Goal: Task Accomplishment & Management: Manage account settings

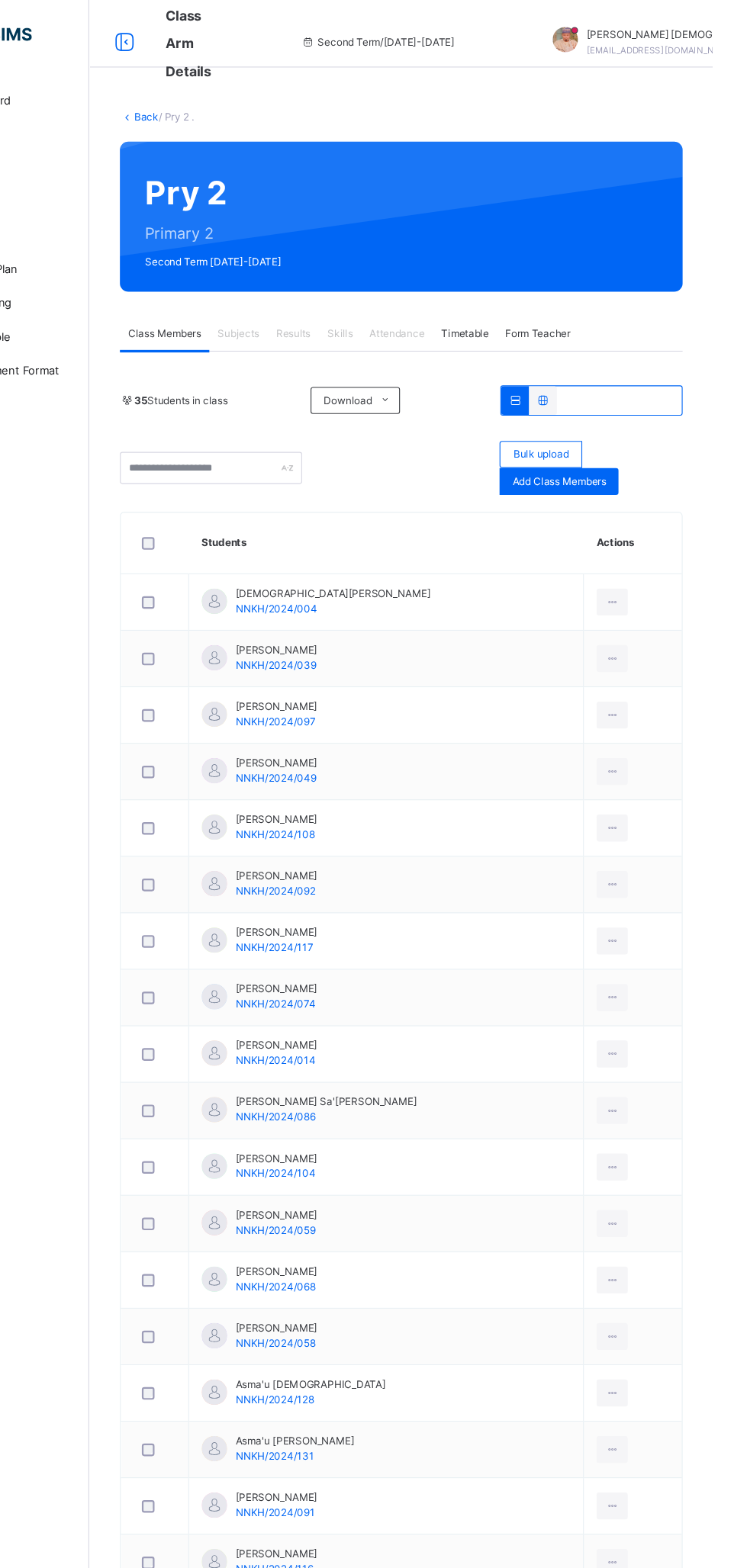
click at [333, 306] on span "Subjects" at bounding box center [318, 301] width 38 height 14
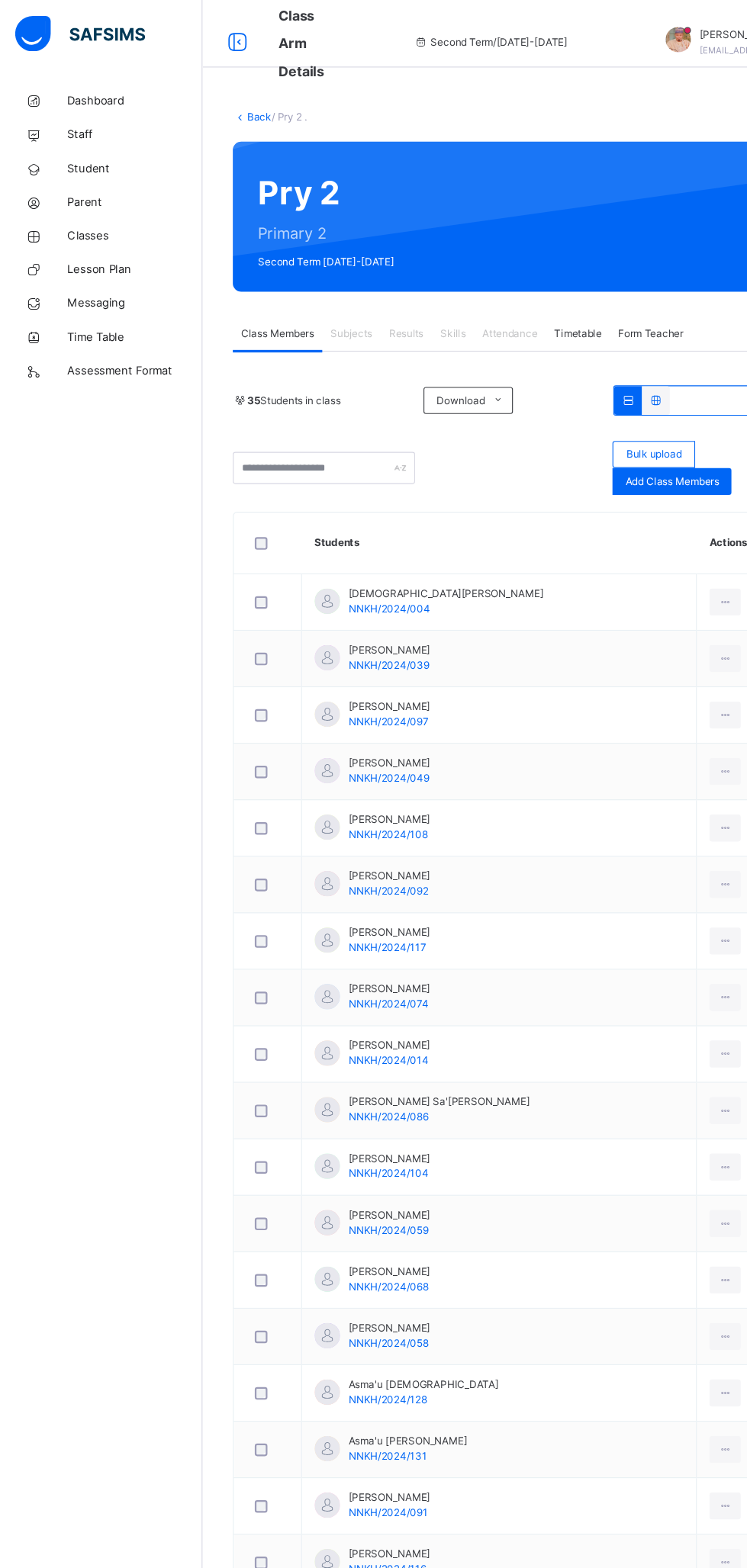
click at [342, 306] on div "Subjects" at bounding box center [318, 302] width 53 height 30
click at [120, 92] on span "Dashboard" at bounding box center [122, 91] width 122 height 15
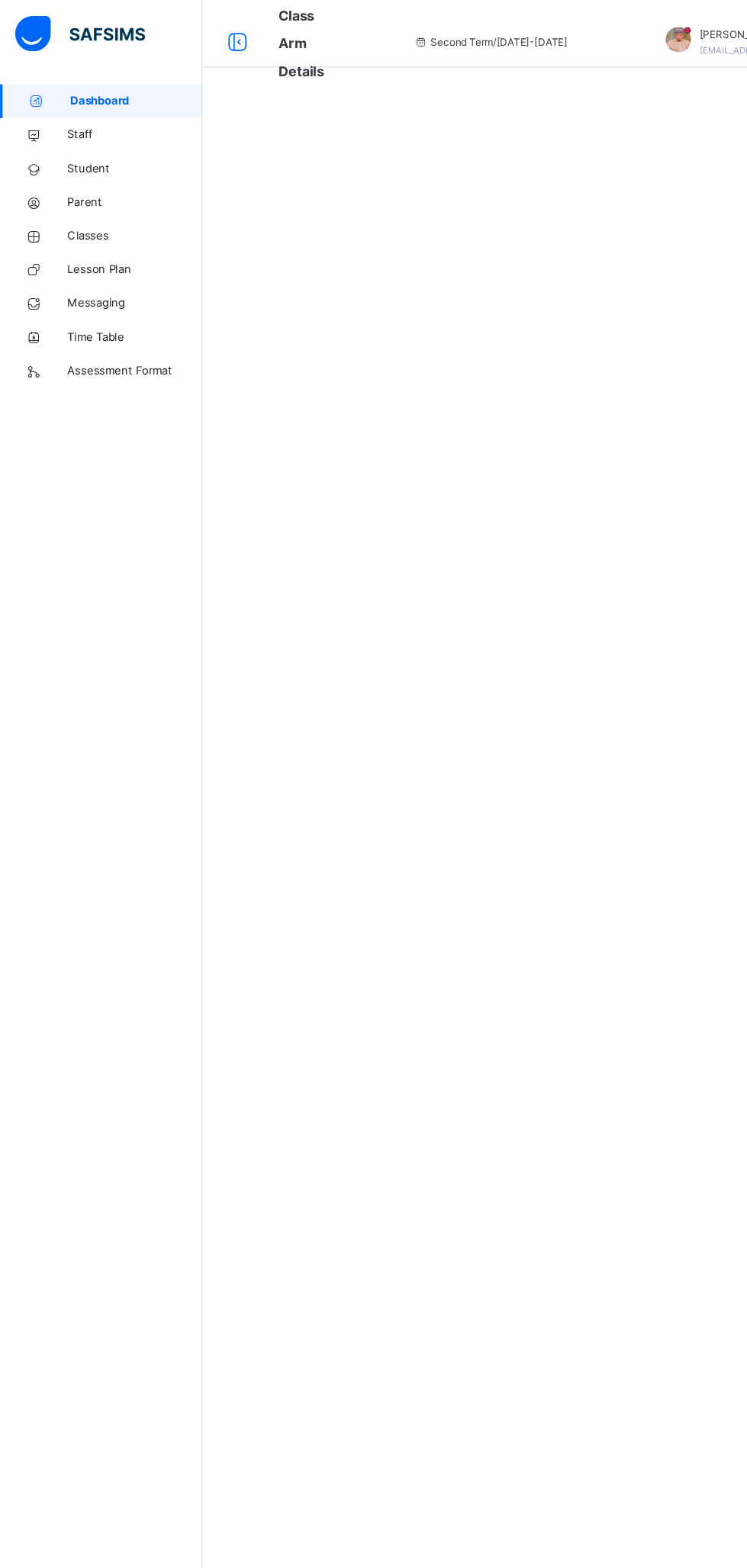
click at [107, 216] on span "Classes" at bounding box center [122, 213] width 122 height 15
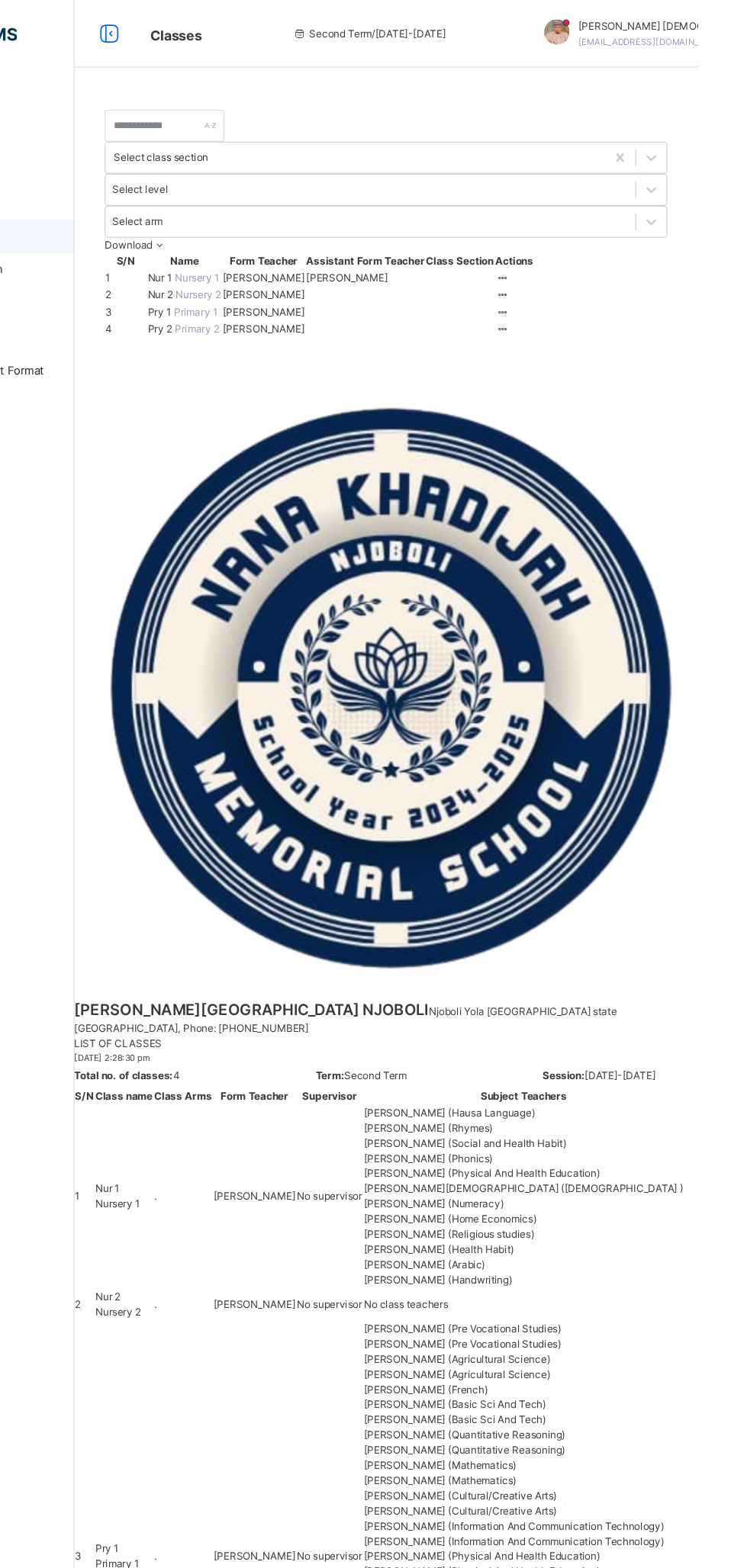
click at [577, 257] on icon at bounding box center [570, 251] width 13 height 11
click at [0, 0] on div "View Class" at bounding box center [0, 0] width 0 height 0
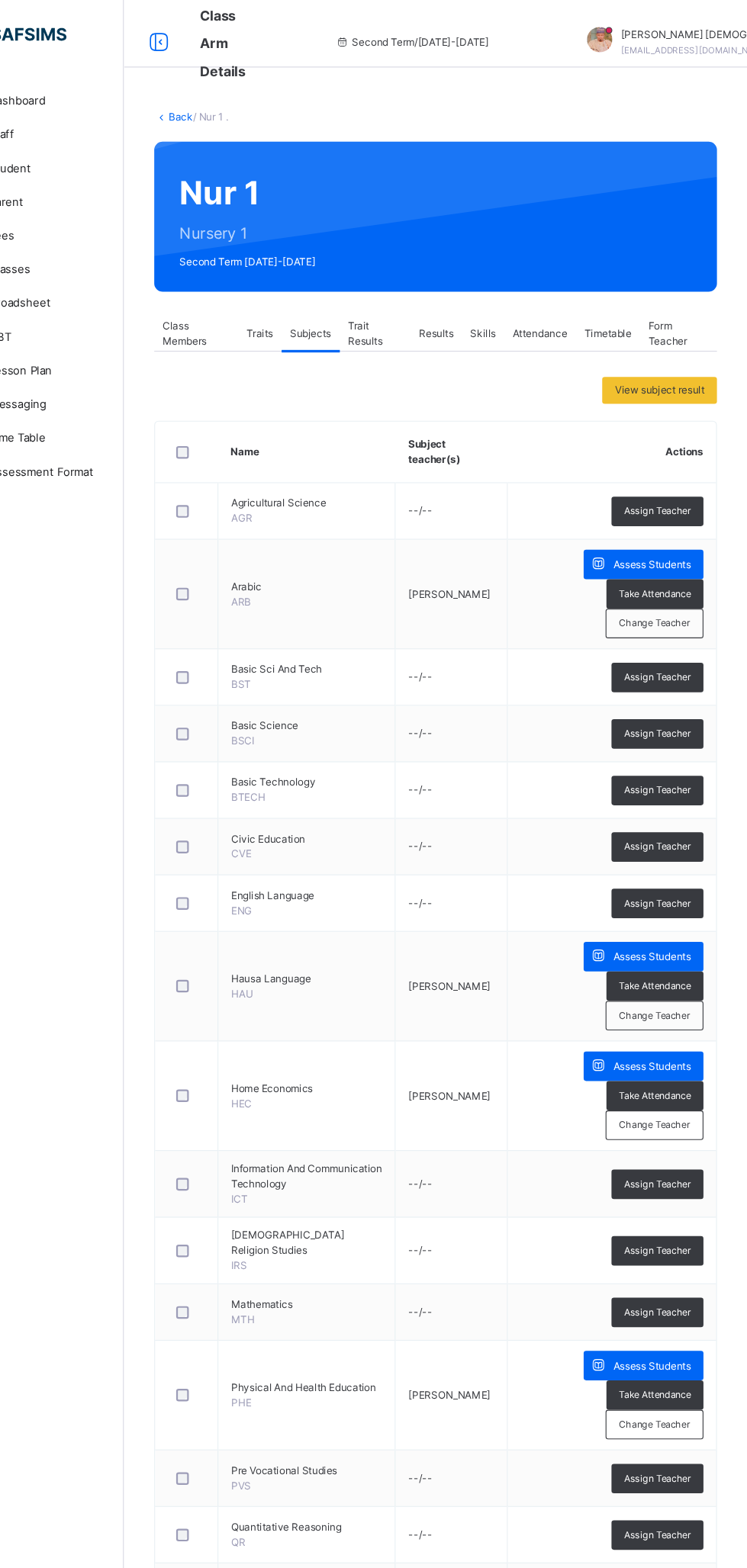
click at [652, 509] on span "Assess Students" at bounding box center [661, 510] width 70 height 14
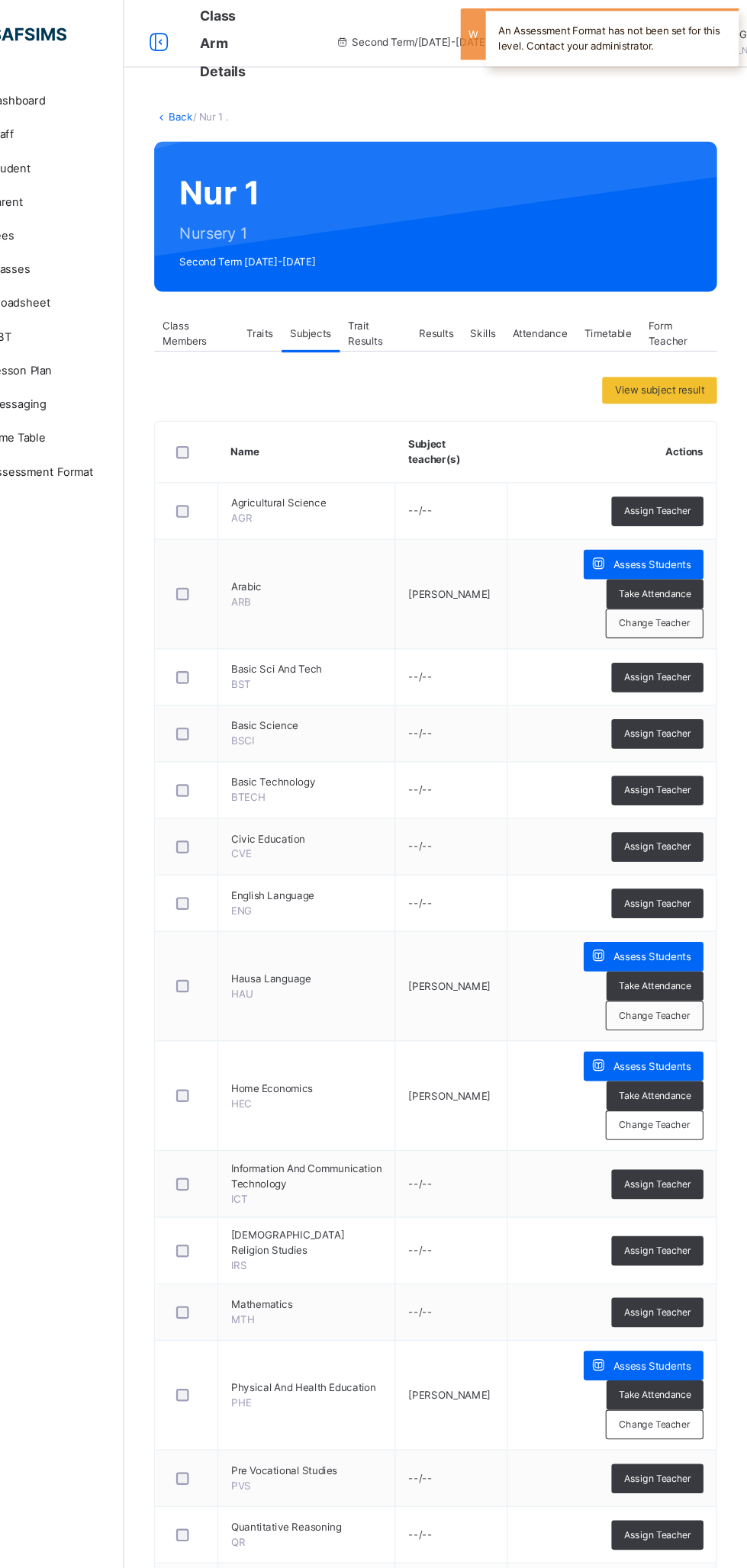
click at [653, 509] on span "Assess Students" at bounding box center [661, 510] width 70 height 14
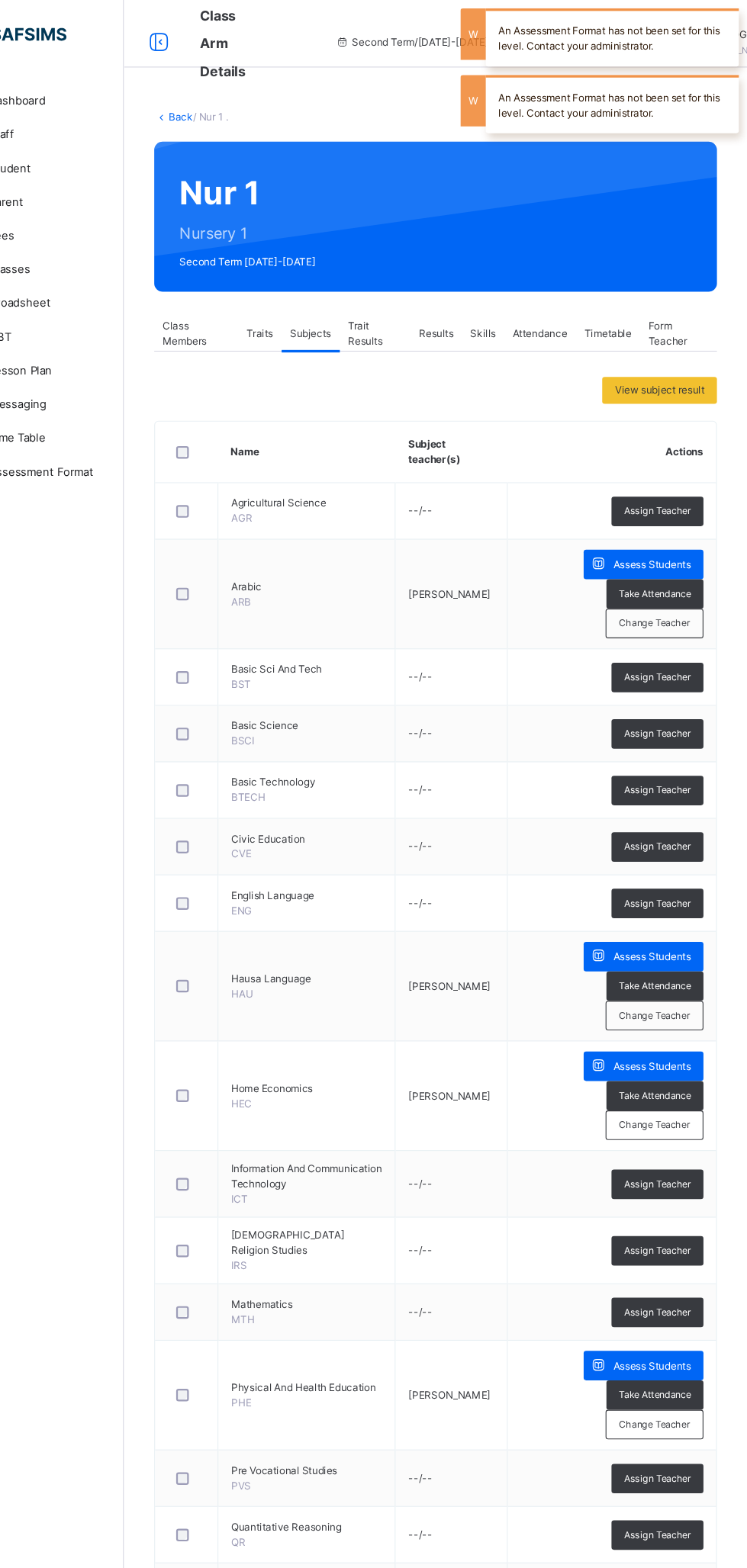
click at [637, 521] on div "Assess Students" at bounding box center [653, 510] width 108 height 26
click at [662, 859] on span "Assess Students" at bounding box center [661, 865] width 70 height 14
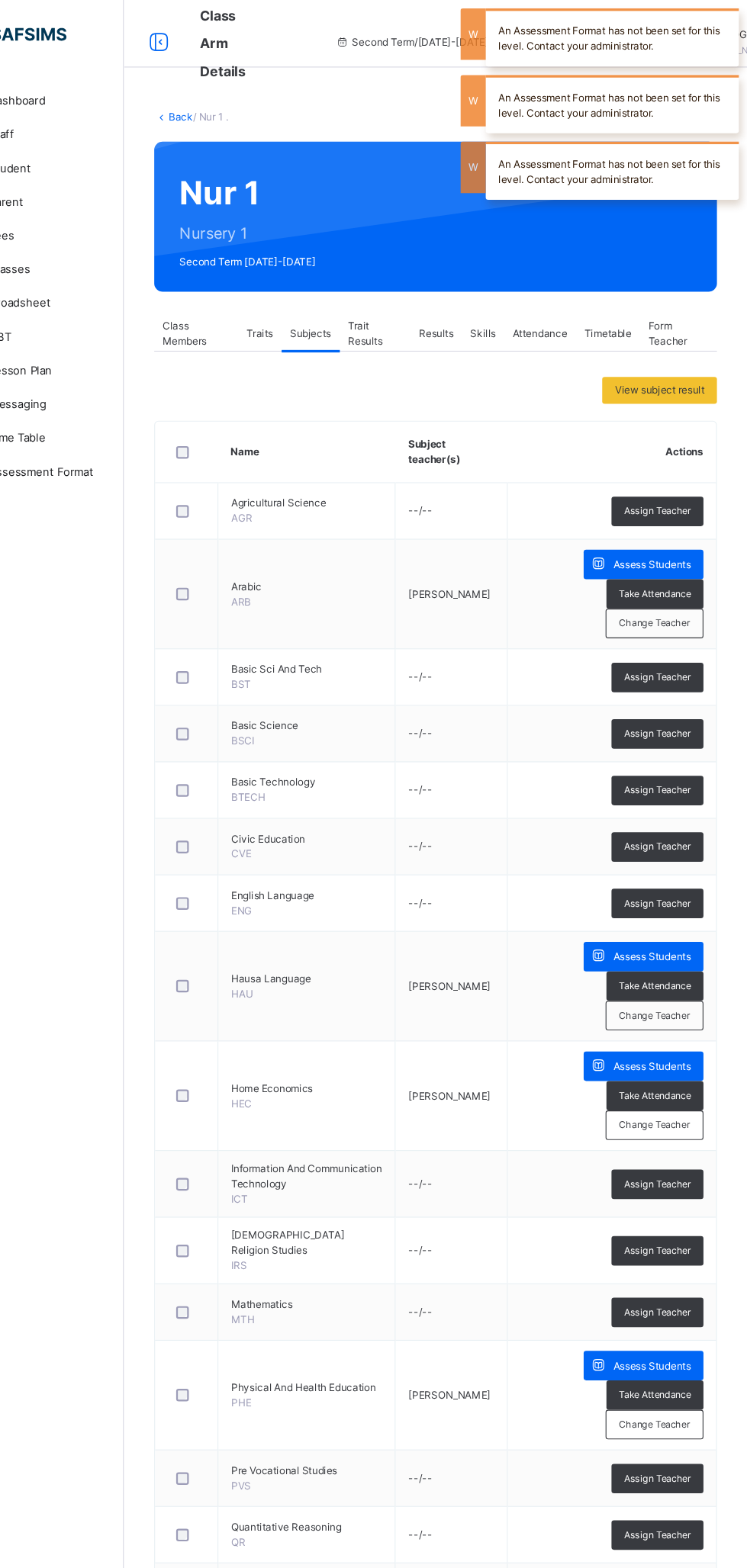
click at [652, 852] on div "Assess Students" at bounding box center [653, 864] width 108 height 26
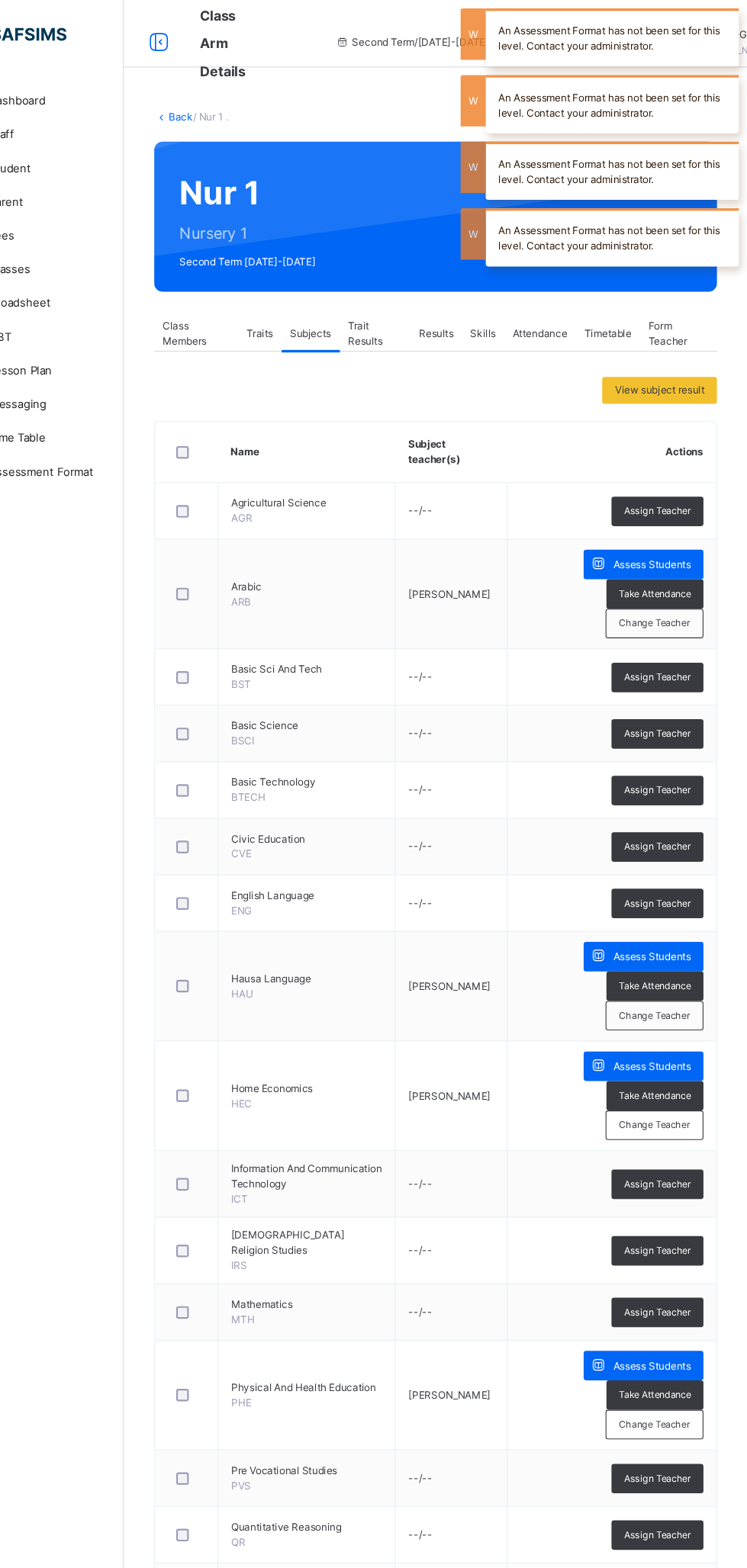
click at [652, 958] on span "Assess Students" at bounding box center [661, 964] width 70 height 14
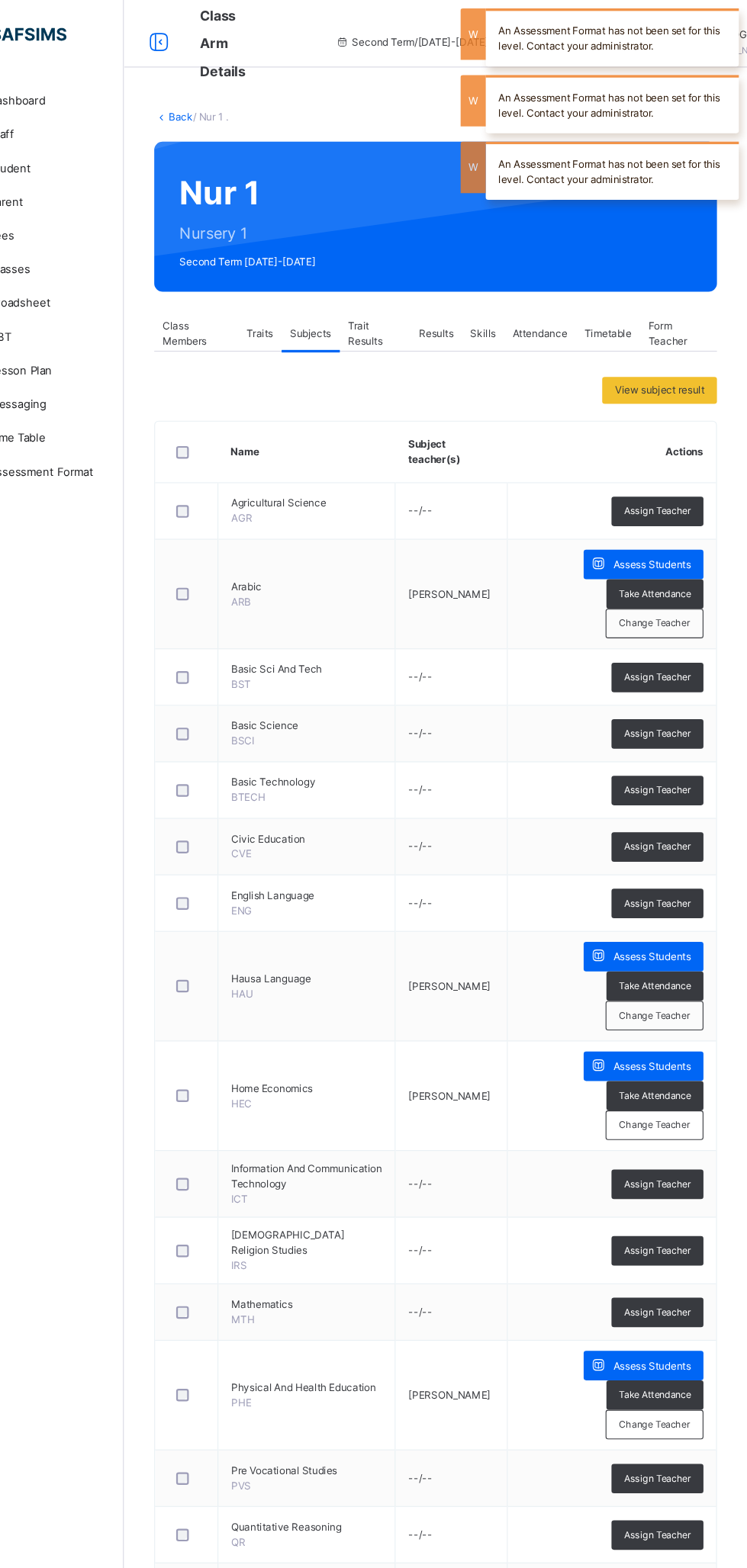
click at [674, 1228] on span "Assess Students" at bounding box center [661, 1235] width 70 height 14
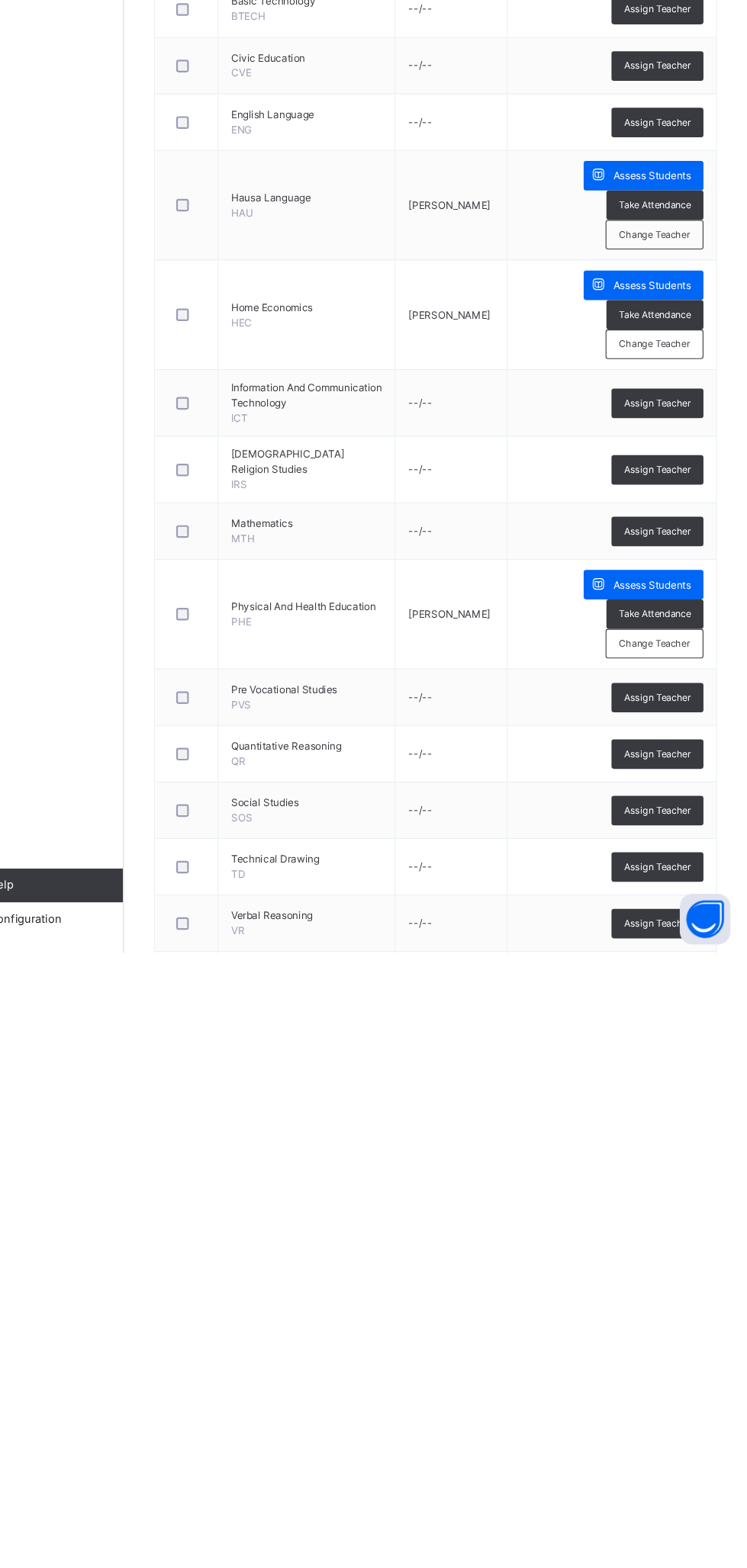
click at [649, 1567] on span "Assess Students" at bounding box center [661, 1590] width 70 height 14
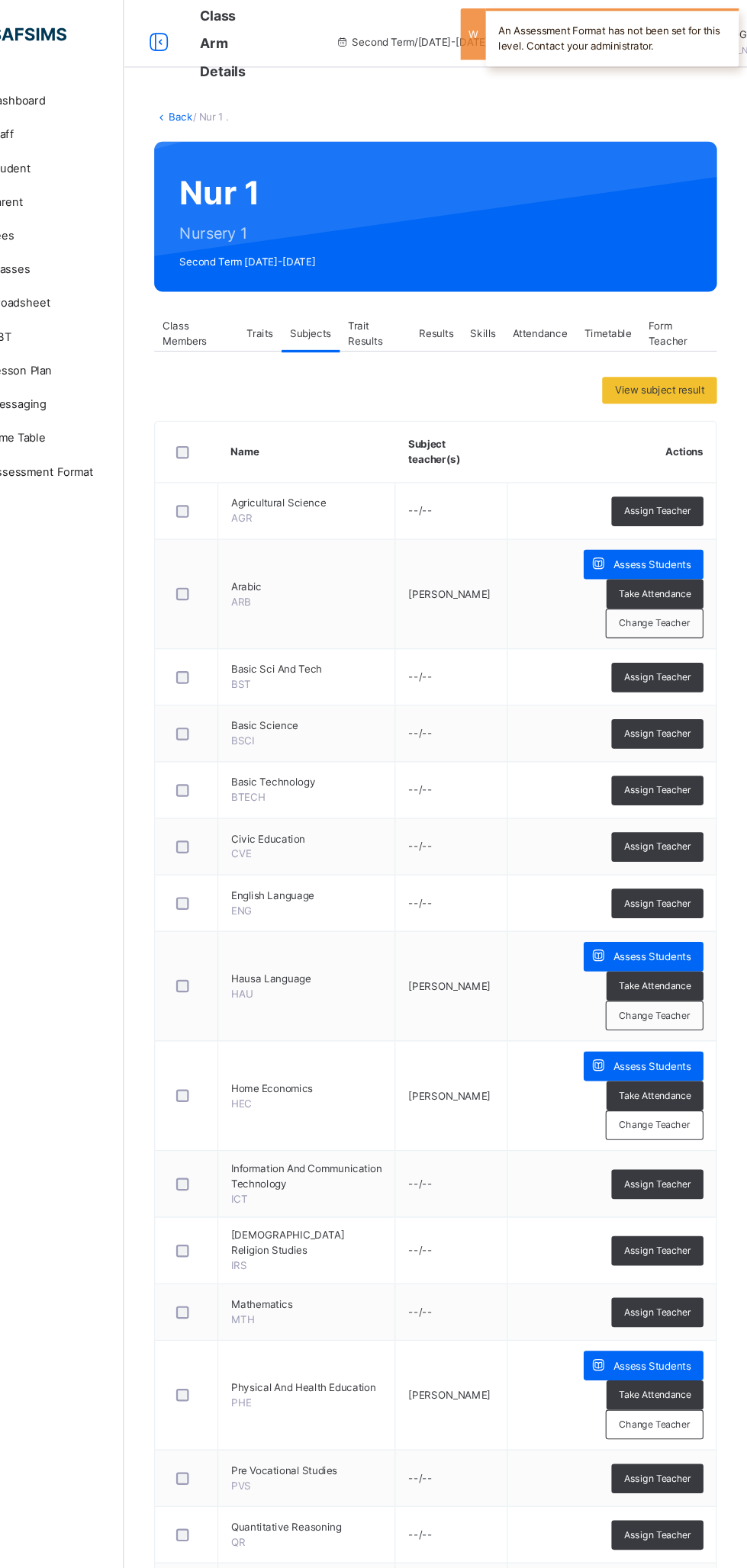
click at [253, 114] on div "Back / Nur 1 . Nur 1 Nursery 1 Second Term [DATE]-[DATE] Class Members Traits S…" at bounding box center [465, 1313] width 564 height 2475
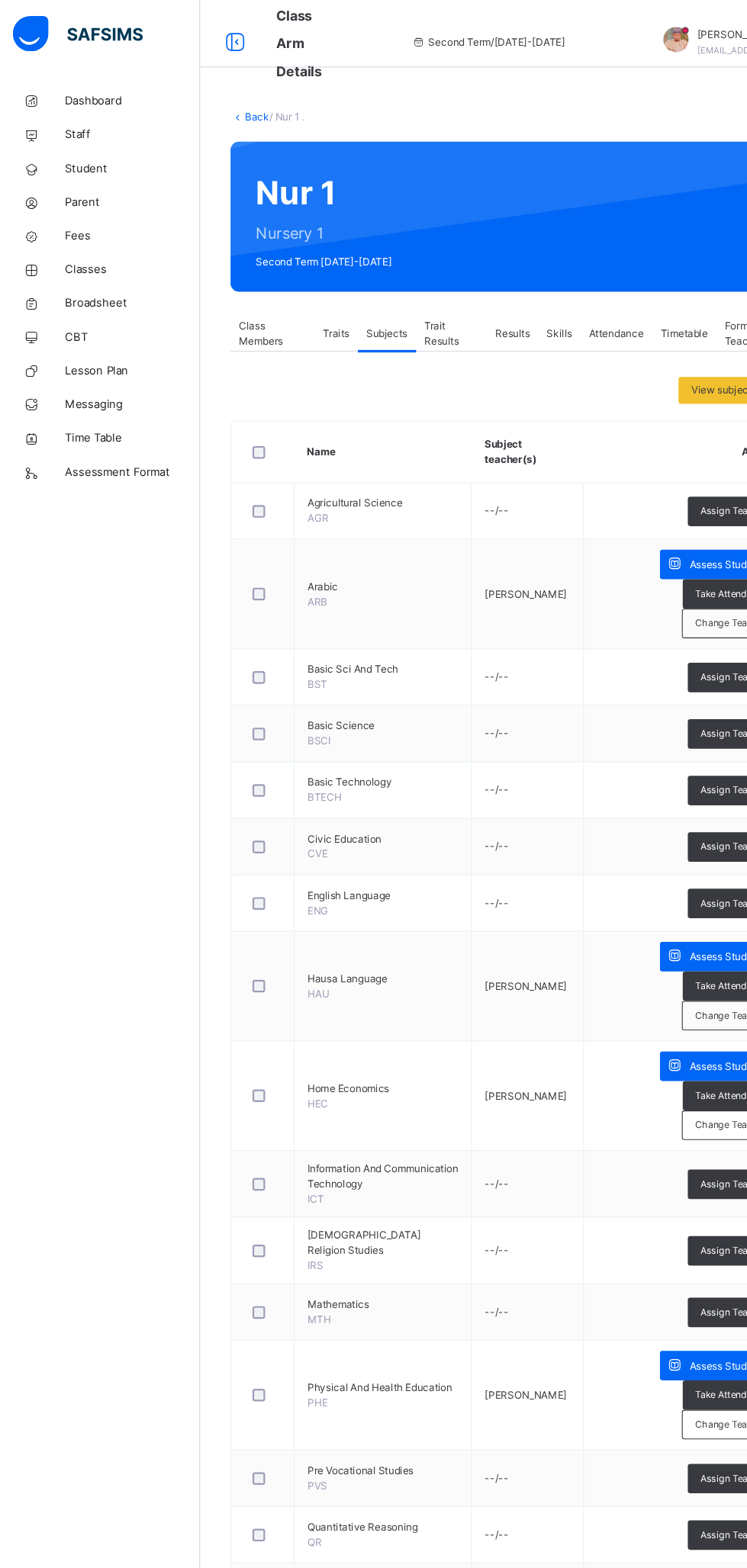
click at [103, 256] on link "Classes" at bounding box center [91, 244] width 183 height 30
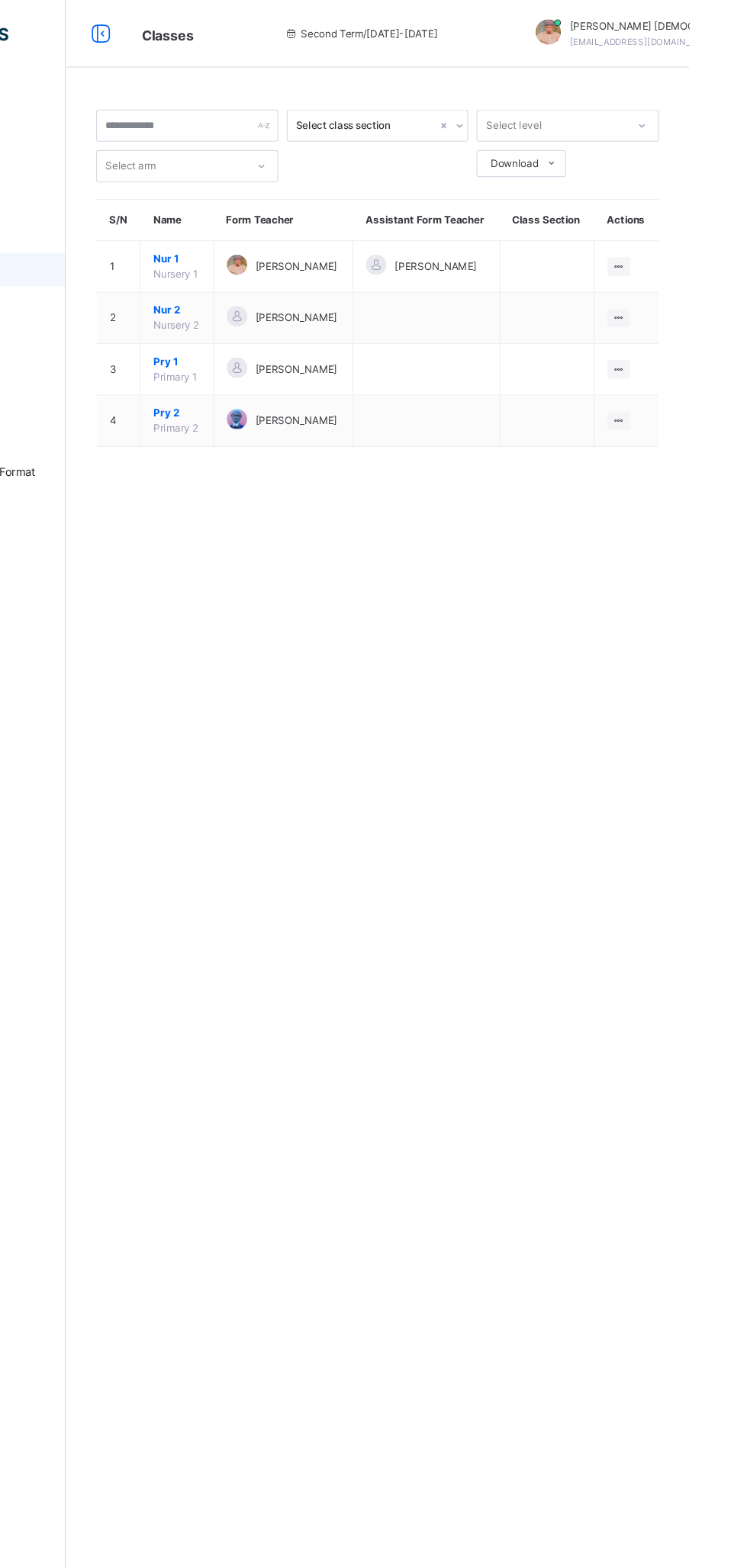
click at [680, 293] on icon at bounding box center [683, 287] width 13 height 11
click at [0, 0] on div "View Class" at bounding box center [0, 0] width 0 height 0
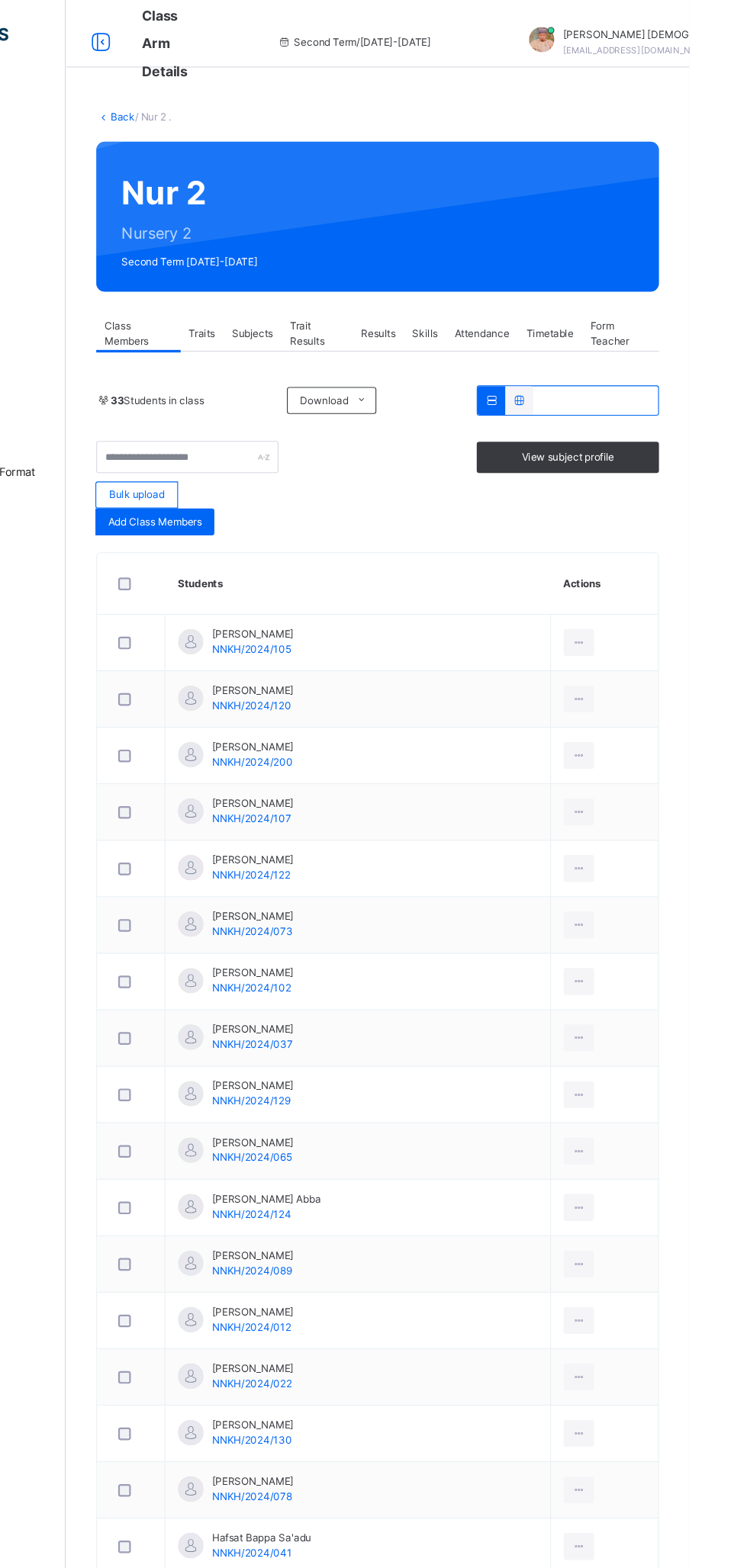
click at [357, 301] on span "Subjects" at bounding box center [352, 301] width 38 height 14
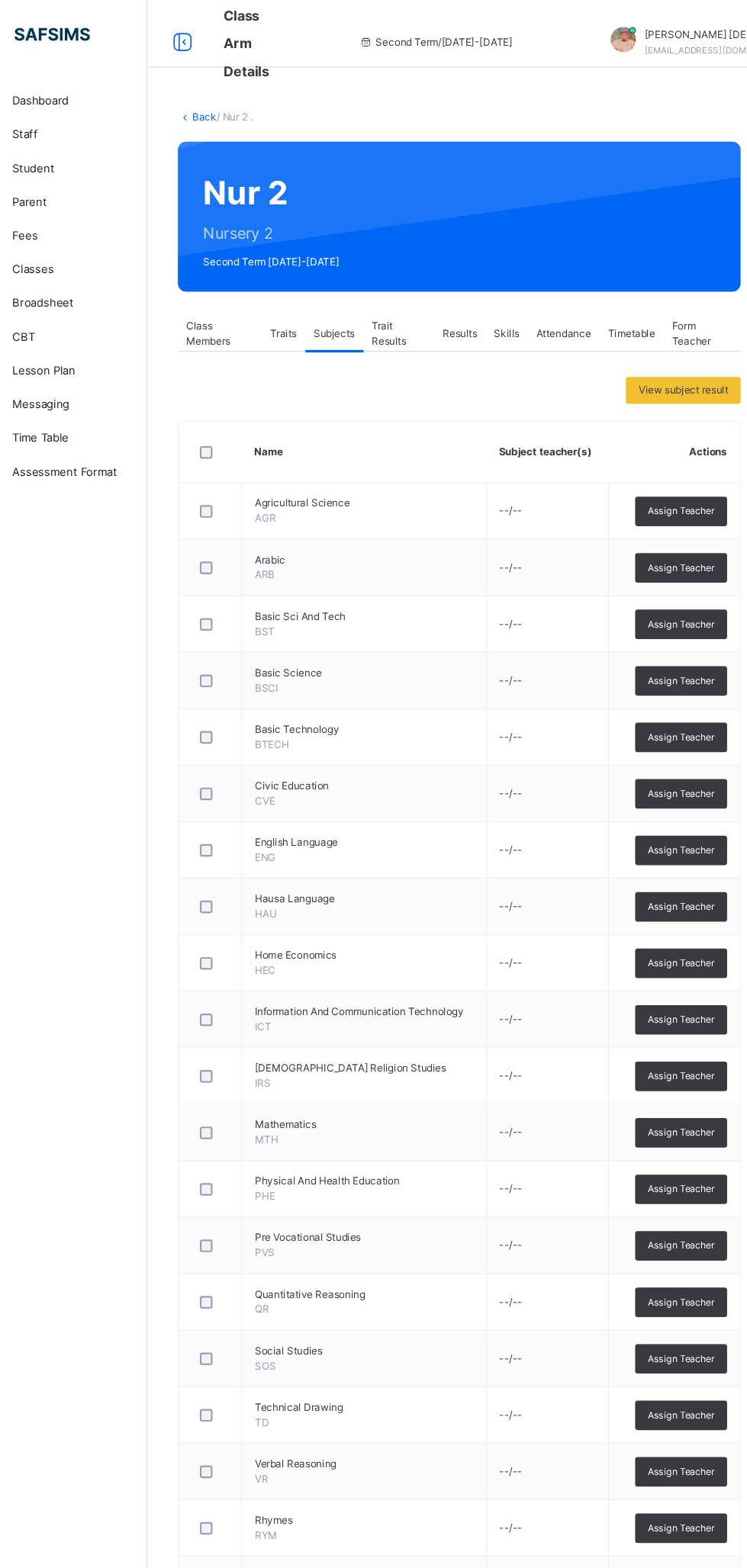
click at [235, 106] on link "Back" at bounding box center [234, 106] width 22 height 11
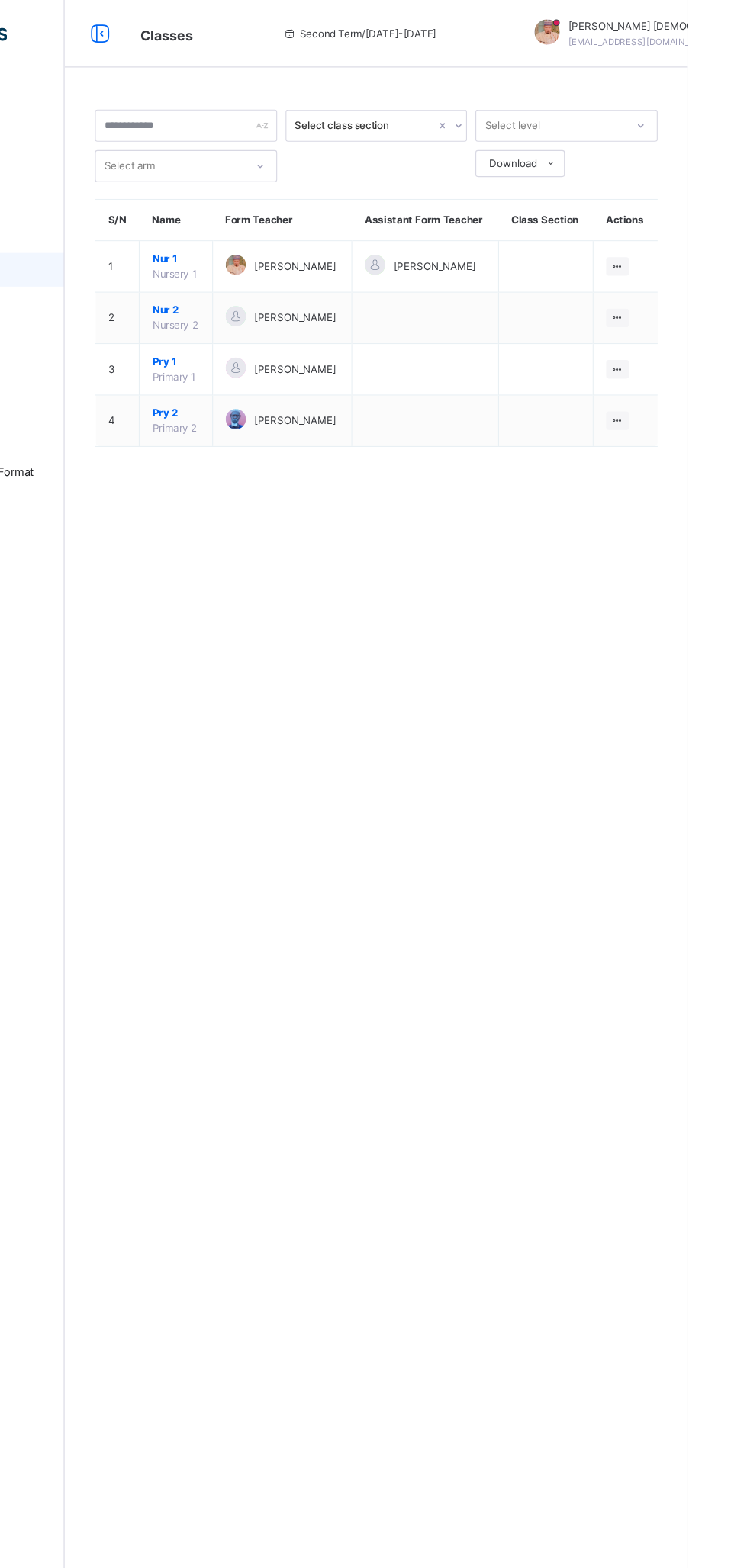
click at [681, 339] on icon at bounding box center [683, 333] width 13 height 11
click at [0, 0] on div "View Class" at bounding box center [0, 0] width 0 height 0
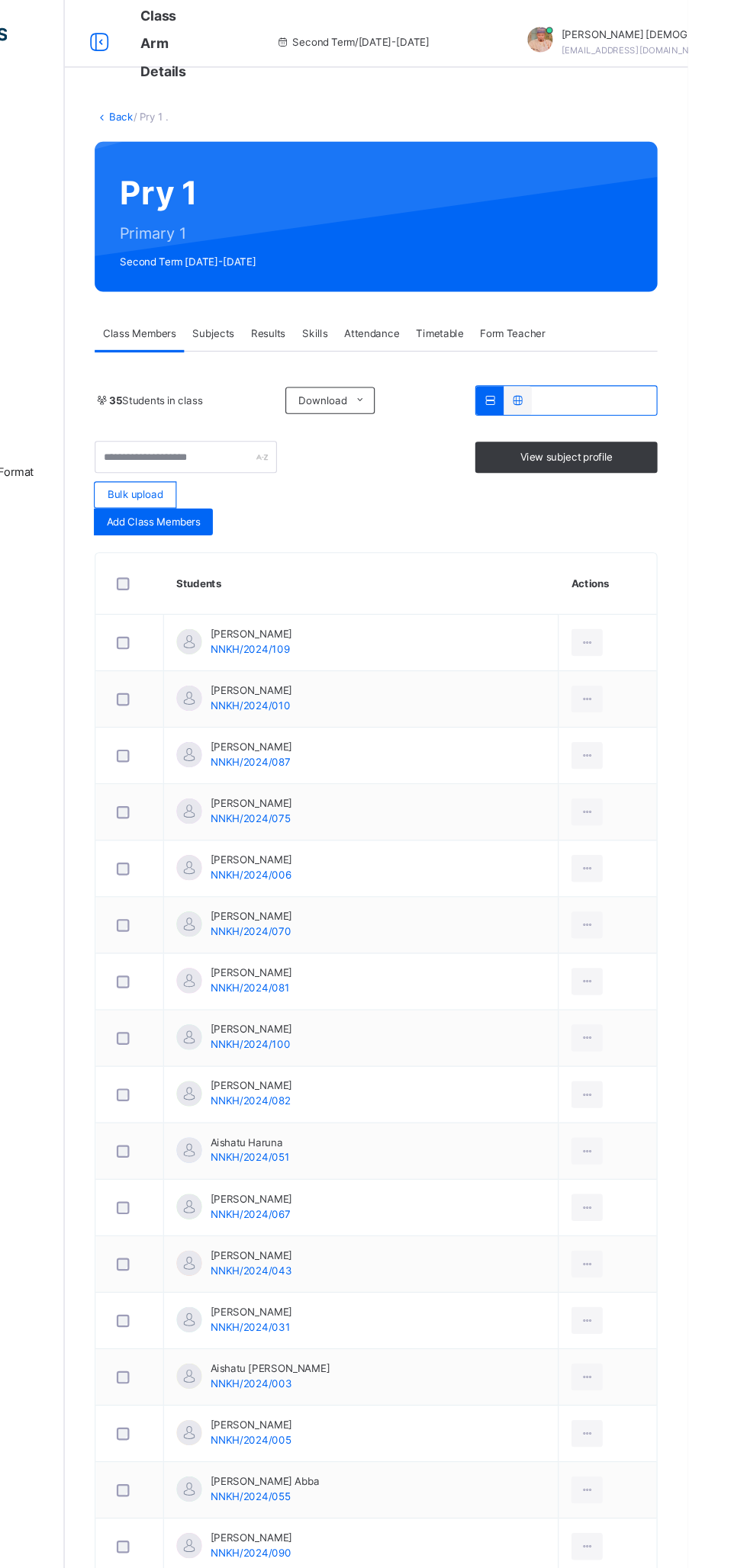
click at [343, 296] on div "Subjects" at bounding box center [318, 302] width 53 height 30
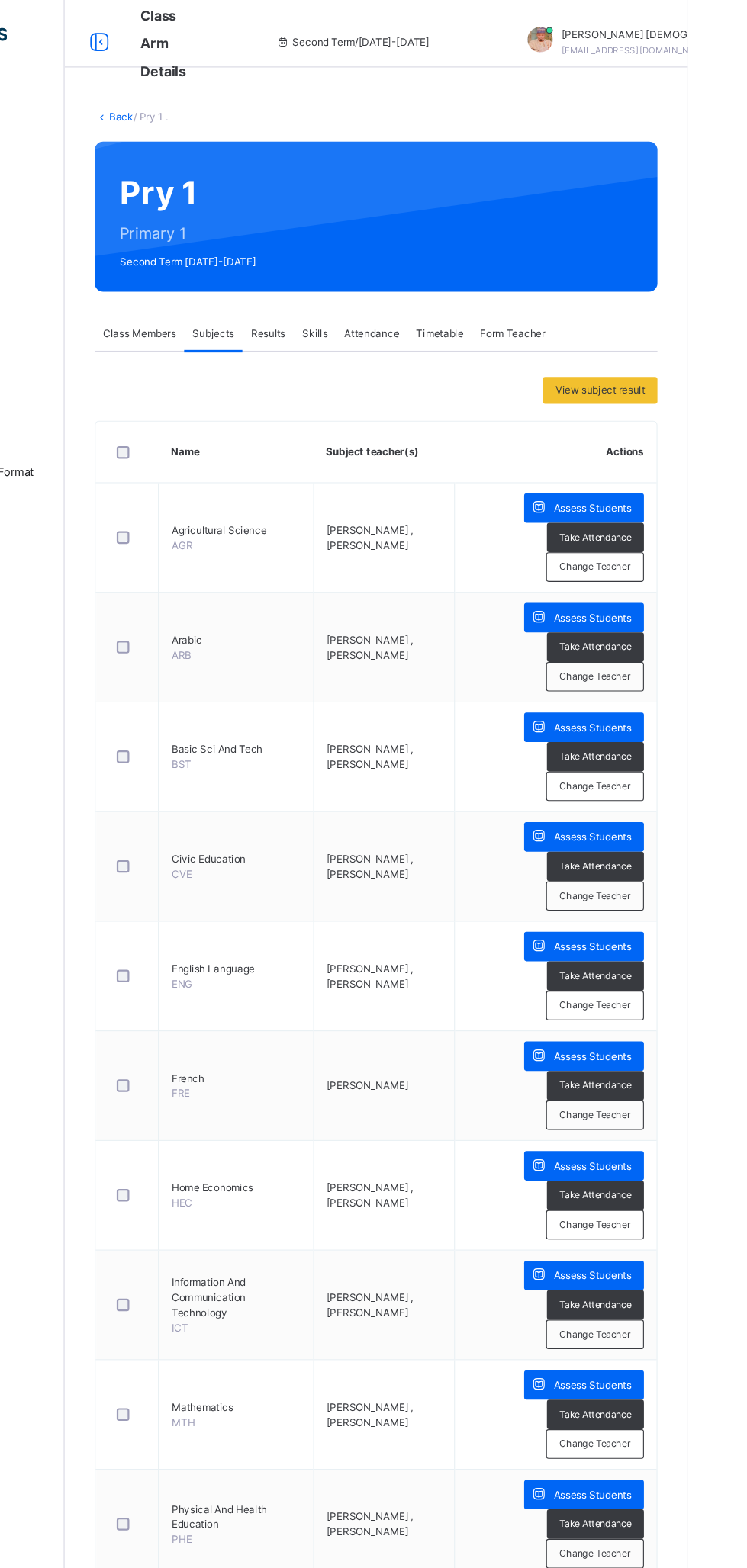
click at [669, 453] on span "Assess Students" at bounding box center [661, 459] width 70 height 14
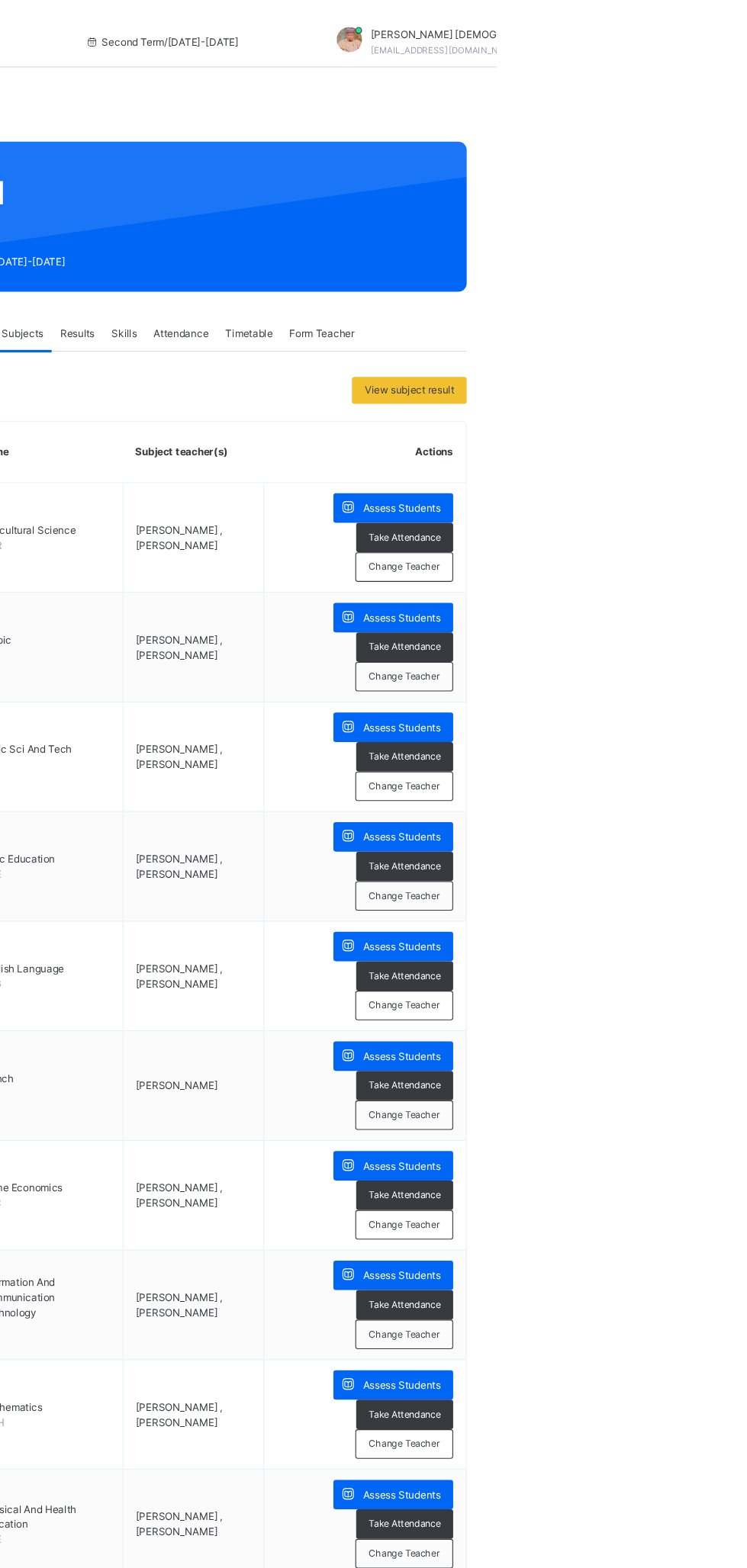
click at [746, 800] on html "Class Arm Details Second Term / [DATE]-[DATE] Abubakar [PERSON_NAME] [EMAIL_ADD…" at bounding box center [374, 1347] width 747 height 2695
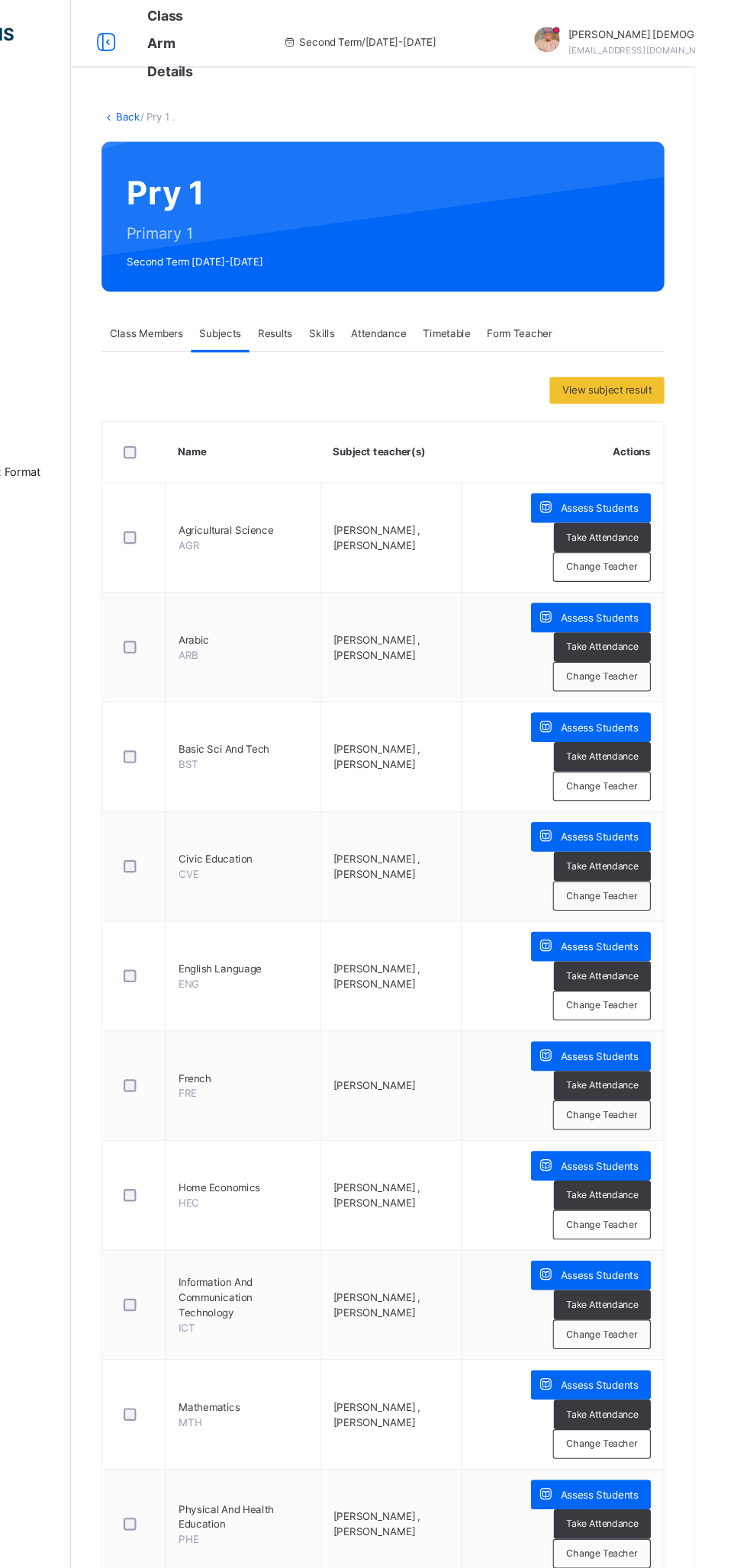
click at [255, 290] on div "Class Members" at bounding box center [250, 302] width 81 height 30
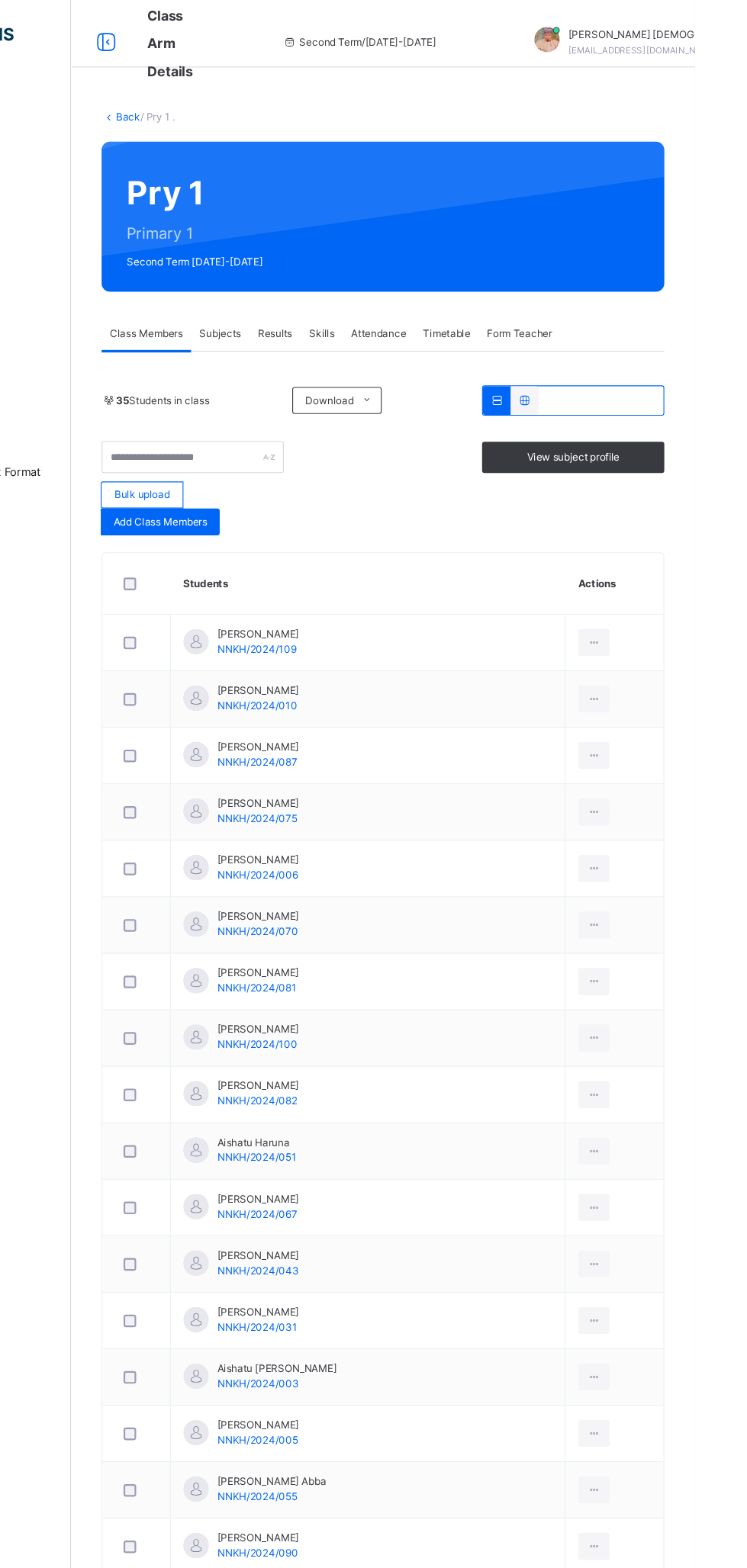
click at [673, 424] on div "View subject profile" at bounding box center [637, 413] width 165 height 28
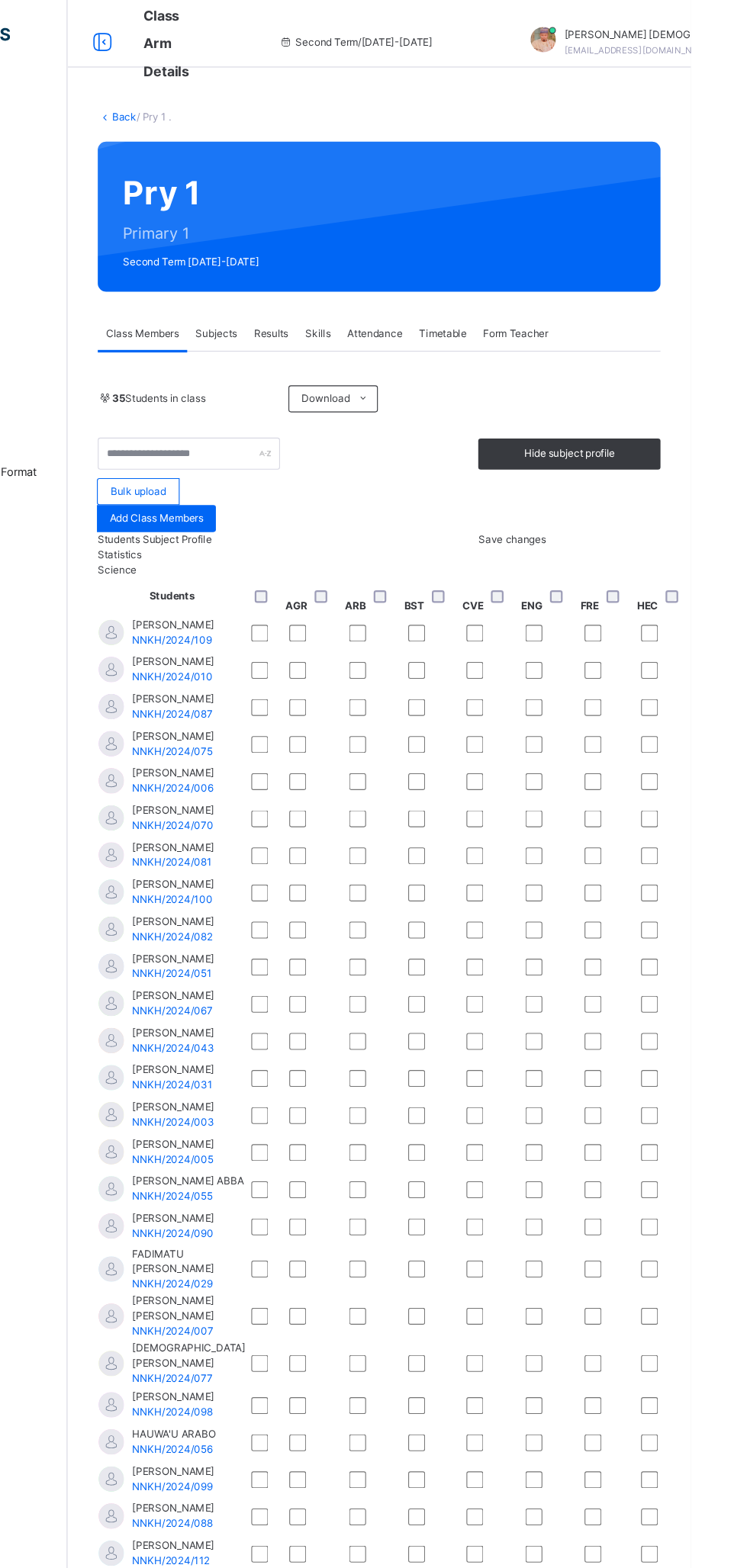
scroll to position [0, 327]
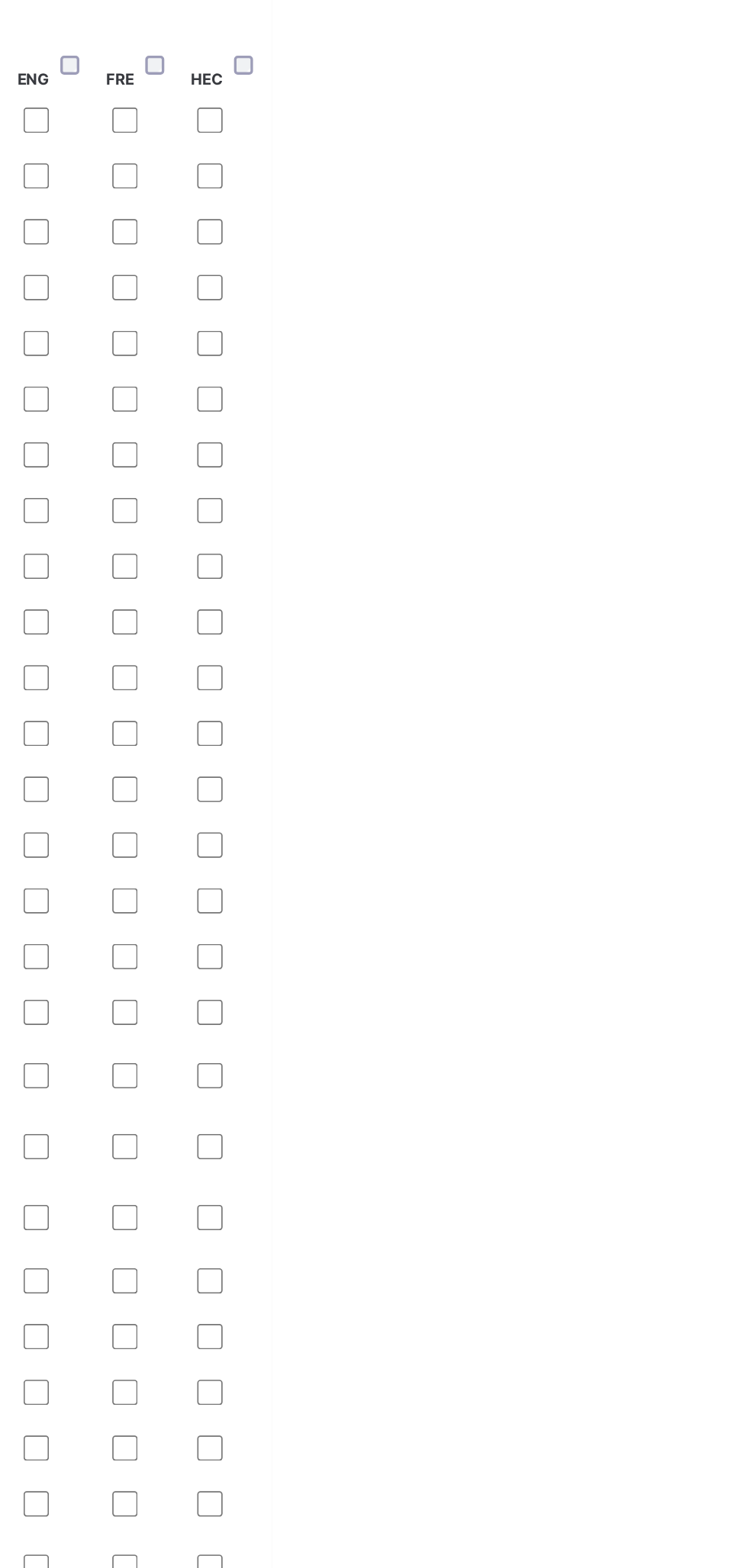
scroll to position [0, 0]
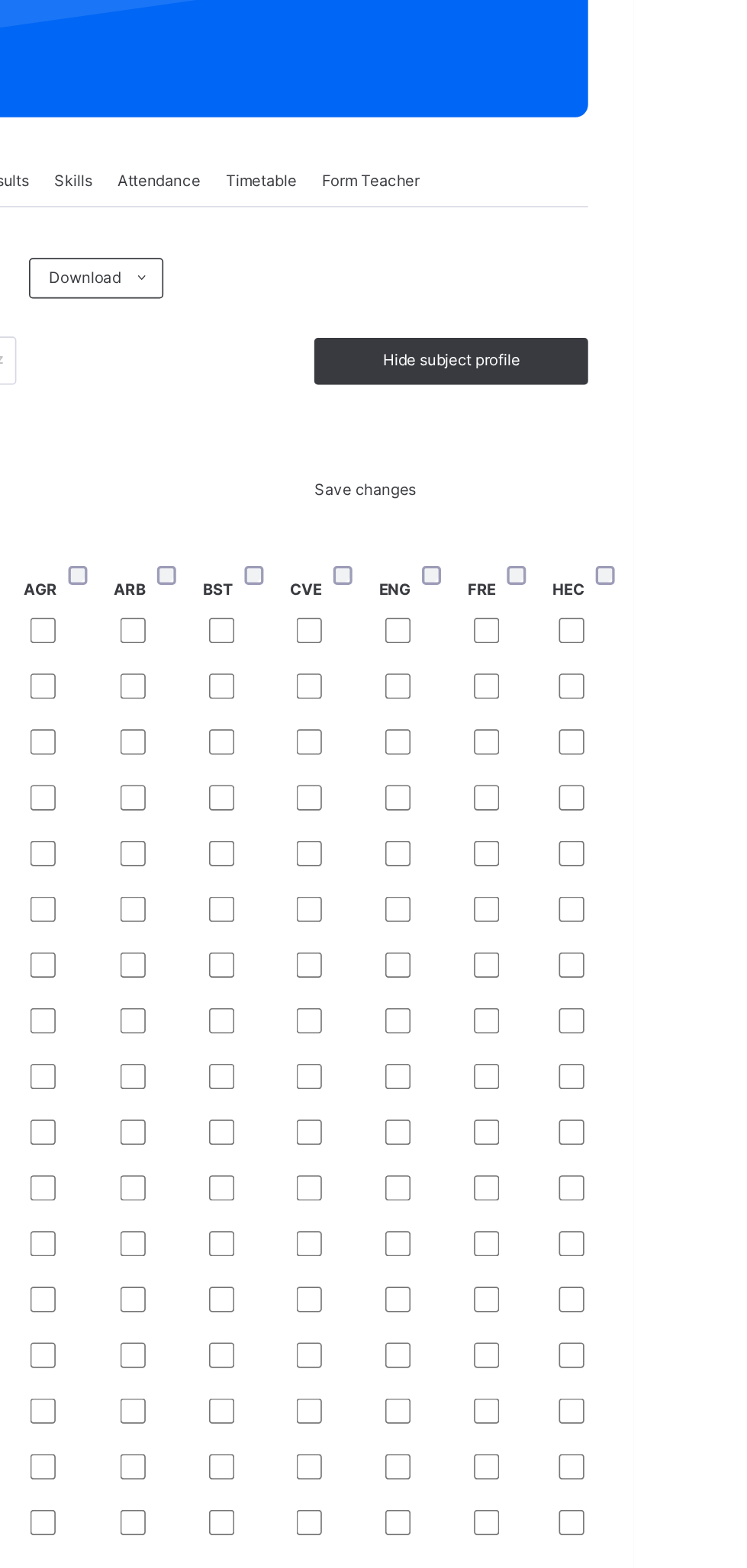
click at [616, 493] on span "Save changes" at bounding box center [585, 488] width 61 height 11
click at [605, 493] on span "Save changes" at bounding box center [585, 488] width 61 height 11
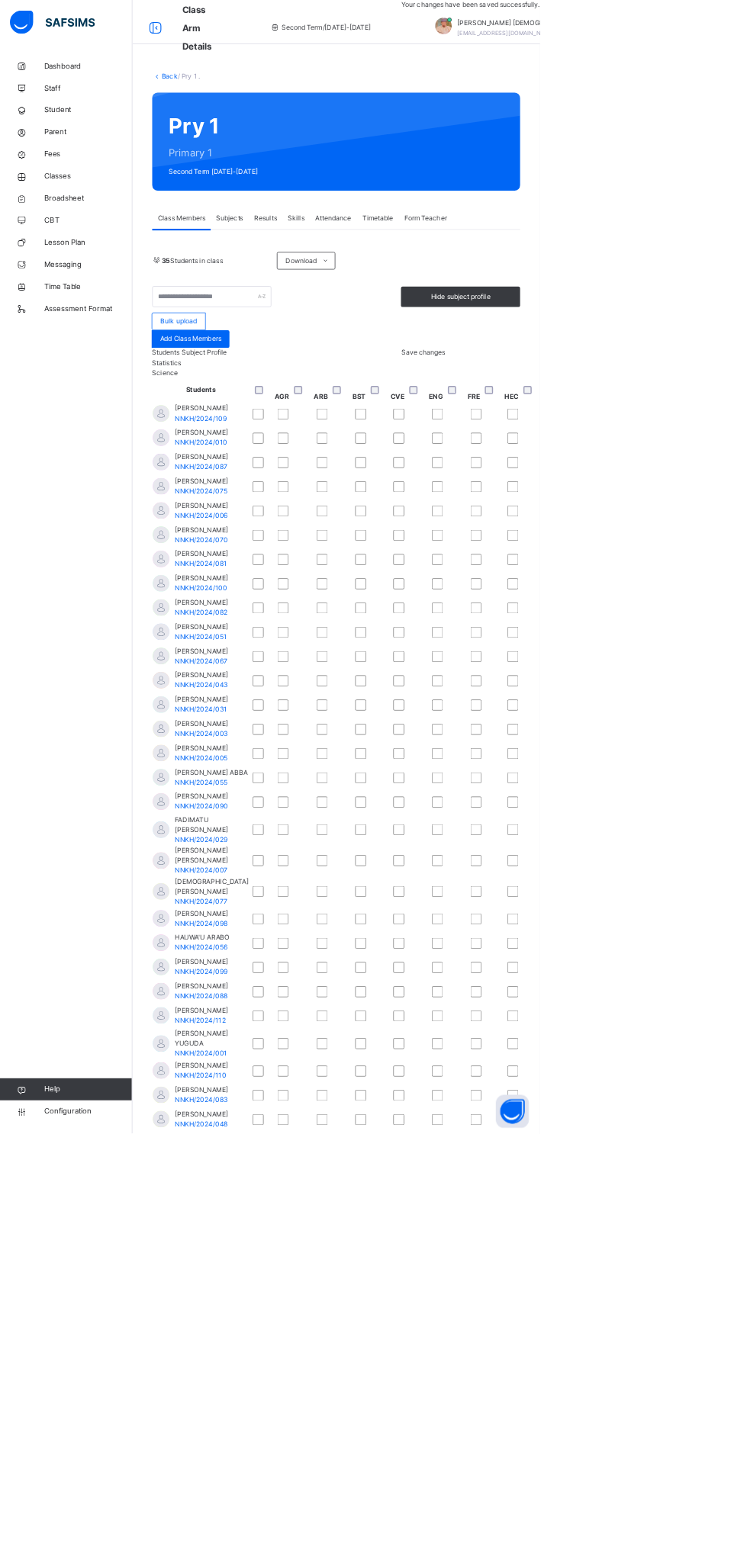
click at [337, 310] on div "Subjects" at bounding box center [318, 302] width 53 height 30
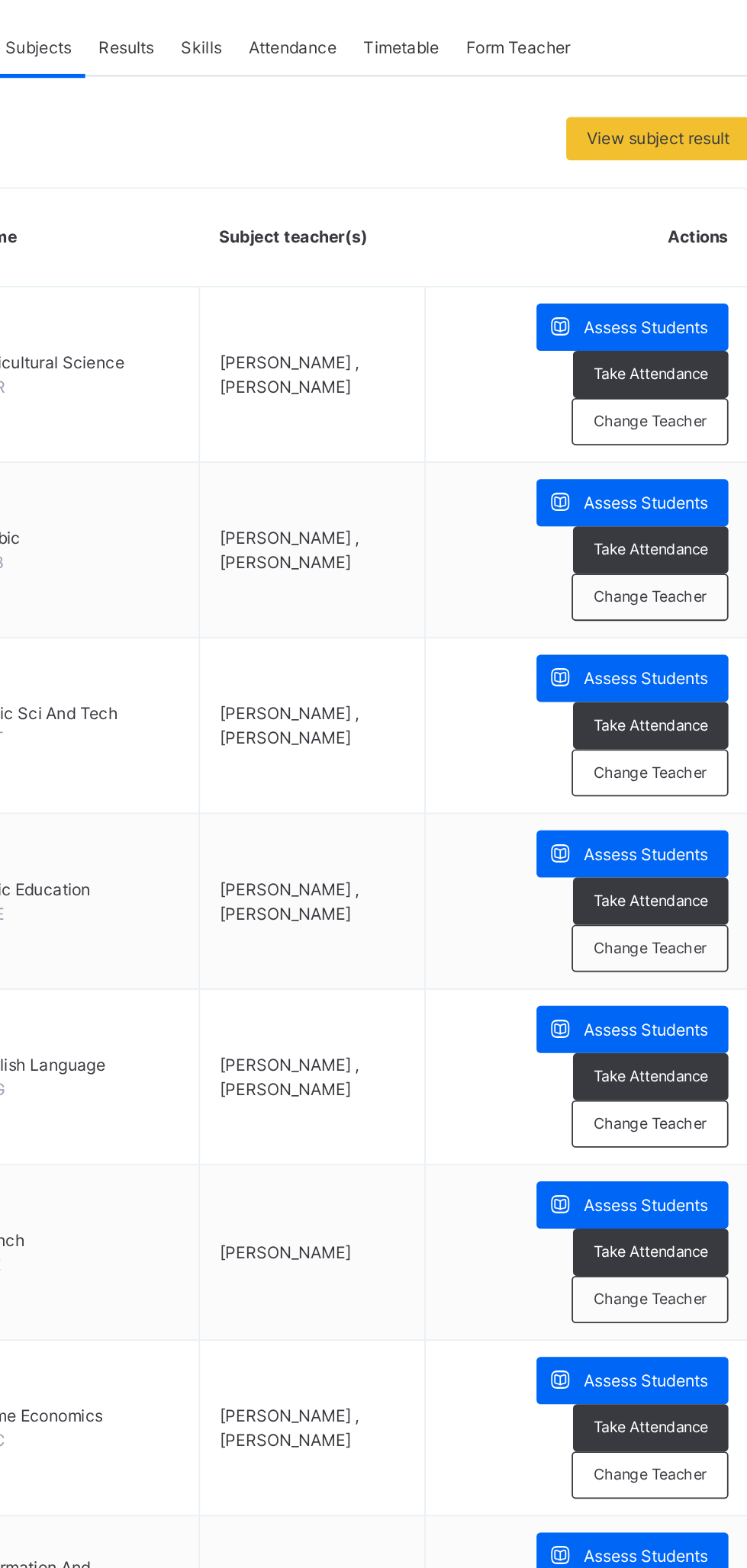
click at [666, 521] on div "Change Teacher" at bounding box center [662, 513] width 89 height 26
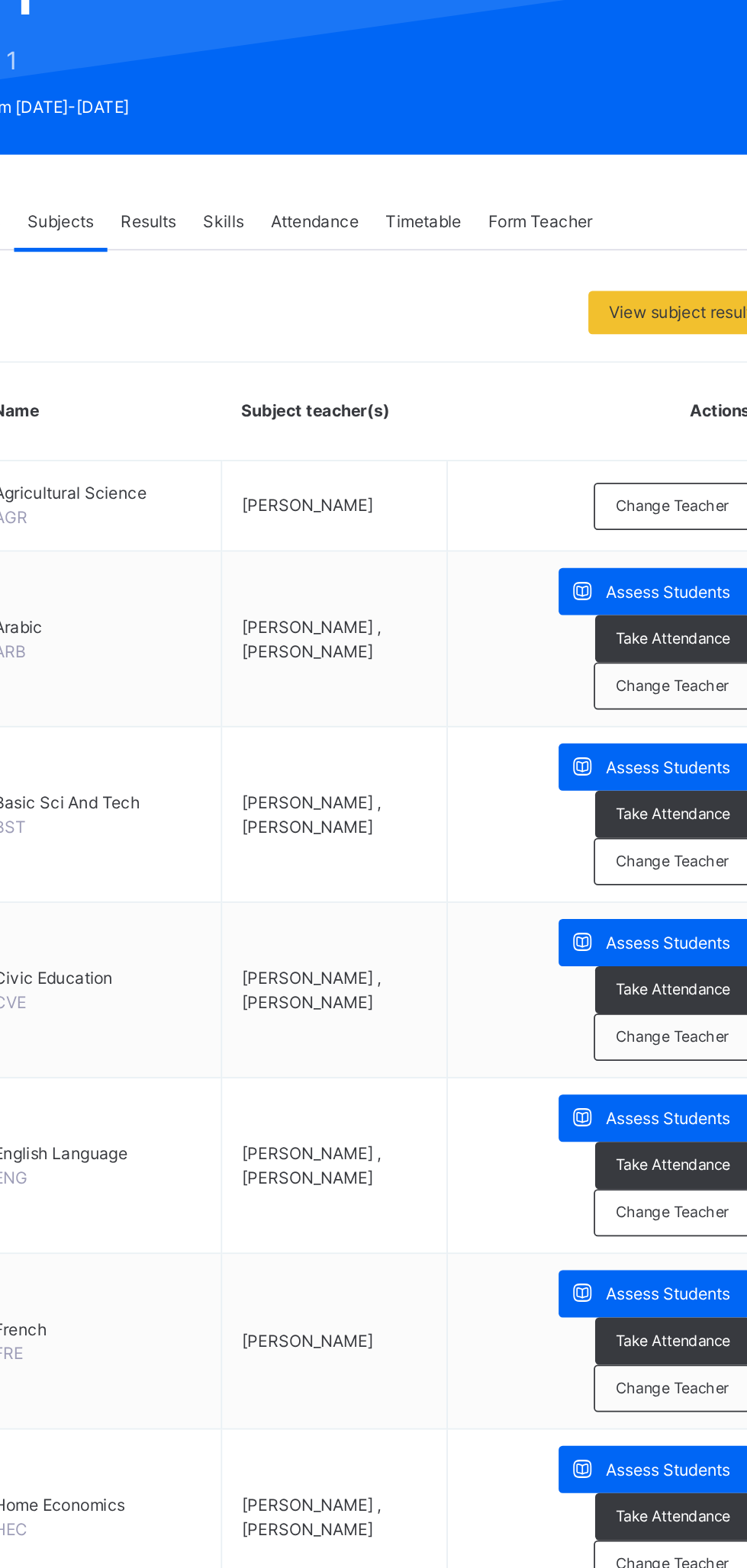
click at [669, 587] on td "Assess Students Take Attendance Change Teacher" at bounding box center [626, 636] width 183 height 99
click at [660, 574] on div "Change Teacher" at bounding box center [662, 564] width 89 height 26
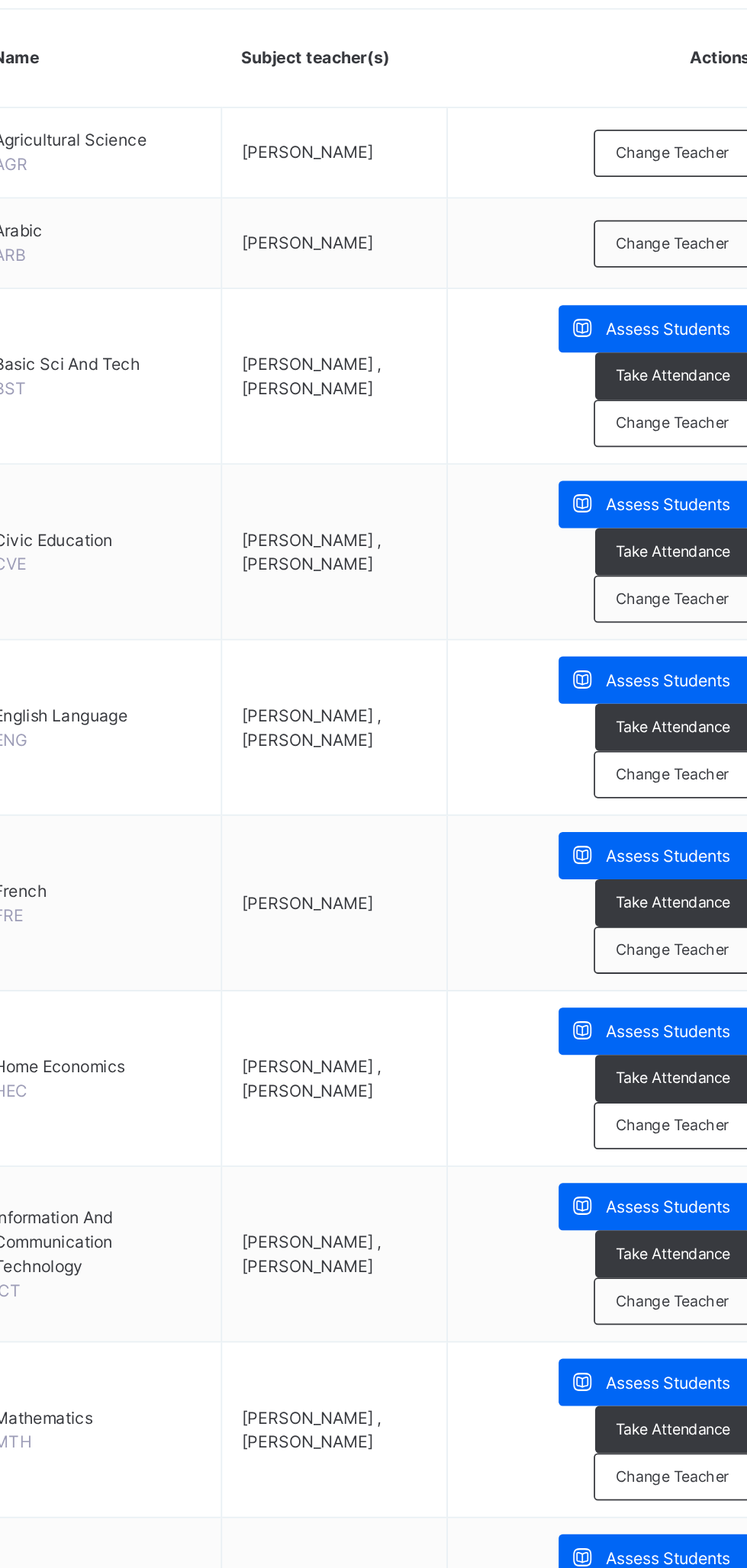
click at [673, 624] on div "Change Teacher" at bounding box center [662, 614] width 89 height 26
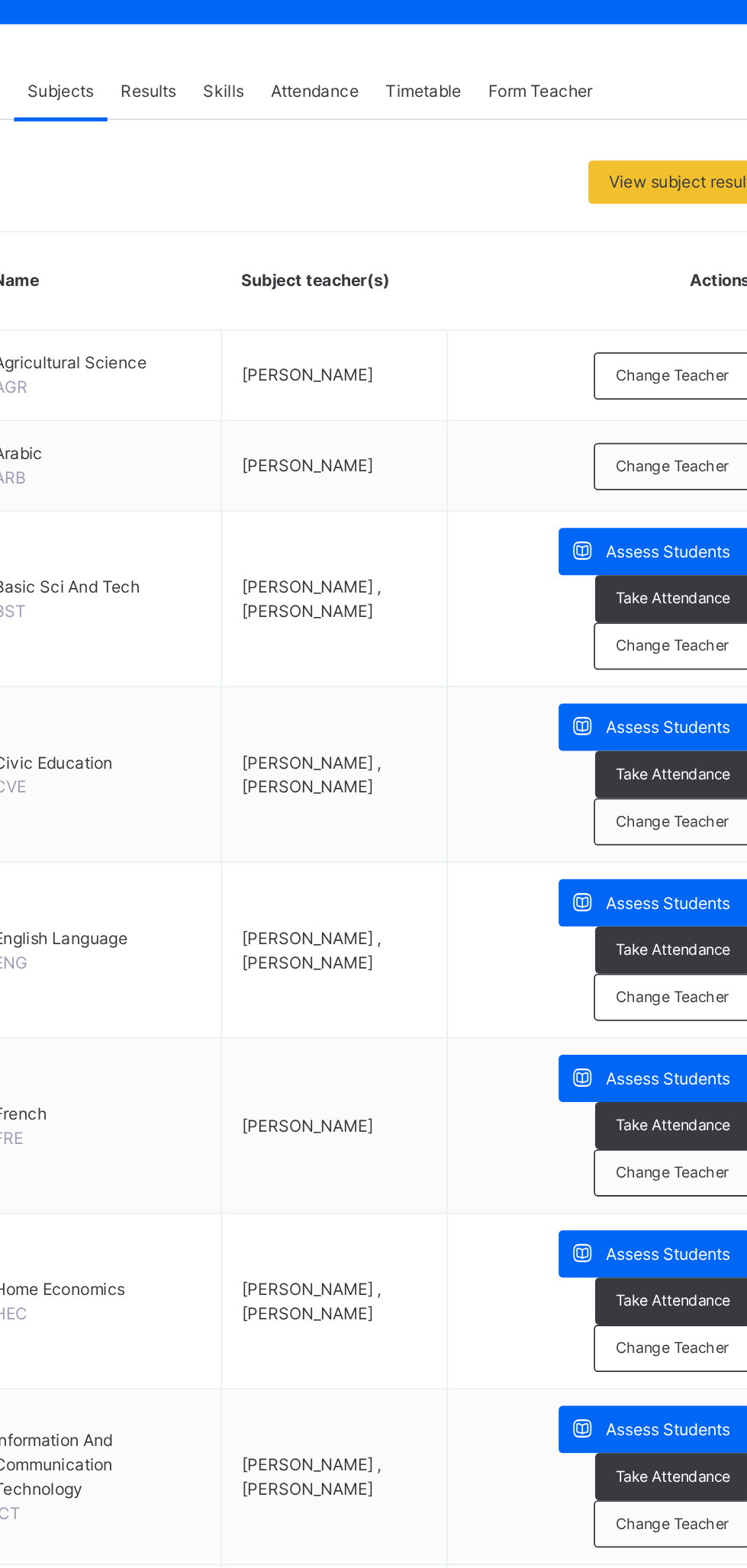
click at [680, 715] on span "Change Teacher" at bounding box center [663, 714] width 64 height 13
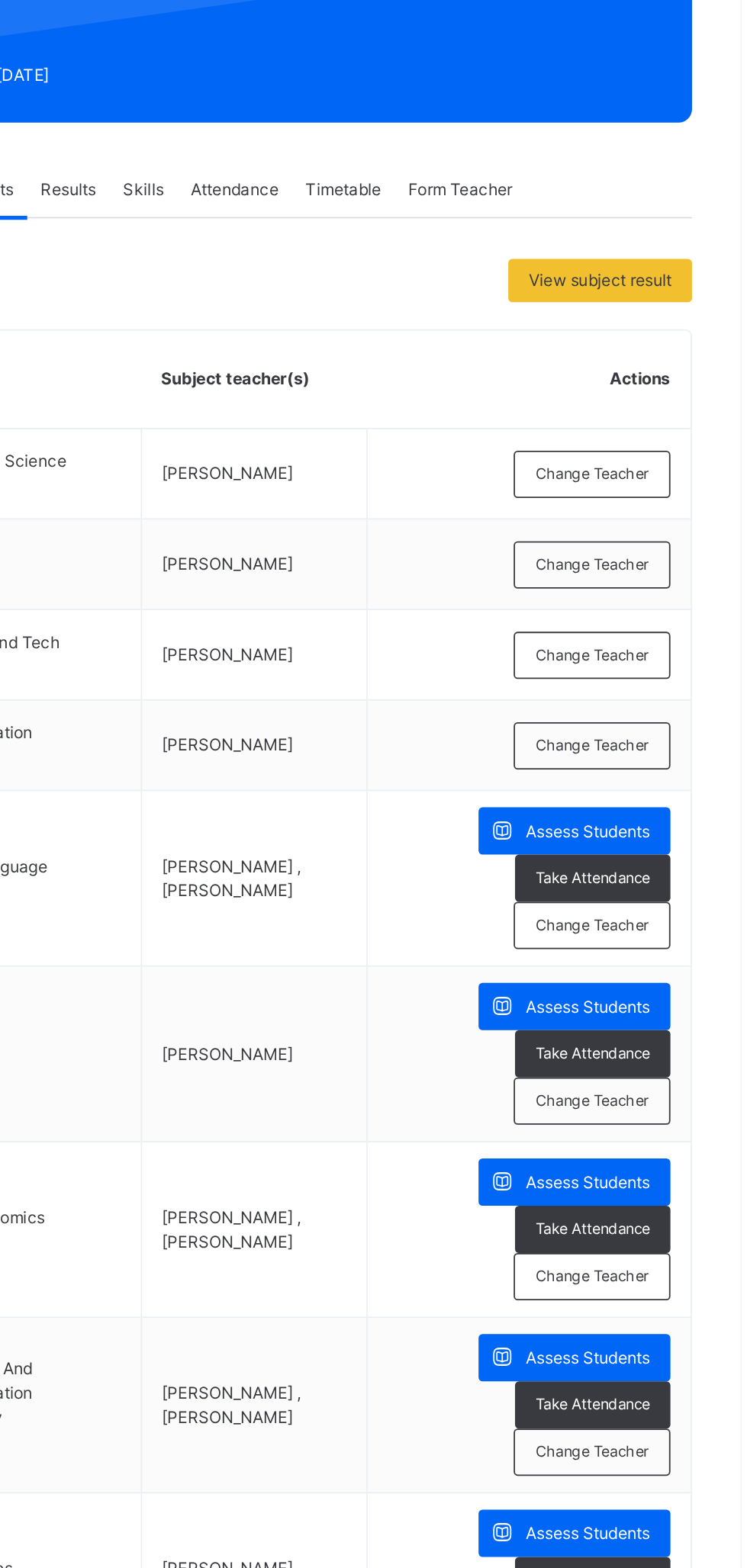
click at [661, 715] on span "Change Teacher" at bounding box center [663, 717] width 64 height 13
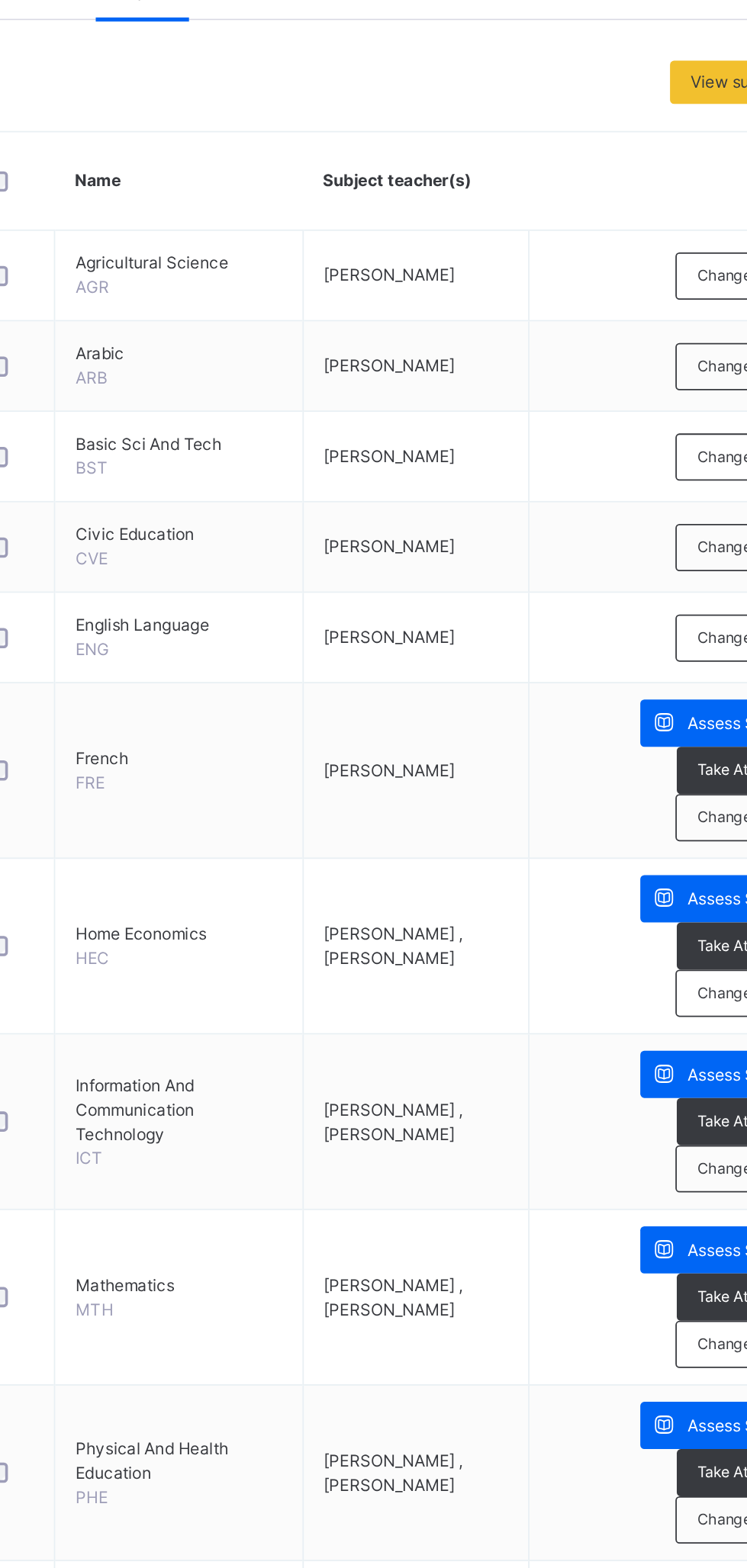
click at [637, 873] on div "Change Teacher" at bounding box center [662, 867] width 89 height 26
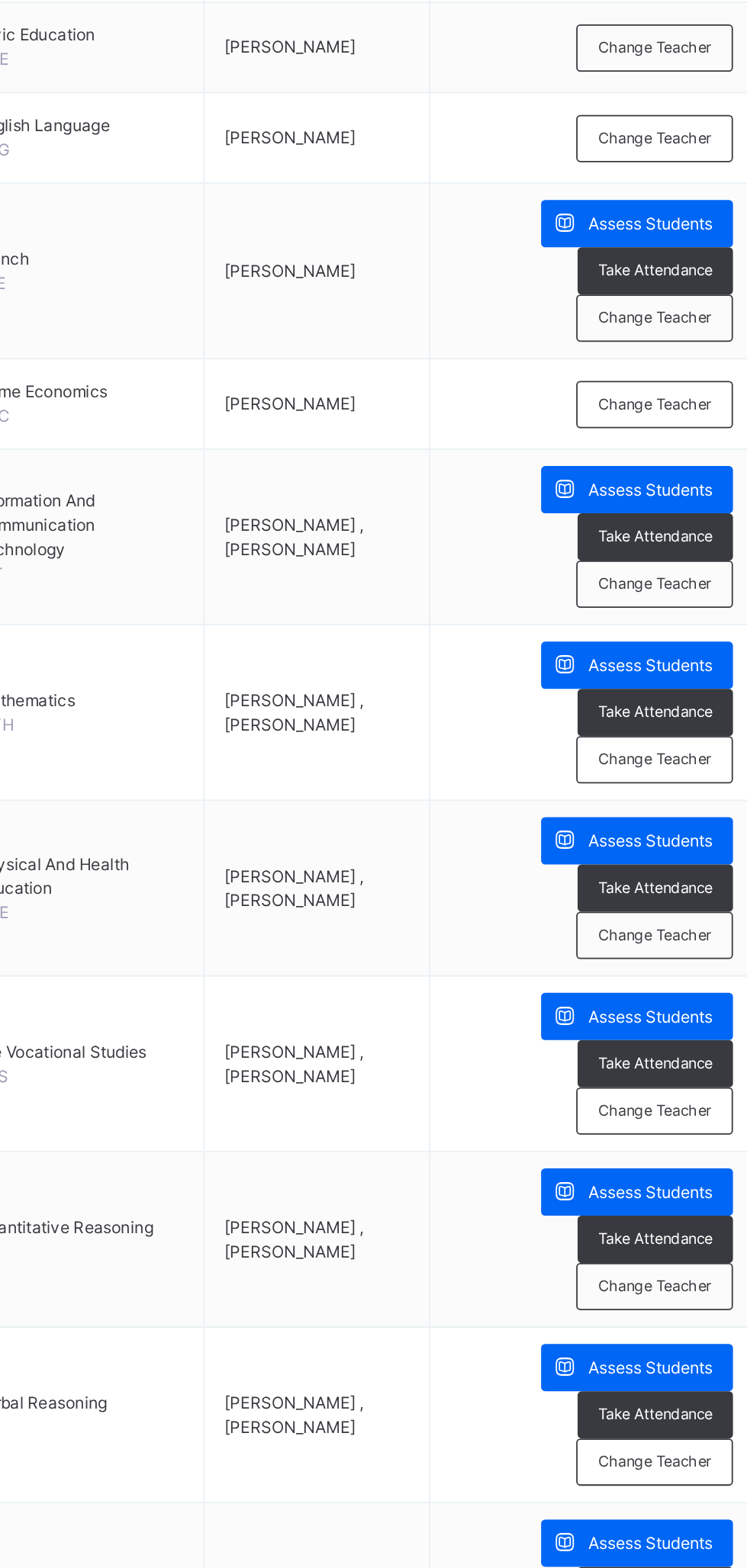
click at [666, 924] on div "Change Teacher" at bounding box center [662, 918] width 89 height 26
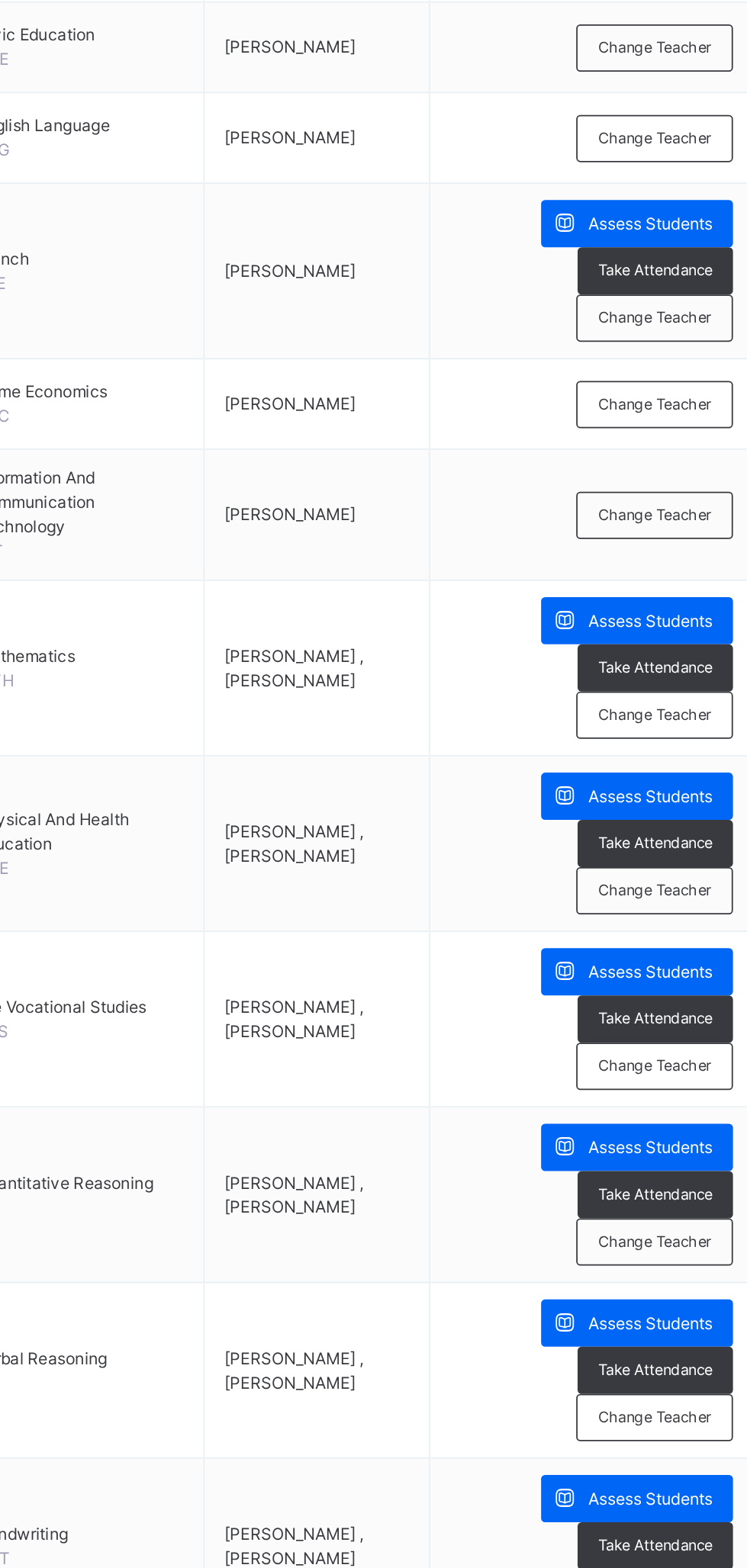
click at [669, 993] on span "Change Teacher" at bounding box center [663, 992] width 64 height 13
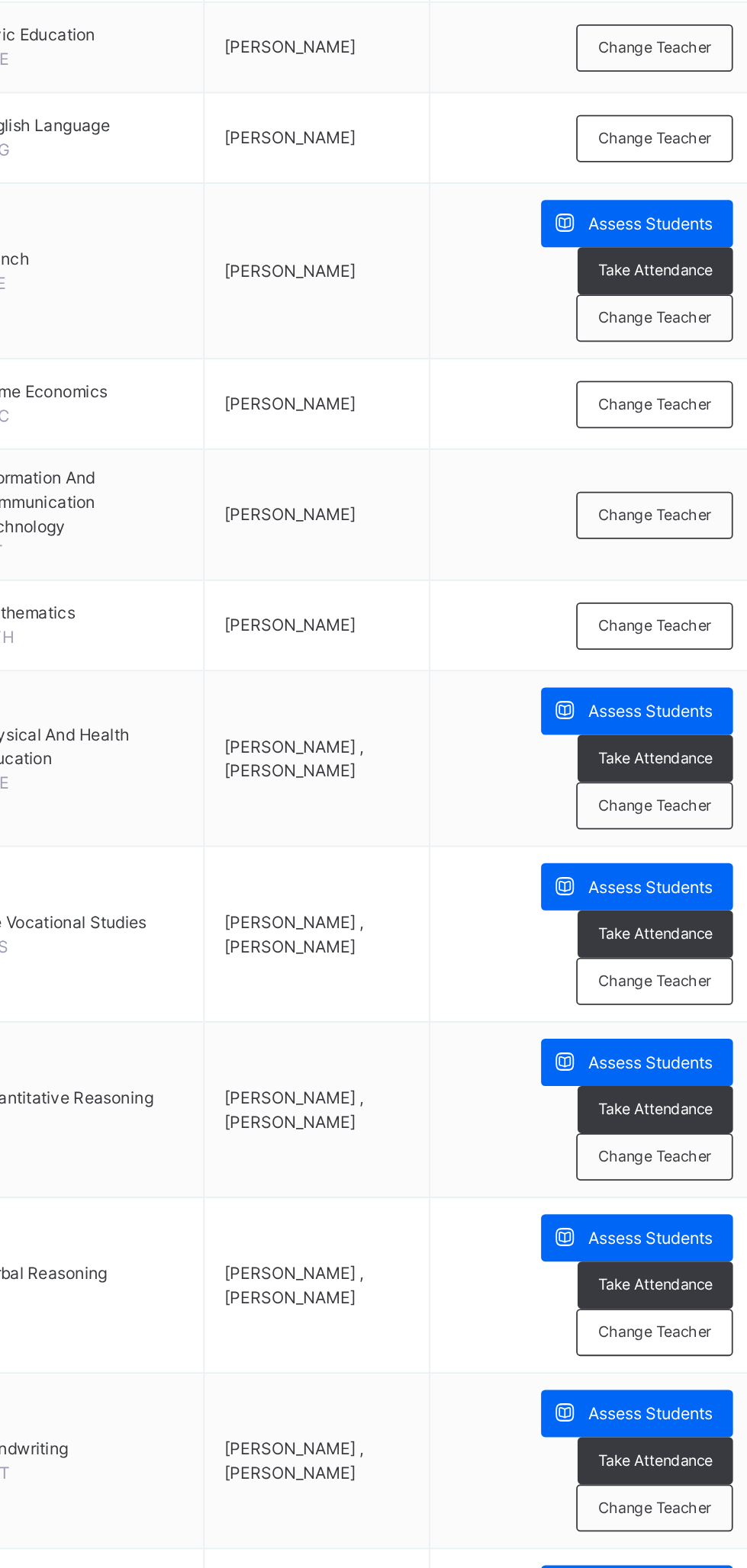
click at [679, 1139] on span "Change Teacher" at bounding box center [663, 1143] width 64 height 13
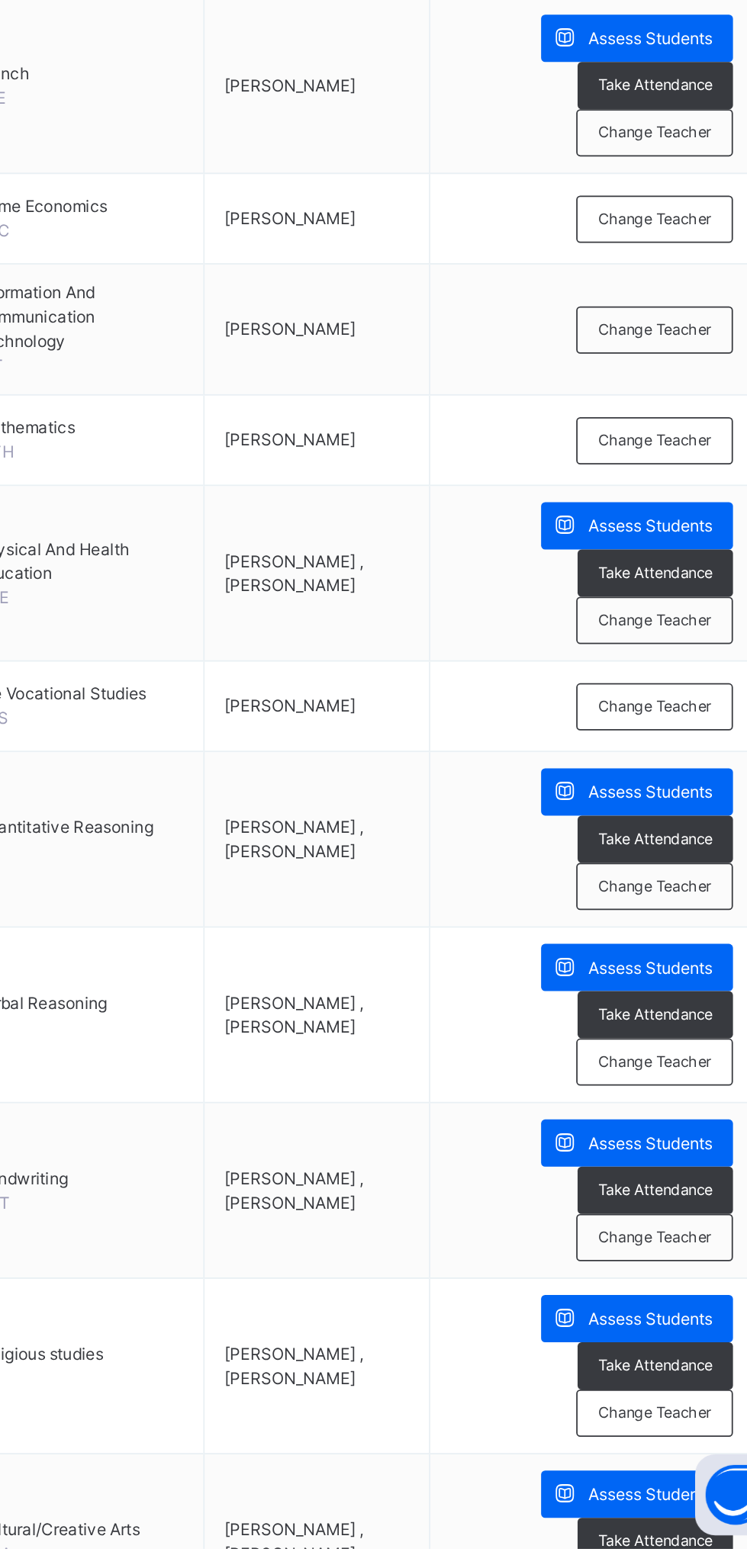
click at [657, 1051] on div "Change Teacher" at bounding box center [662, 1043] width 89 height 26
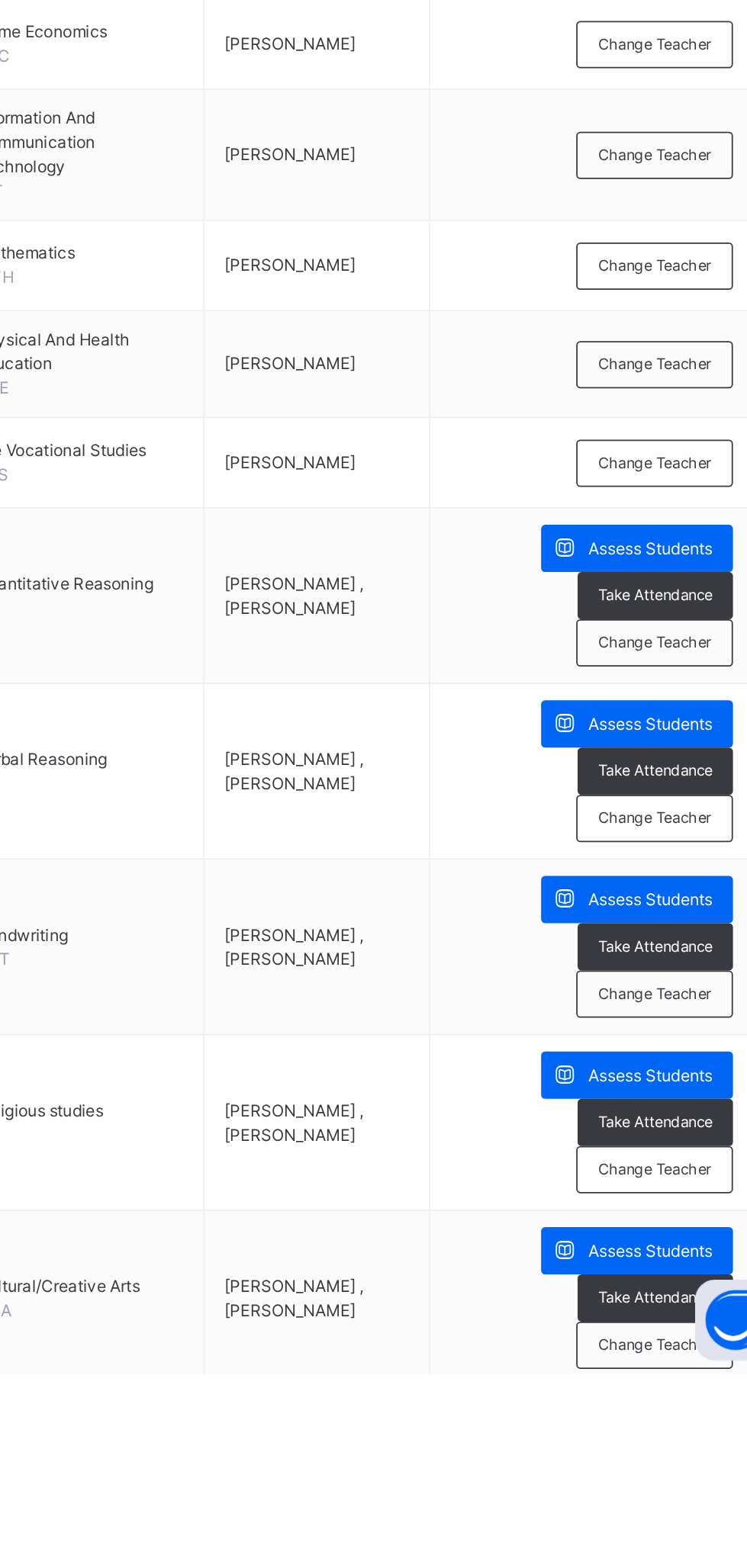
click at [669, 1161] on div "Change Teacher" at bounding box center [662, 1155] width 89 height 26
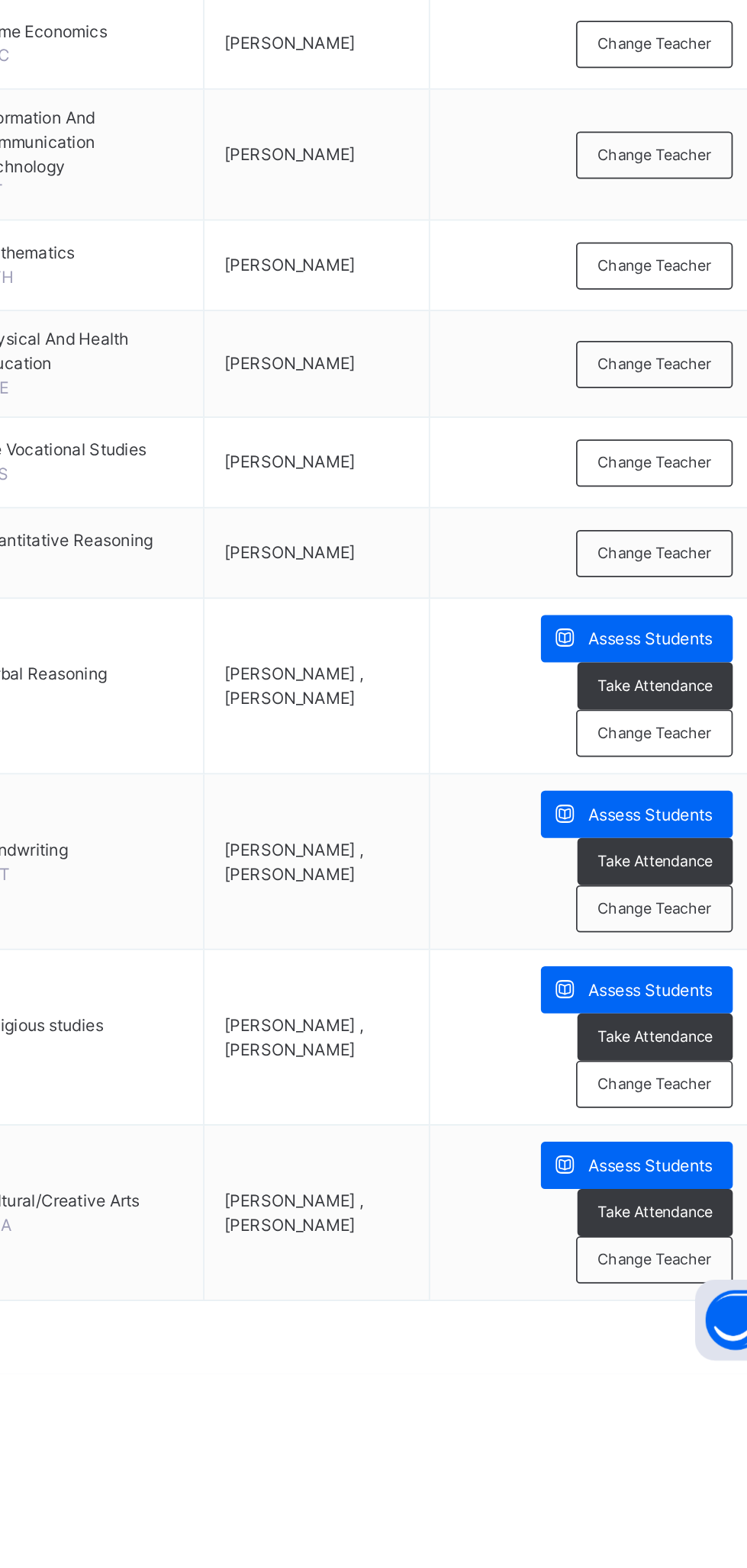
click at [667, 1207] on span "Change Teacher" at bounding box center [663, 1206] width 64 height 13
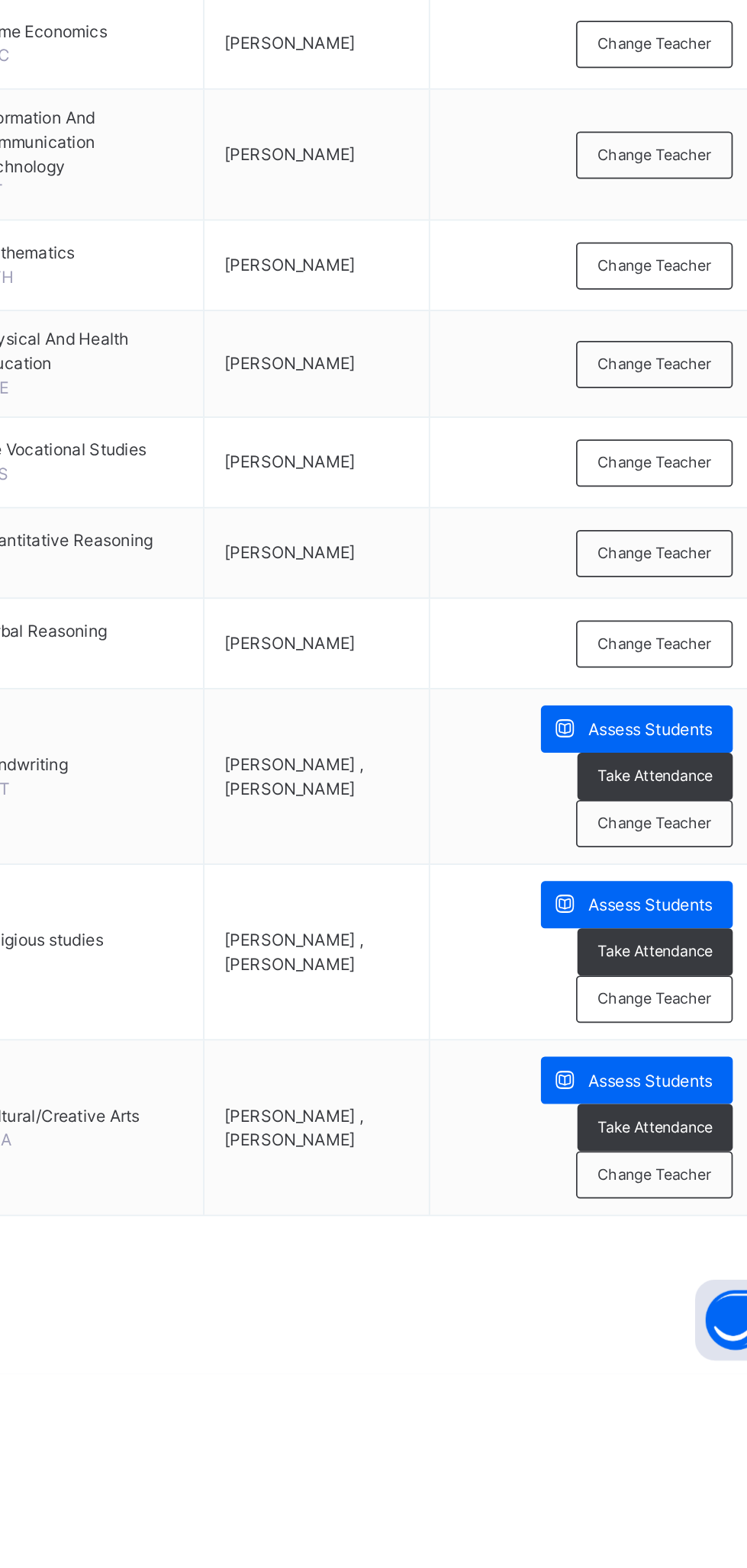
click at [677, 1257] on span "Change Teacher" at bounding box center [663, 1257] width 64 height 13
click at [0, 0] on div "× Add Subject Teacher Select Teacher Select subject teacher's name Cancel Save" at bounding box center [0, 0] width 0 height 0
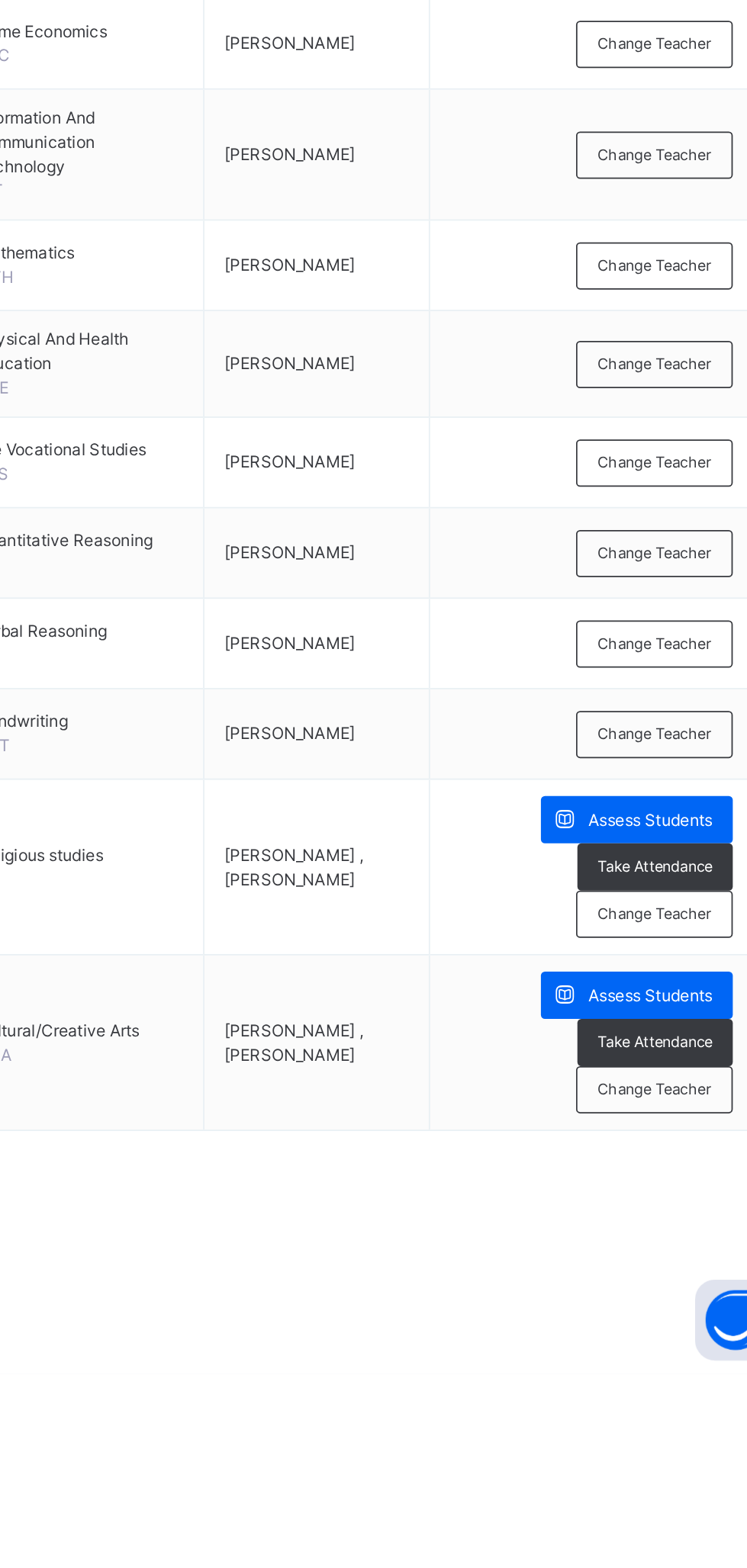
click at [681, 1303] on span "Change Teacher" at bounding box center [663, 1308] width 64 height 13
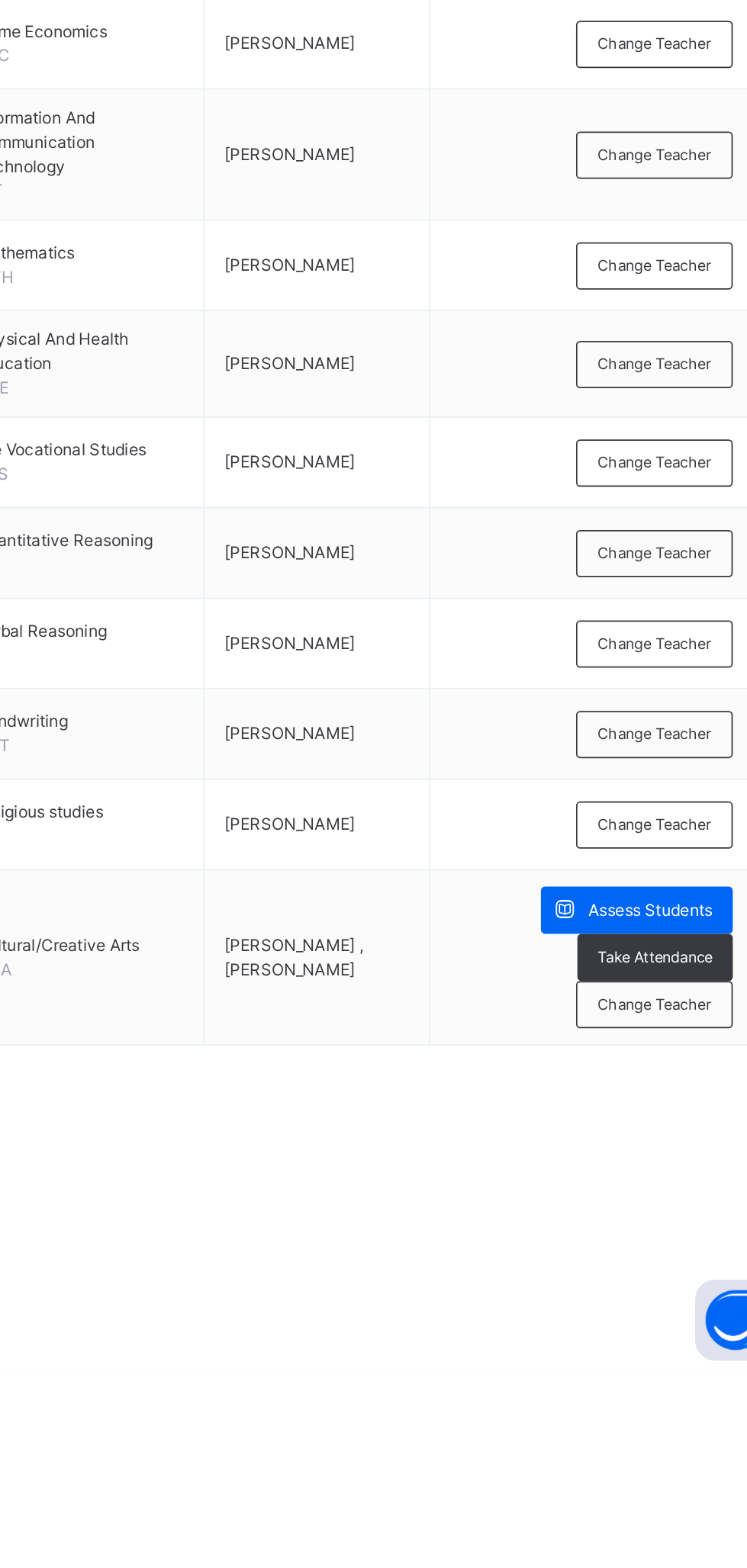
click at [669, 1356] on span "Change Teacher" at bounding box center [663, 1359] width 64 height 13
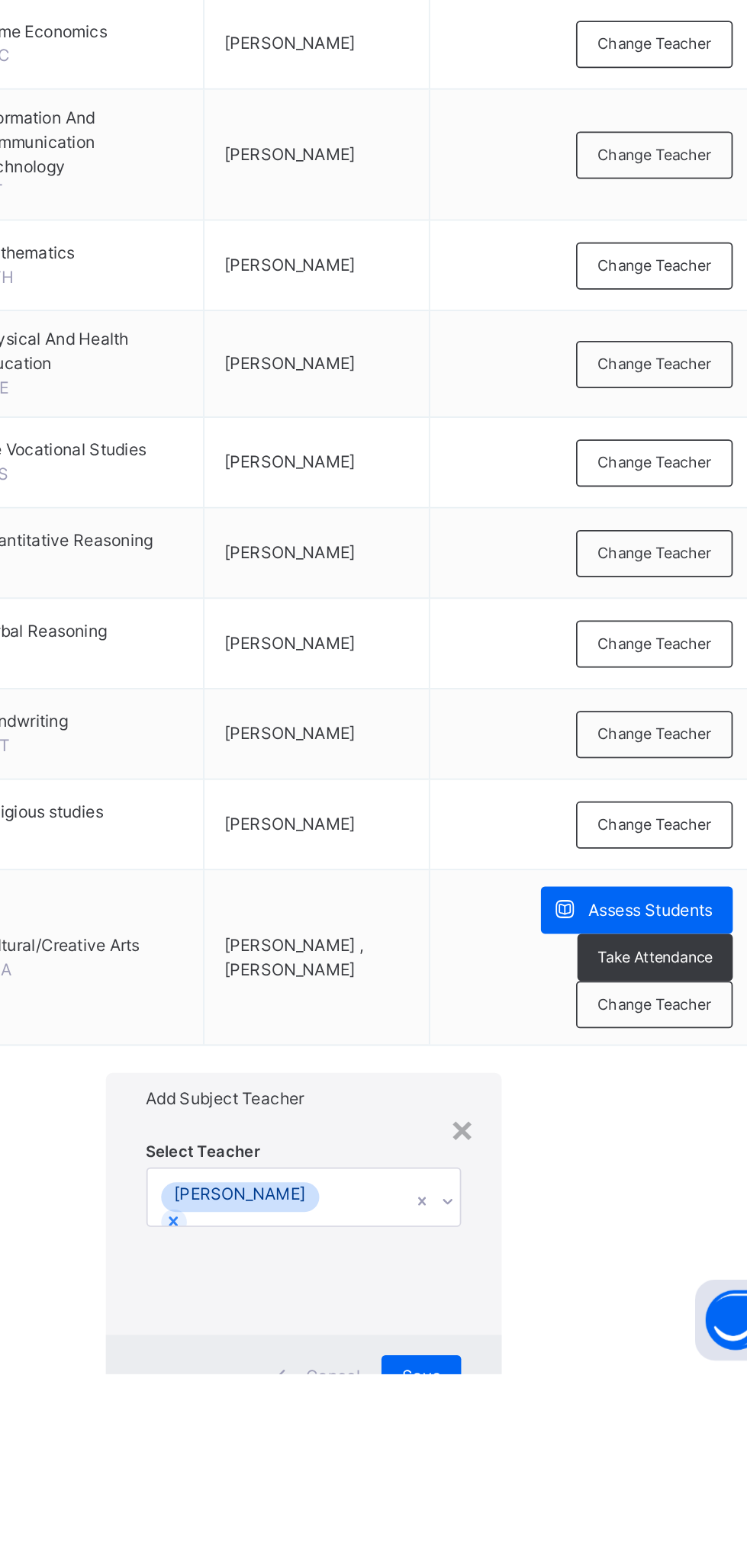
click at [553, 1557] on div "Save" at bounding box center [531, 1569] width 45 height 25
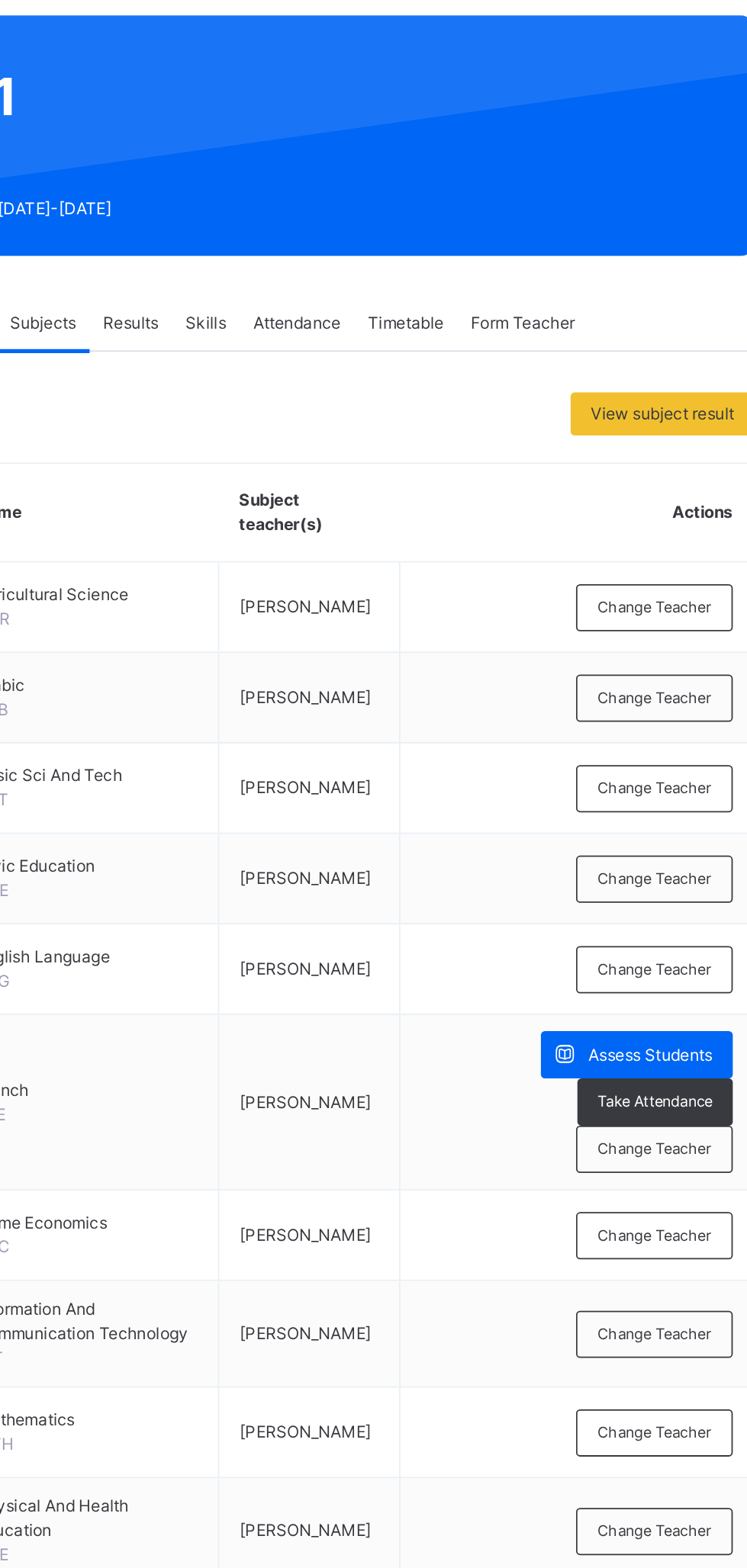
click at [664, 461] on span "Change Teacher" at bounding box center [663, 462] width 64 height 13
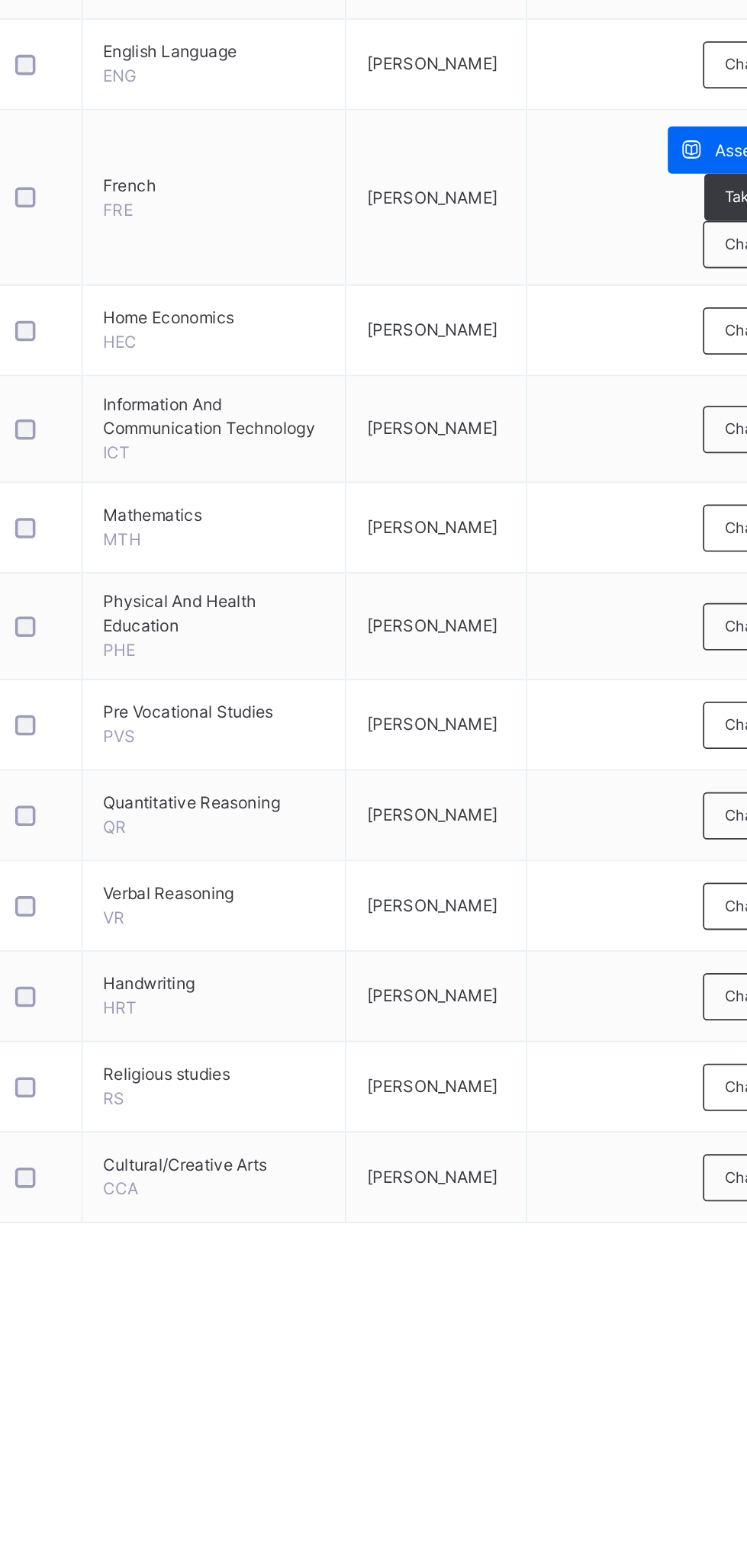
click at [589, 1175] on td "Change Teacher" at bounding box center [618, 1193] width 200 height 51
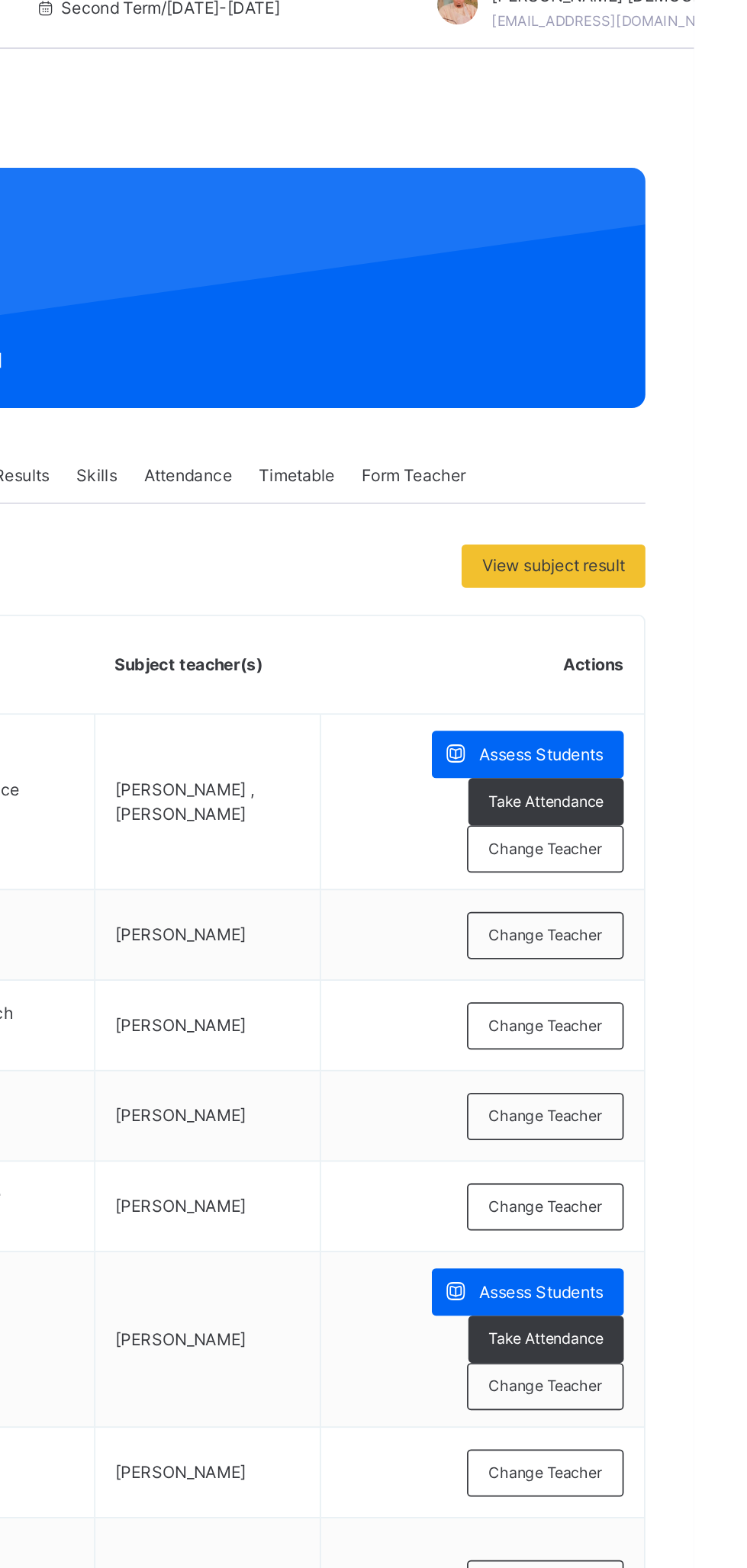
click at [669, 552] on div "Change Teacher" at bounding box center [662, 561] width 89 height 26
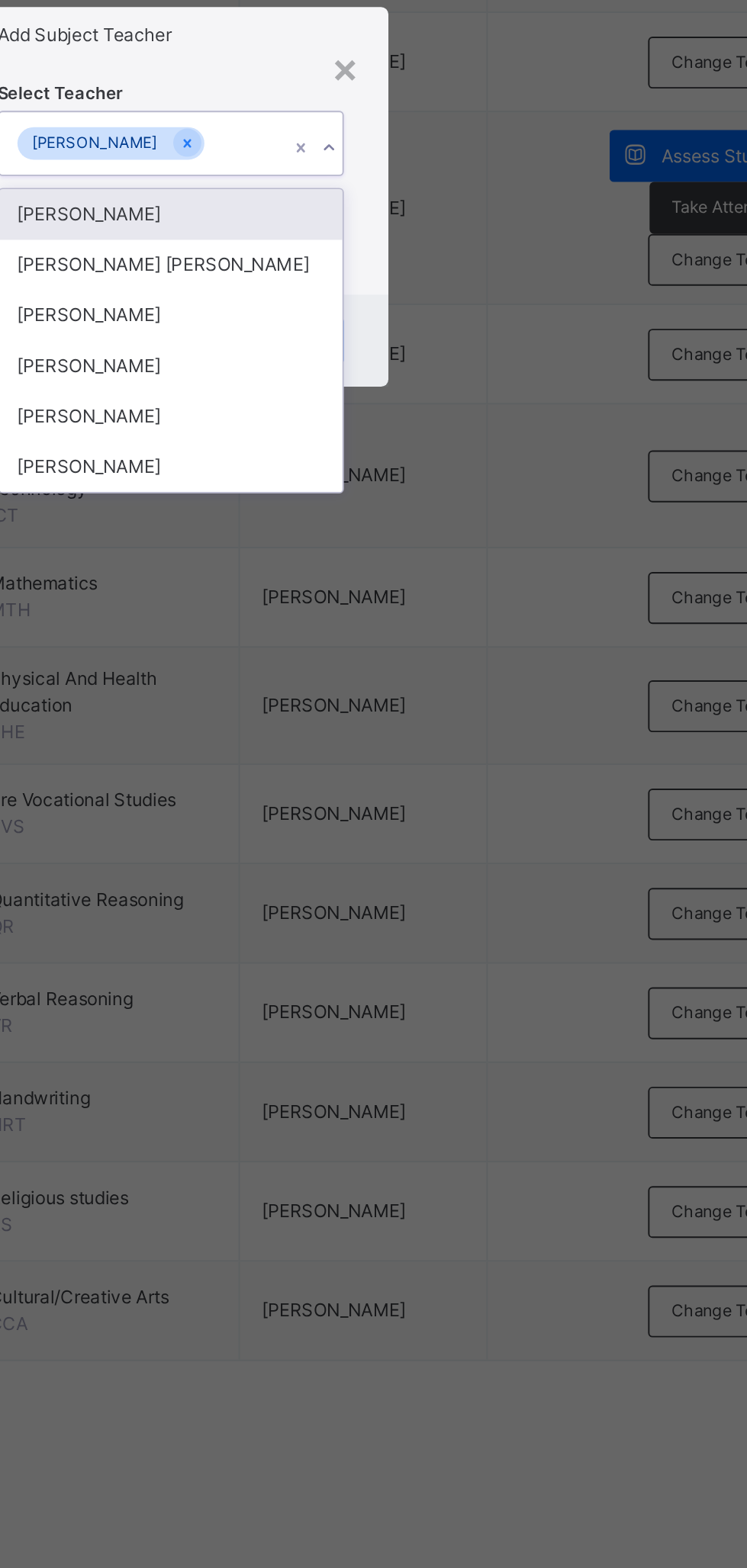
click at [462, 884] on div "[PERSON_NAME]" at bounding box center [374, 871] width 177 height 26
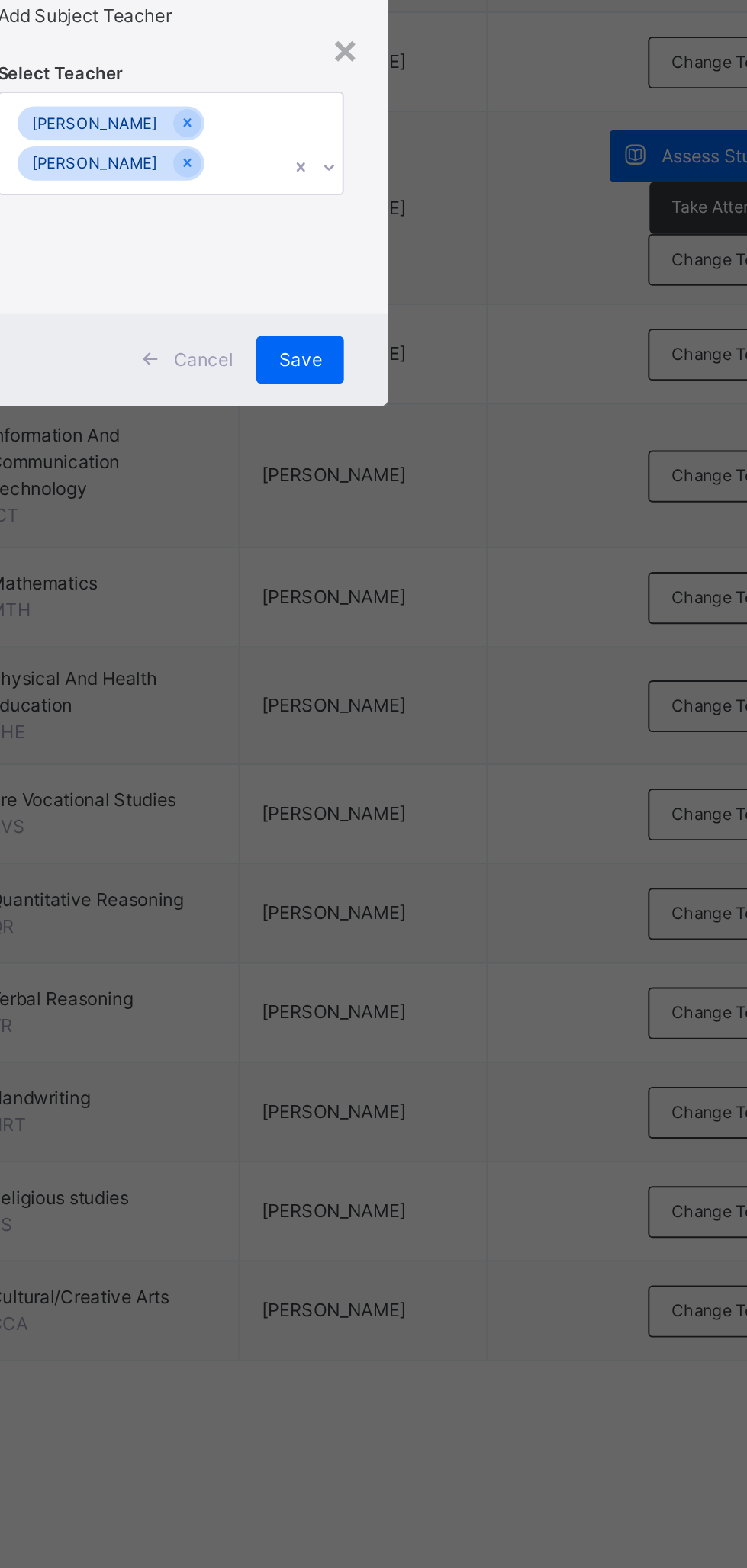
click at [451, 875] on span "Save" at bounding box center [440, 868] width 22 height 14
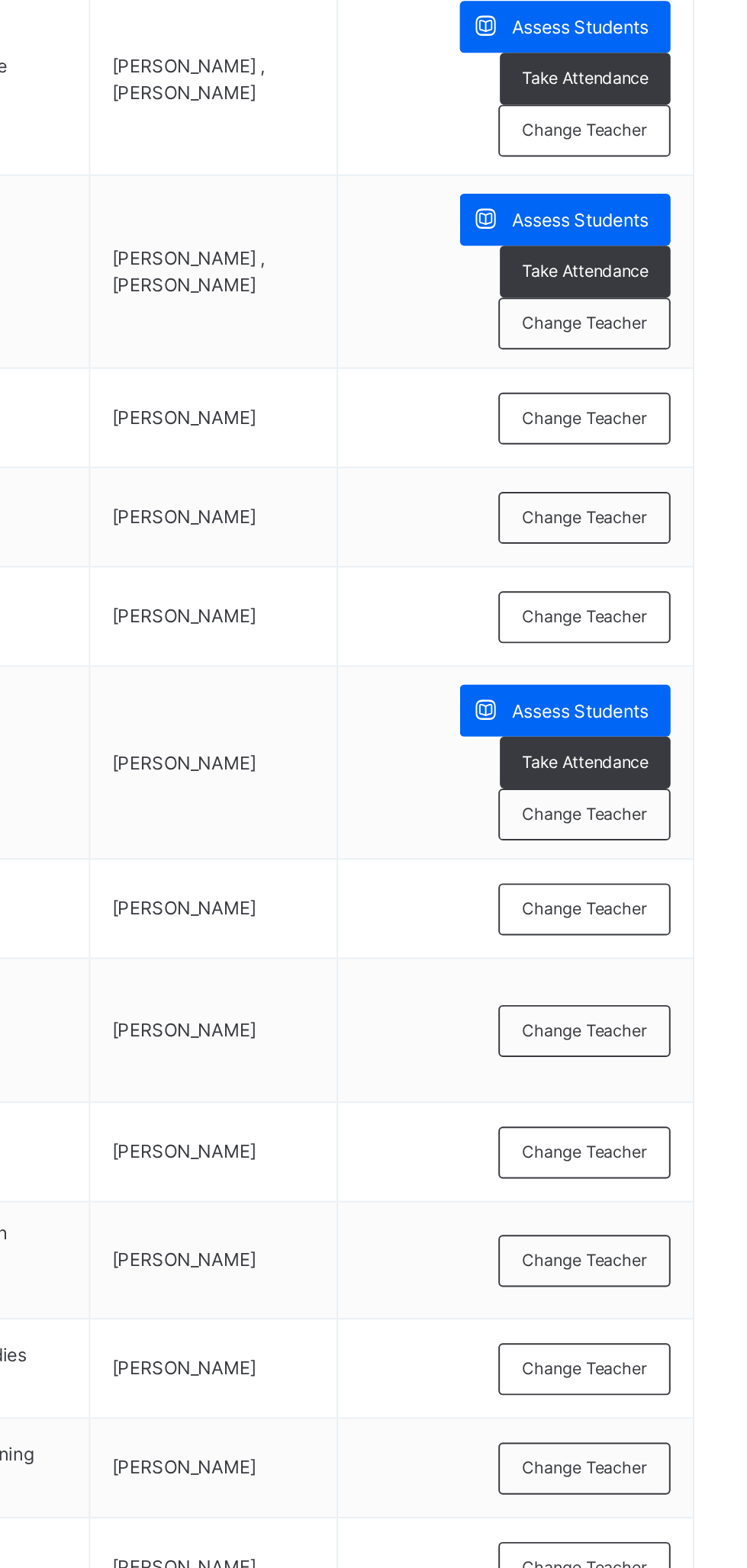
click at [669, 916] on div "Change Teacher" at bounding box center [662, 912] width 89 height 26
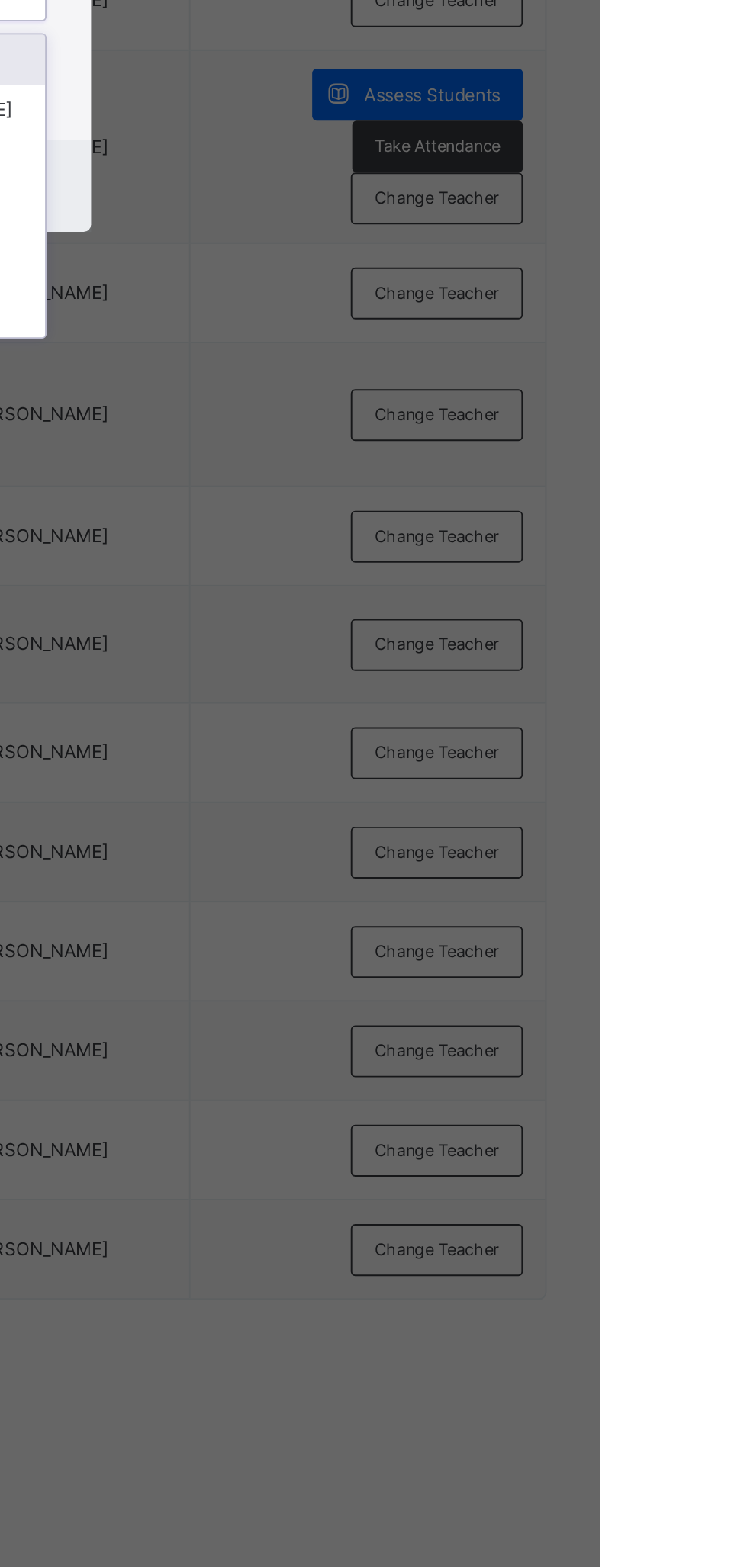
click at [462, 884] on div "[PERSON_NAME]" at bounding box center [374, 871] width 177 height 26
click at [451, 875] on span "Save" at bounding box center [440, 868] width 22 height 14
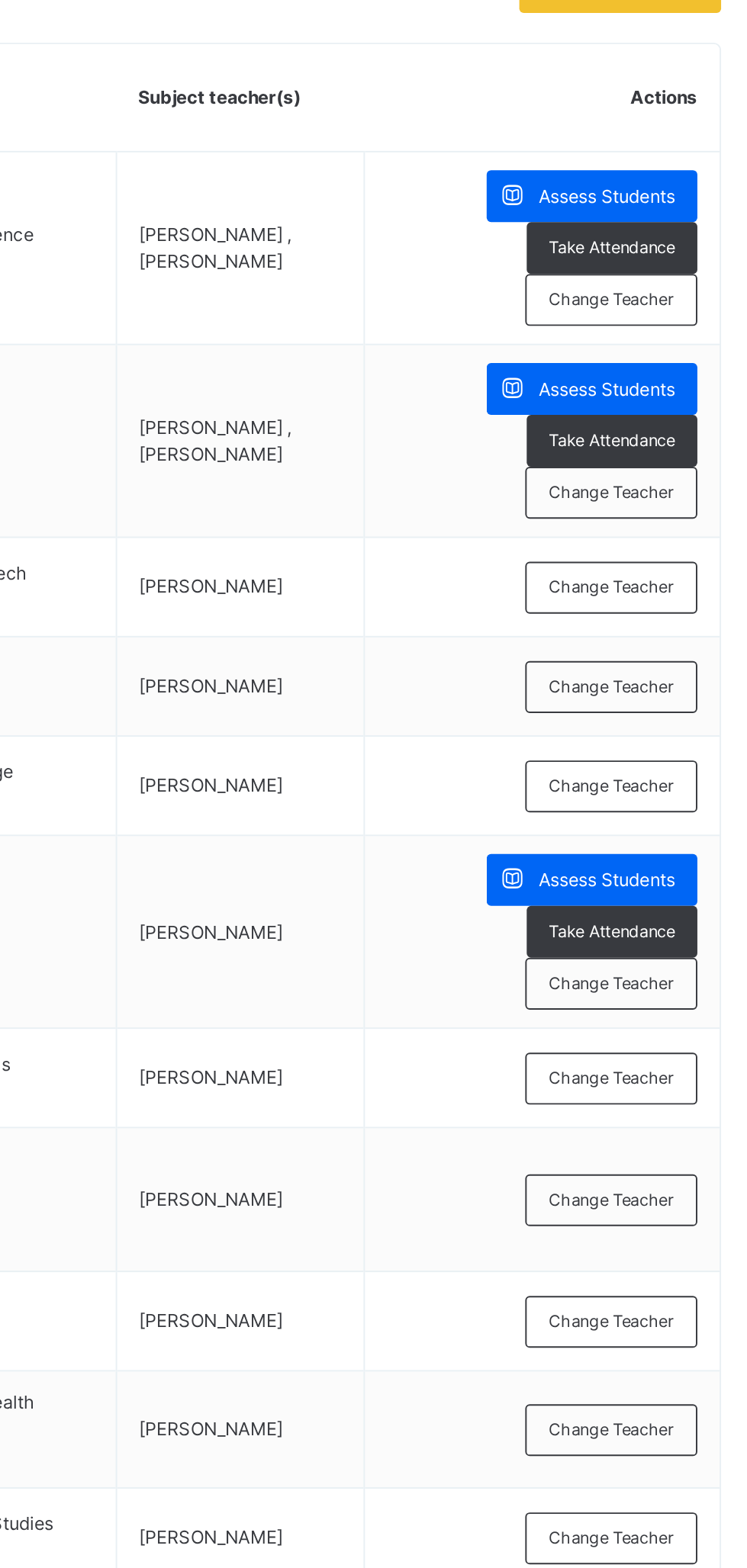
click at [667, 661] on span "Change Teacher" at bounding box center [663, 660] width 64 height 13
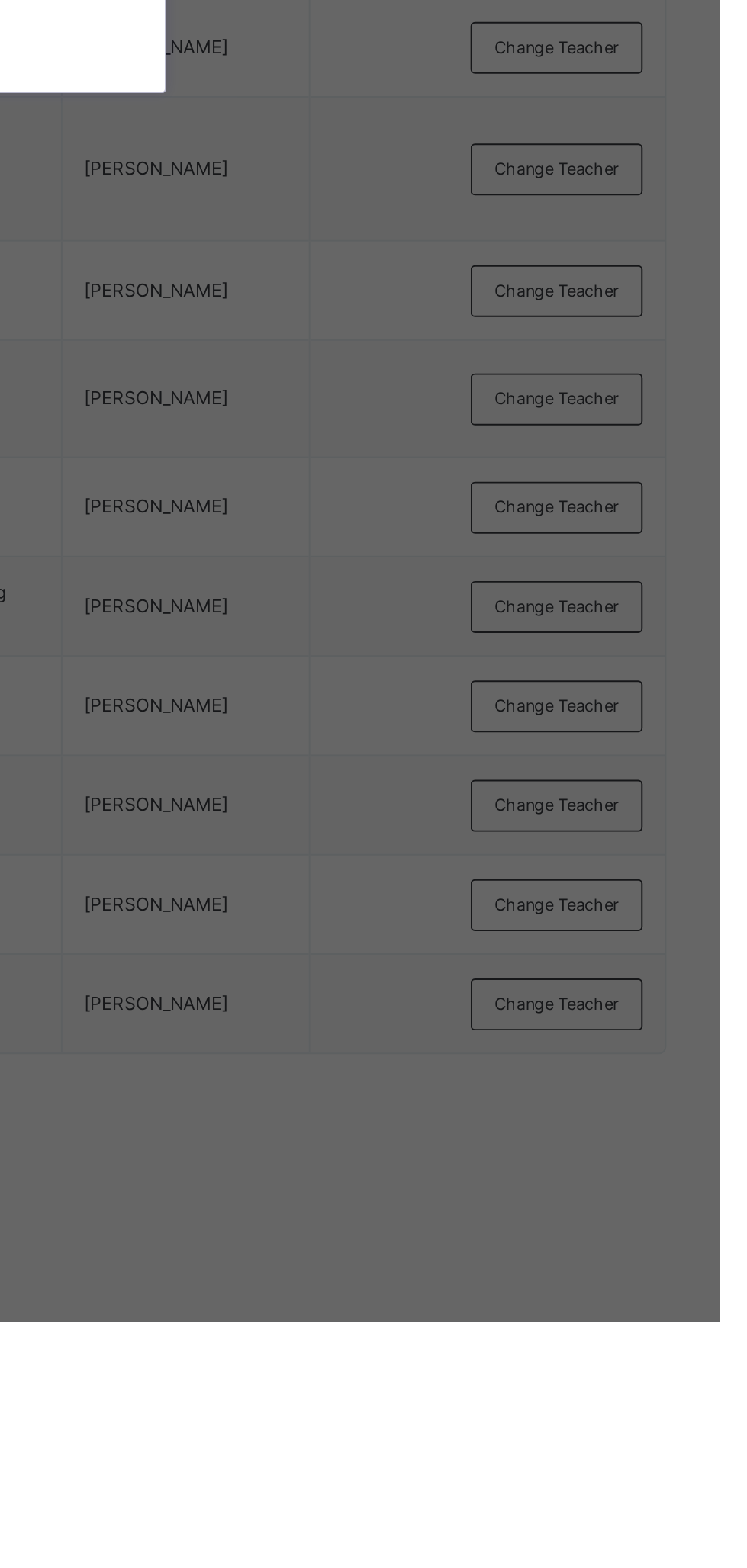
click at [462, 884] on div "[PERSON_NAME]" at bounding box center [374, 871] width 177 height 26
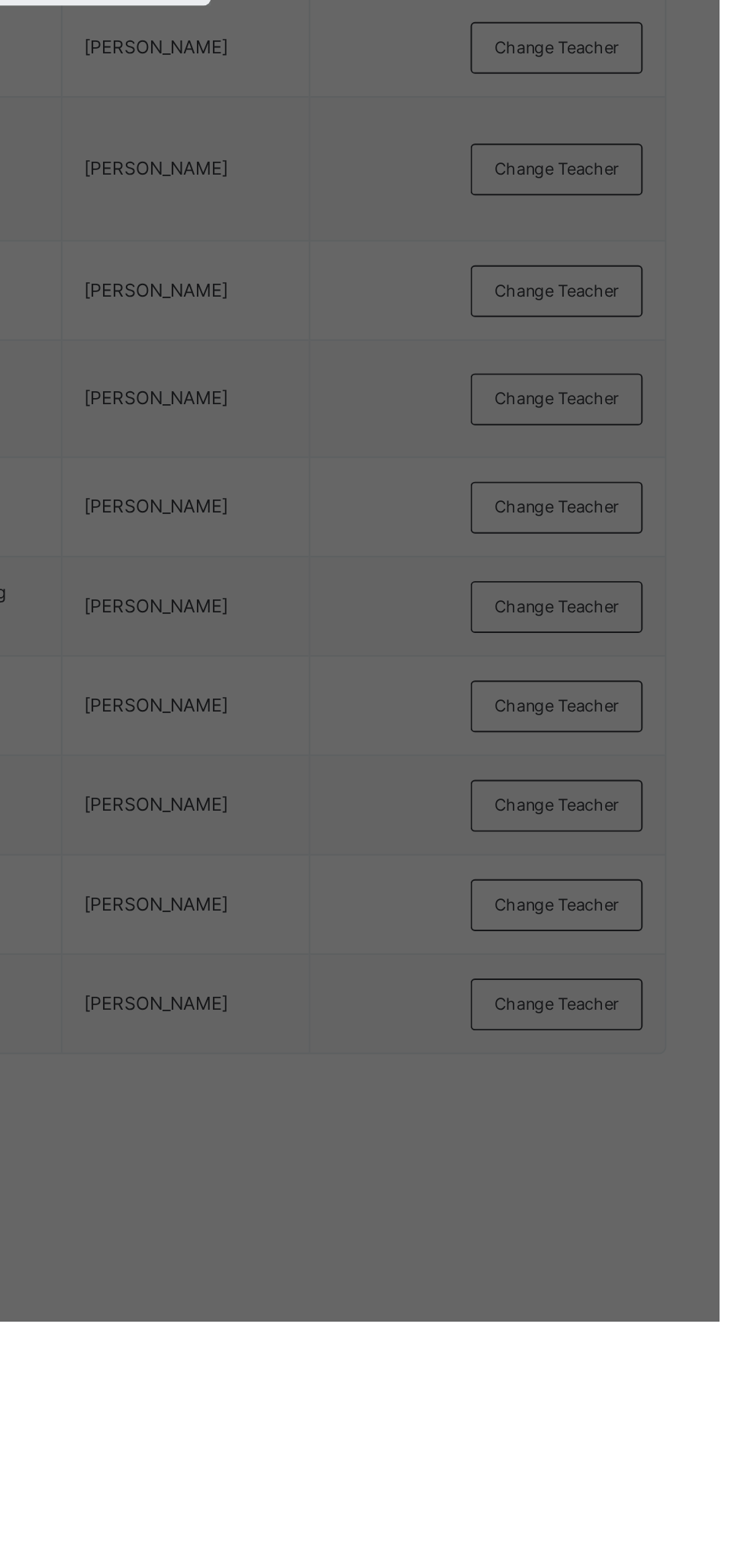
click at [451, 875] on span "Save" at bounding box center [440, 868] width 22 height 14
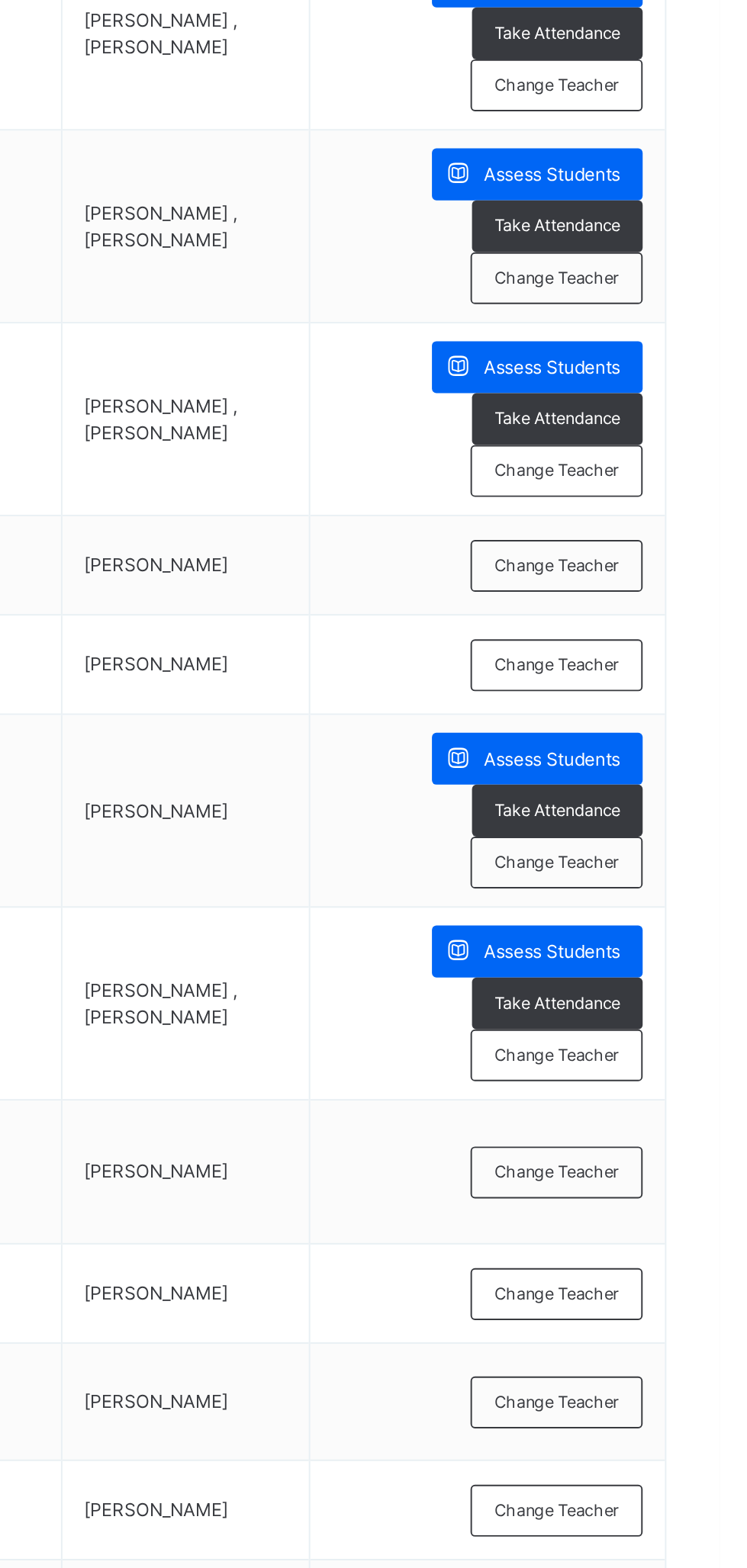
click at [657, 753] on span "Change Teacher" at bounding box center [663, 760] width 64 height 13
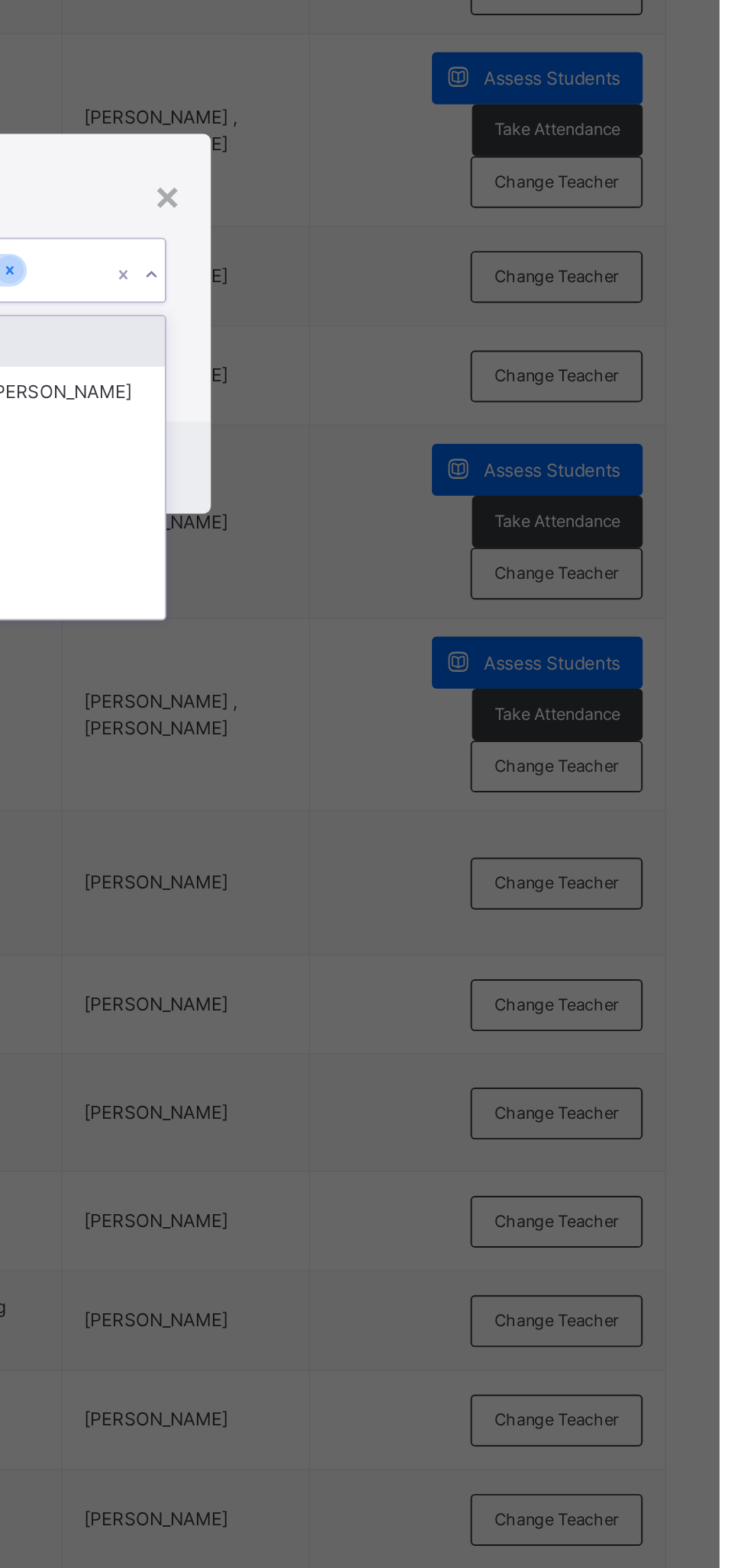
click at [462, 884] on div "[PERSON_NAME]" at bounding box center [374, 871] width 177 height 26
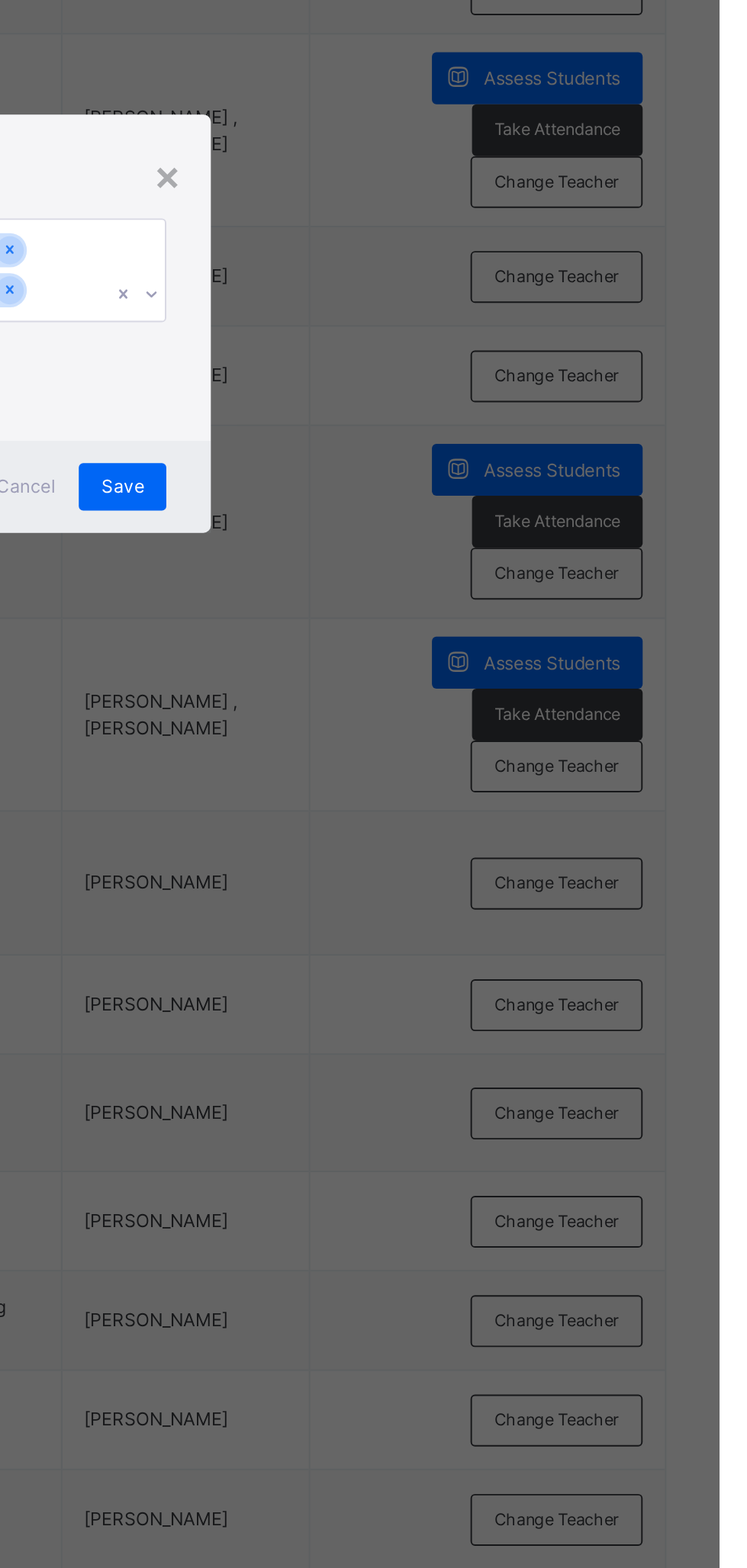
click at [462, 880] on div "Save" at bounding box center [440, 868] width 45 height 25
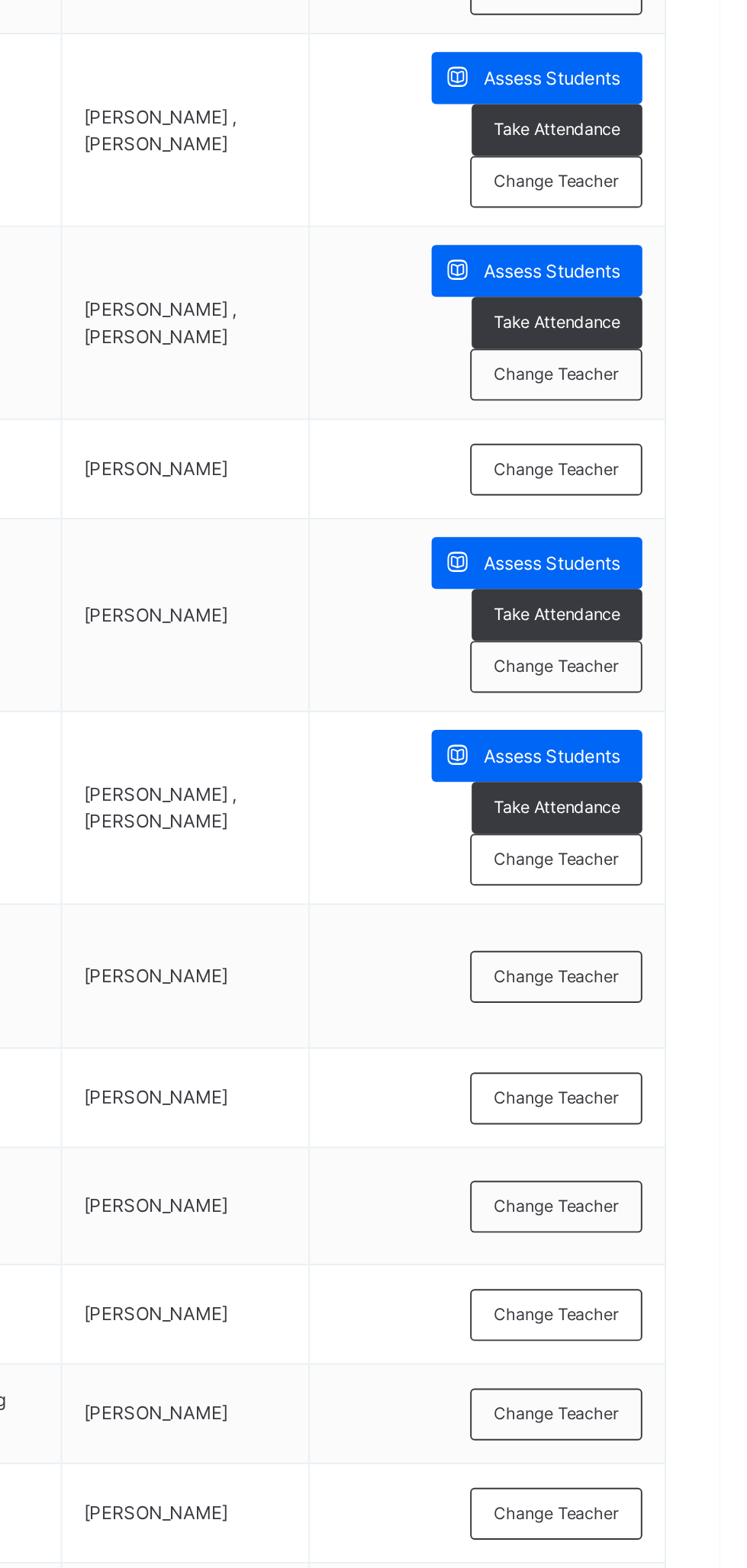
click at [670, 884] on td "Assess Students Take Attendance Change Teacher" at bounding box center [626, 934] width 183 height 99
click at [671, 858] on span "Change Teacher" at bounding box center [663, 859] width 64 height 13
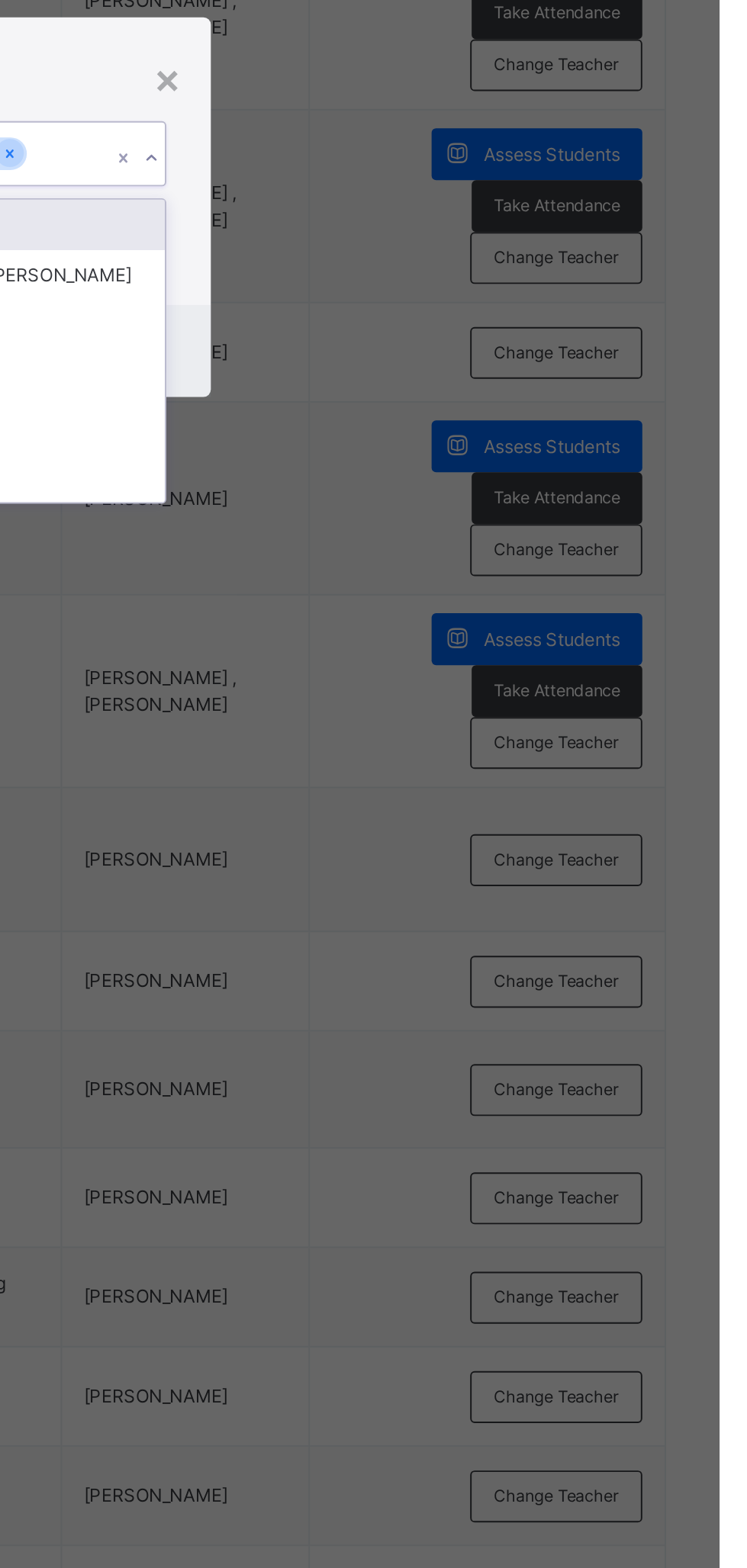
click at [462, 884] on div "[PERSON_NAME]" at bounding box center [374, 871] width 177 height 26
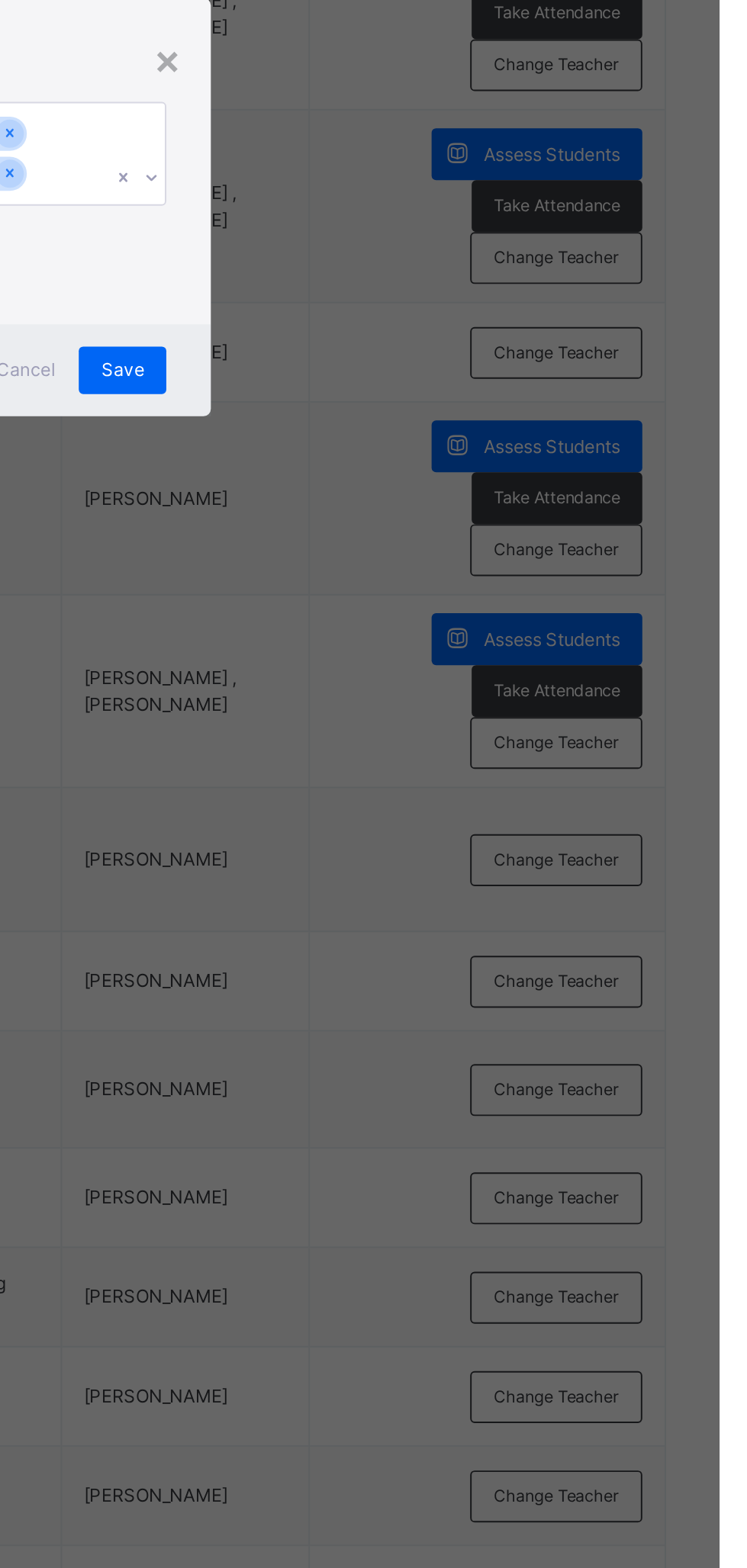
click at [451, 875] on span "Save" at bounding box center [440, 868] width 22 height 14
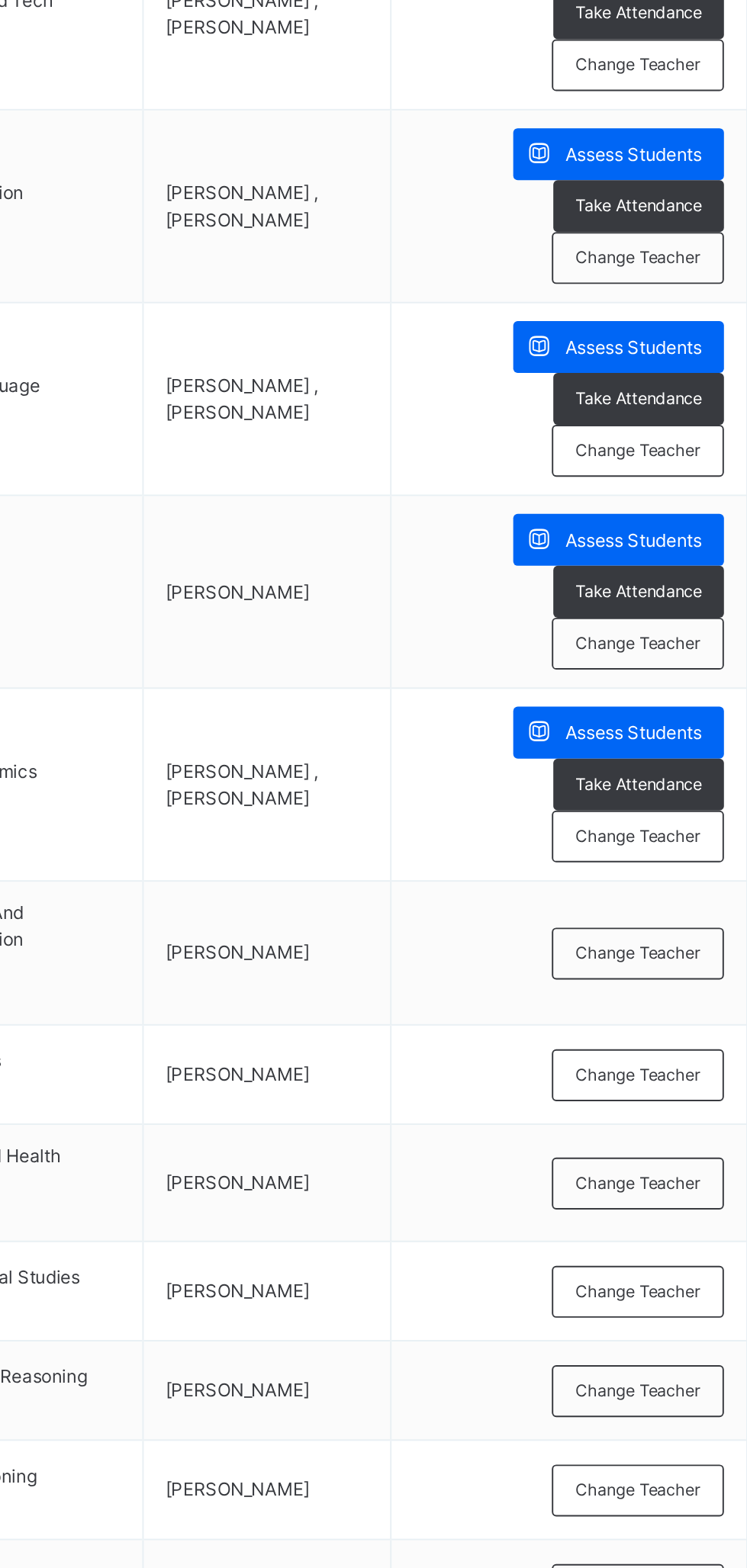
click at [673, 1003] on span "Change Teacher" at bounding box center [663, 1008] width 64 height 13
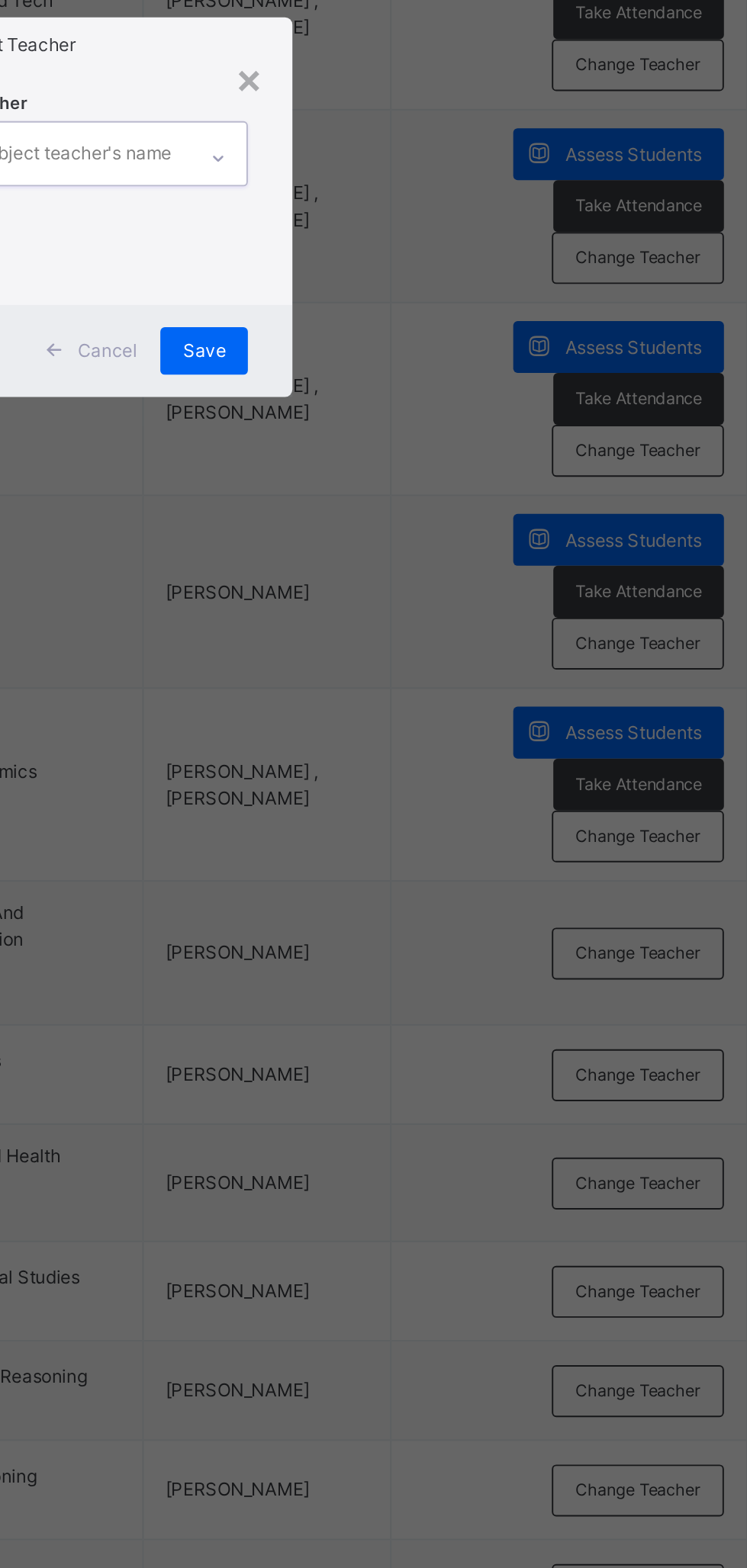
click at [451, 864] on span "Save" at bounding box center [440, 857] width 22 height 14
click at [469, 733] on div "×" at bounding box center [462, 717] width 14 height 32
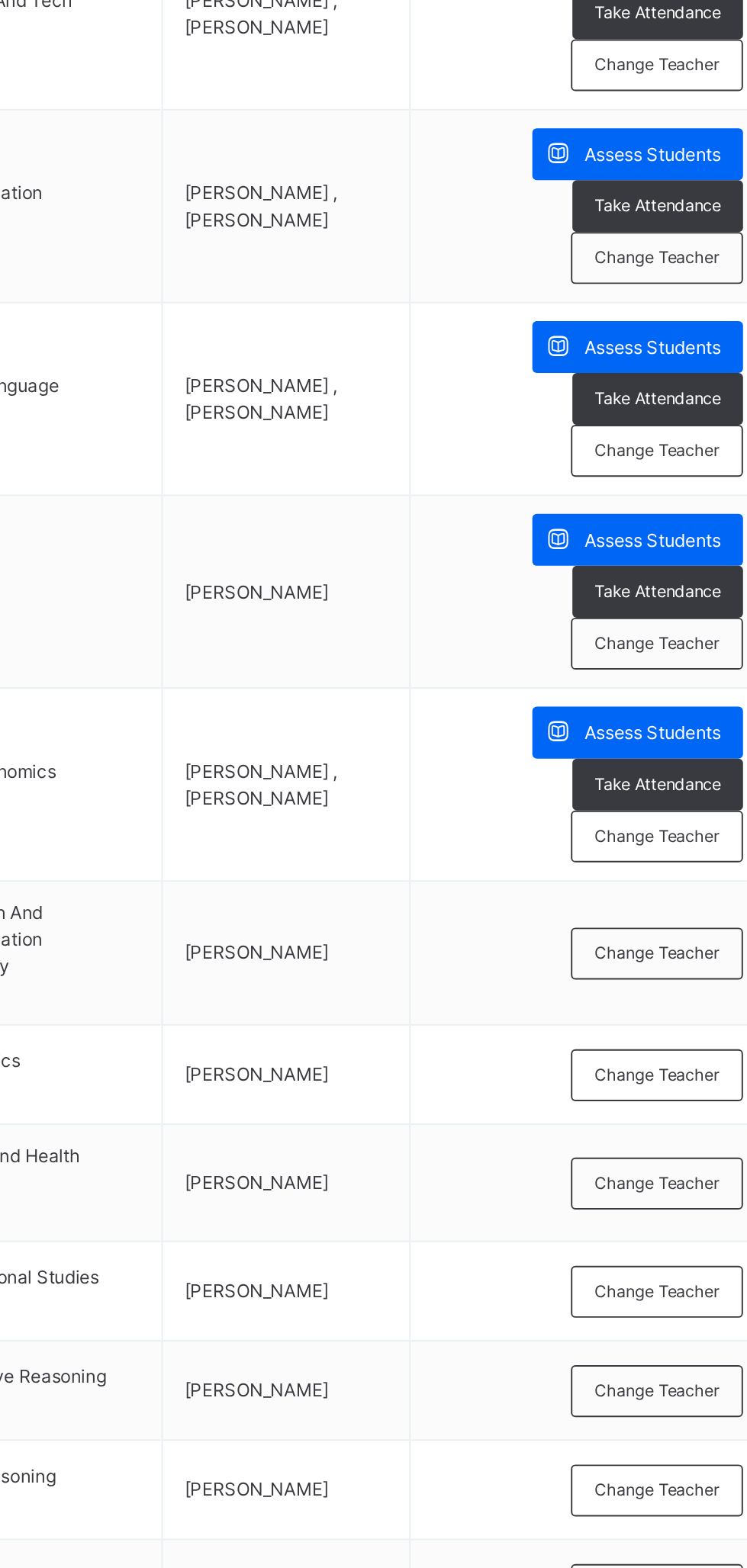
click at [669, 1167] on span "Change Teacher" at bounding box center [663, 1167] width 64 height 13
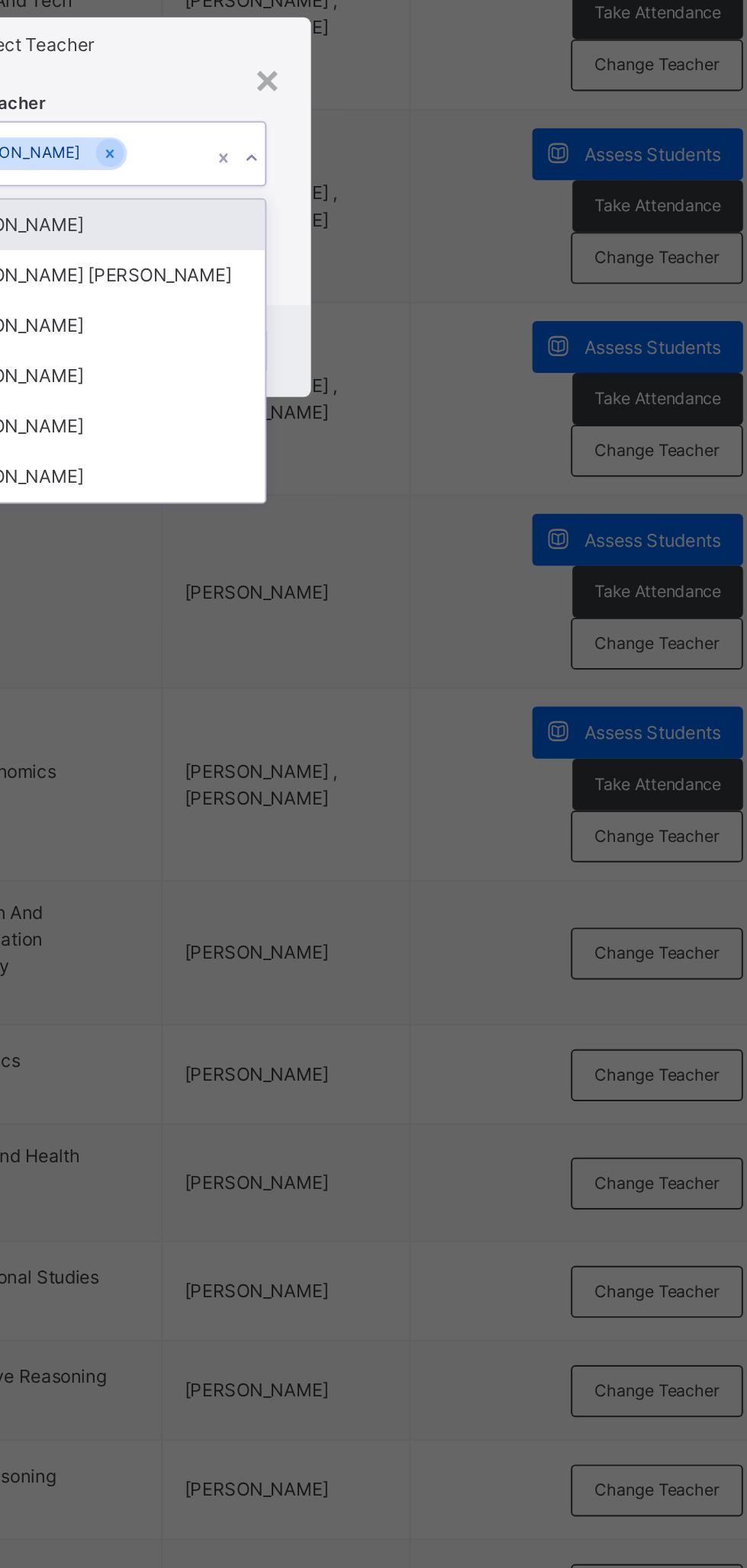
click at [462, 884] on div "[PERSON_NAME]" at bounding box center [374, 871] width 177 height 26
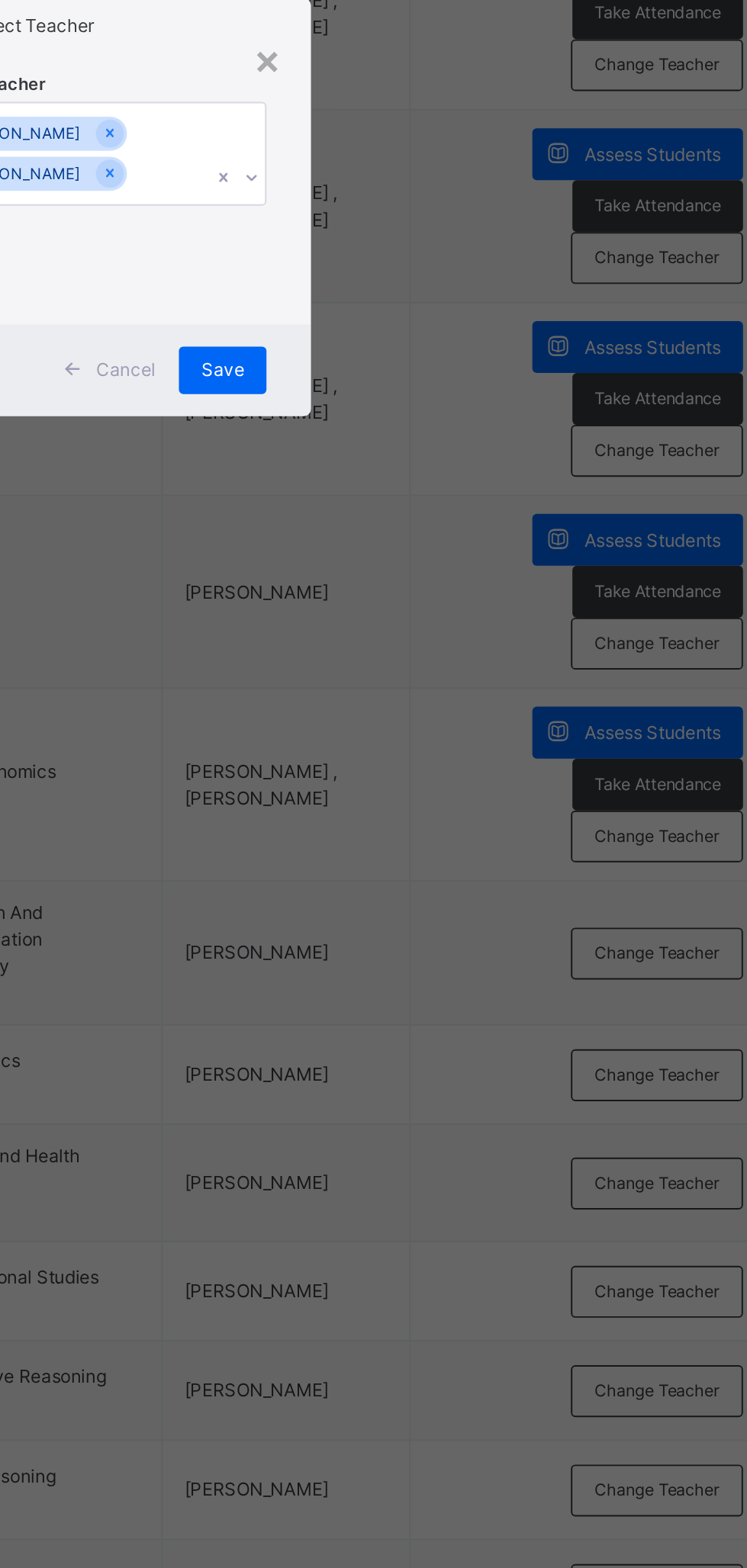
click at [451, 875] on span "Save" at bounding box center [440, 868] width 22 height 14
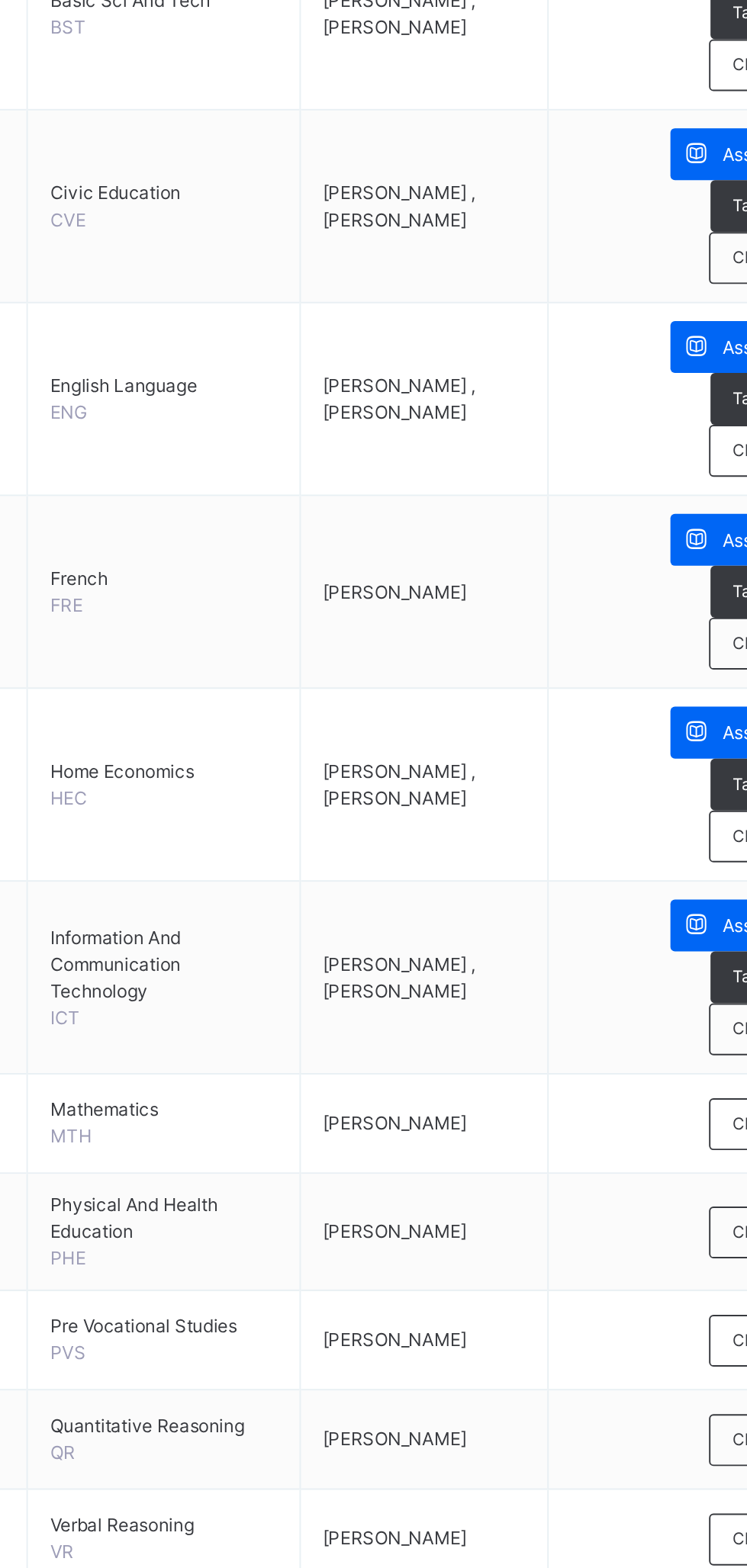
click at [631, 1249] on span "Change Teacher" at bounding box center [663, 1255] width 64 height 13
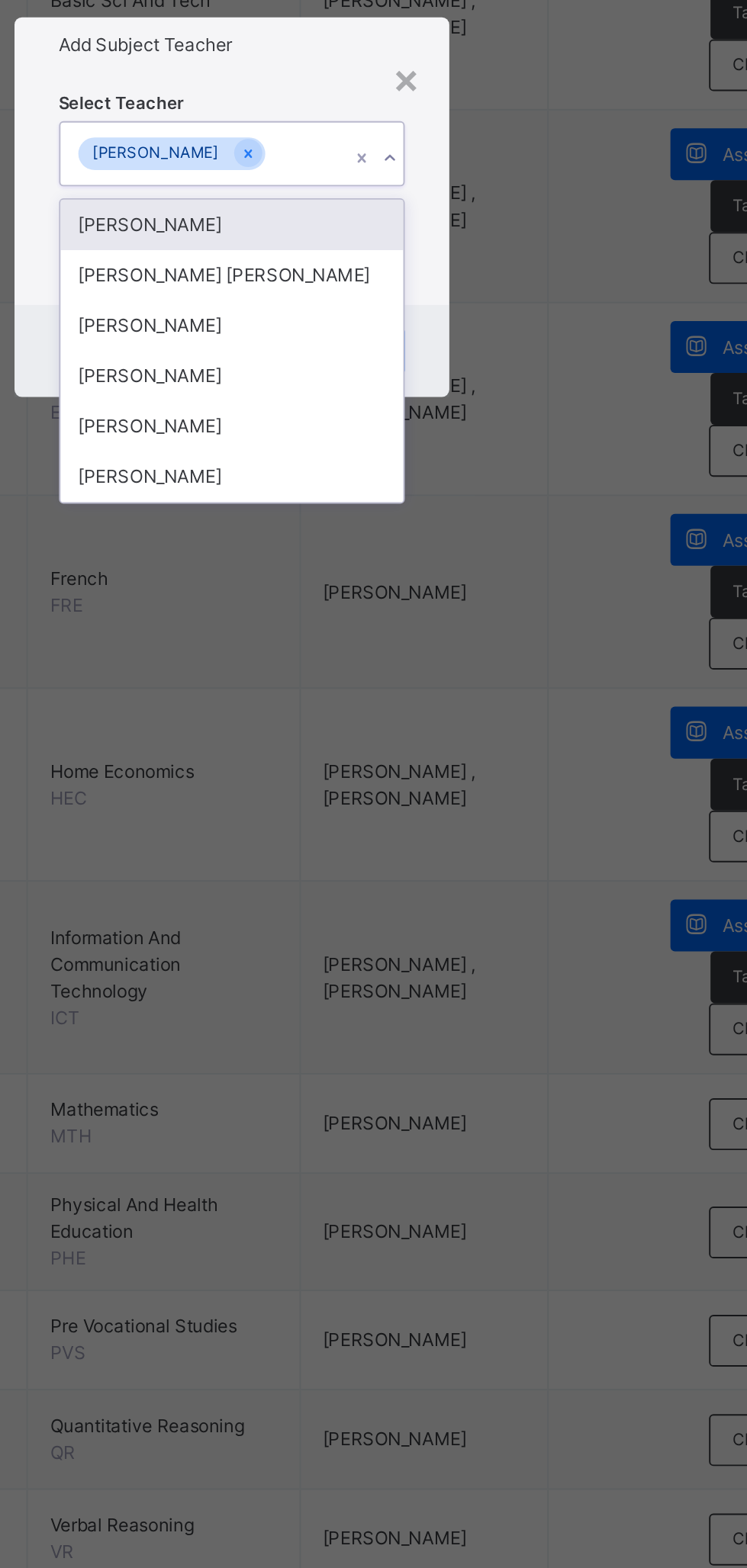
click at [462, 884] on div "[PERSON_NAME]" at bounding box center [374, 871] width 177 height 26
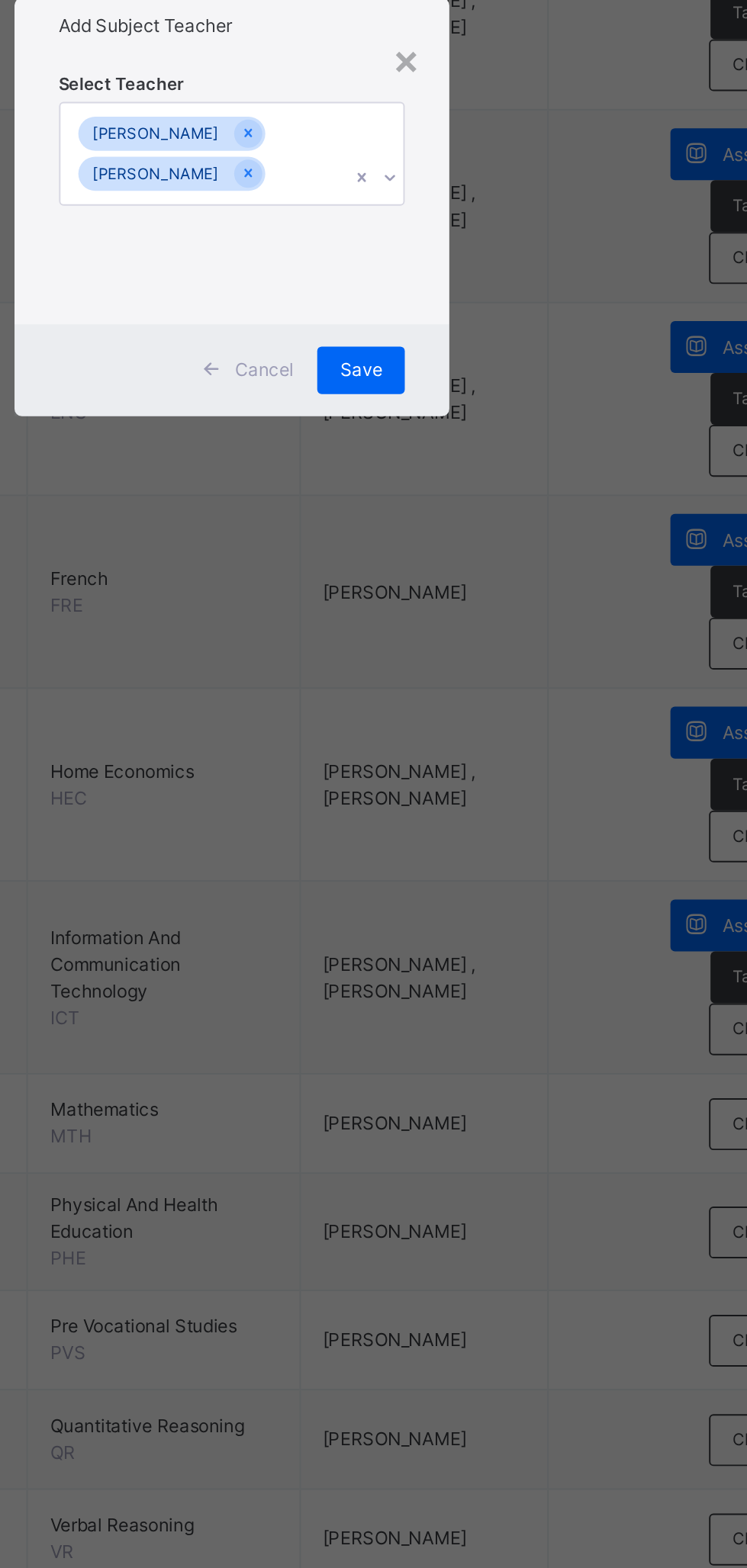
click at [451, 875] on span "Save" at bounding box center [440, 868] width 22 height 14
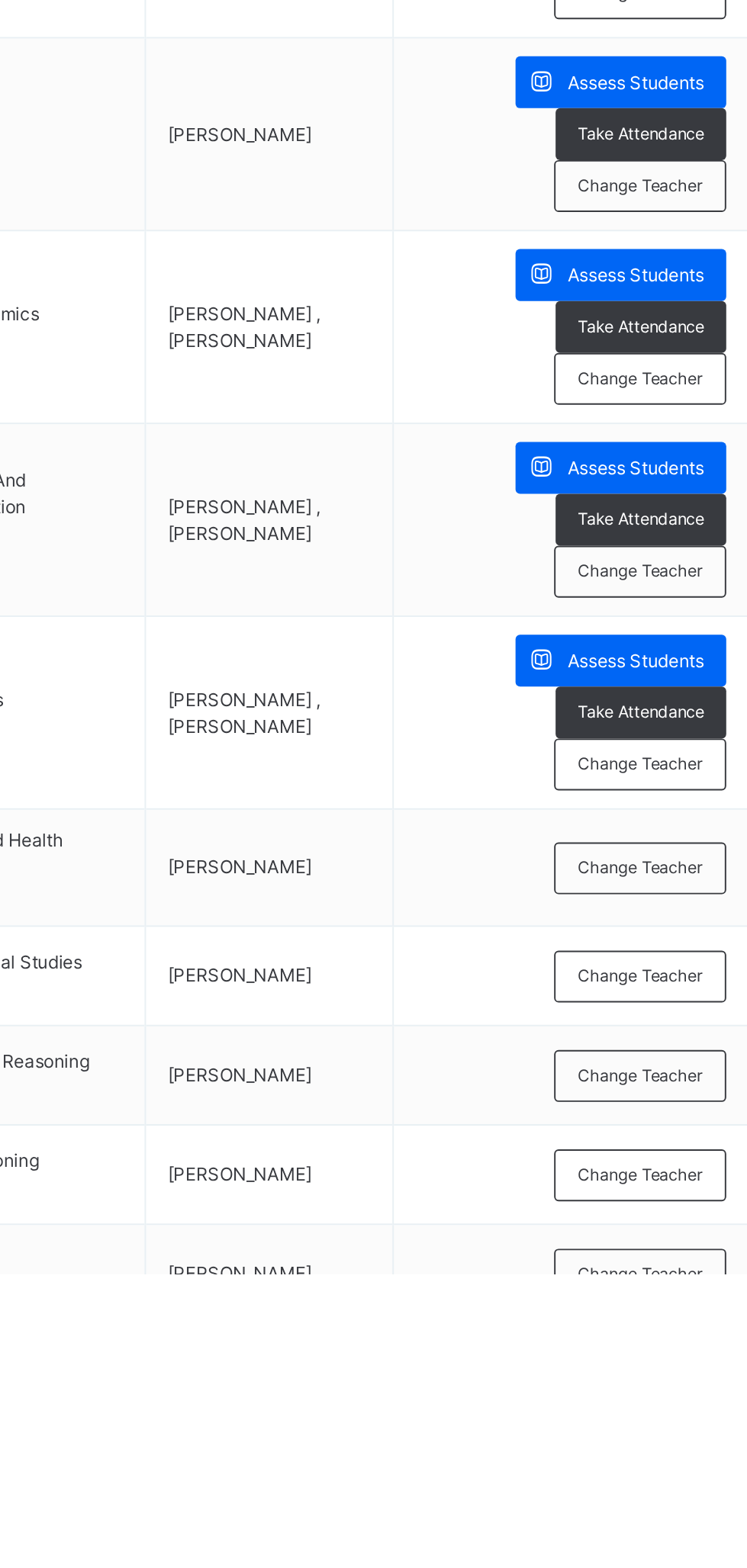
click at [673, 1358] on span "Change Teacher" at bounding box center [663, 1359] width 64 height 13
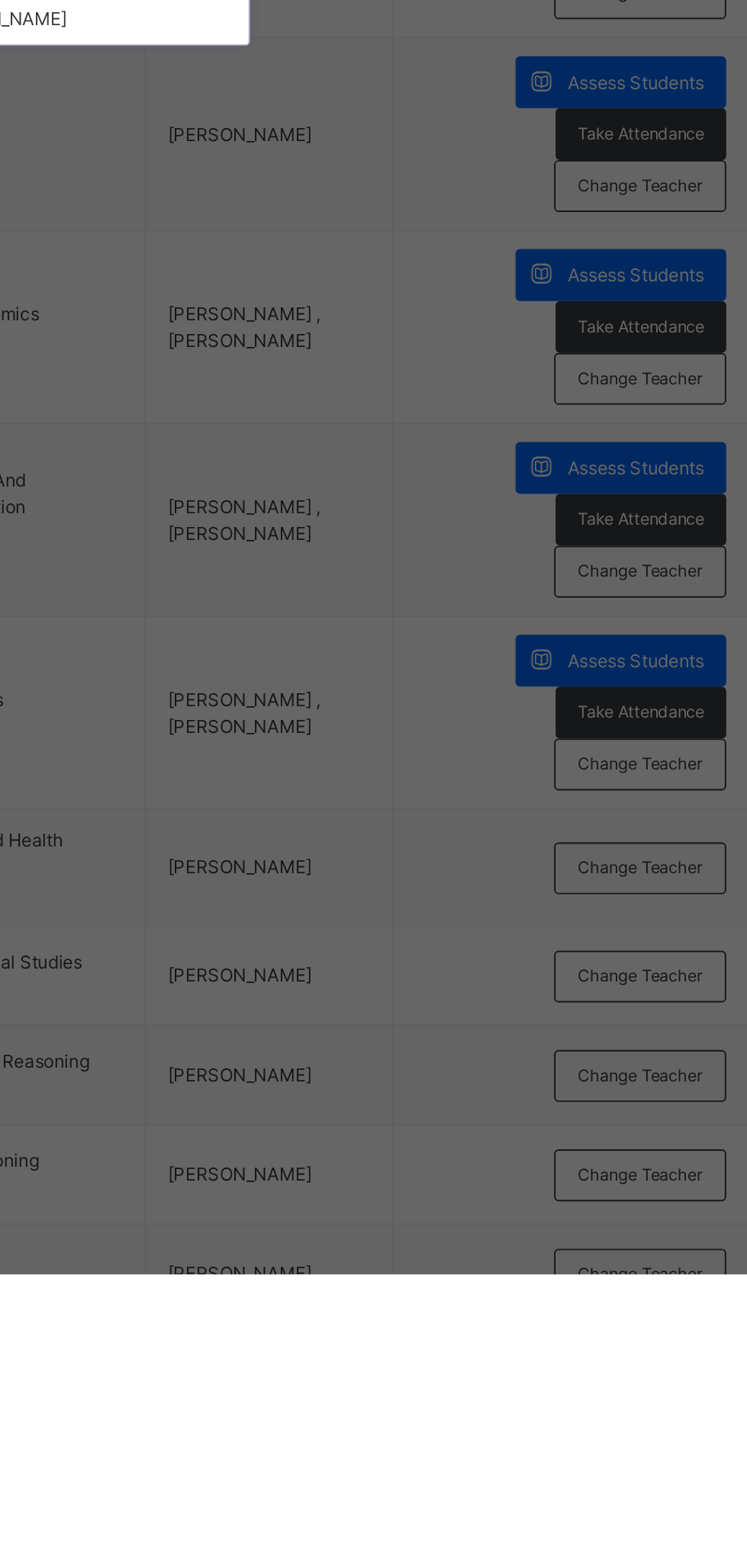
click at [462, 884] on div "[PERSON_NAME]" at bounding box center [374, 871] width 177 height 26
click at [451, 875] on span "Save" at bounding box center [440, 868] width 22 height 14
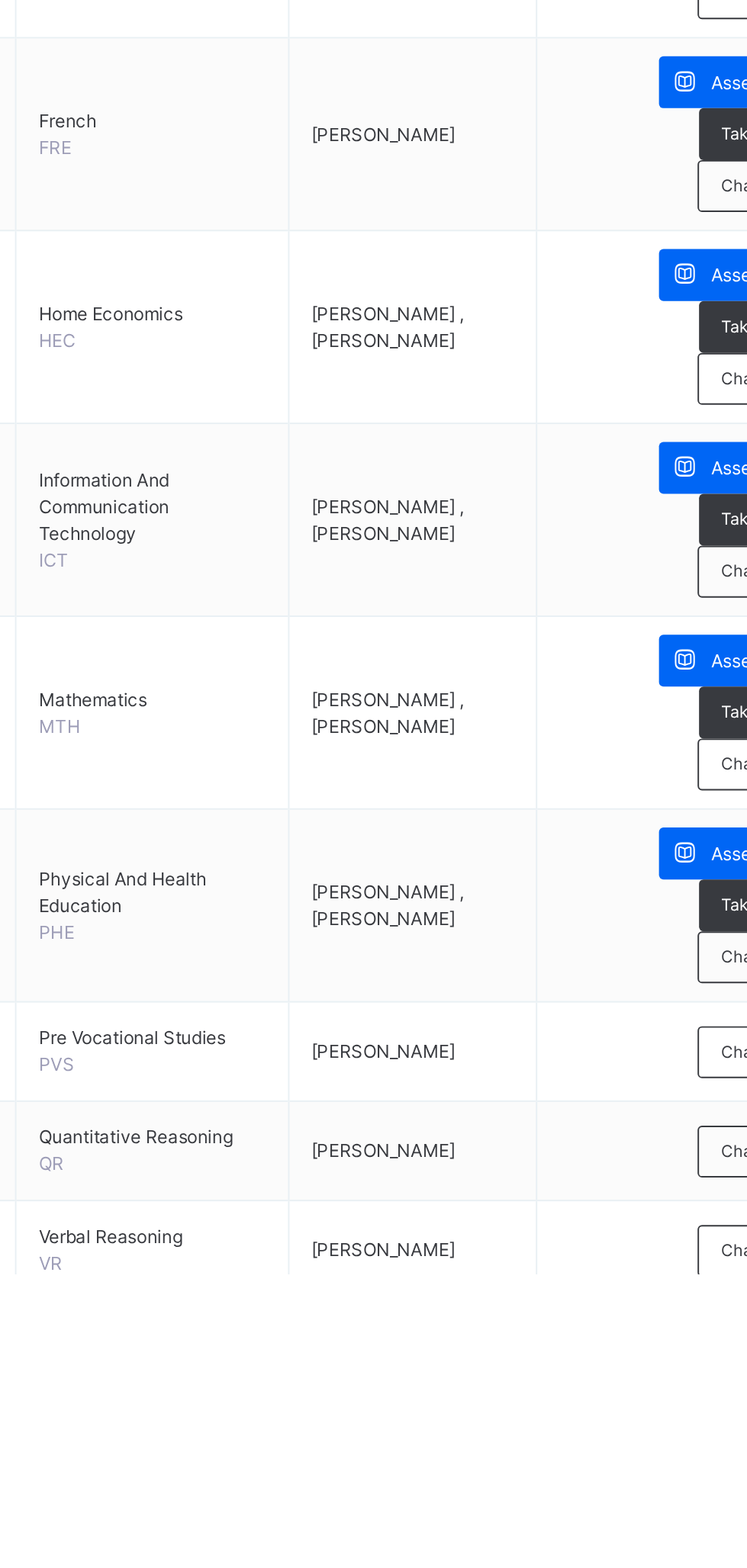
click at [637, 1447] on span "Change Teacher" at bounding box center [663, 1454] width 64 height 13
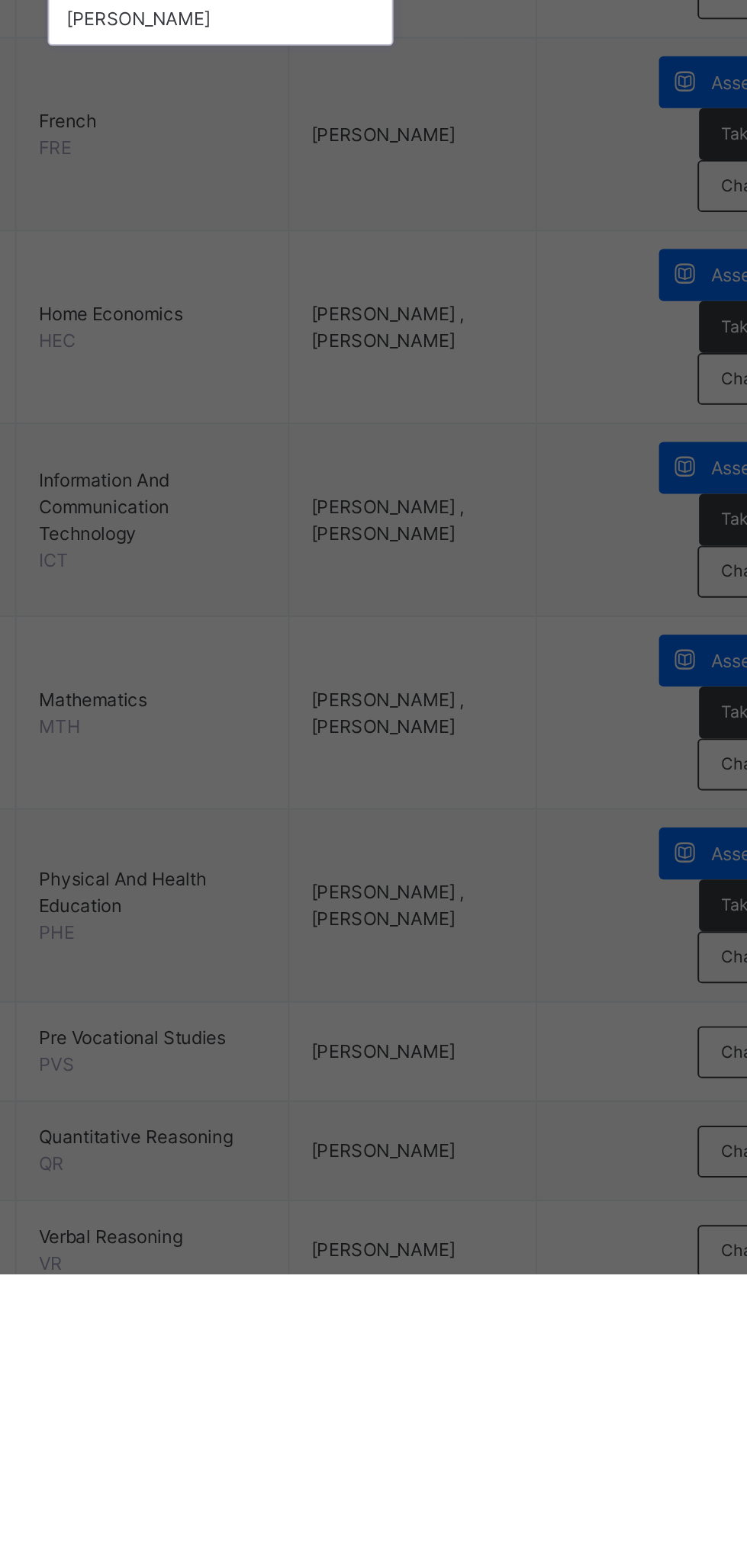
click at [462, 884] on div "[PERSON_NAME]" at bounding box center [374, 871] width 177 height 26
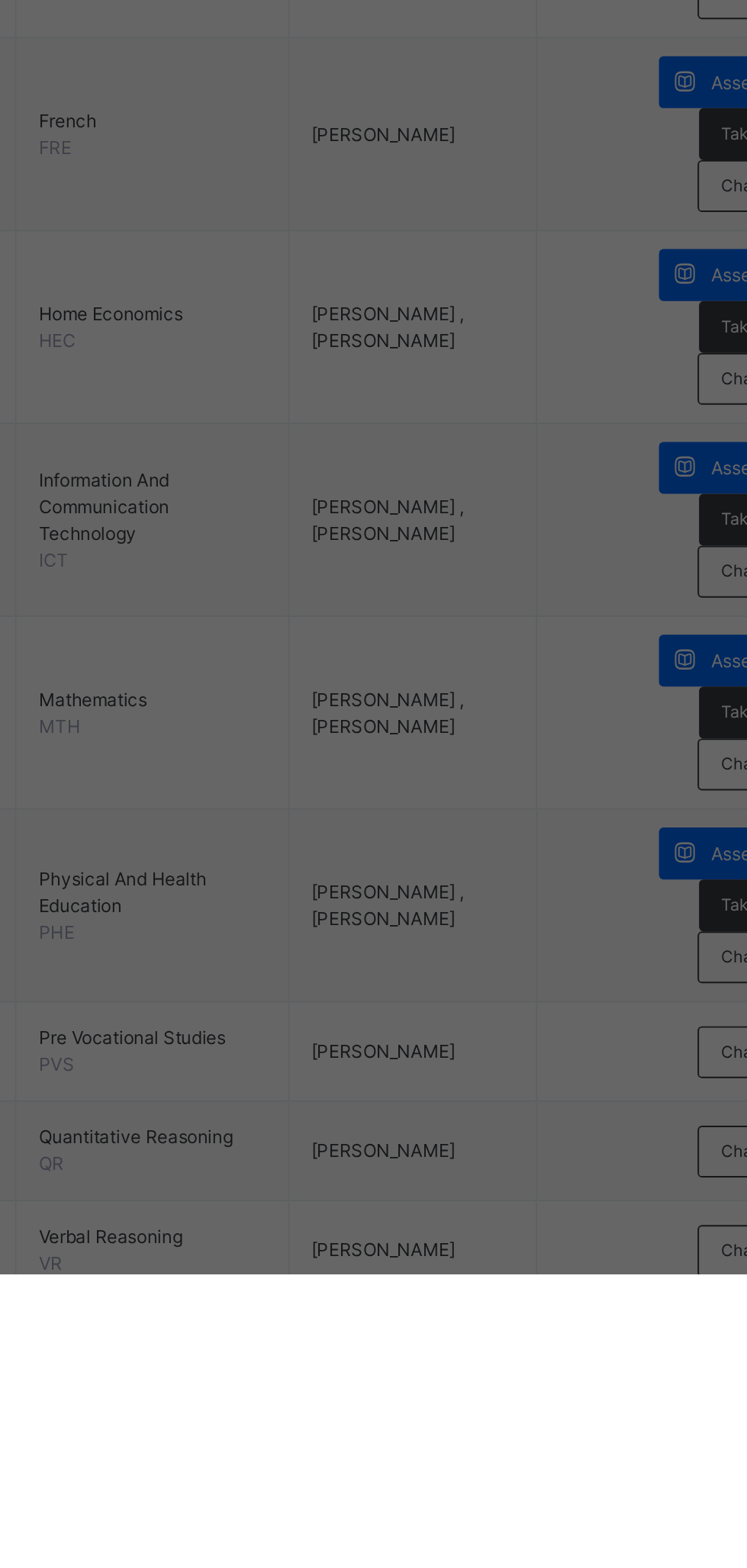
click at [462, 880] on div "Save" at bounding box center [440, 868] width 45 height 25
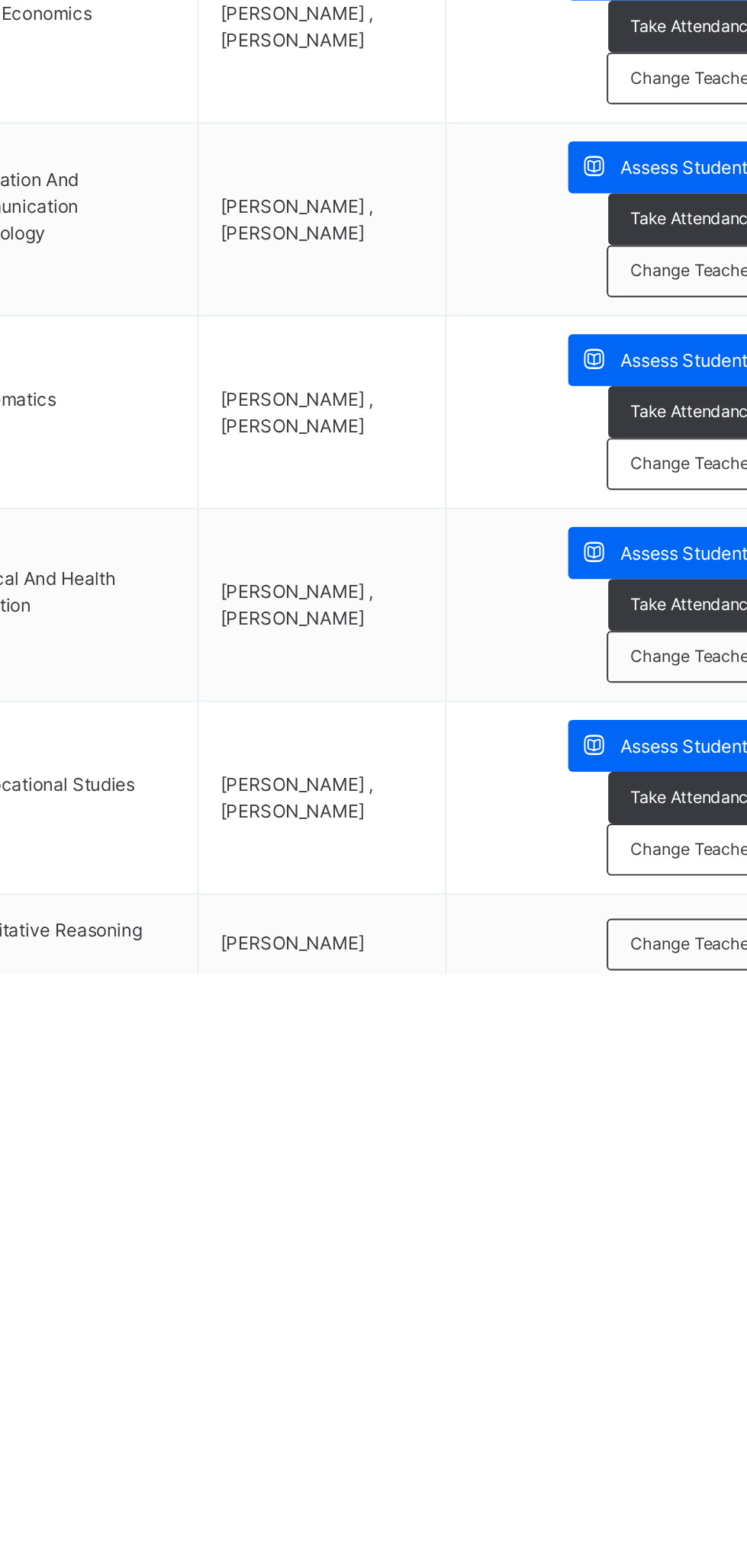
click at [662, 1546] on span "Change Teacher" at bounding box center [663, 1553] width 64 height 13
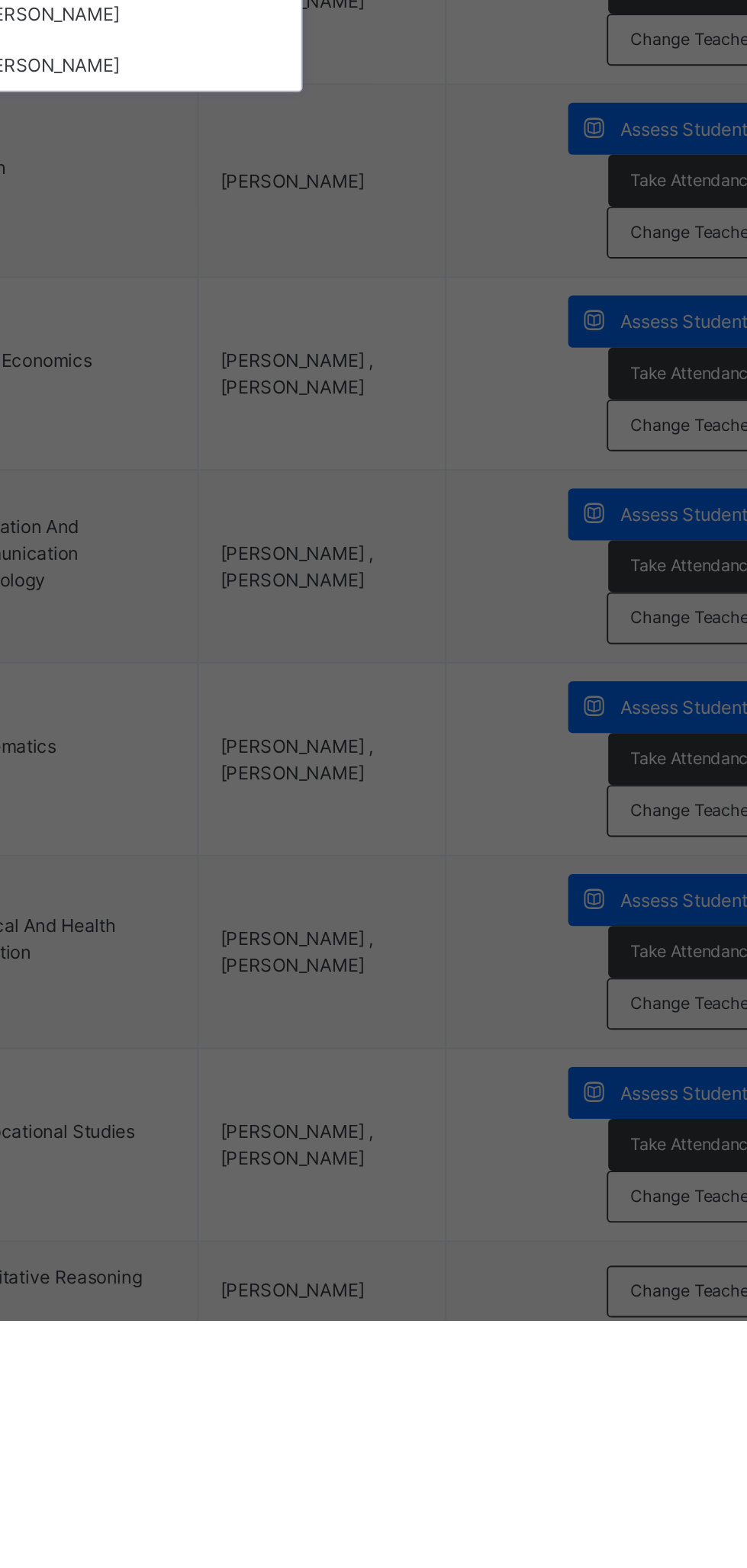
click at [462, 884] on div "[PERSON_NAME]" at bounding box center [374, 871] width 177 height 26
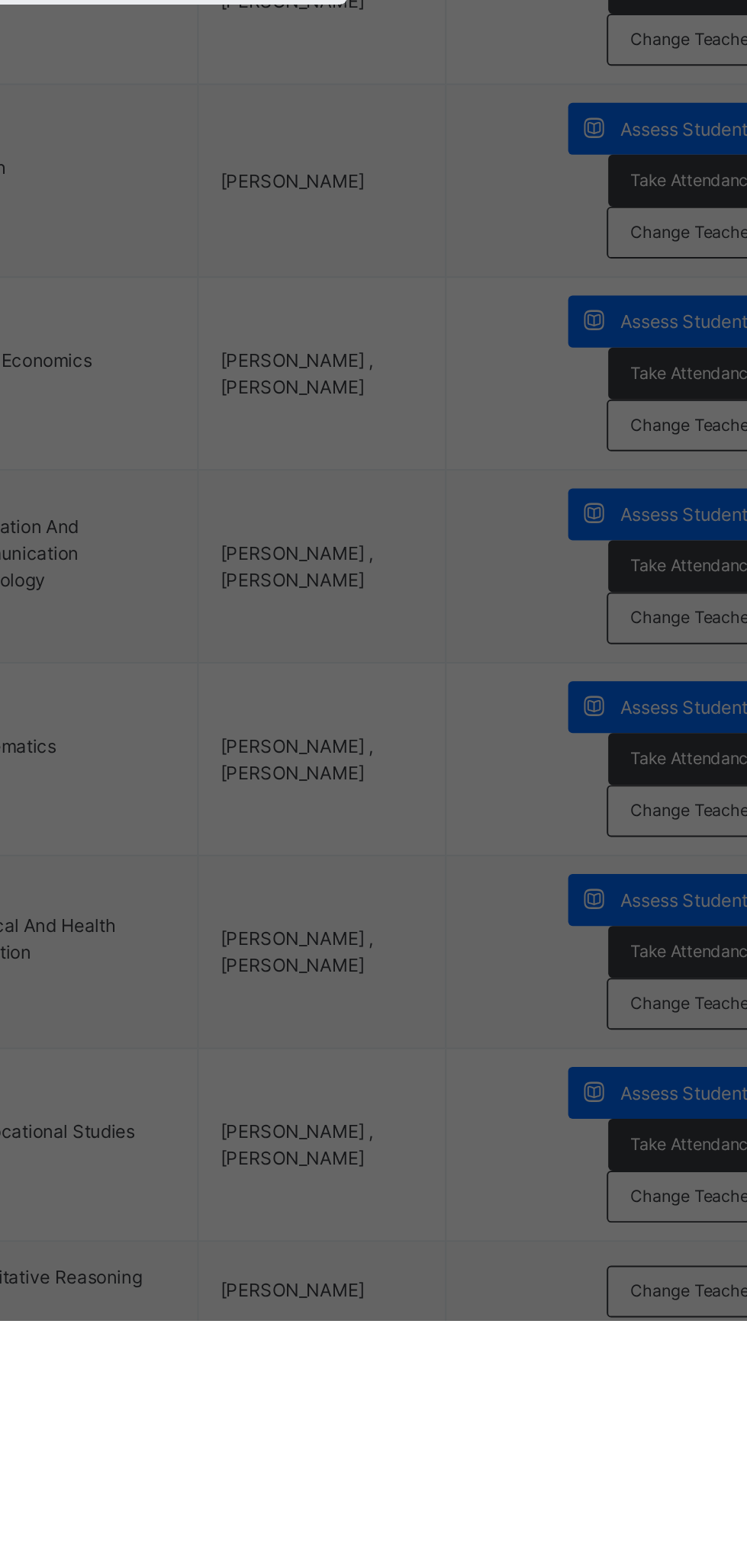
click at [451, 875] on span "Save" at bounding box center [440, 868] width 22 height 14
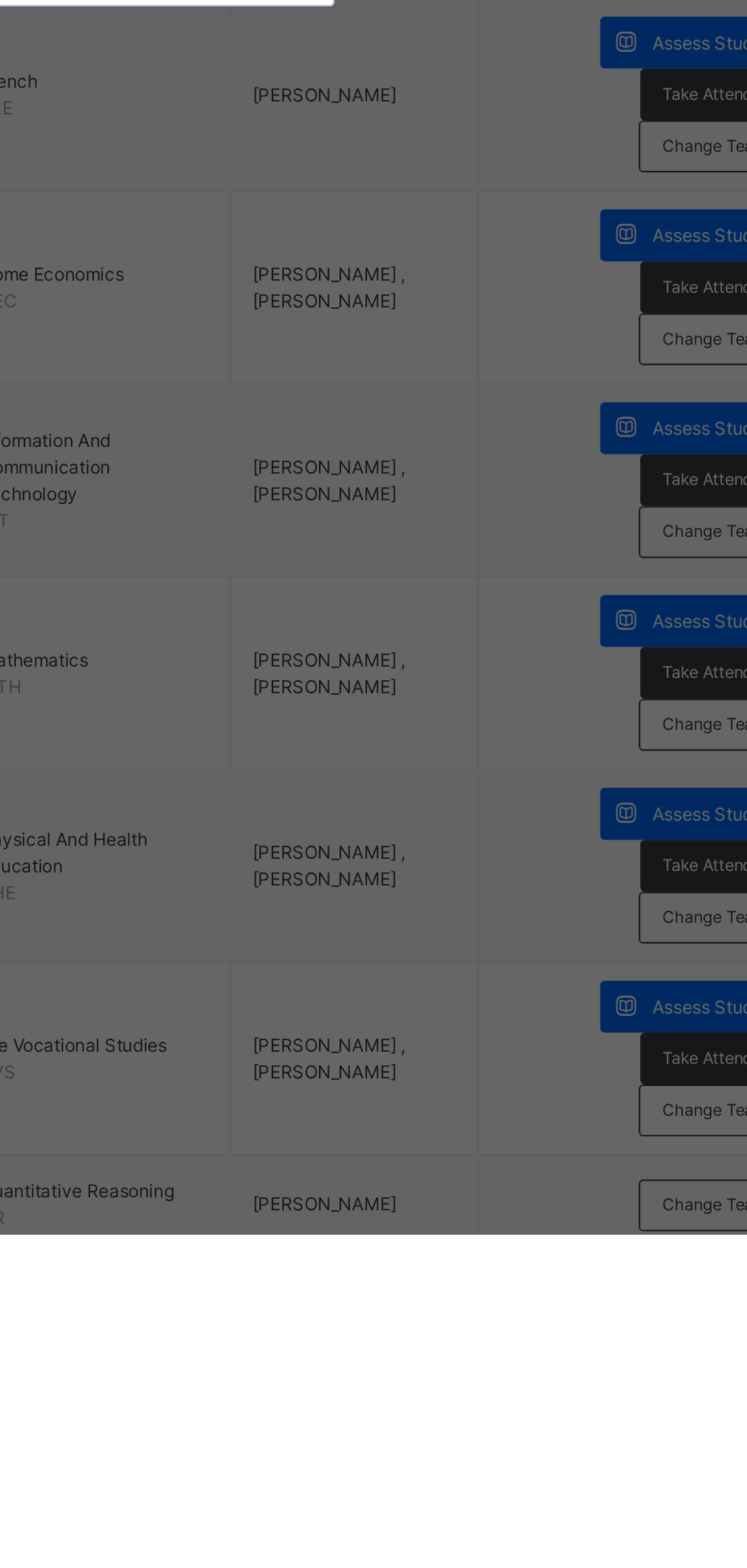
click at [462, 884] on div "[PERSON_NAME]" at bounding box center [374, 871] width 177 height 26
click at [462, 880] on div "Save" at bounding box center [440, 868] width 45 height 25
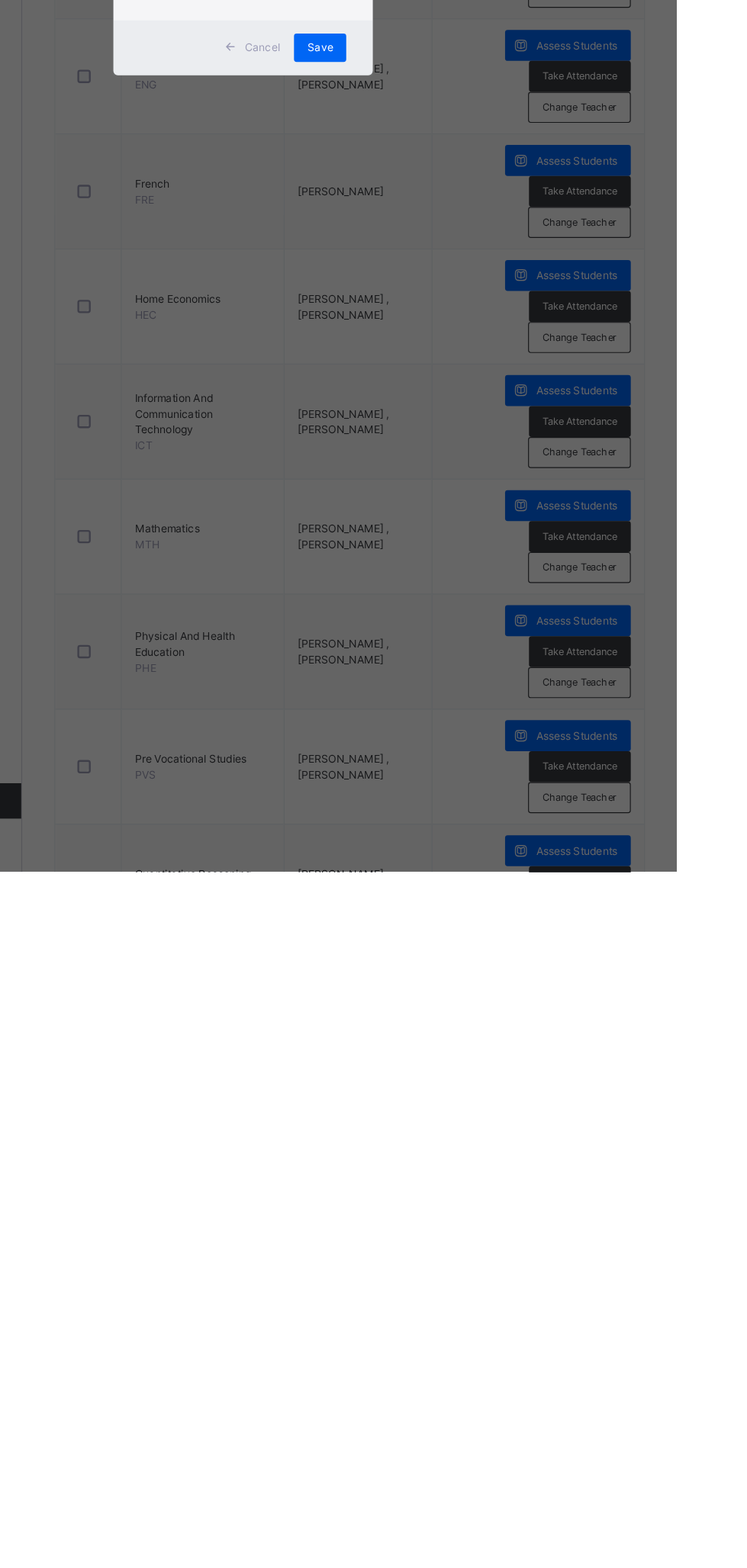
click at [463, 827] on div "Select Teacher IBRAHIM MUHAMMAD" at bounding box center [374, 775] width 178 height 104
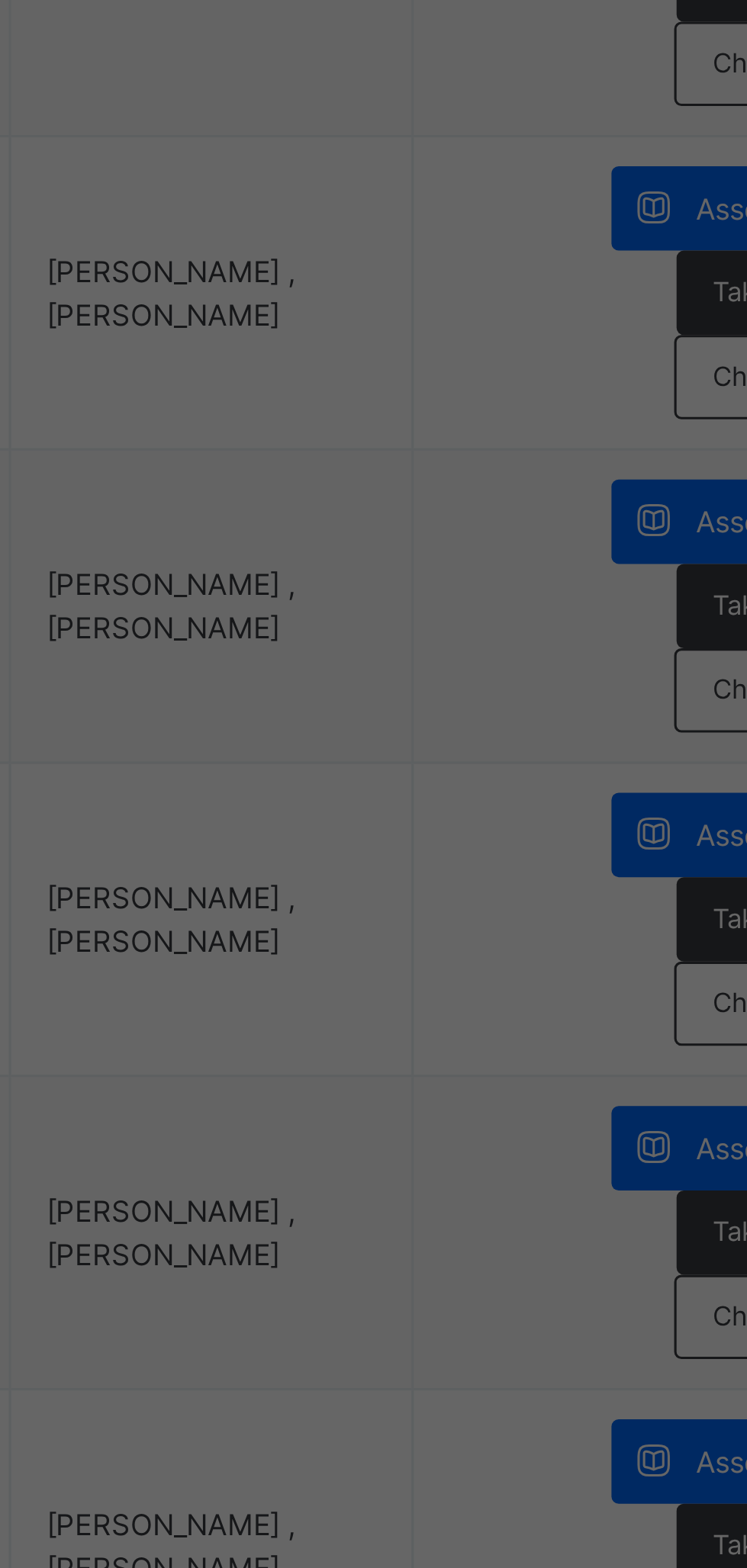
click at [462, 884] on div "[PERSON_NAME]" at bounding box center [374, 871] width 177 height 26
click at [451, 875] on span "Save" at bounding box center [440, 868] width 22 height 14
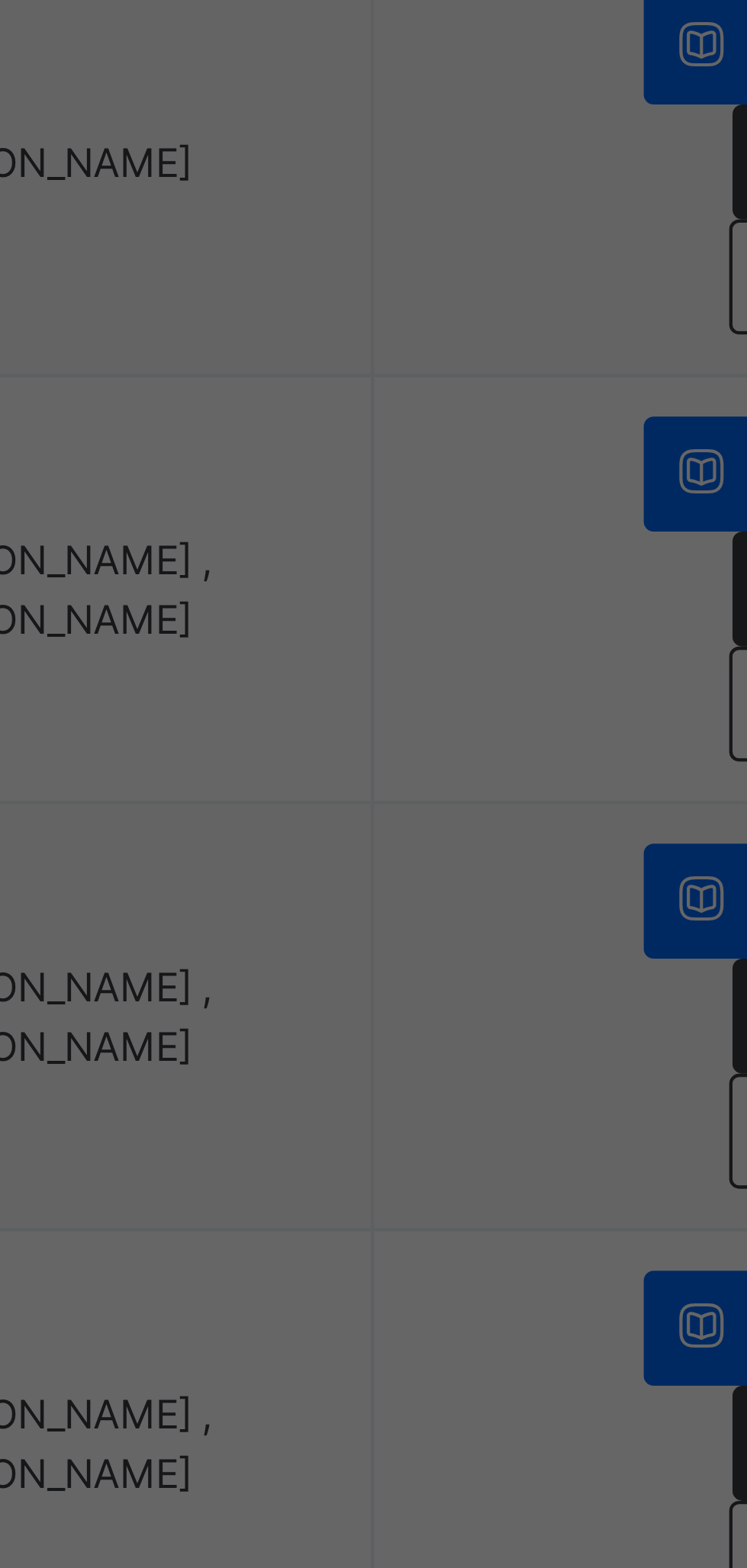
click at [462, 884] on div "[PERSON_NAME]" at bounding box center [374, 871] width 177 height 26
click at [462, 880] on div "Save" at bounding box center [440, 868] width 45 height 25
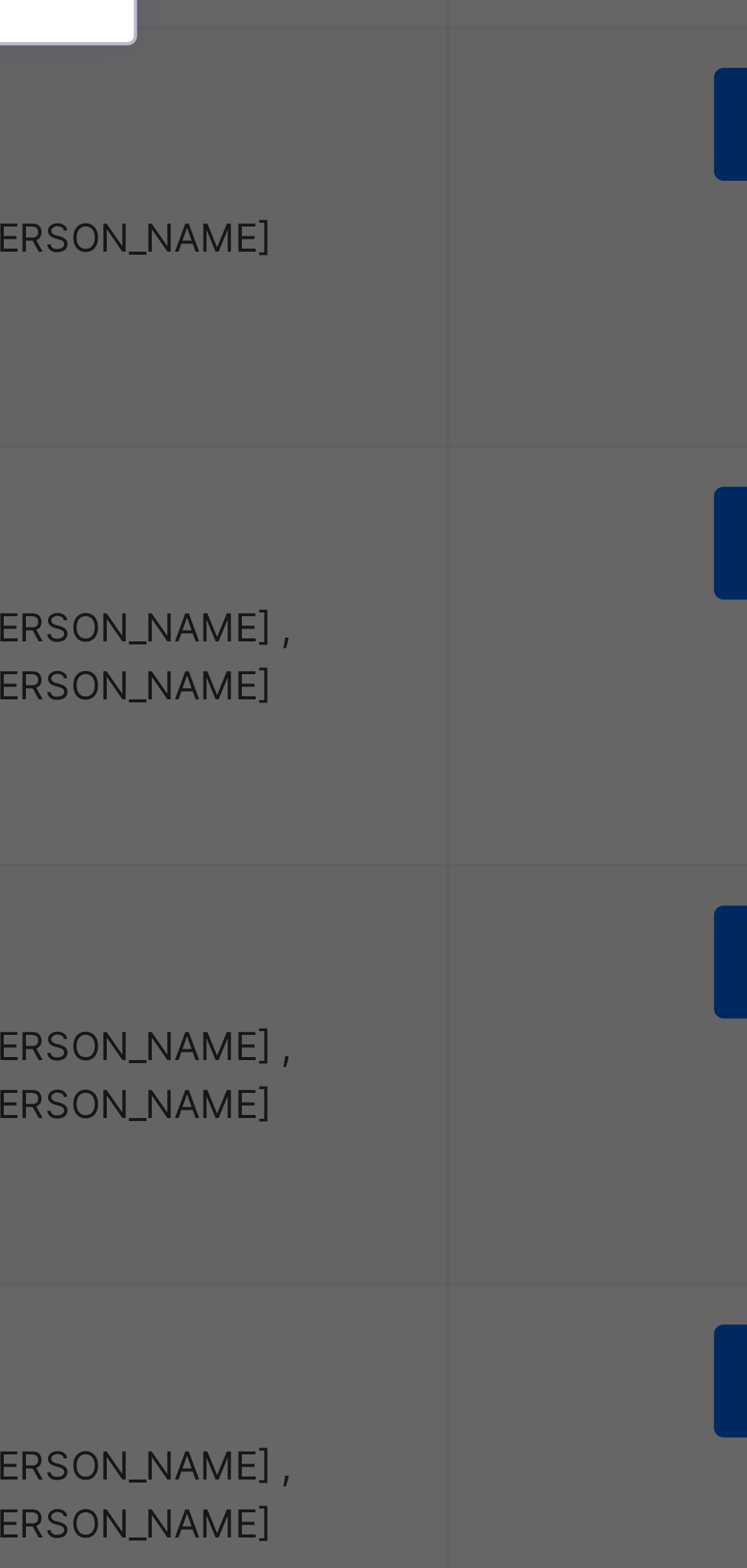
click at [462, 884] on div "[PERSON_NAME]" at bounding box center [374, 871] width 177 height 26
click at [451, 864] on span "Save" at bounding box center [440, 857] width 22 height 14
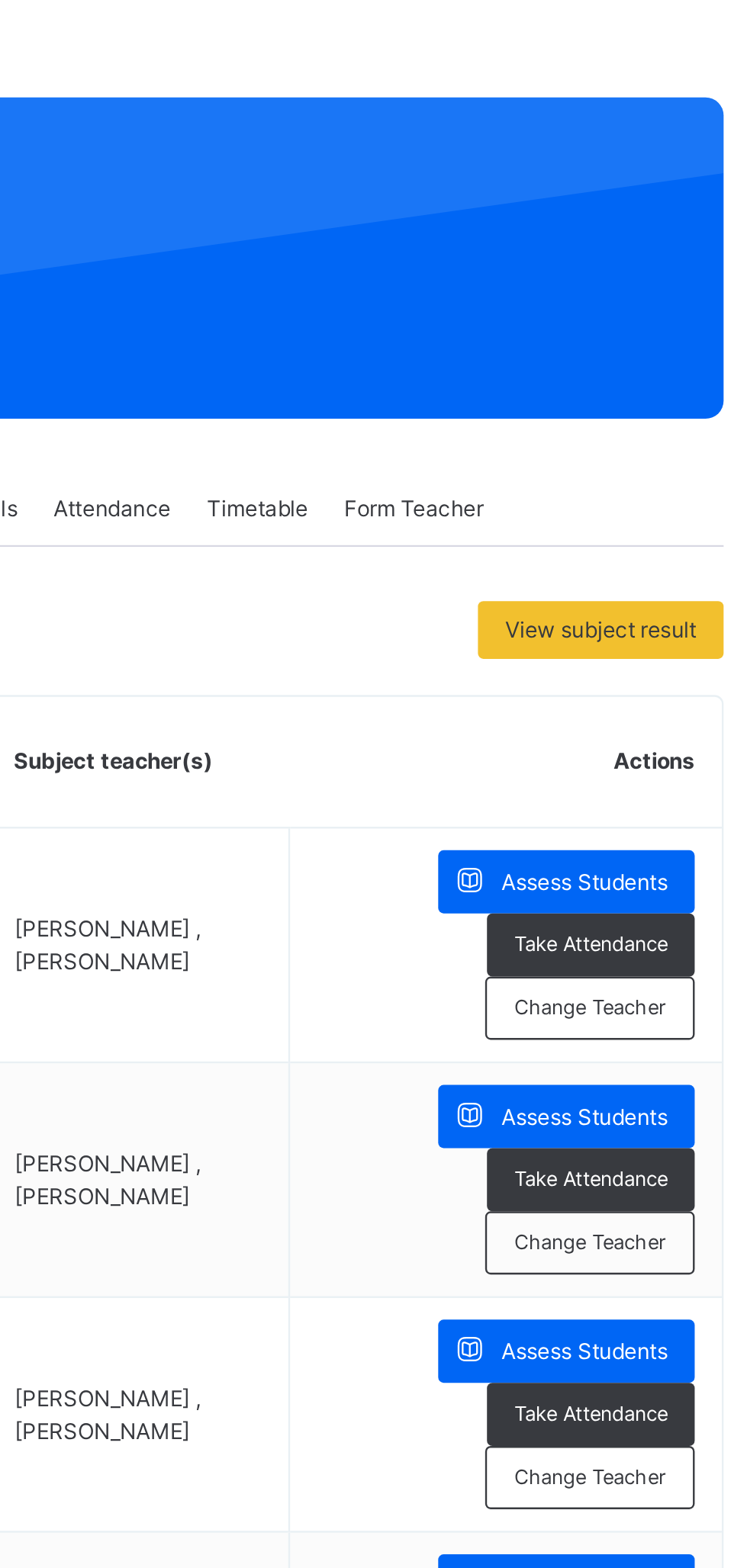
click at [669, 453] on span "Assess Students" at bounding box center [661, 459] width 70 height 14
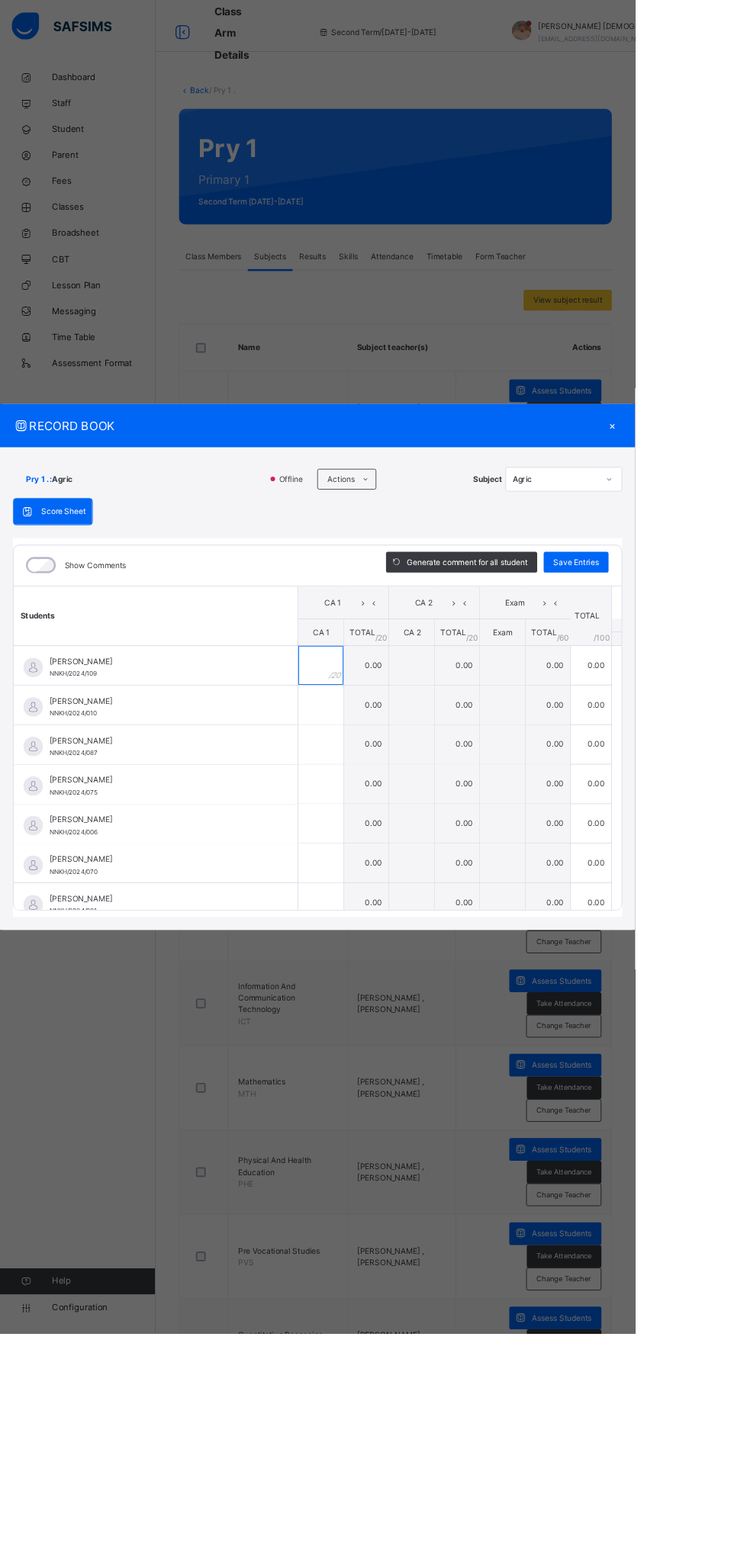
click at [403, 805] on input "text" at bounding box center [377, 782] width 53 height 46
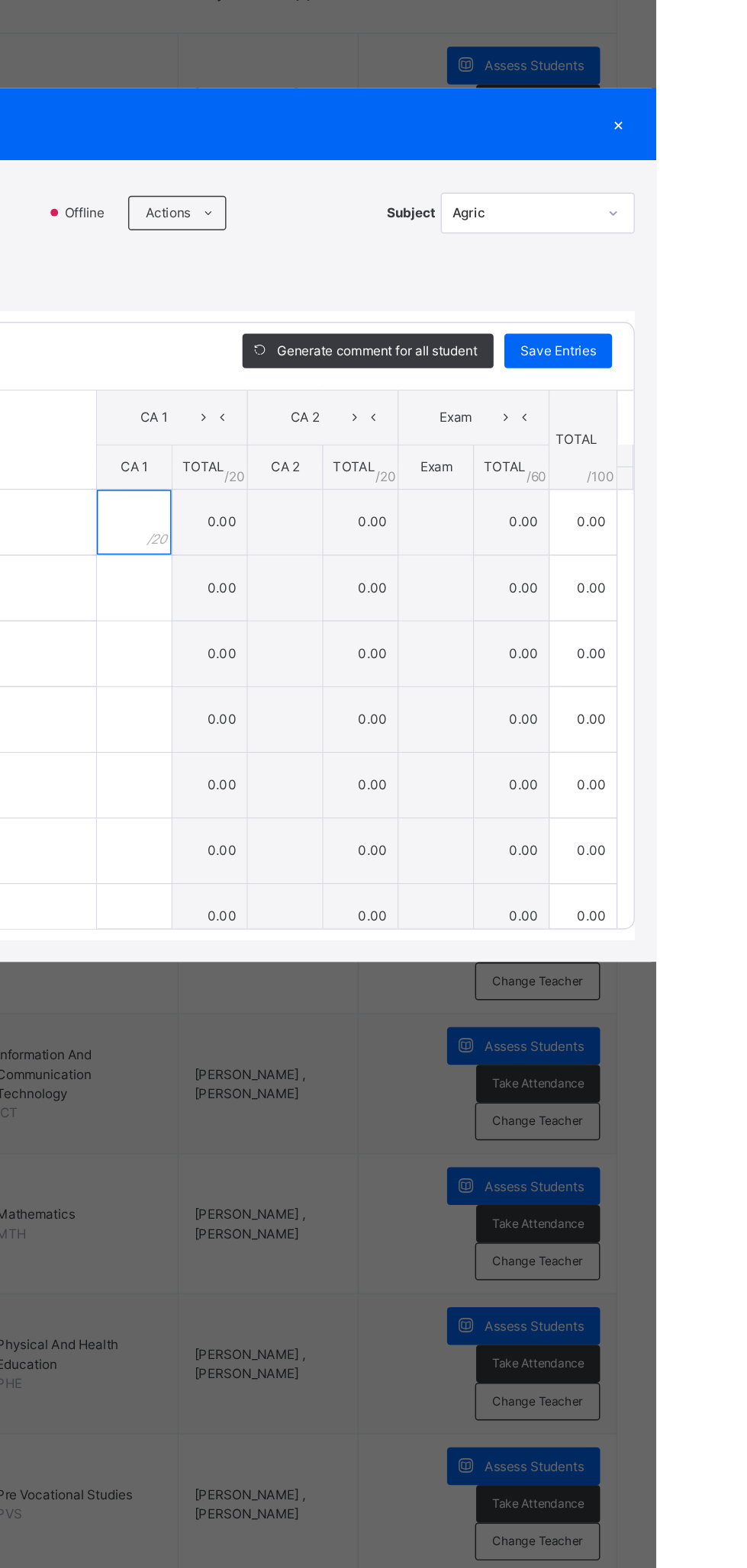
scroll to position [8, 0]
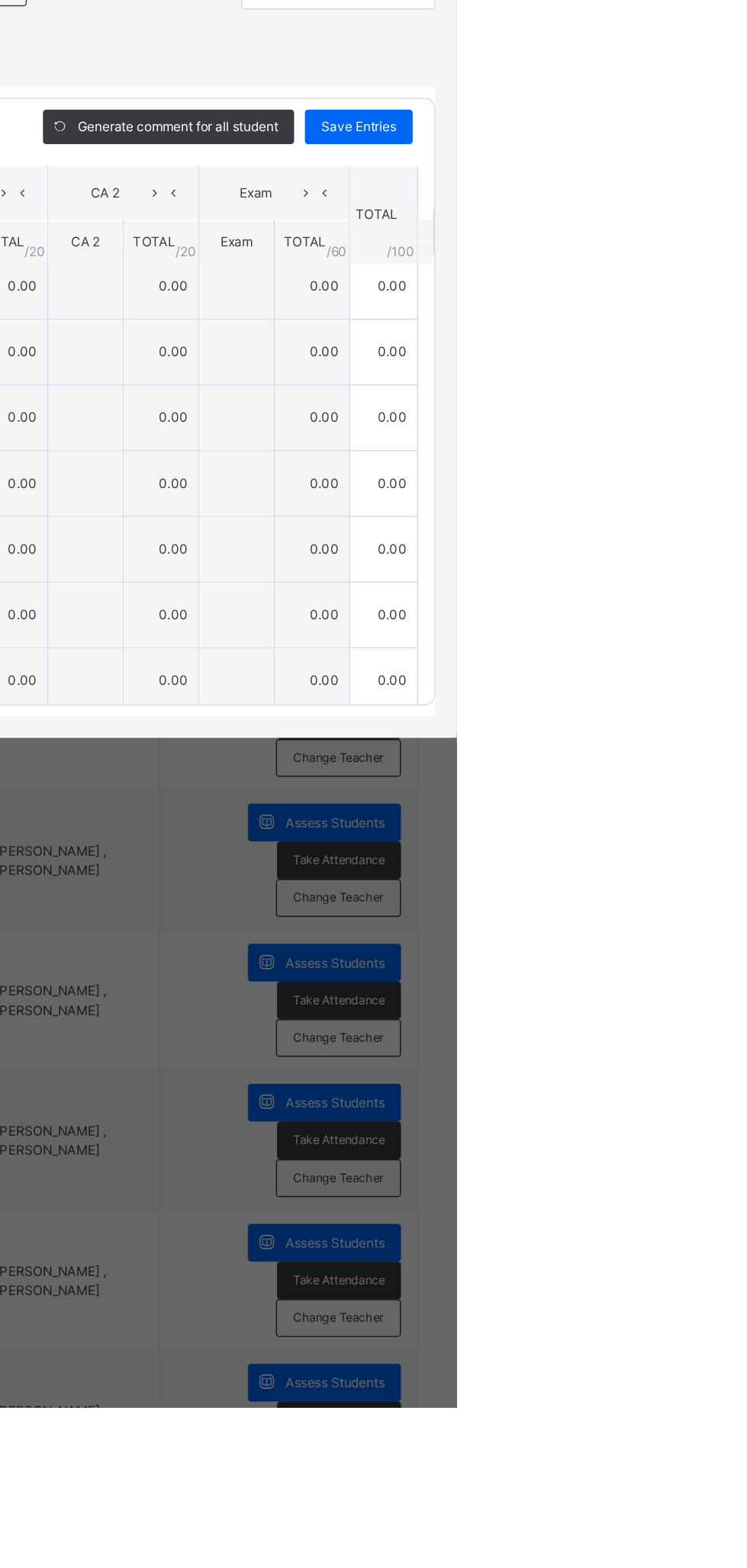
click at [732, 511] on div "×" at bounding box center [720, 501] width 23 height 21
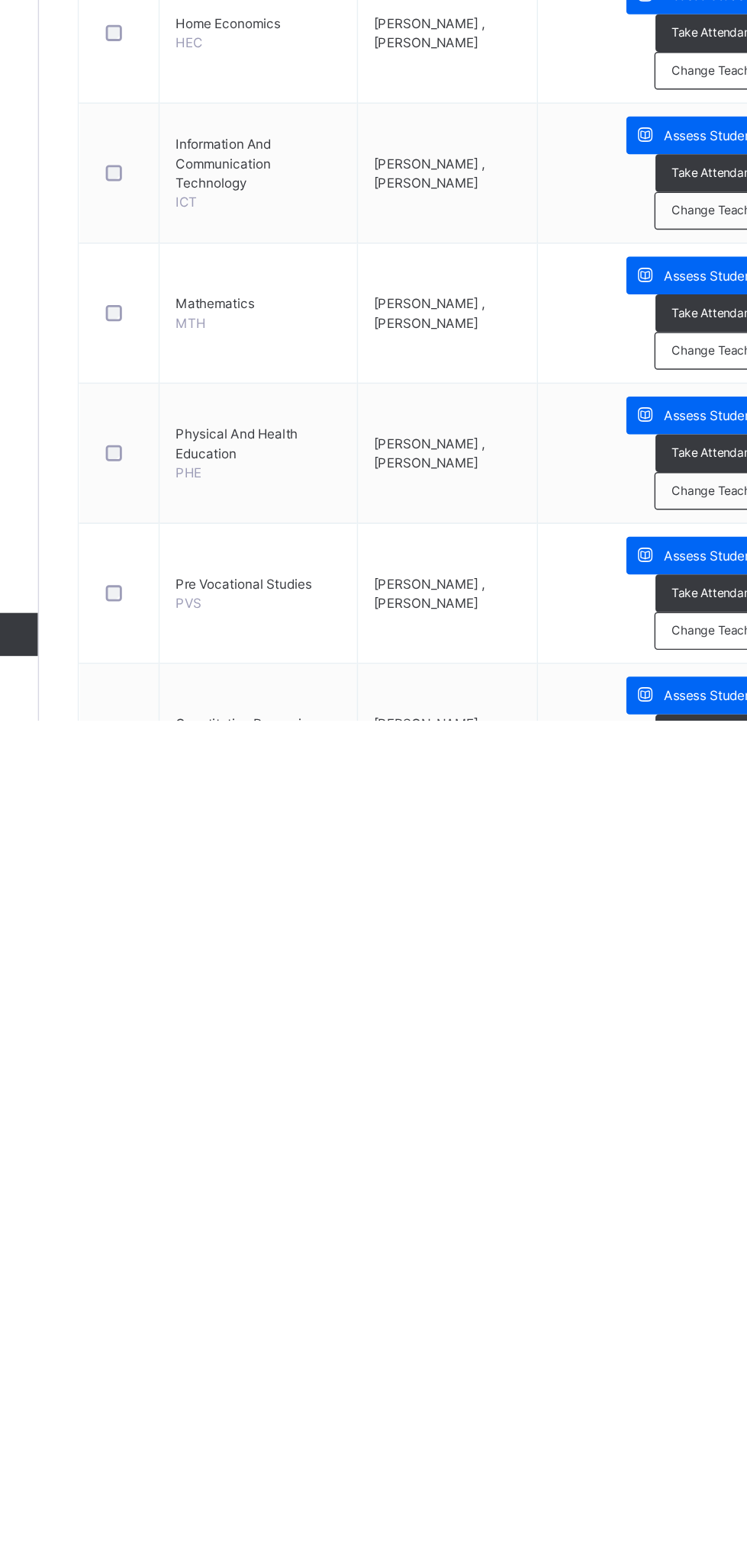
scroll to position [0, 0]
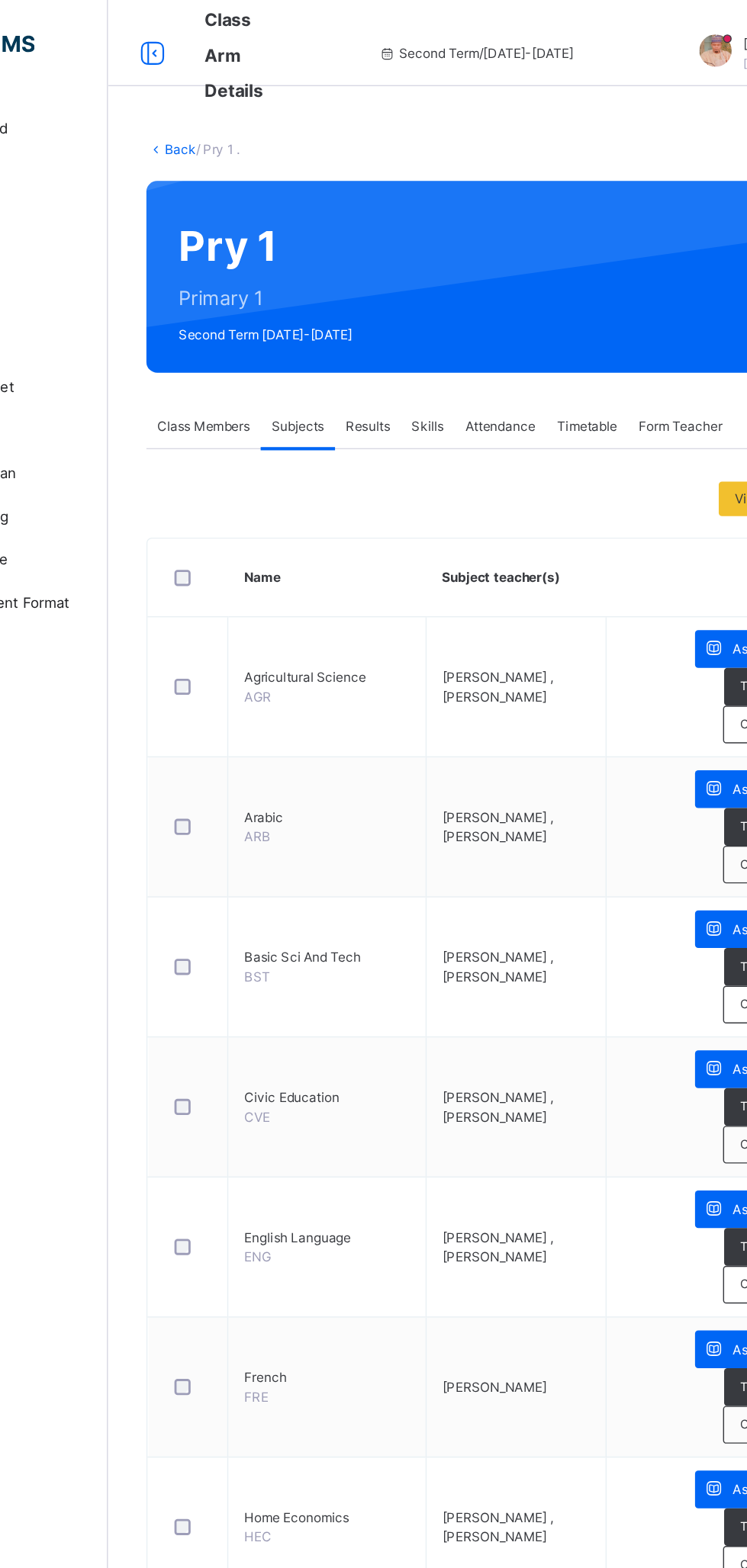
click at [259, 291] on div "Class Members" at bounding box center [250, 302] width 81 height 30
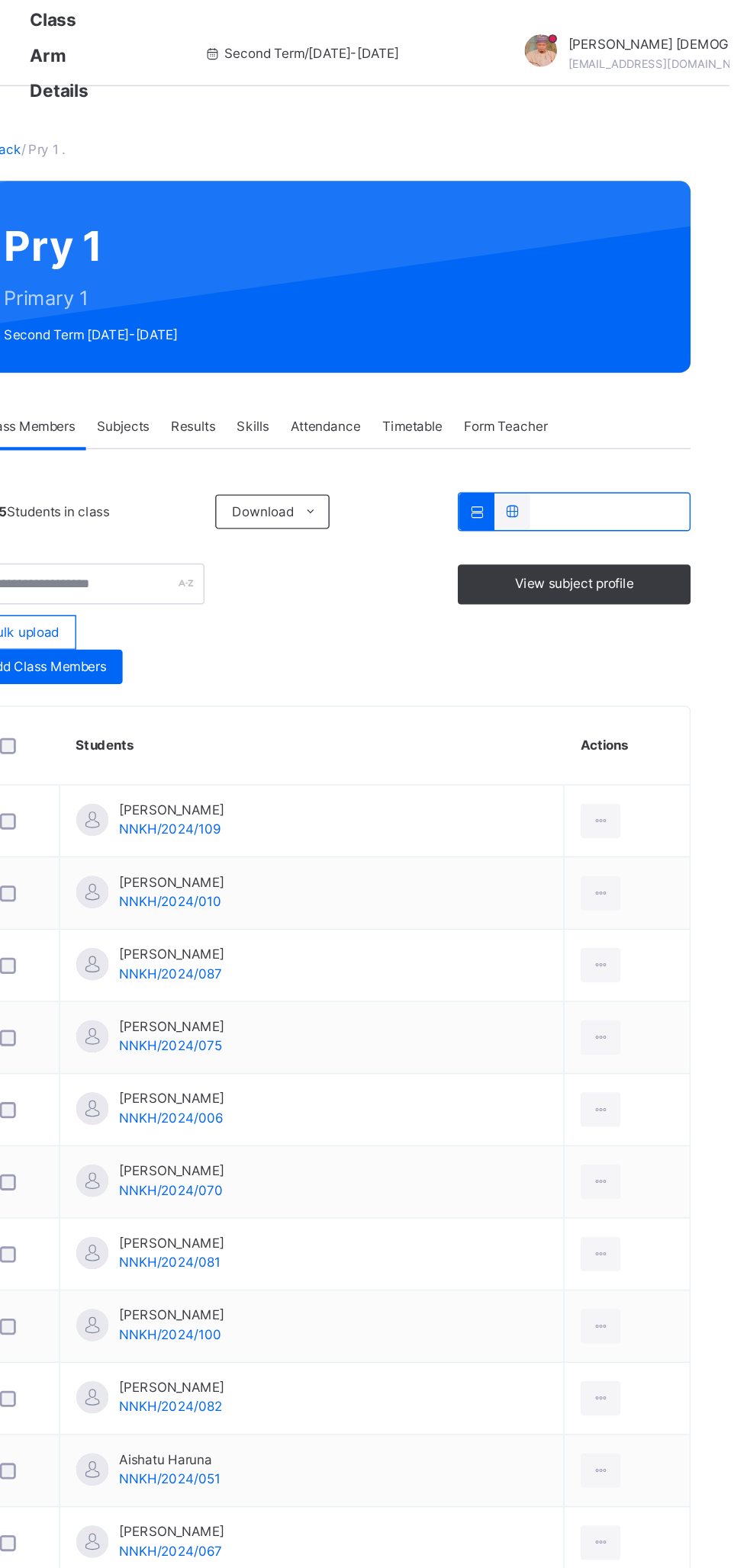
click at [665, 413] on span "View subject profile" at bounding box center [637, 413] width 84 height 14
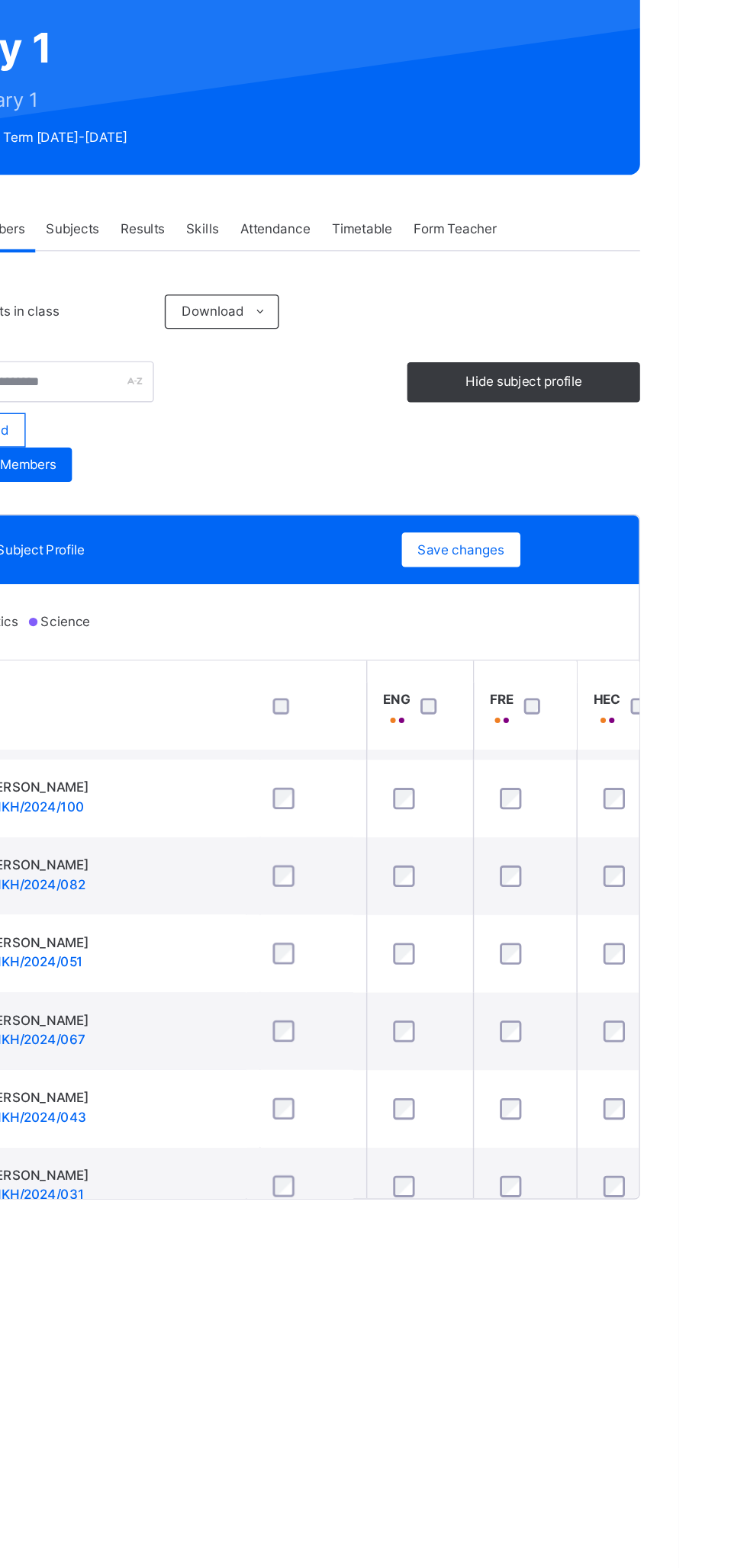
scroll to position [381, 293]
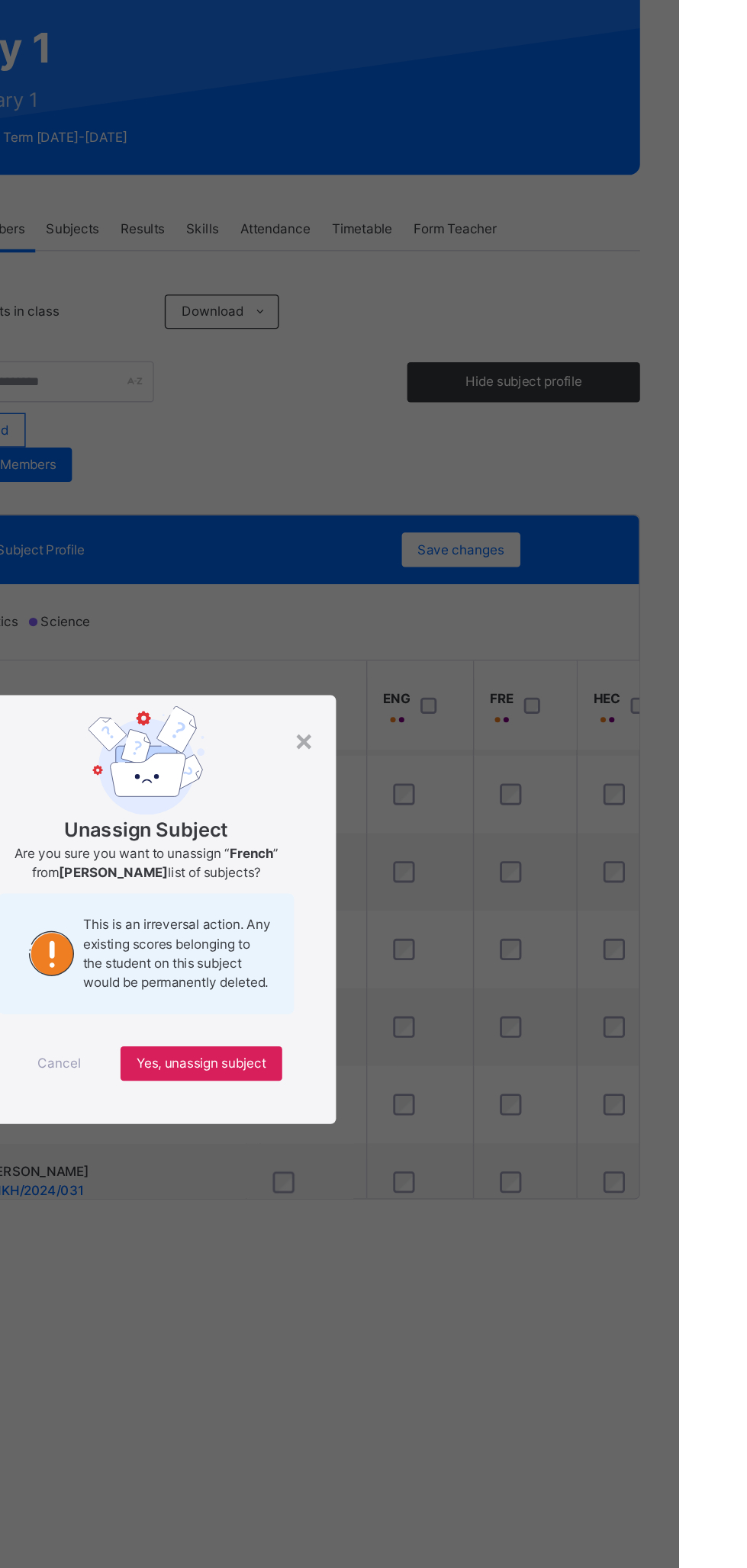
click at [454, 900] on span "Yes, unassign subject" at bounding box center [409, 892] width 91 height 14
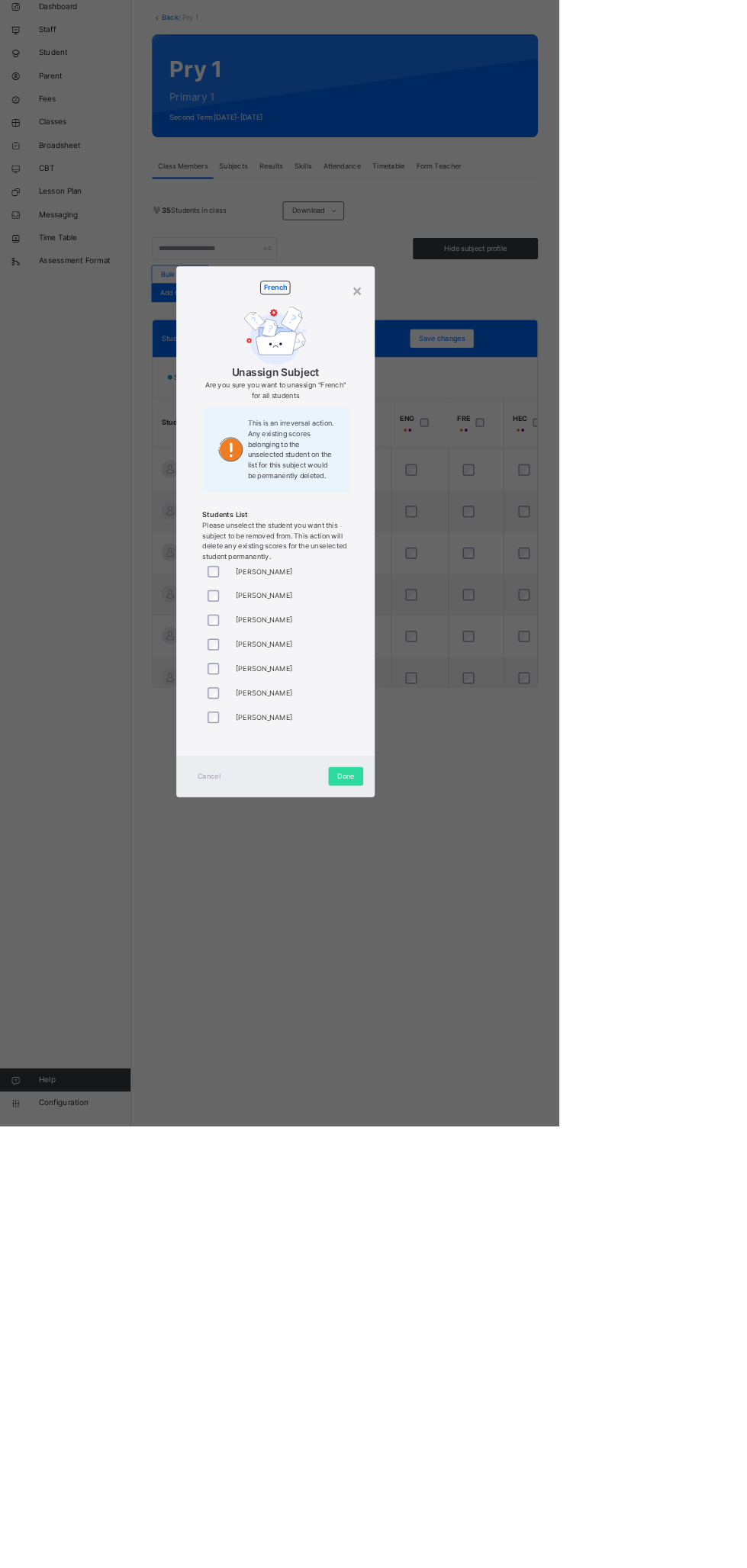
scroll to position [0, 0]
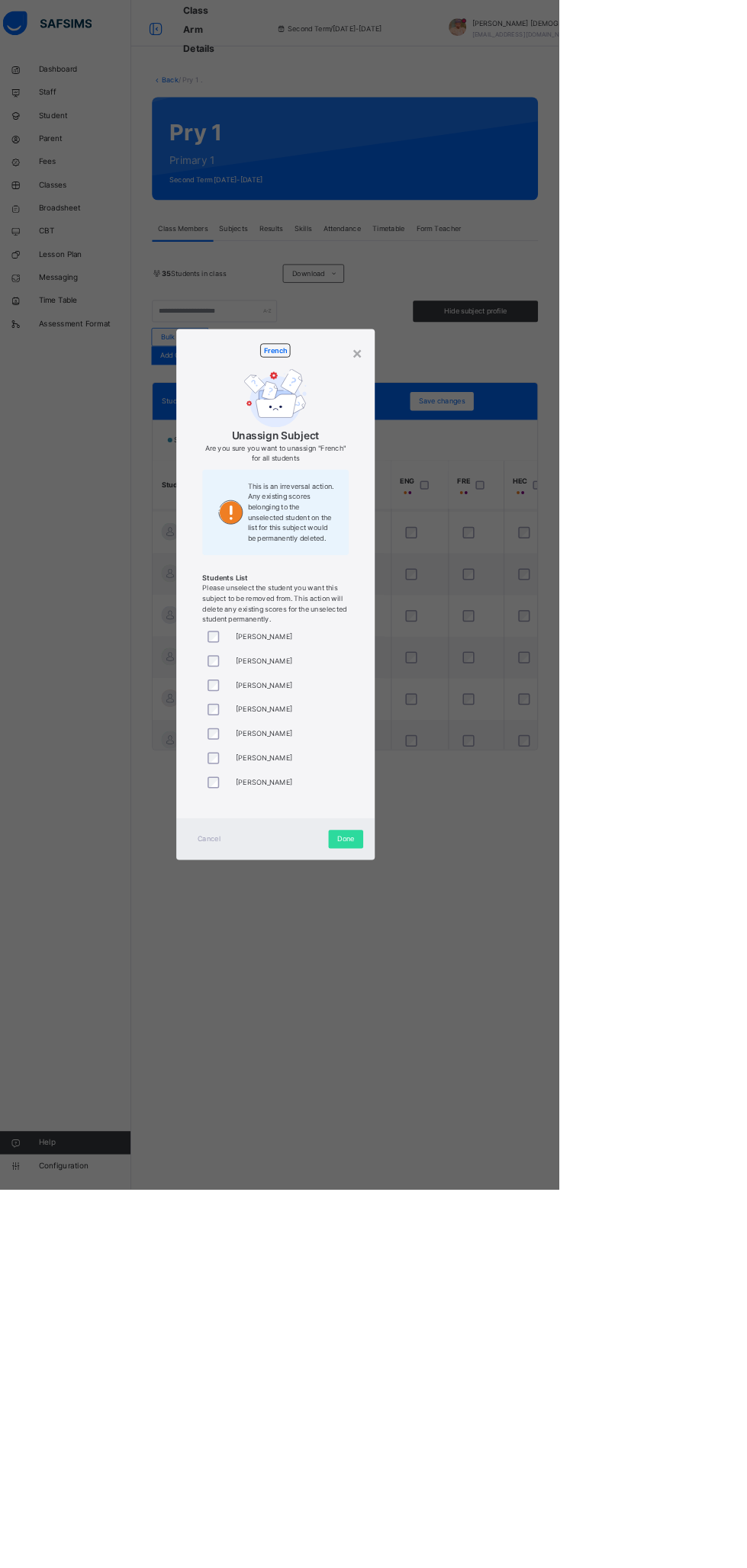
click at [449, 824] on div "Students List Please unselect the student you want this subject to be removed f…" at bounding box center [373, 781] width 193 height 84
click at [489, 1119] on div "Done" at bounding box center [465, 1106] width 46 height 25
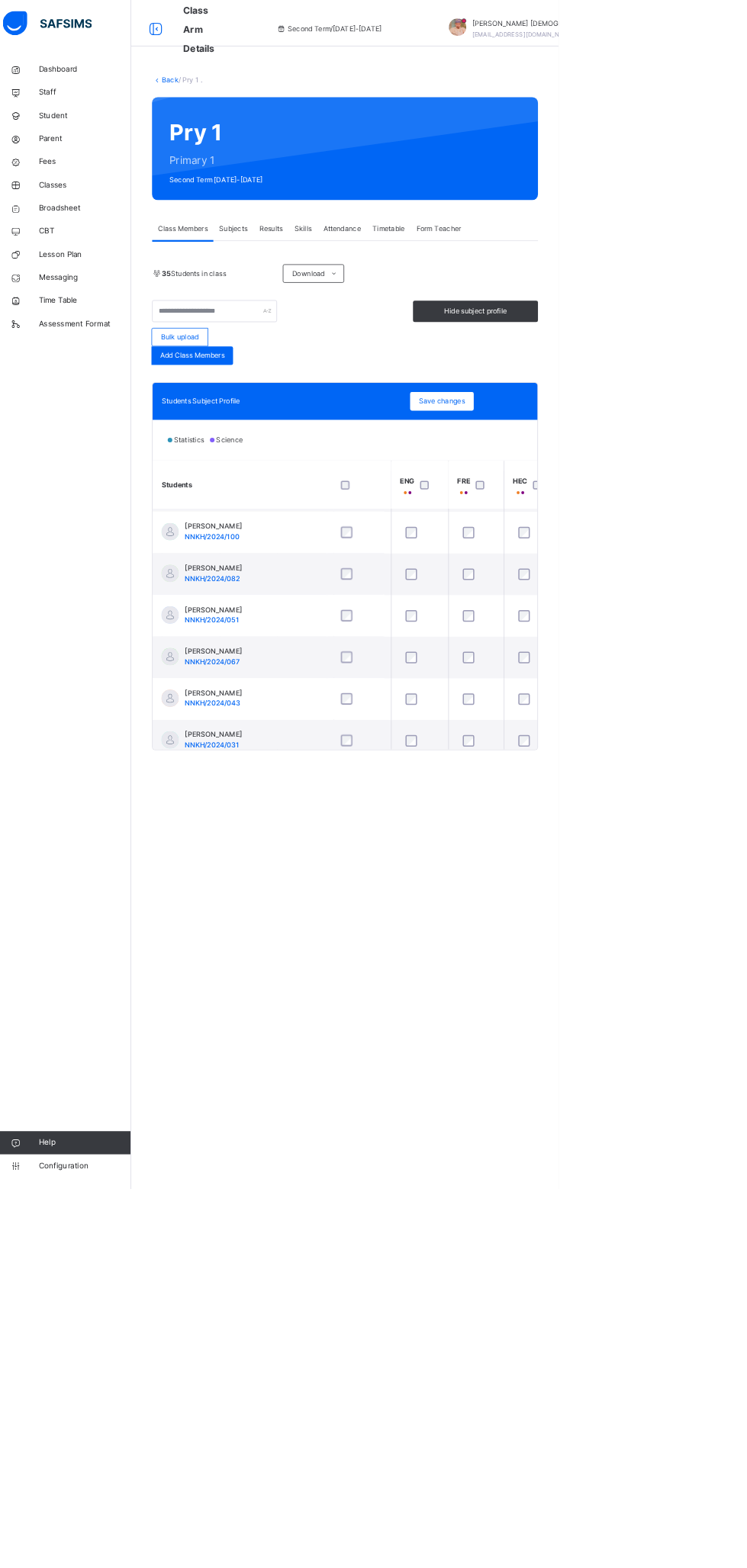
click at [612, 520] on div "Save changes" at bounding box center [593, 529] width 84 height 25
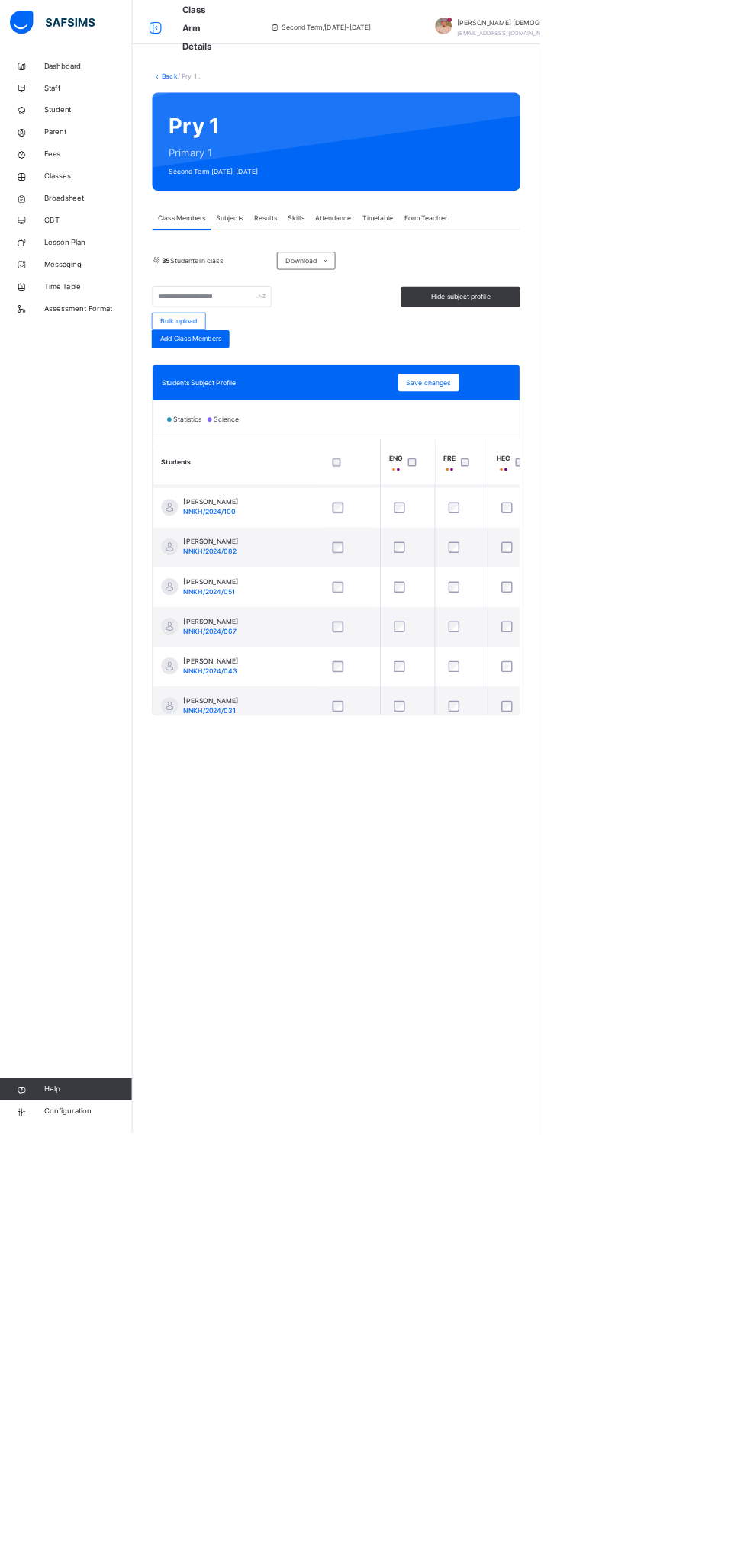
click at [323, 306] on span "Subjects" at bounding box center [318, 301] width 38 height 14
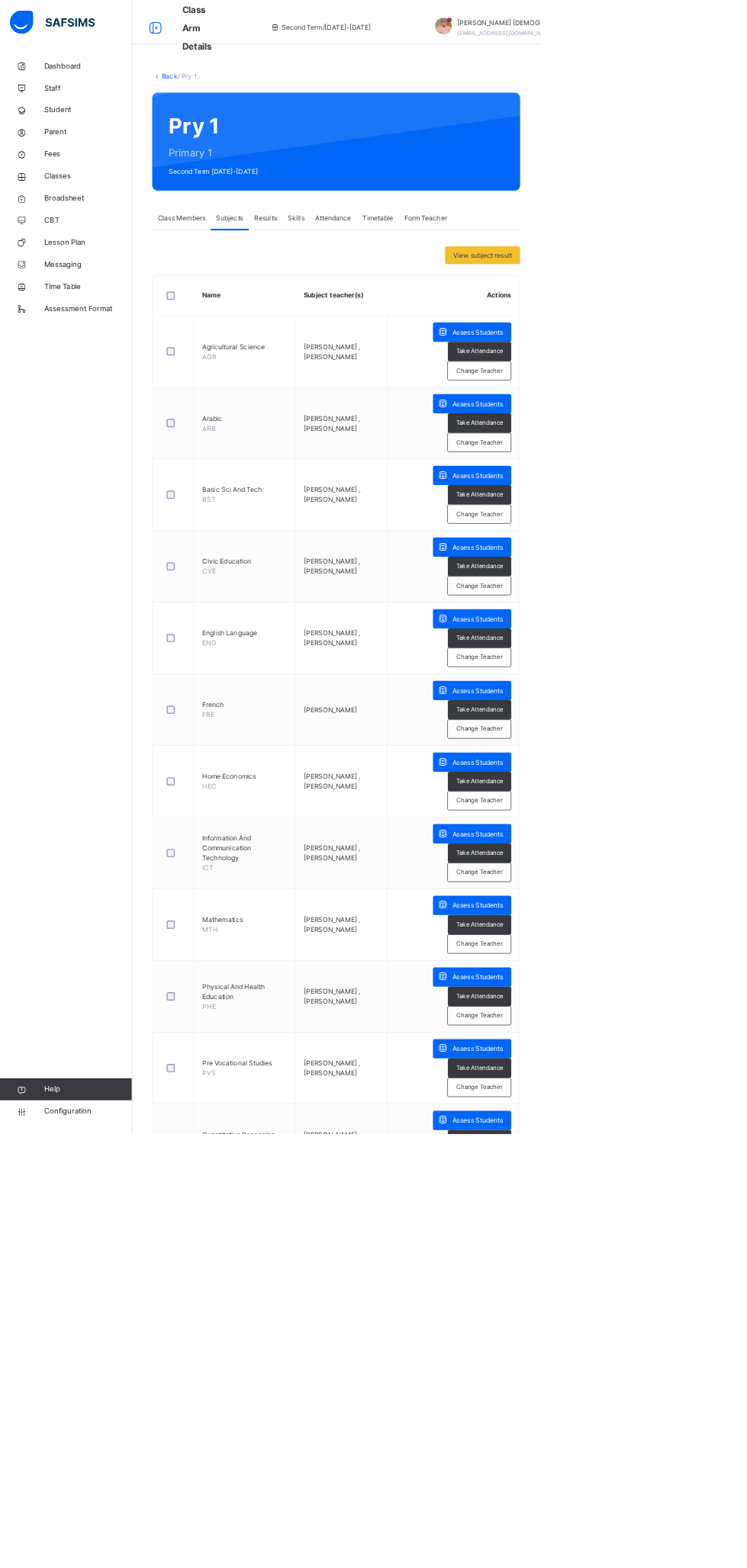
click at [681, 1011] on span "Change Teacher" at bounding box center [663, 1008] width 64 height 13
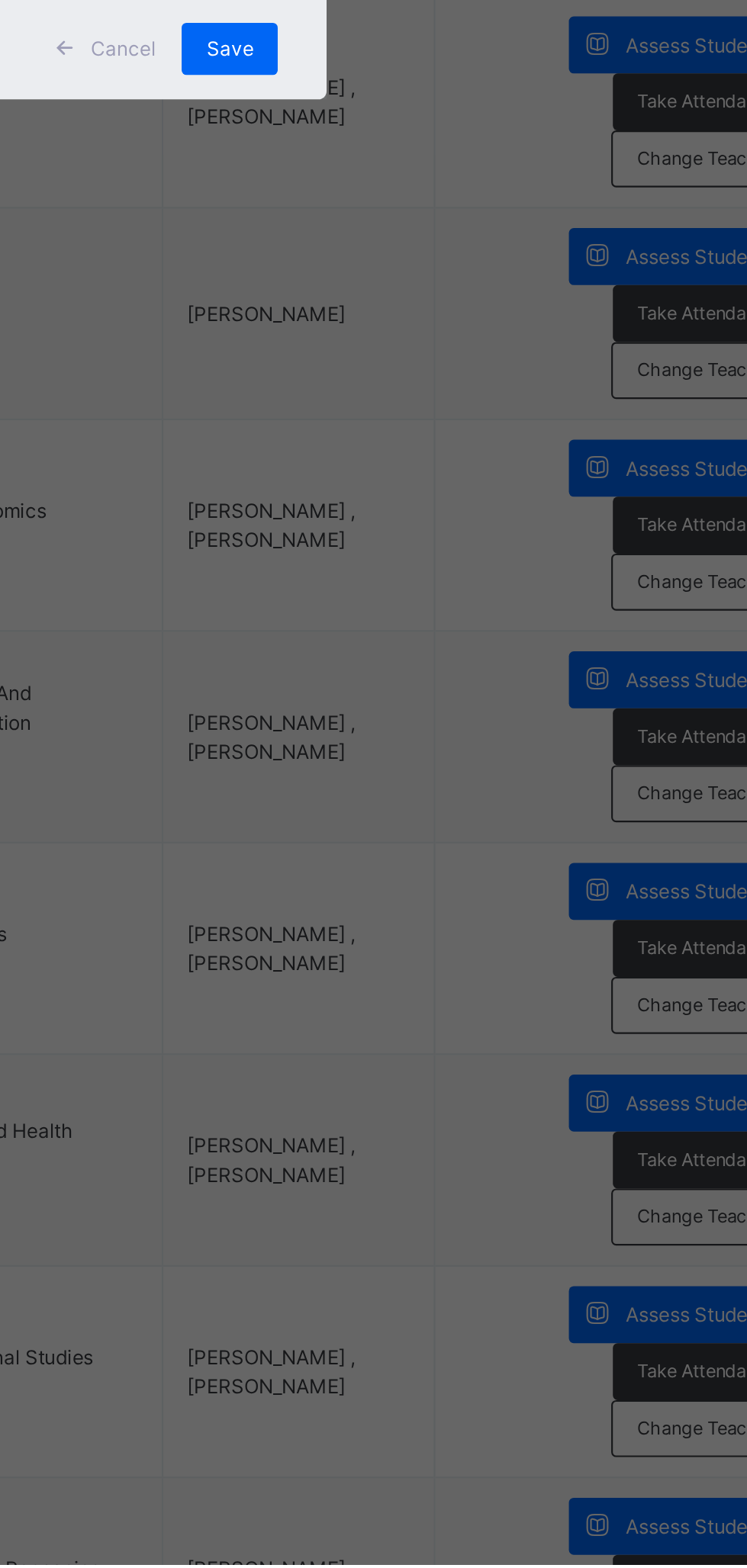
click at [485, 834] on div "Select Teacher Select subject teacher's name" at bounding box center [374, 774] width 224 height 119
click at [462, 870] on div "Save" at bounding box center [440, 858] width 45 height 25
click at [451, 864] on span "Save" at bounding box center [440, 857] width 22 height 14
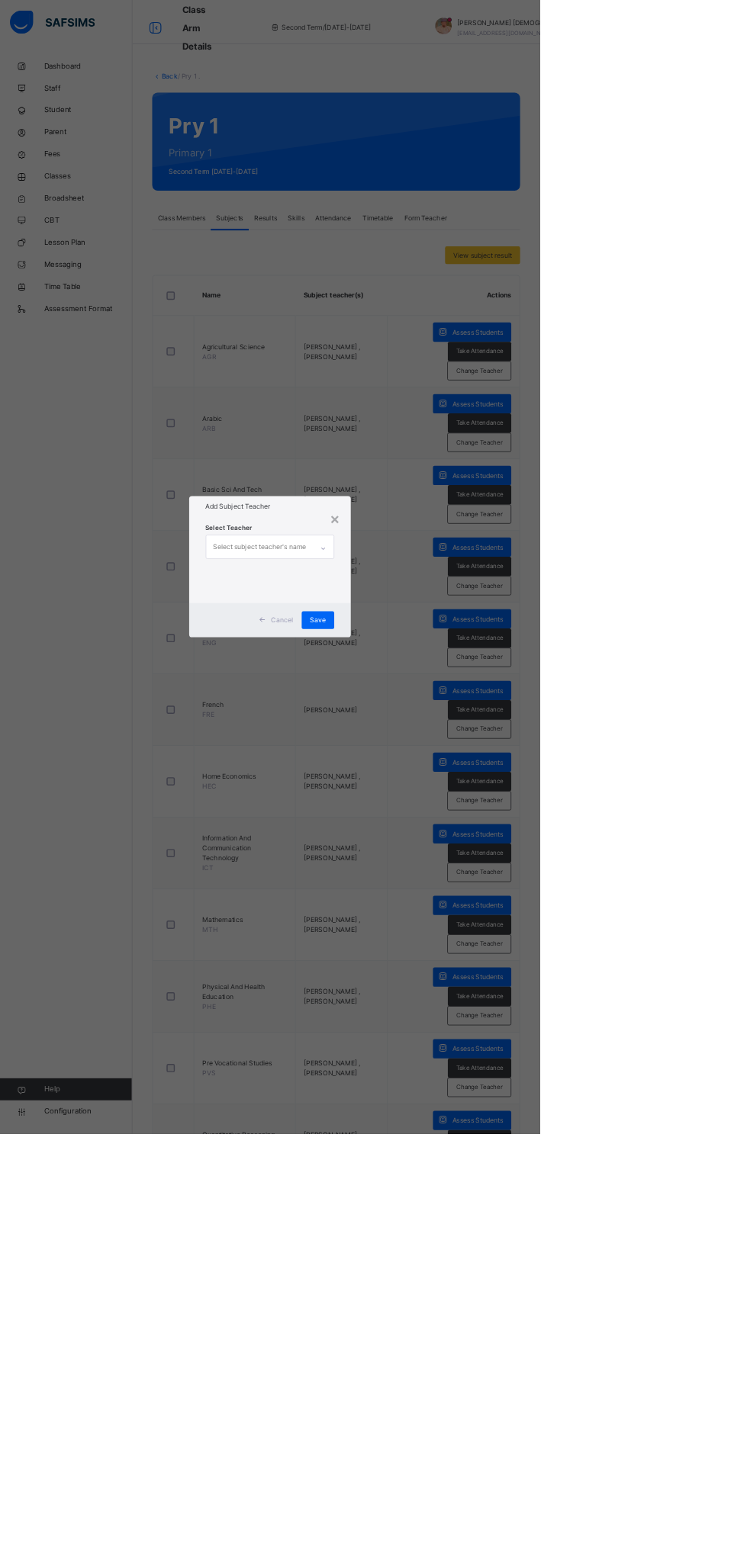
click at [462, 870] on div "Save" at bounding box center [440, 858] width 45 height 25
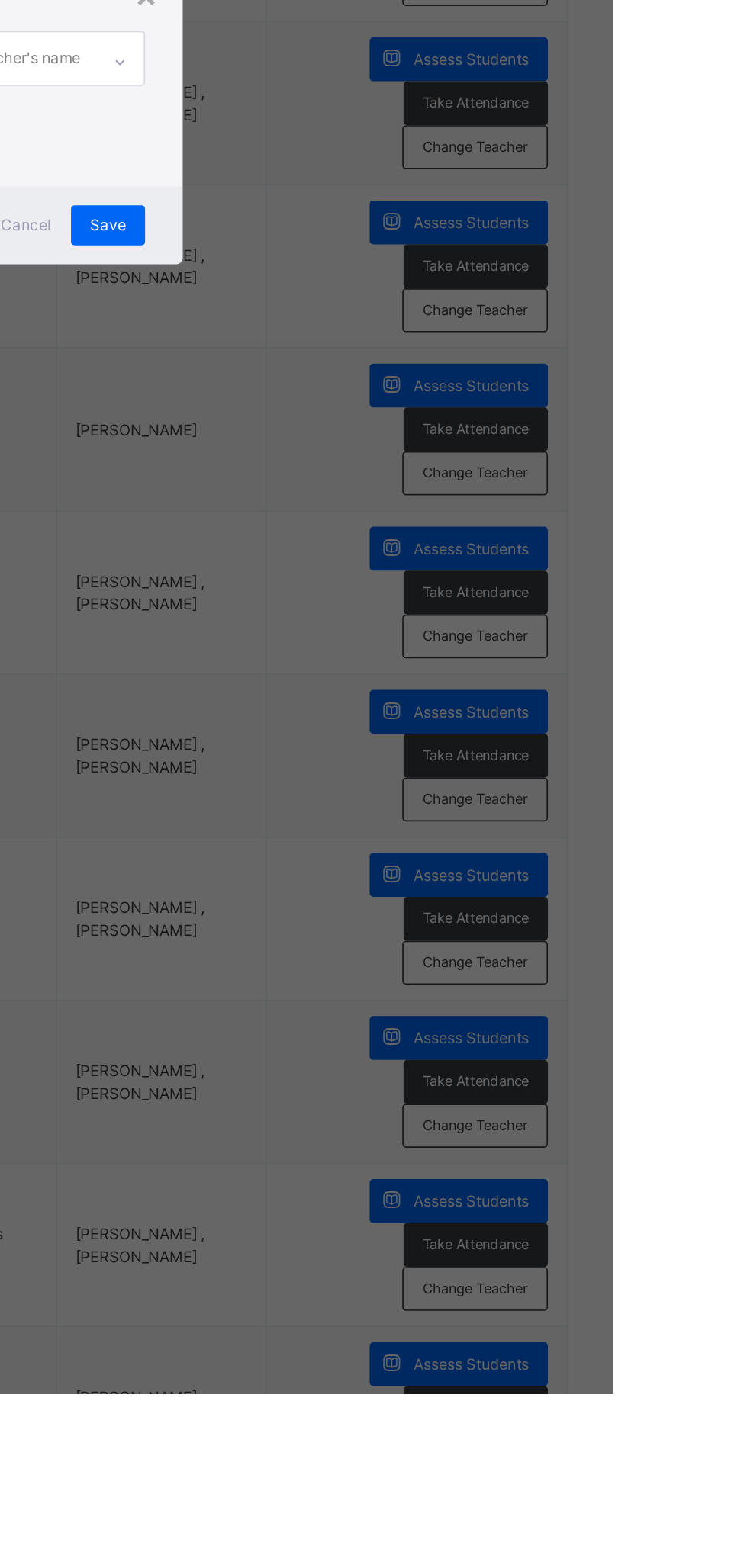
click at [469, 733] on div "×" at bounding box center [462, 717] width 14 height 32
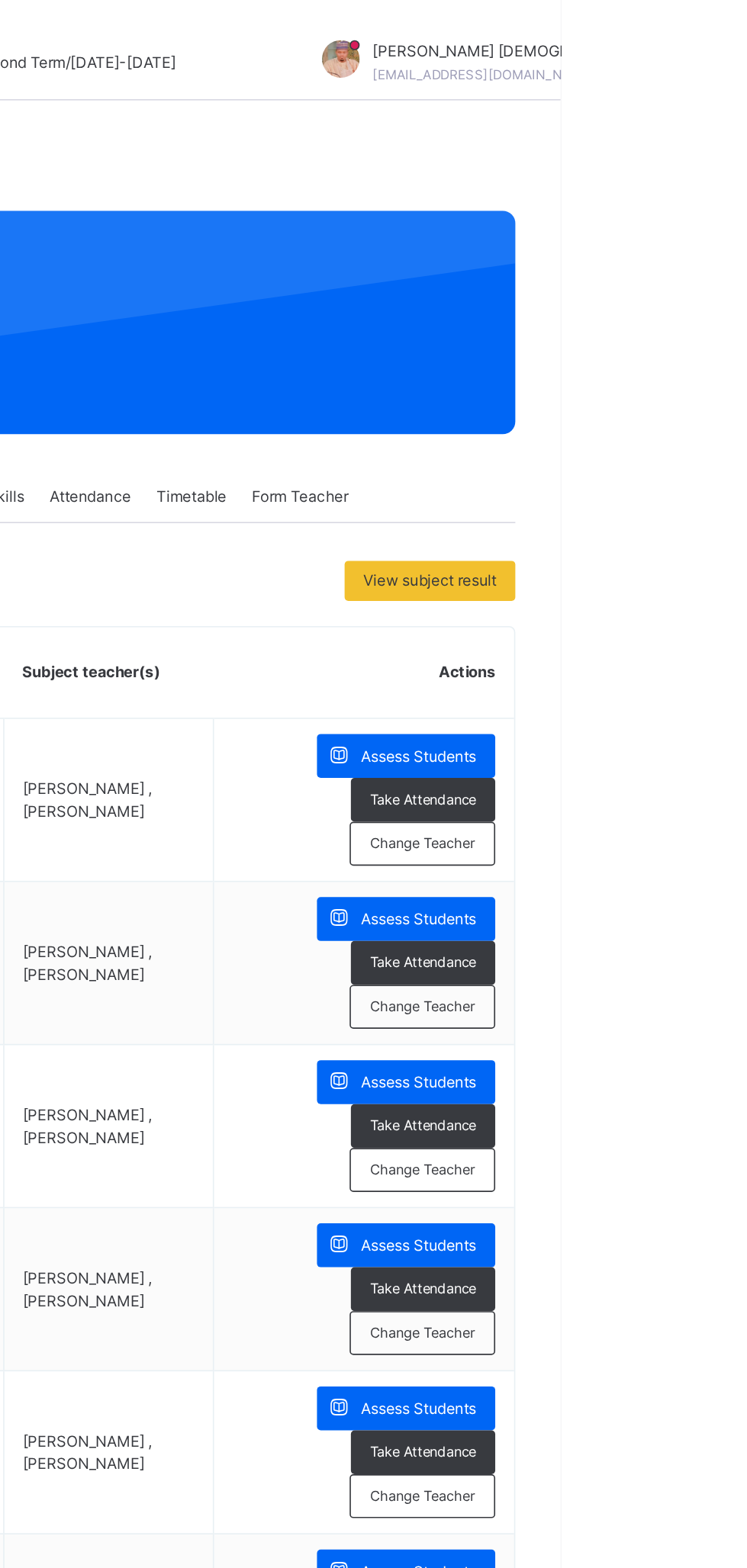
click at [669, 459] on span "Assess Students" at bounding box center [661, 459] width 70 height 14
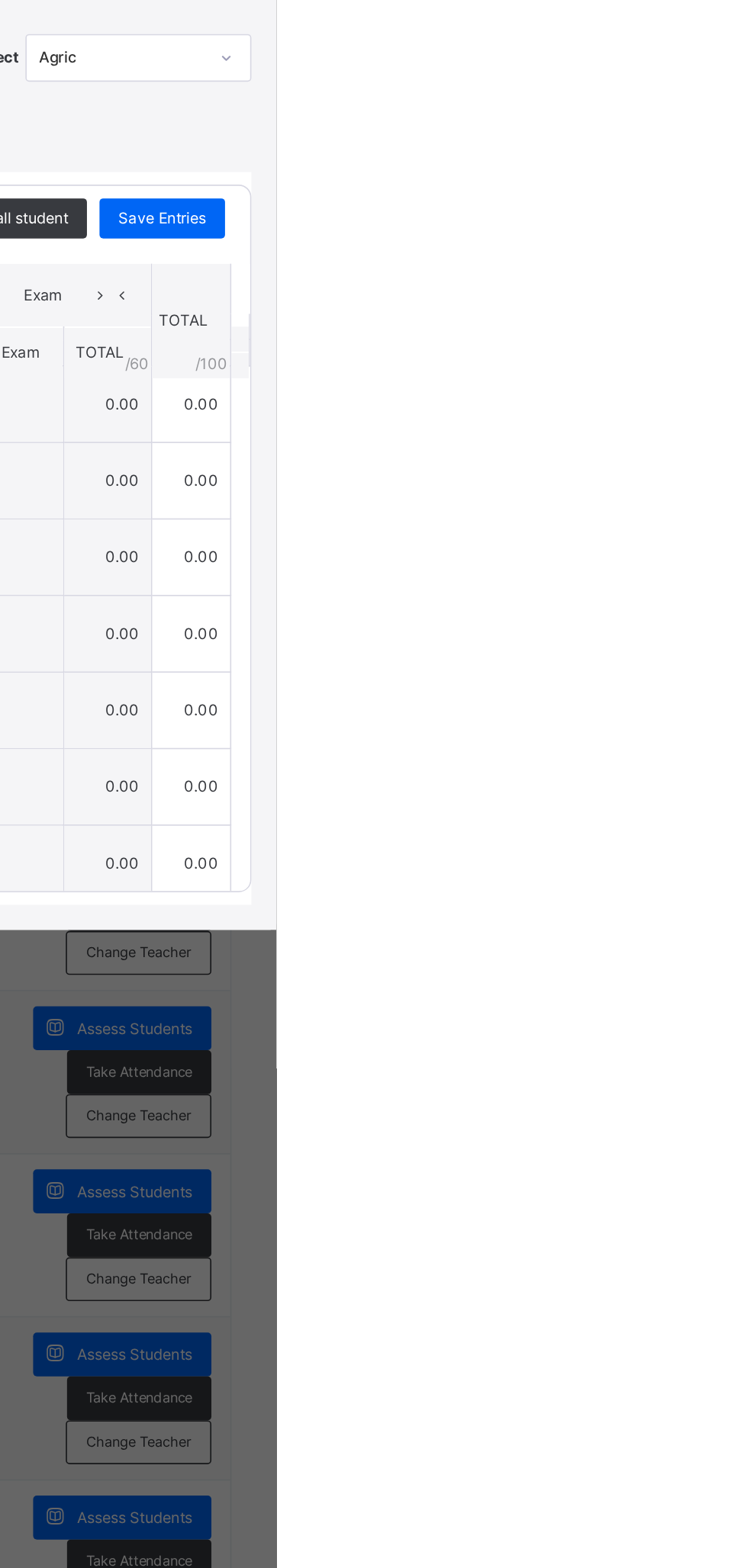
click at [732, 511] on div "×" at bounding box center [720, 501] width 23 height 21
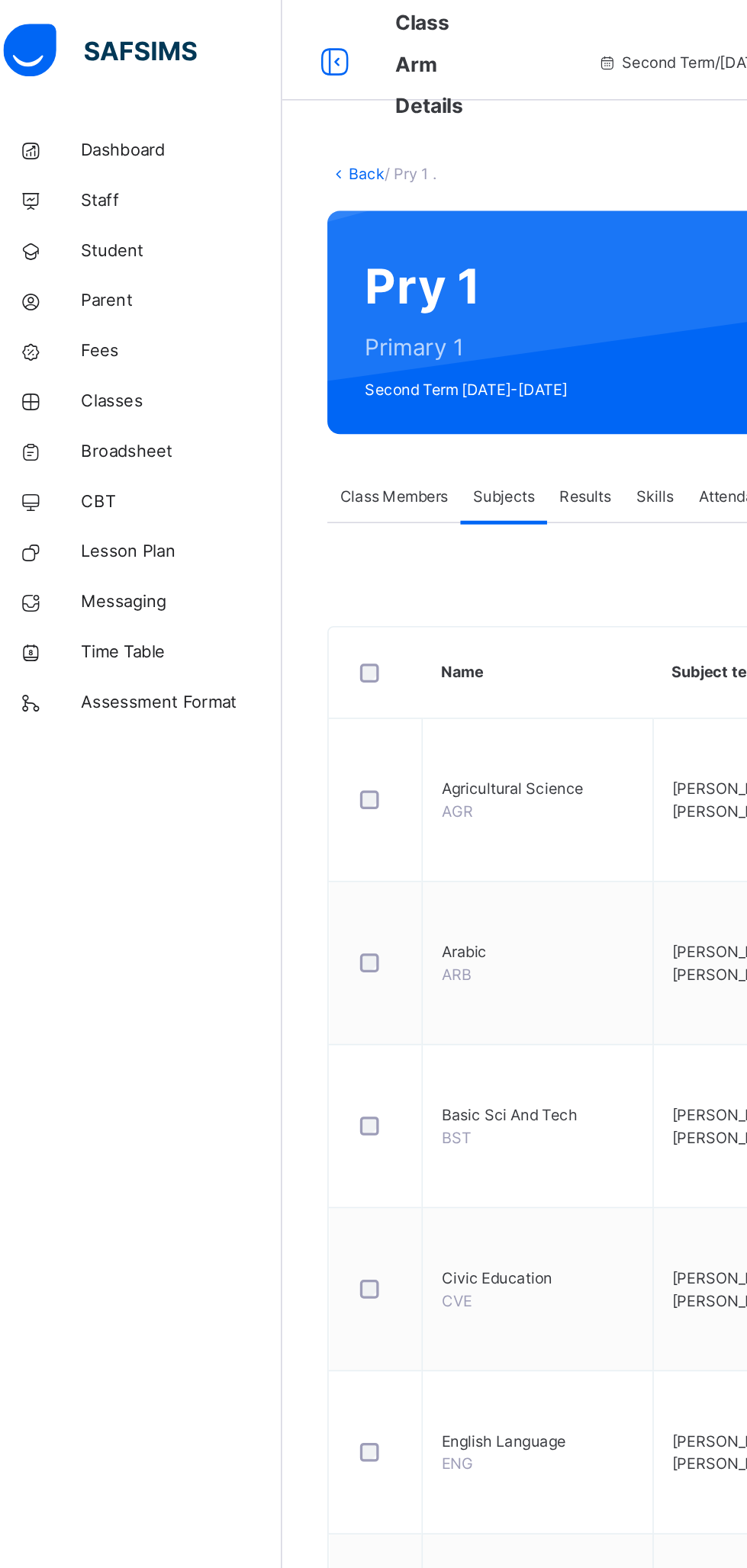
click at [116, 271] on span "Broadsheet" at bounding box center [122, 274] width 122 height 15
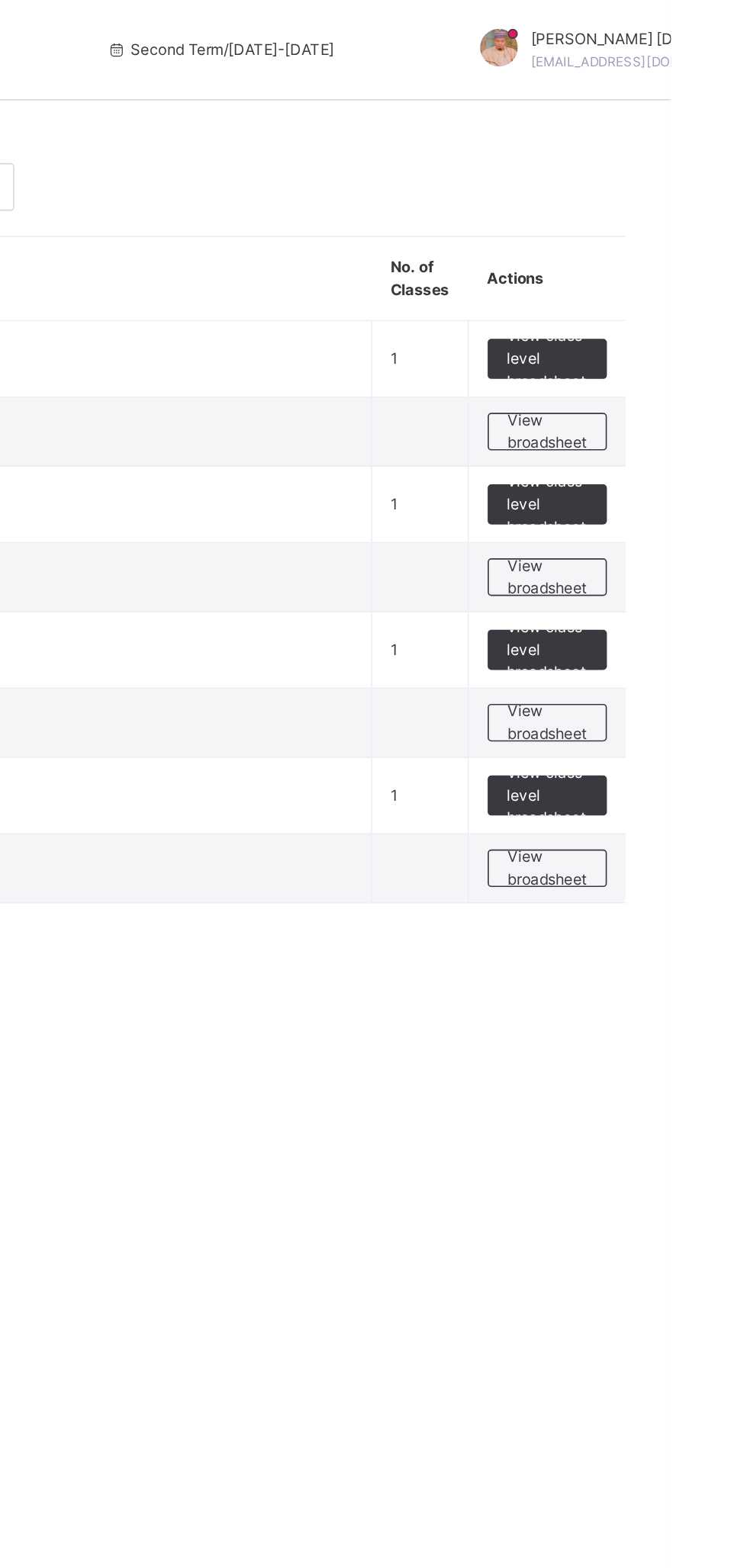
click at [680, 525] on span "View broadsheet" at bounding box center [672, 528] width 48 height 27
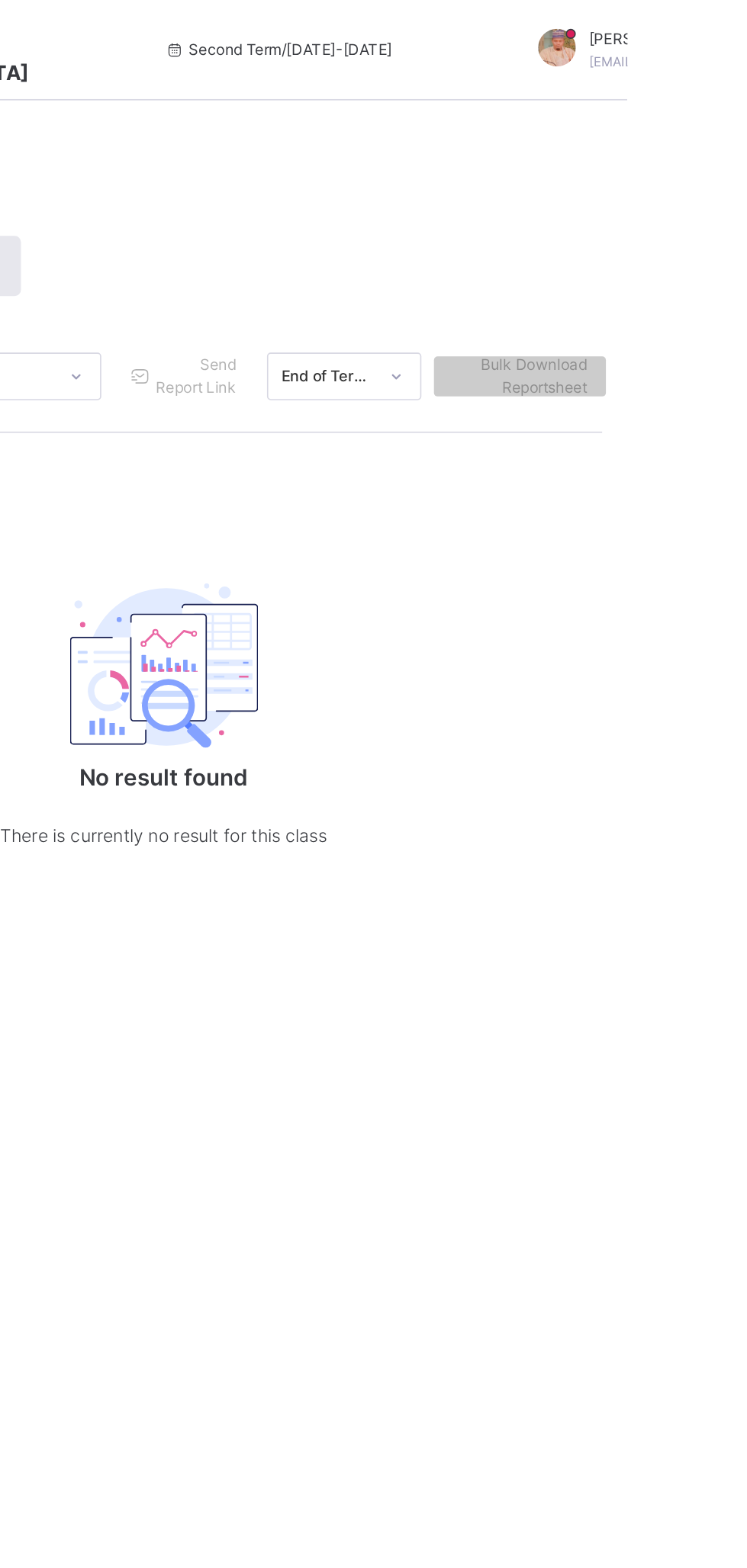
click at [714, 229] on span "Bulk Download Reportsheet" at bounding box center [681, 229] width 82 height 27
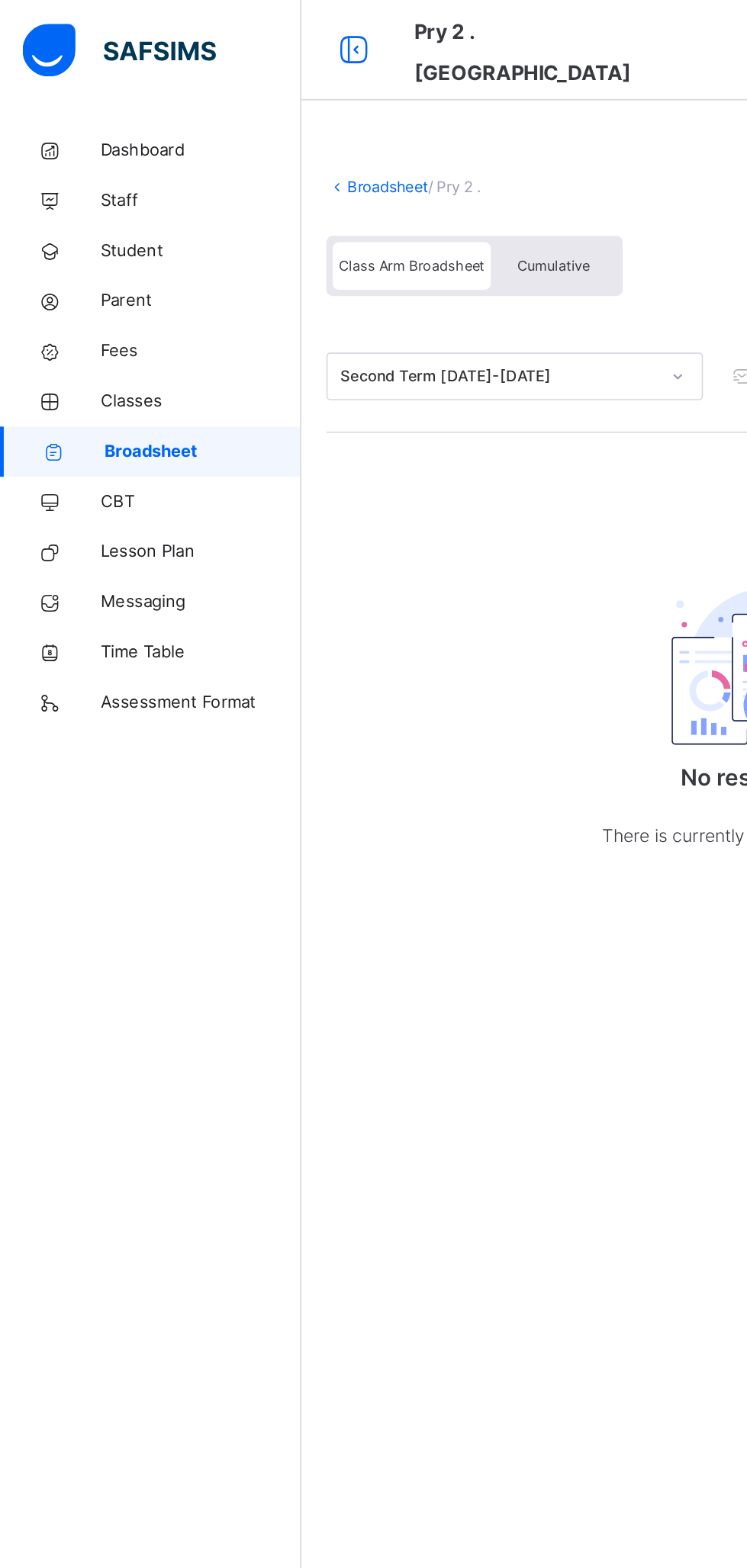
click at [102, 249] on span "Classes" at bounding box center [122, 244] width 122 height 15
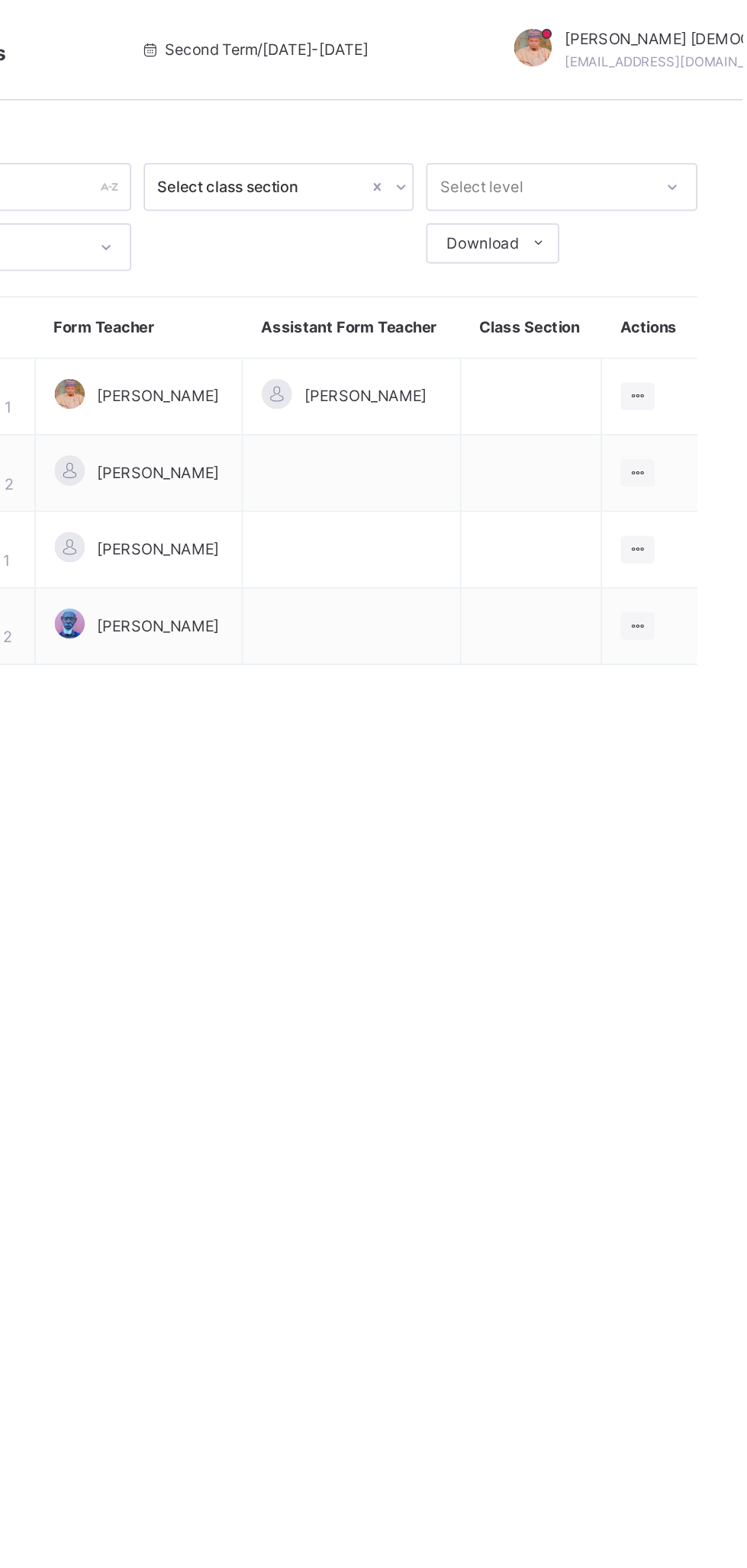
click at [0, 0] on ul "View Class Assign form Teacher" at bounding box center [0, 0] width 0 height 0
click at [0, 0] on div "View Class" at bounding box center [0, 0] width 0 height 0
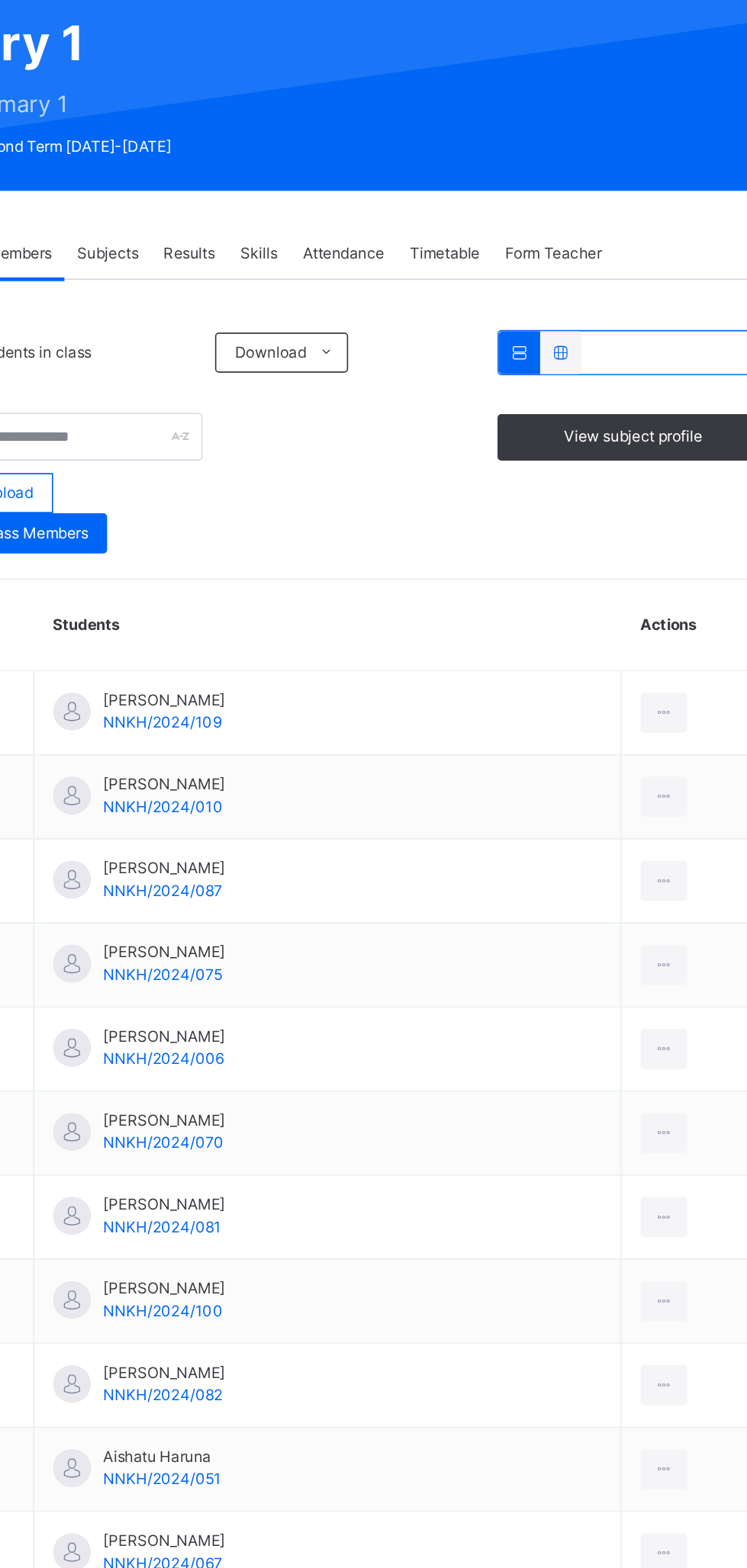
click at [646, 417] on span "View subject profile" at bounding box center [637, 413] width 84 height 14
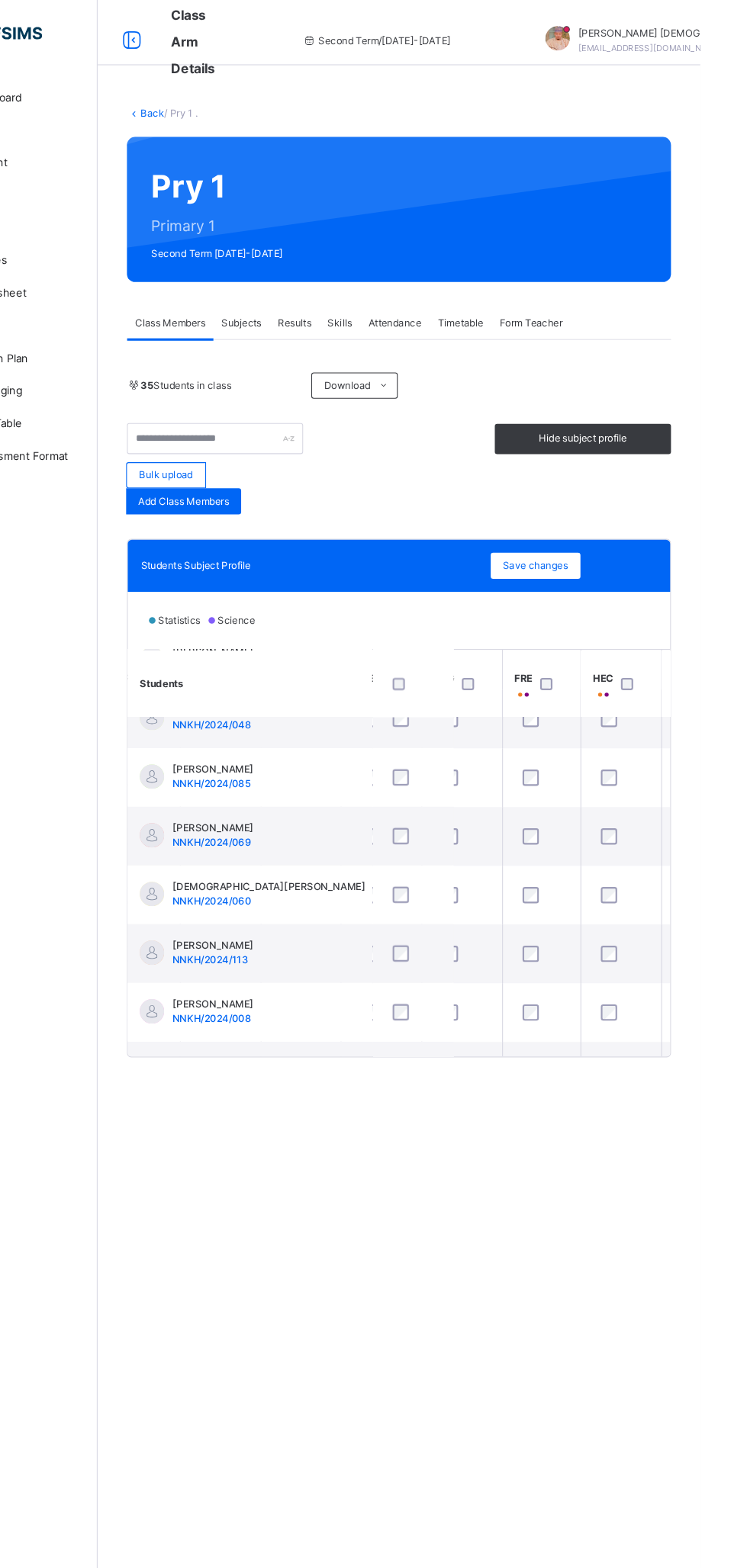
scroll to position [1610, 333]
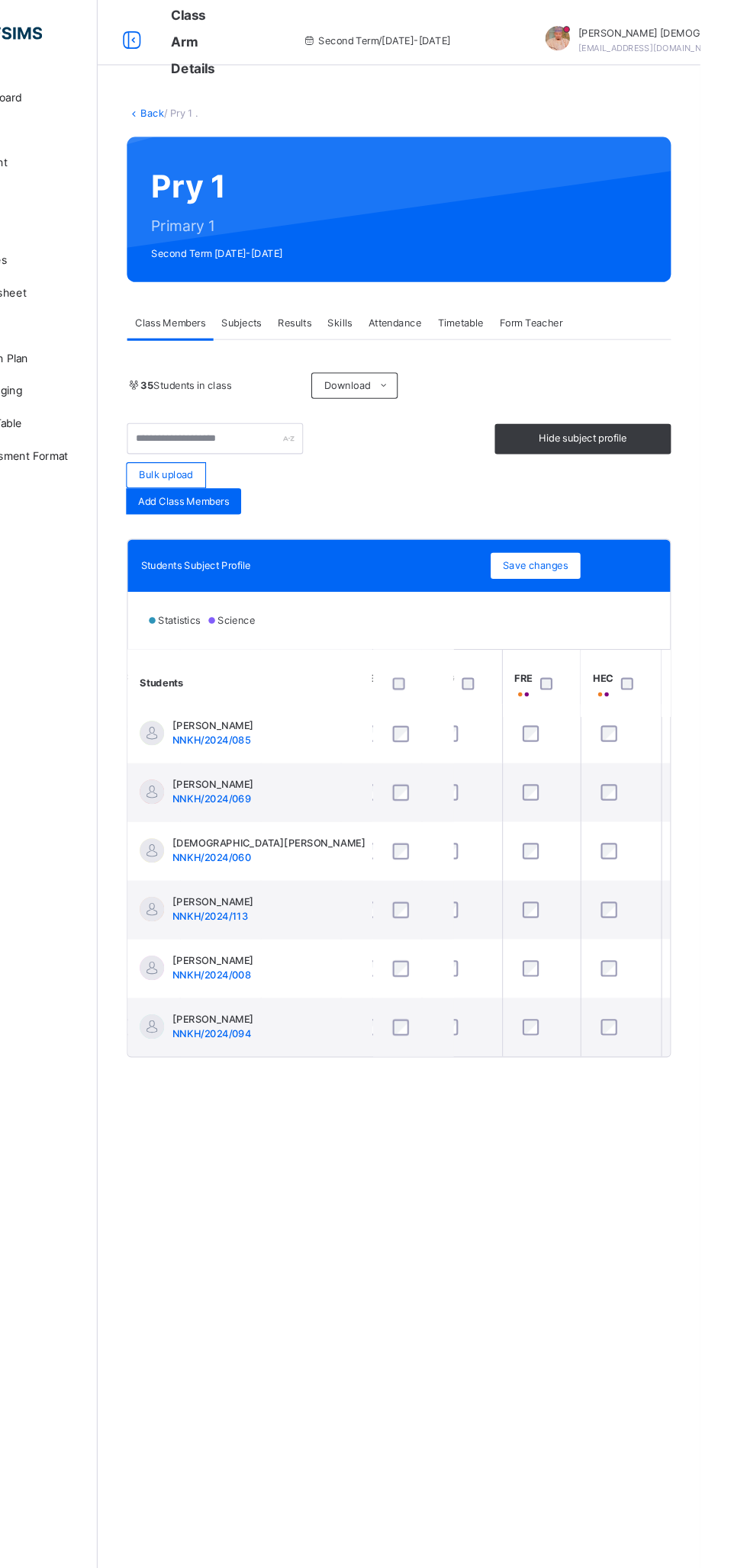
click at [249, 116] on div "Back / Pry 1 . Pry 1 Primary 1 Second Term 2024-2025 Class Members Subjects Res…" at bounding box center [465, 555] width 564 height 959
click at [239, 105] on link "Back" at bounding box center [234, 106] width 22 height 11
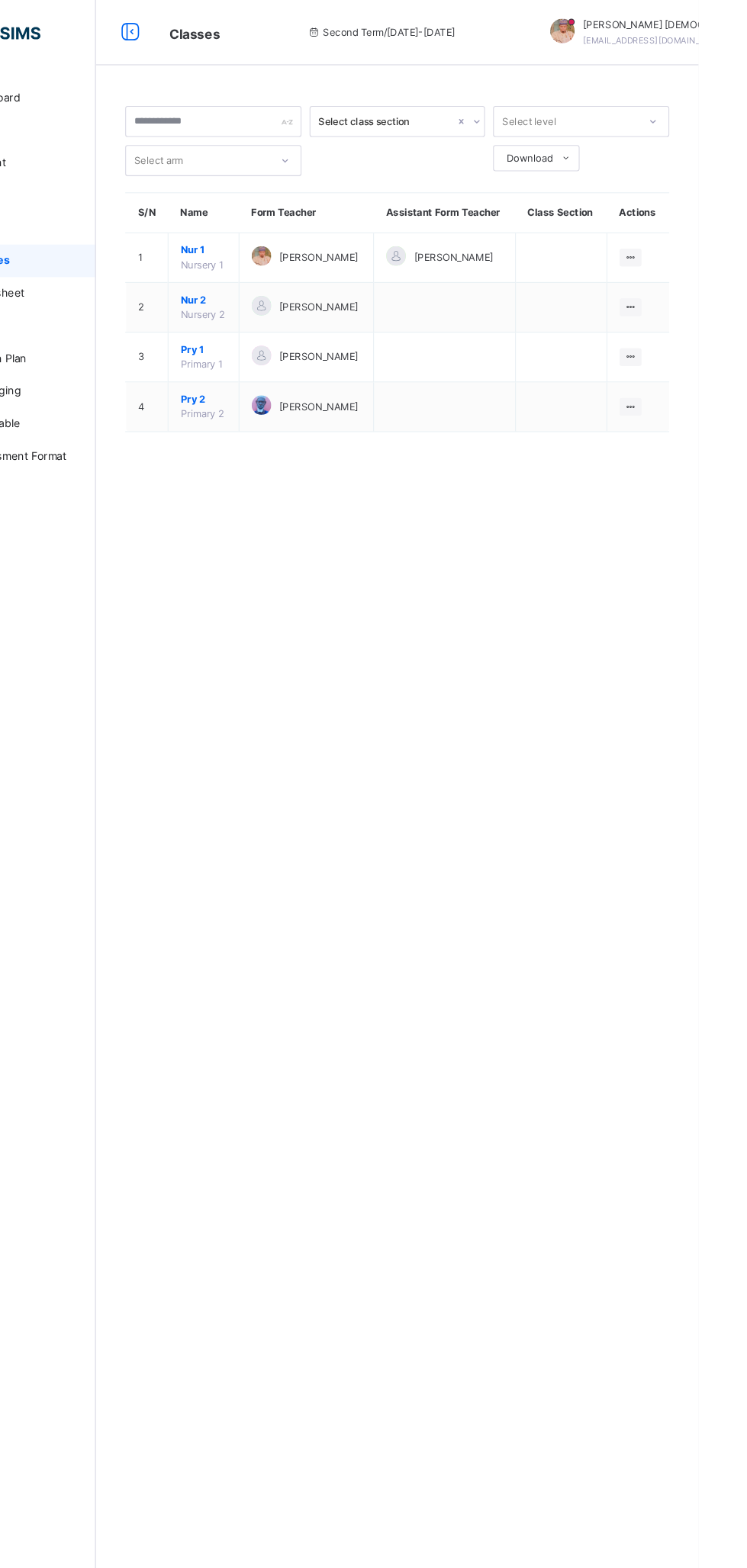
click at [0, 0] on ul "View Class Assign form Teacher" at bounding box center [0, 0] width 0 height 0
click at [0, 0] on div "View Class" at bounding box center [0, 0] width 0 height 0
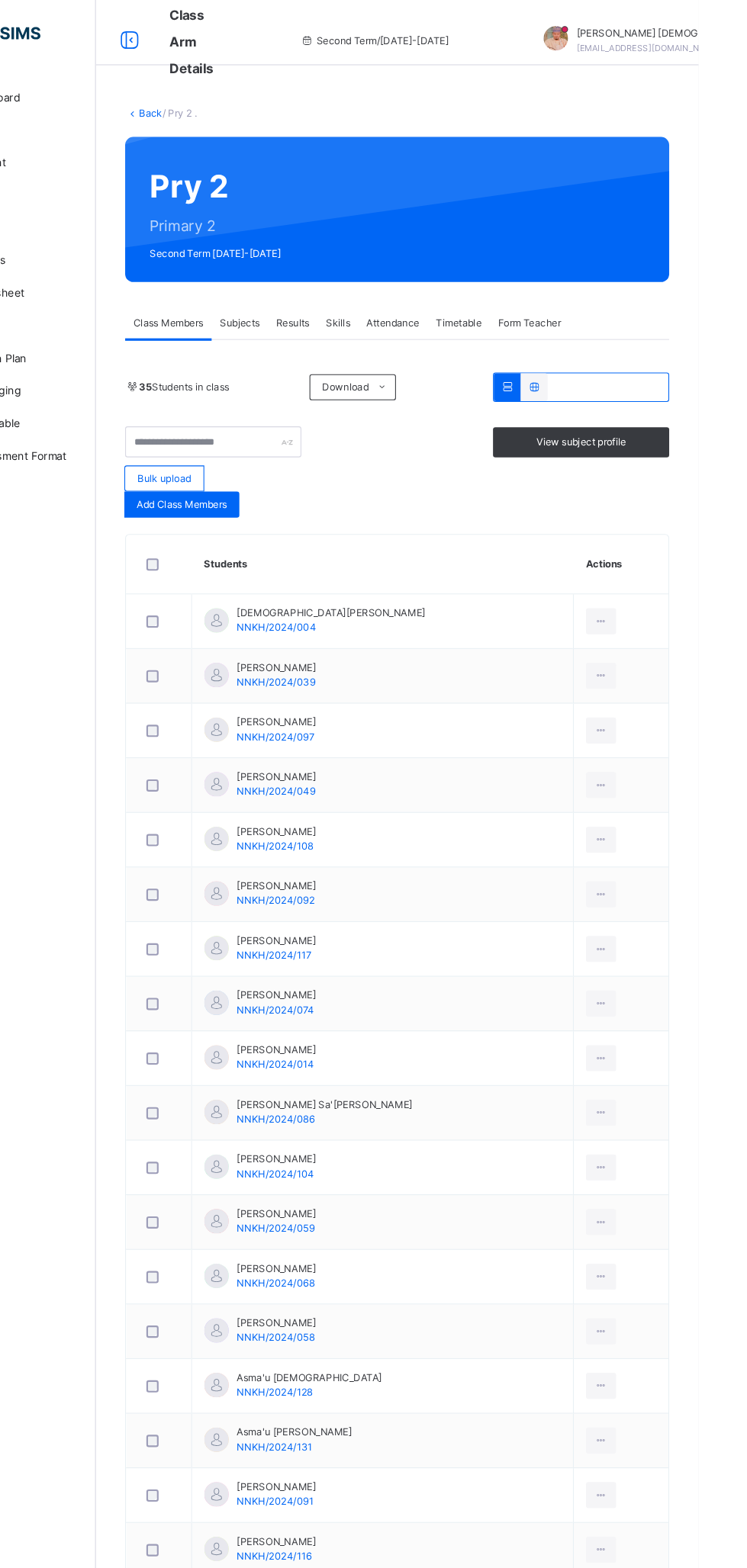
click at [334, 290] on div "Subjects" at bounding box center [318, 302] width 53 height 30
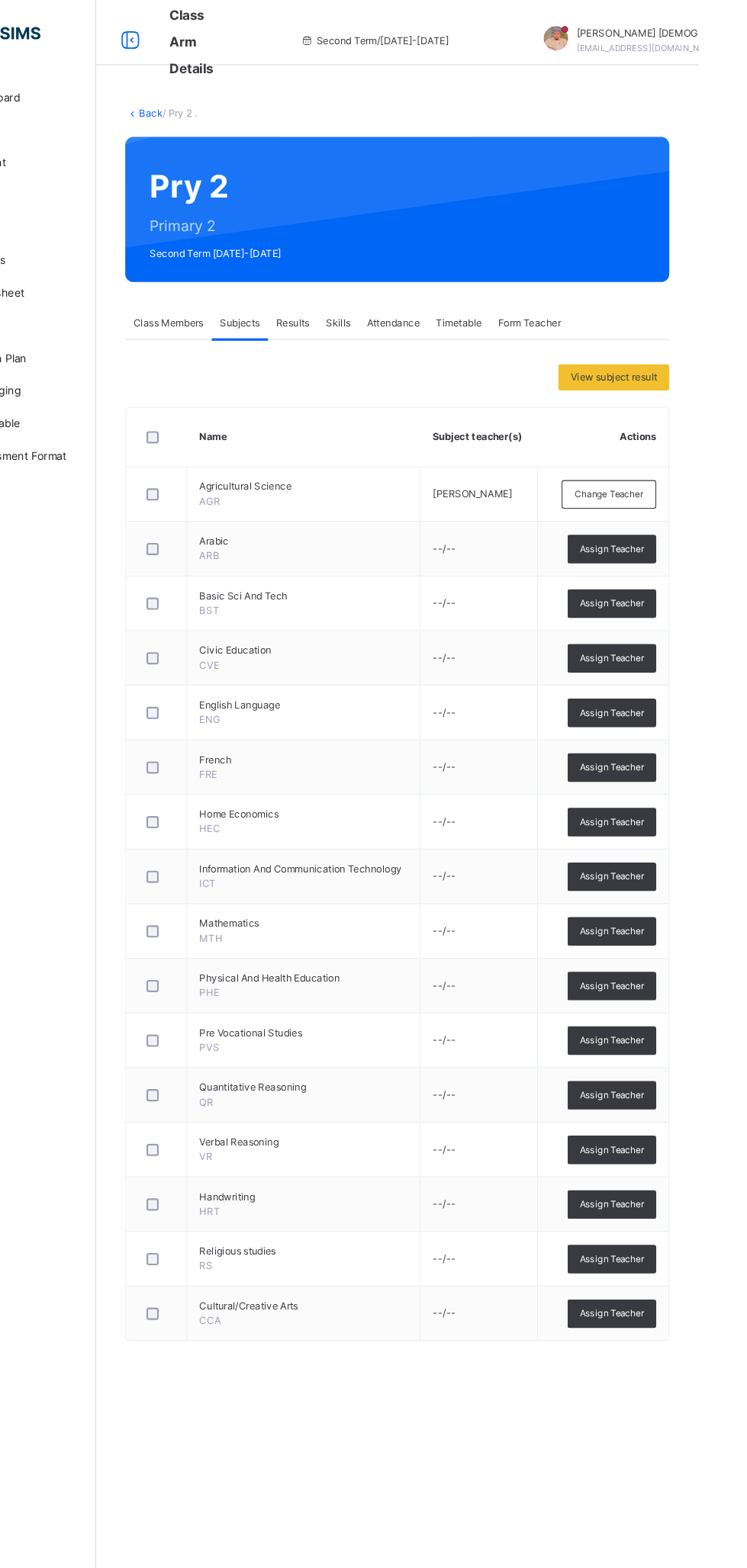
click at [254, 305] on span "Class Members" at bounding box center [251, 301] width 66 height 14
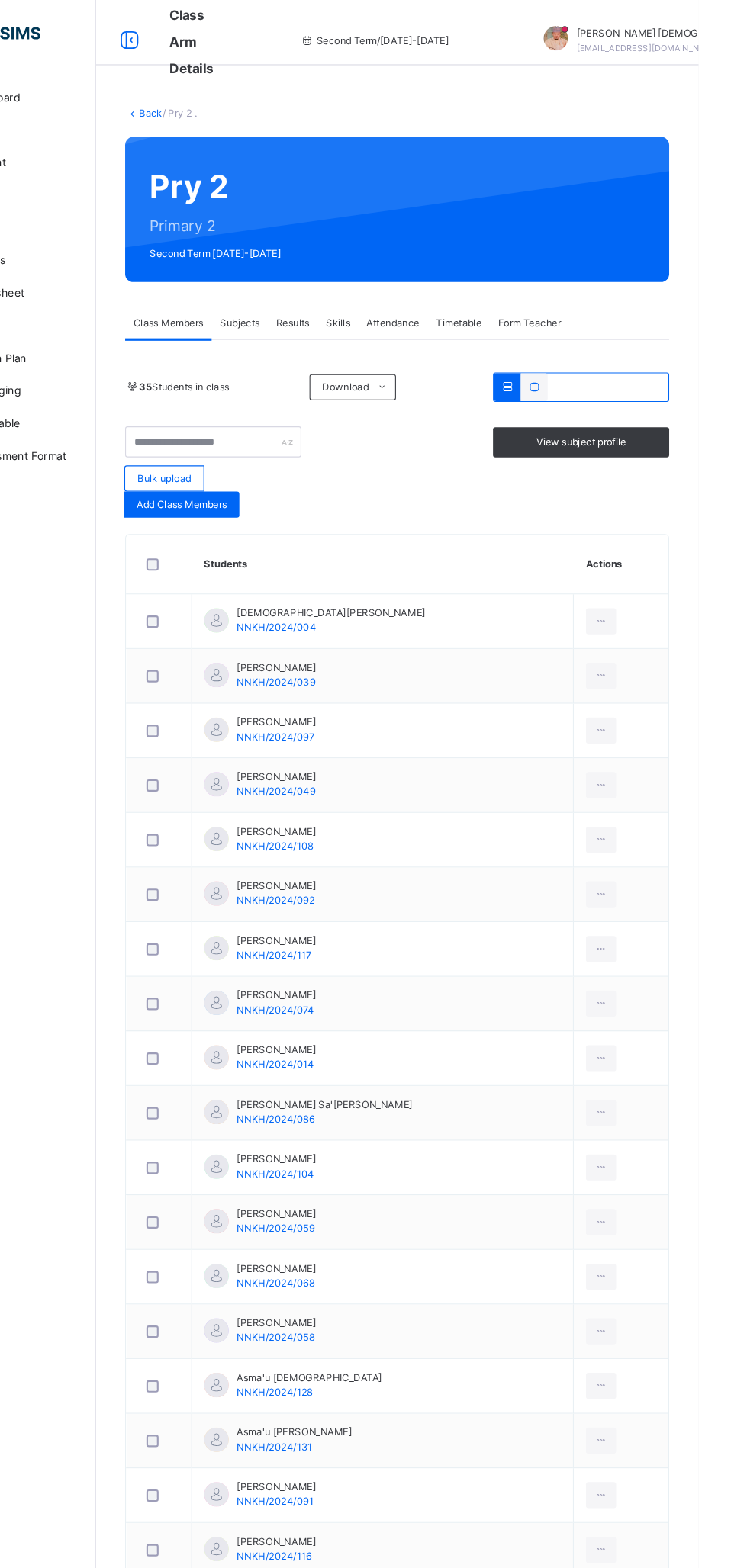
click at [655, 413] on span "View subject profile" at bounding box center [637, 413] width 84 height 14
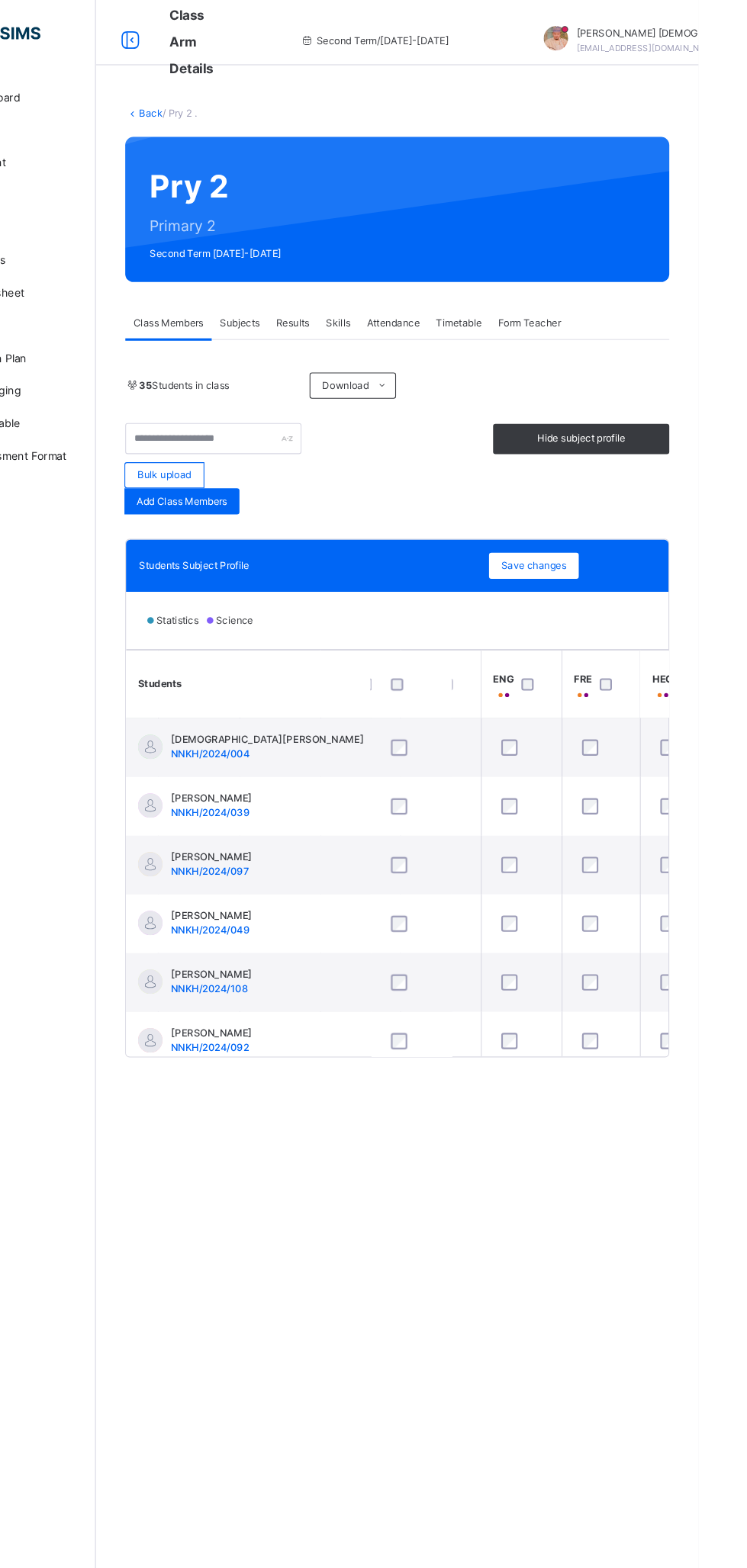
scroll to position [0, 304]
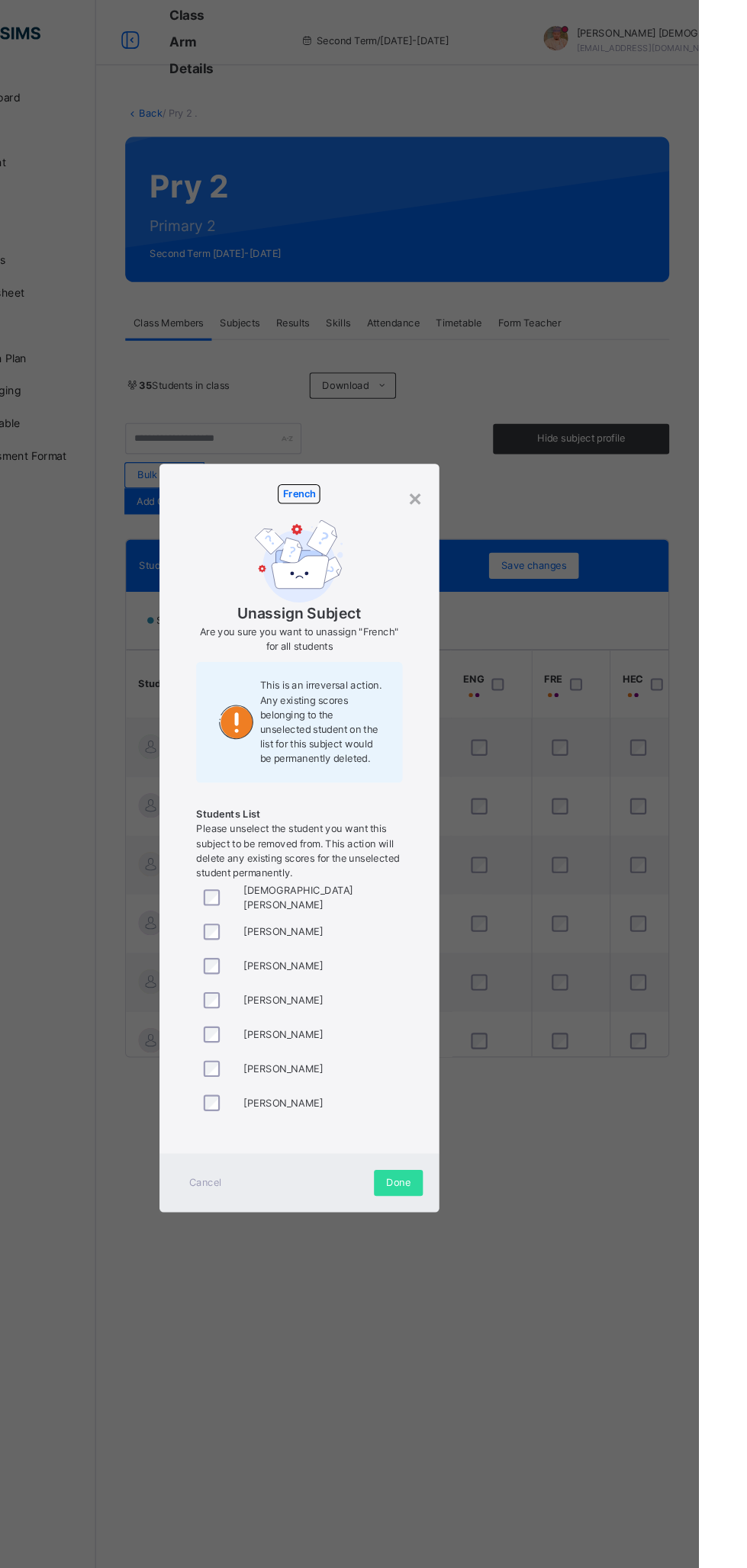
click at [314, 856] on div at bounding box center [295, 840] width 37 height 32
click at [310, 965] on div at bounding box center [295, 957] width 29 height 15
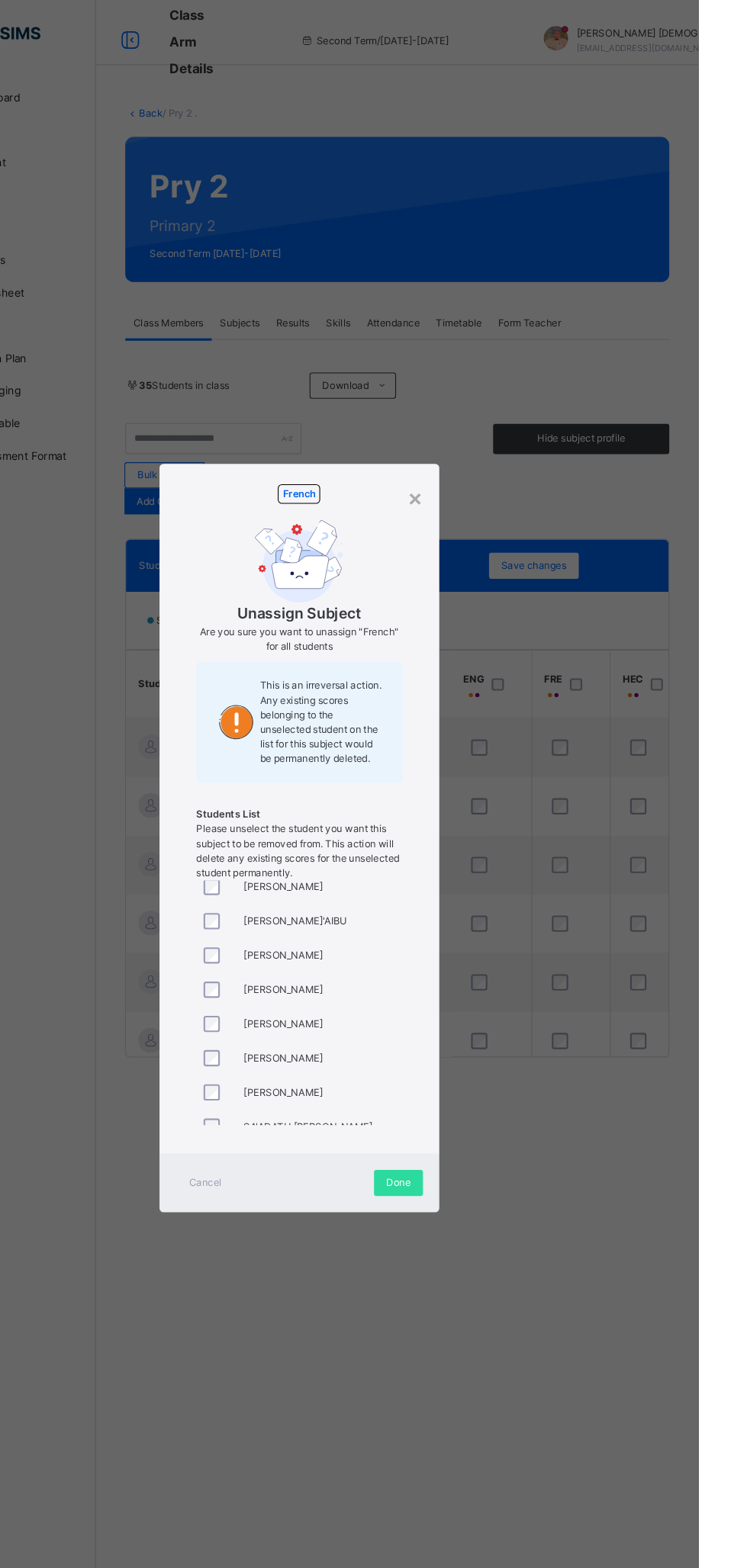
click at [310, 997] on div at bounding box center [295, 989] width 29 height 15
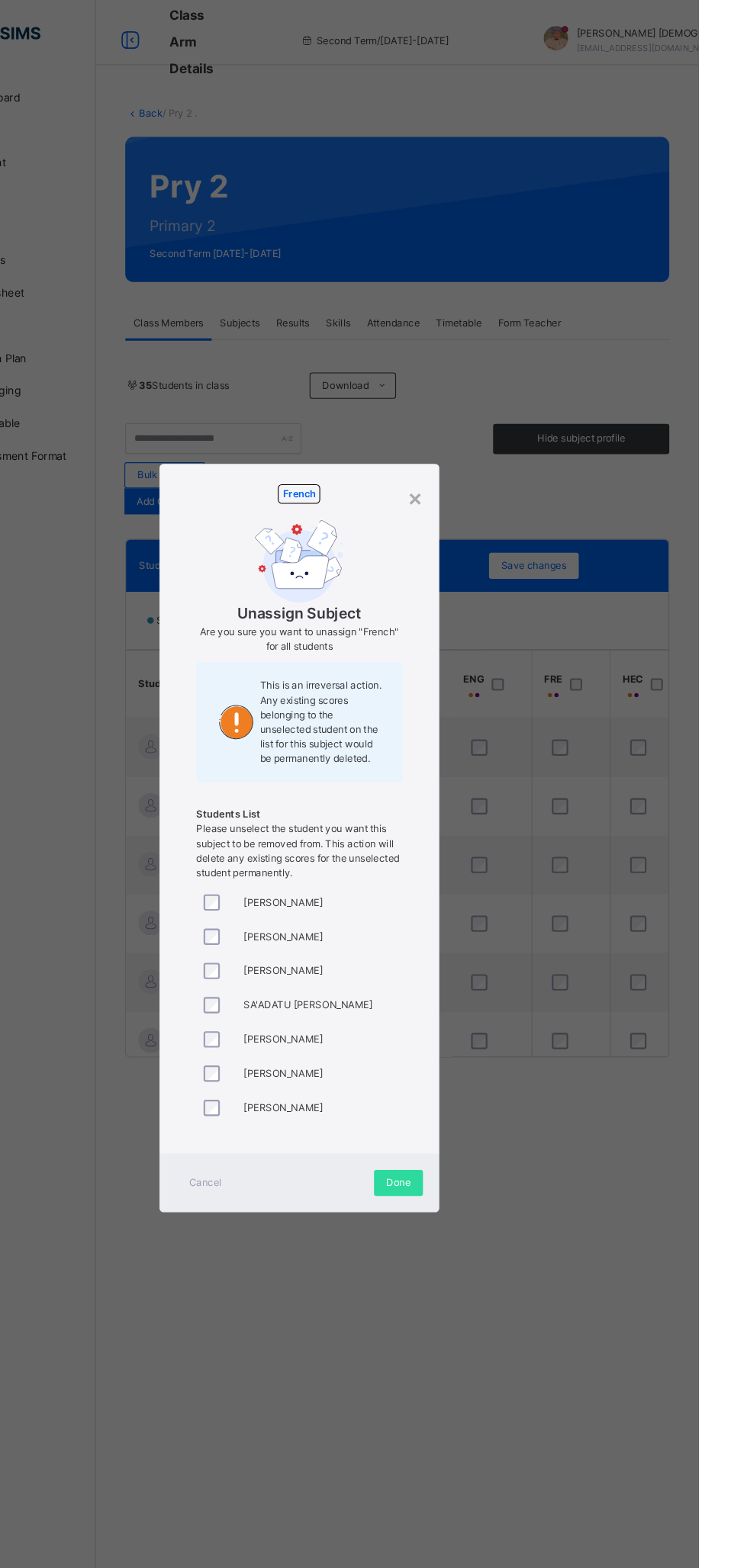
scroll to position [892, 0]
click at [489, 1119] on div "Done" at bounding box center [465, 1106] width 46 height 25
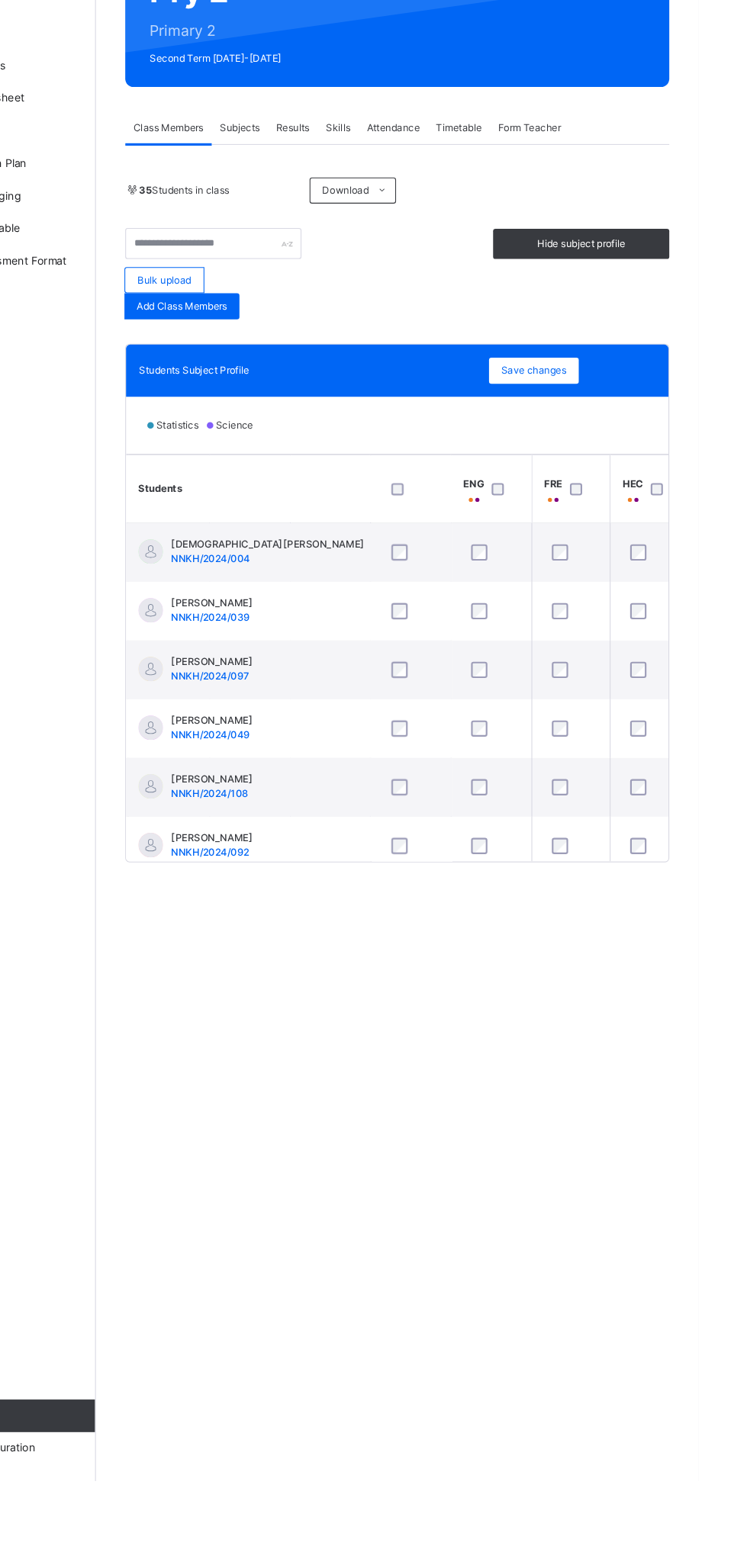
click at [581, 534] on span "Save changes" at bounding box center [593, 529] width 61 height 14
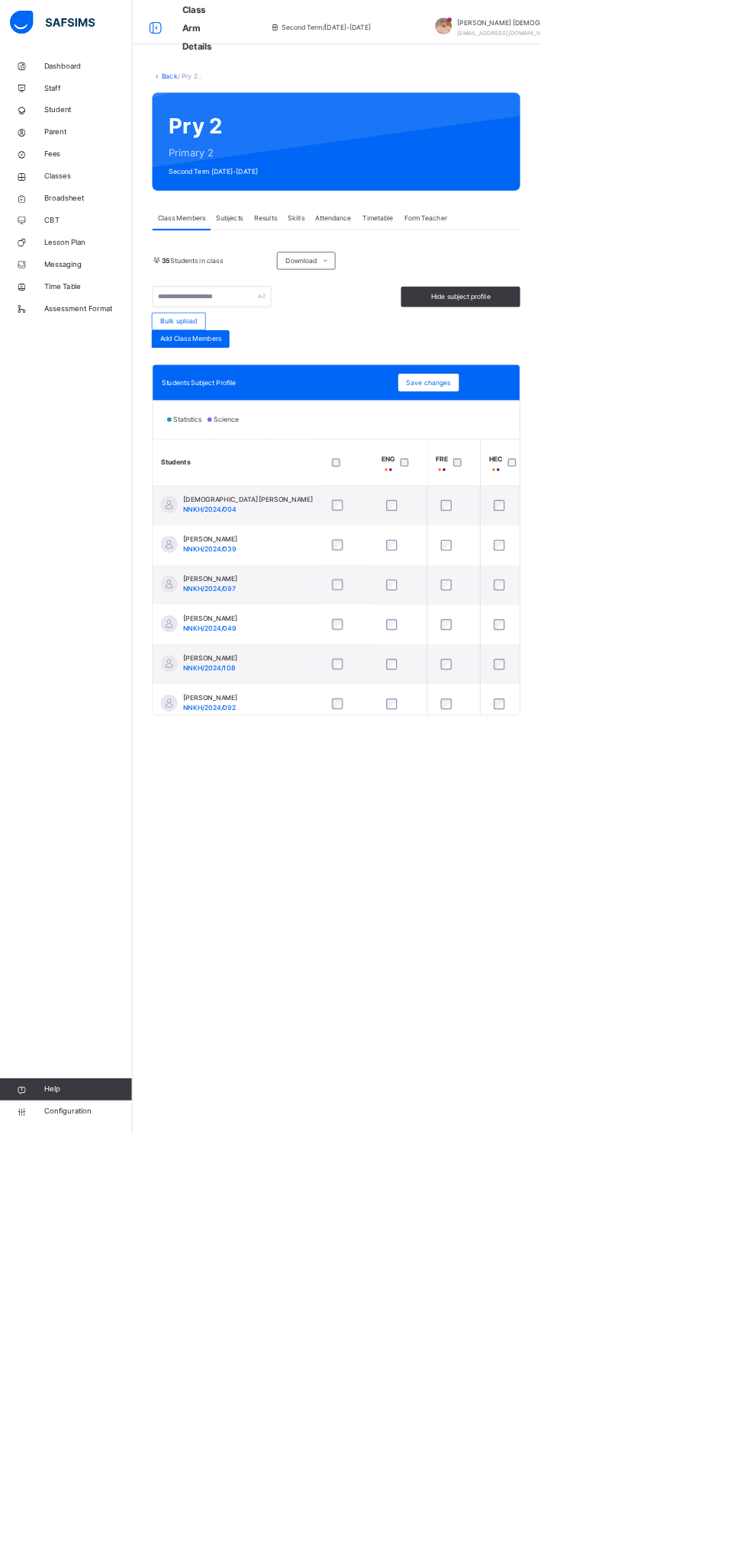
click at [319, 302] on span "Subjects" at bounding box center [318, 301] width 38 height 14
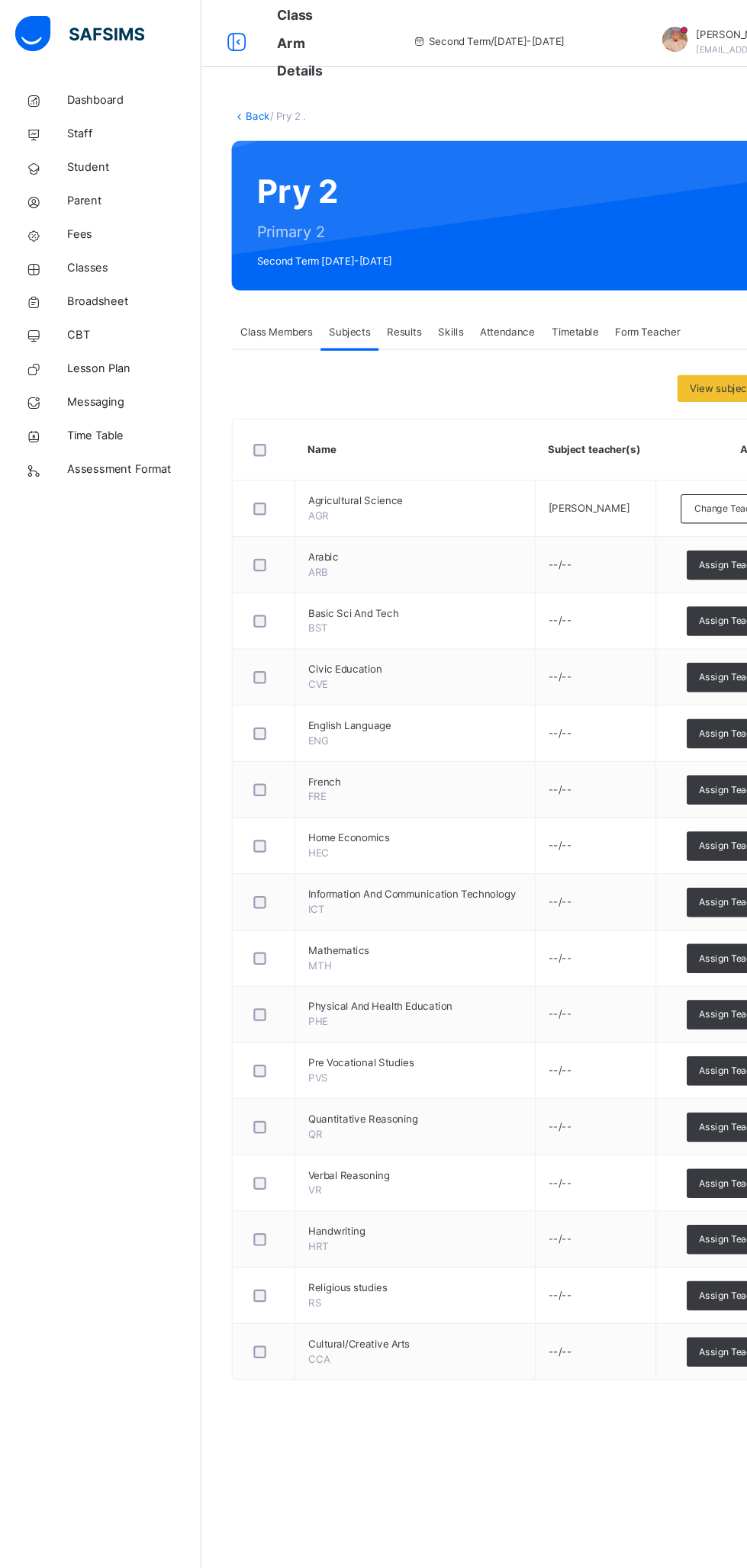
click at [238, 106] on link "Back" at bounding box center [234, 106] width 22 height 11
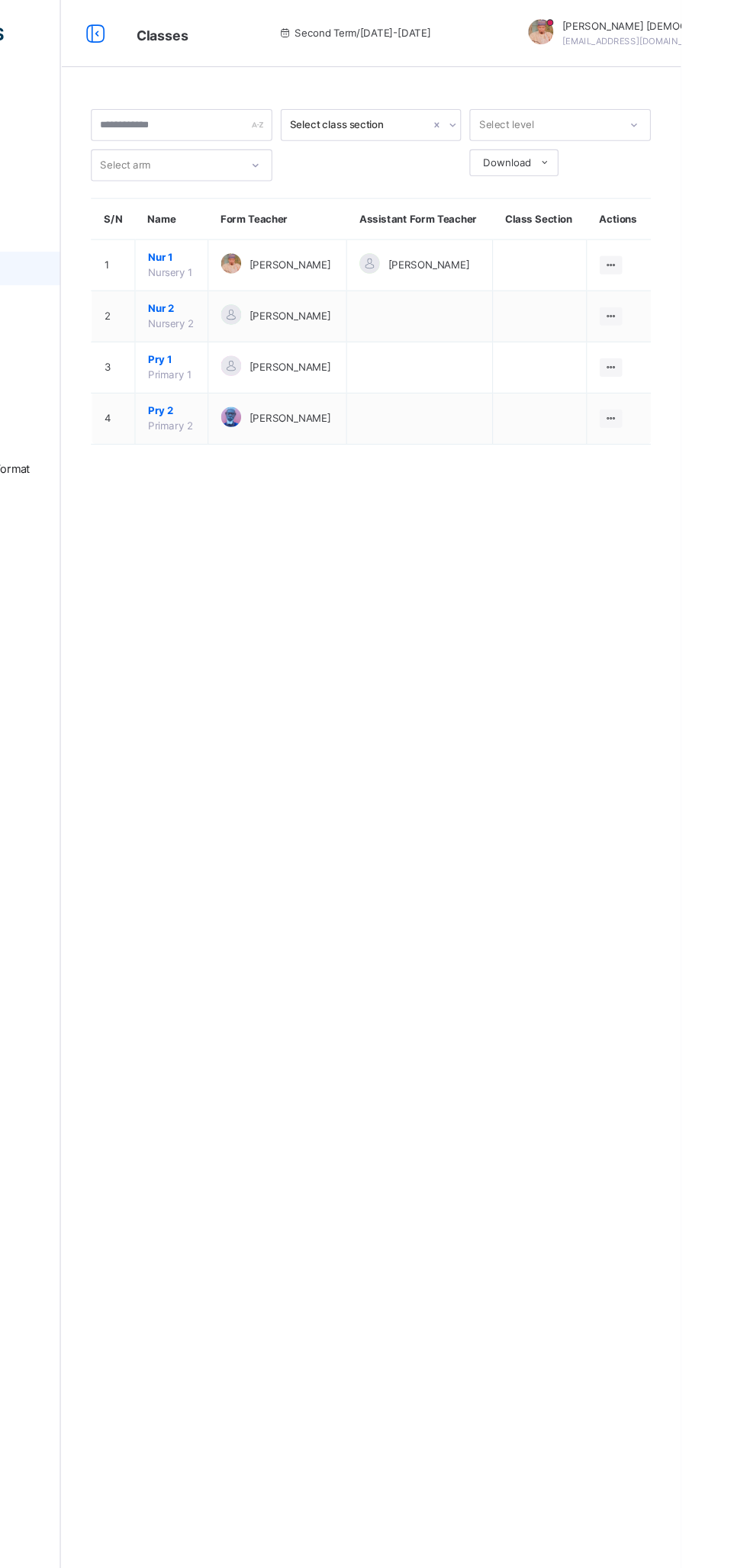
click at [685, 386] on icon at bounding box center [683, 380] width 13 height 11
click at [0, 0] on div "View Class" at bounding box center [0, 0] width 0 height 0
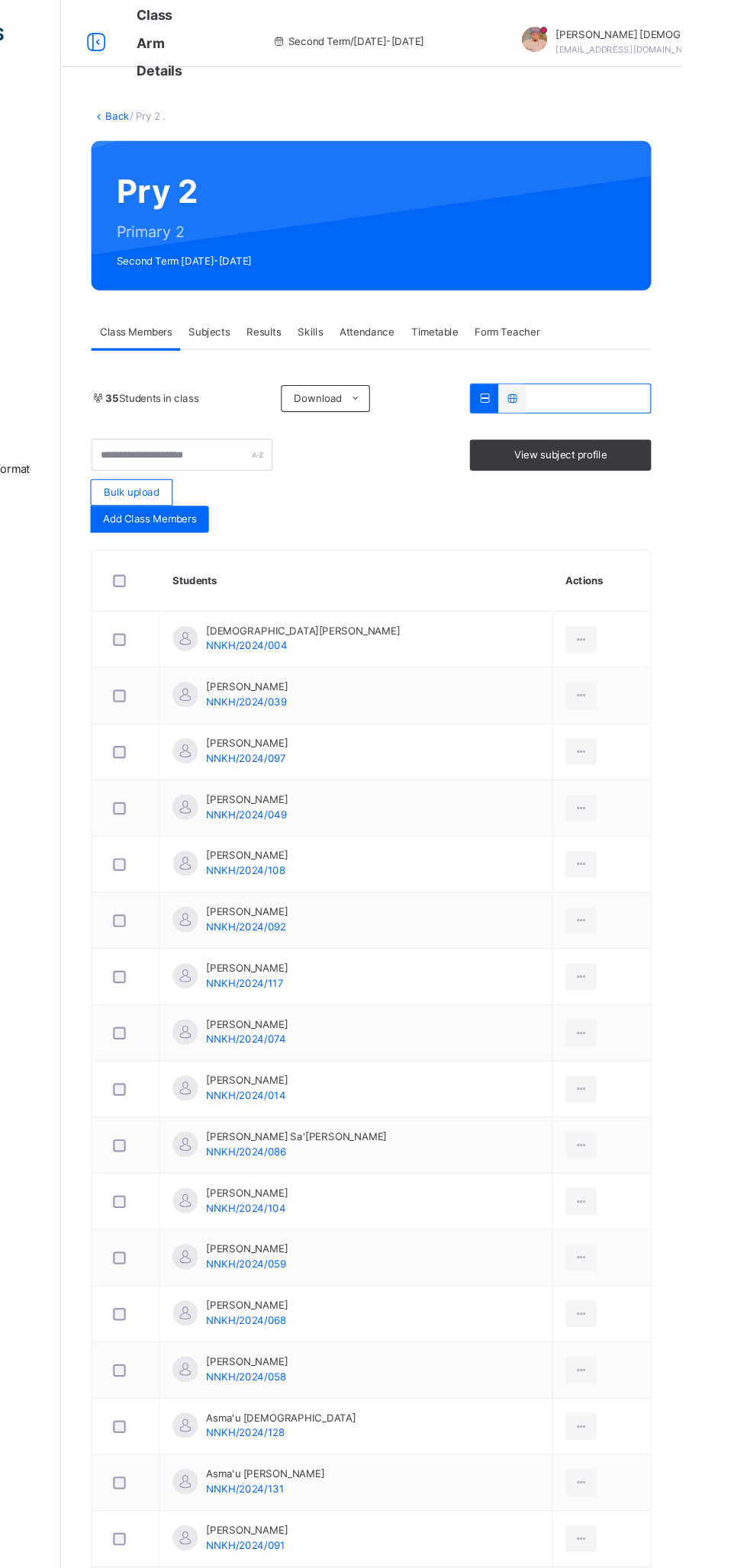
click at [338, 297] on div "Subjects" at bounding box center [318, 302] width 53 height 30
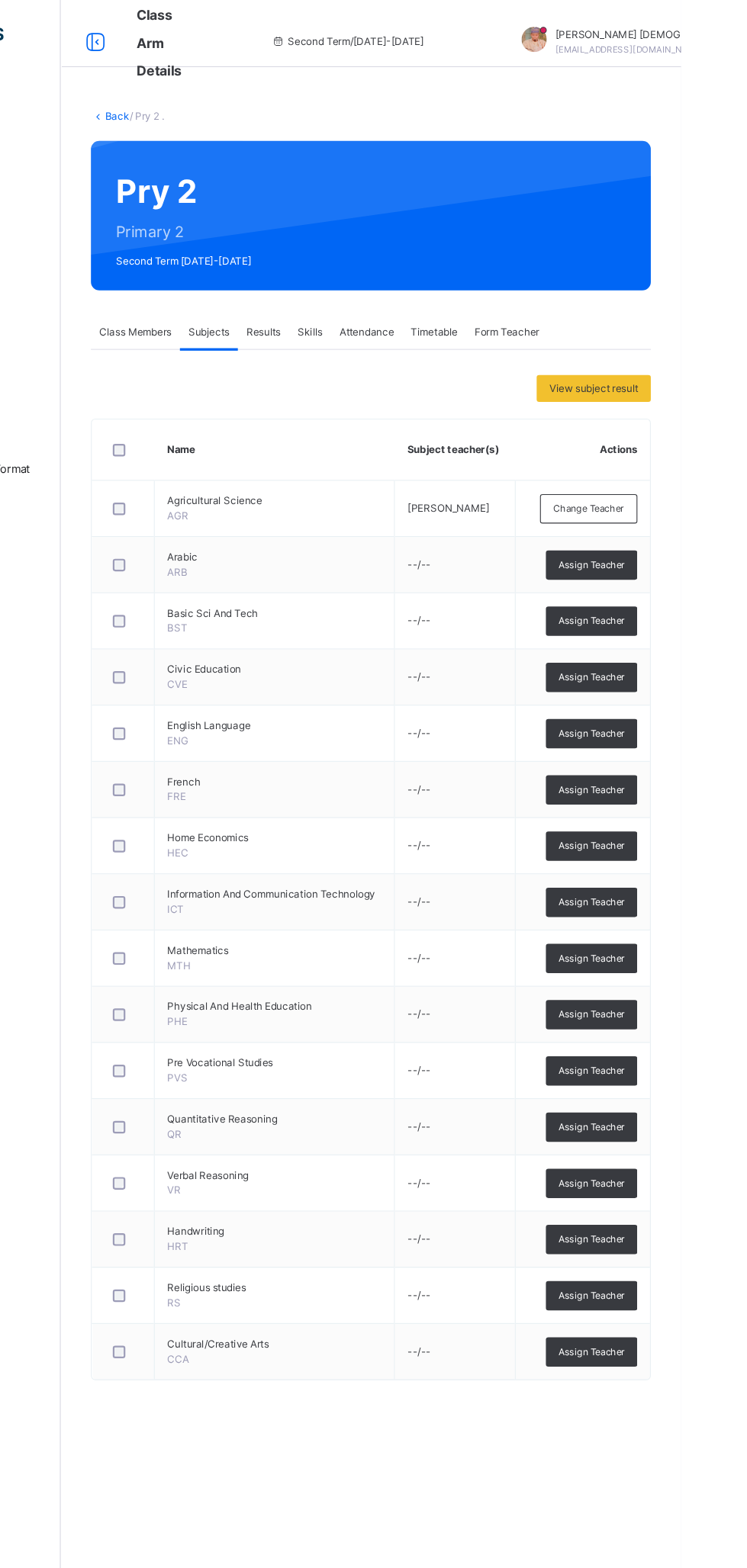
click at [673, 468] on span "Change Teacher" at bounding box center [663, 462] width 64 height 13
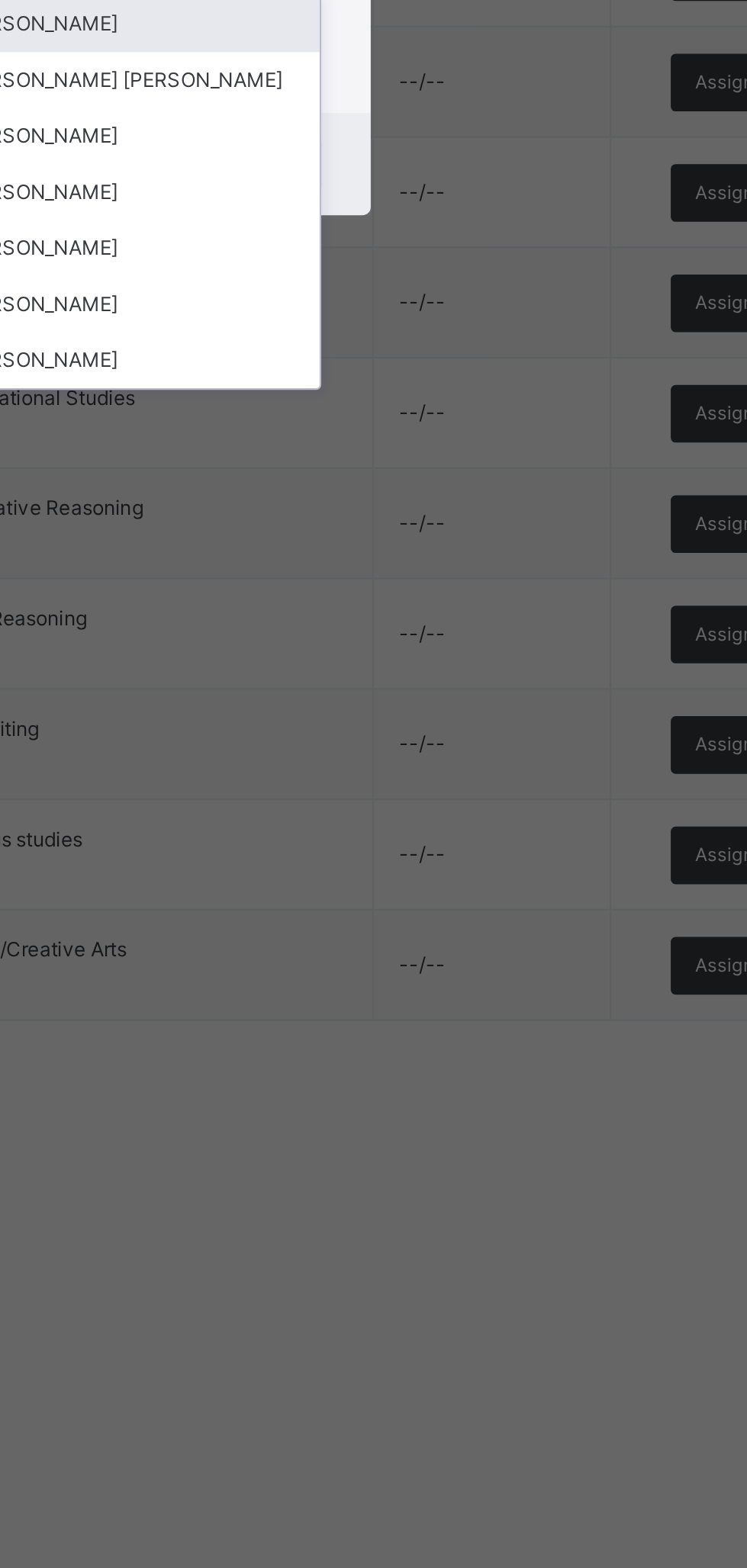
click at [462, 936] on div "[PERSON_NAME]" at bounding box center [374, 923] width 177 height 26
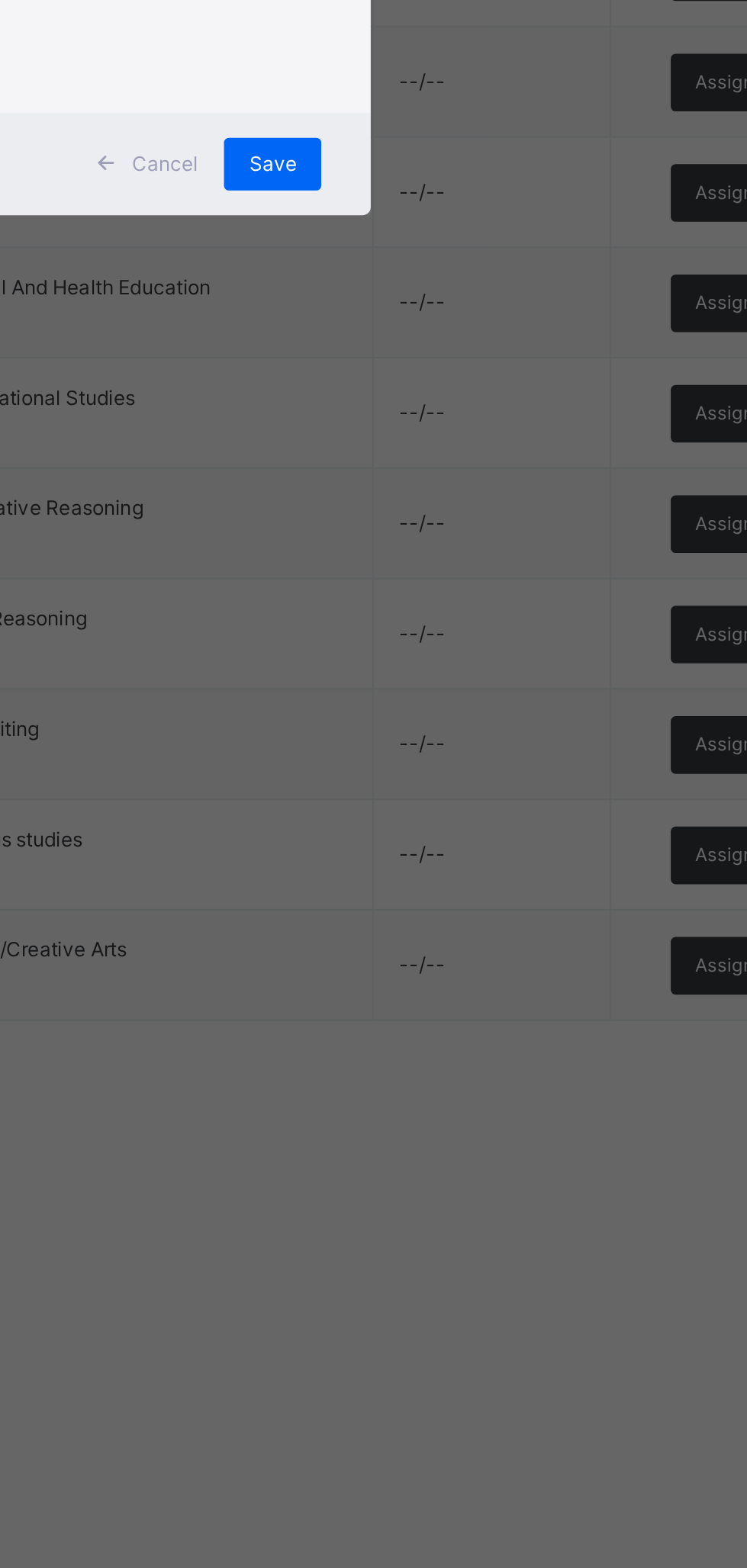
click at [451, 864] on span "Save" at bounding box center [440, 857] width 22 height 14
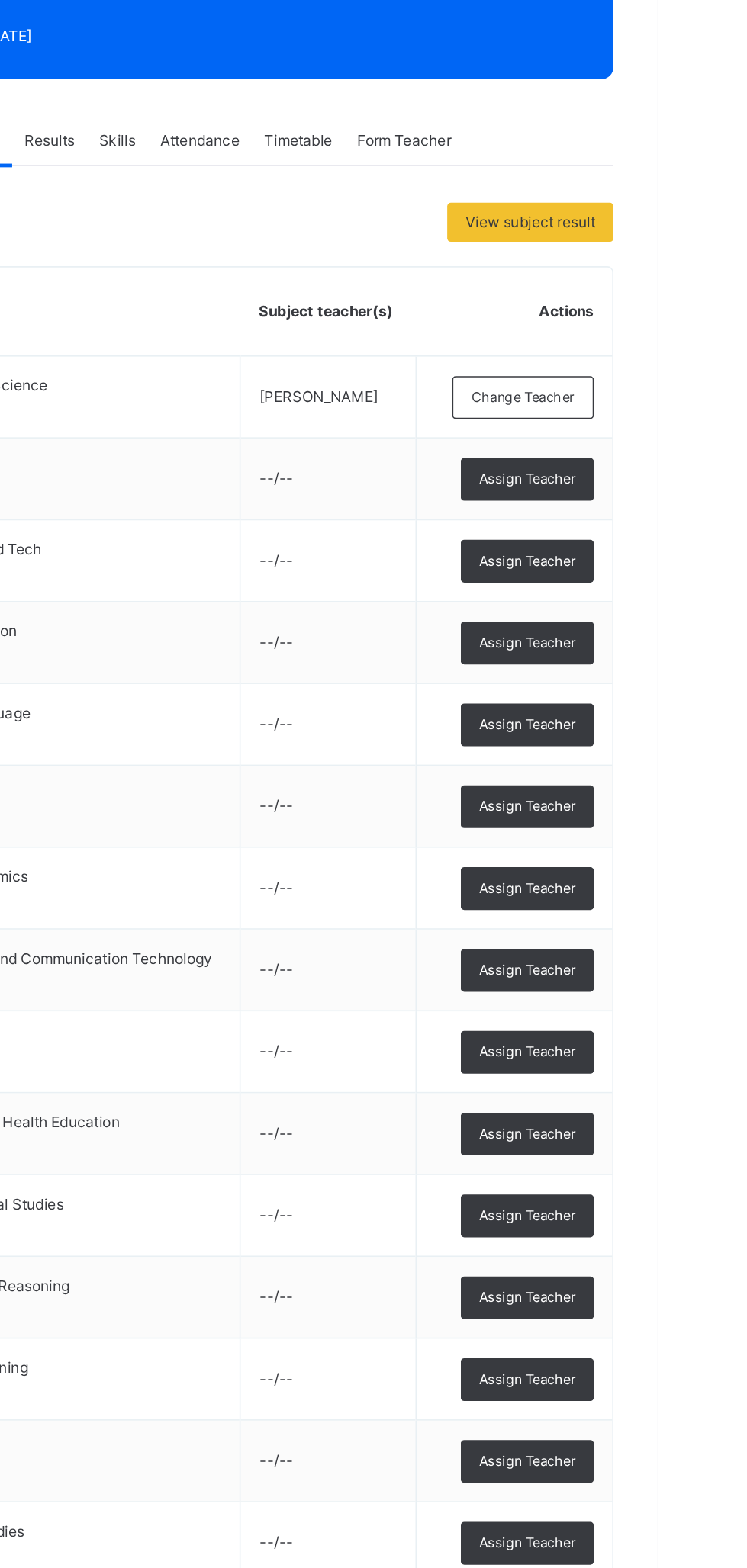
click at [673, 461] on span "Change Teacher" at bounding box center [663, 462] width 64 height 13
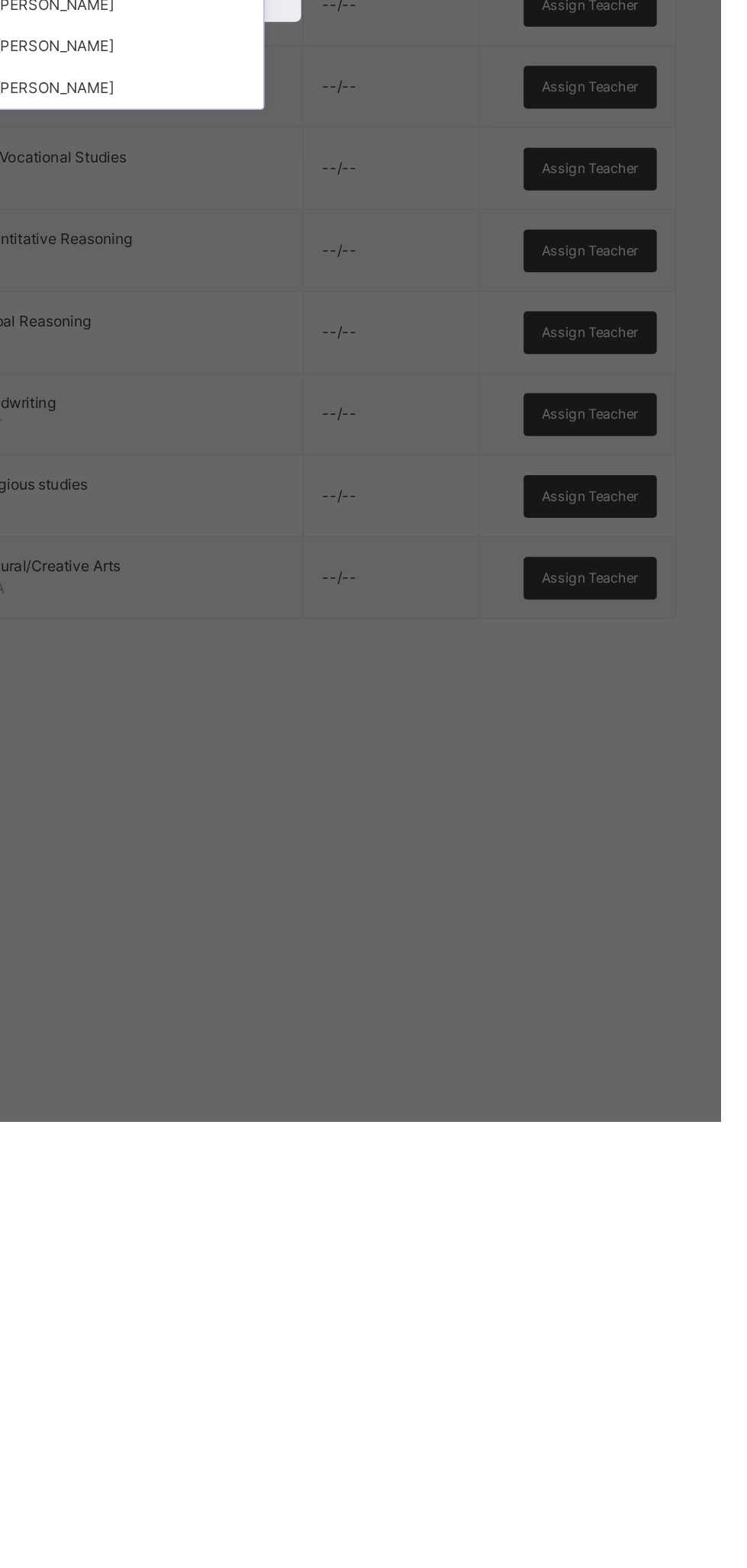
click at [462, 884] on div "[PERSON_NAME]" at bounding box center [374, 871] width 177 height 26
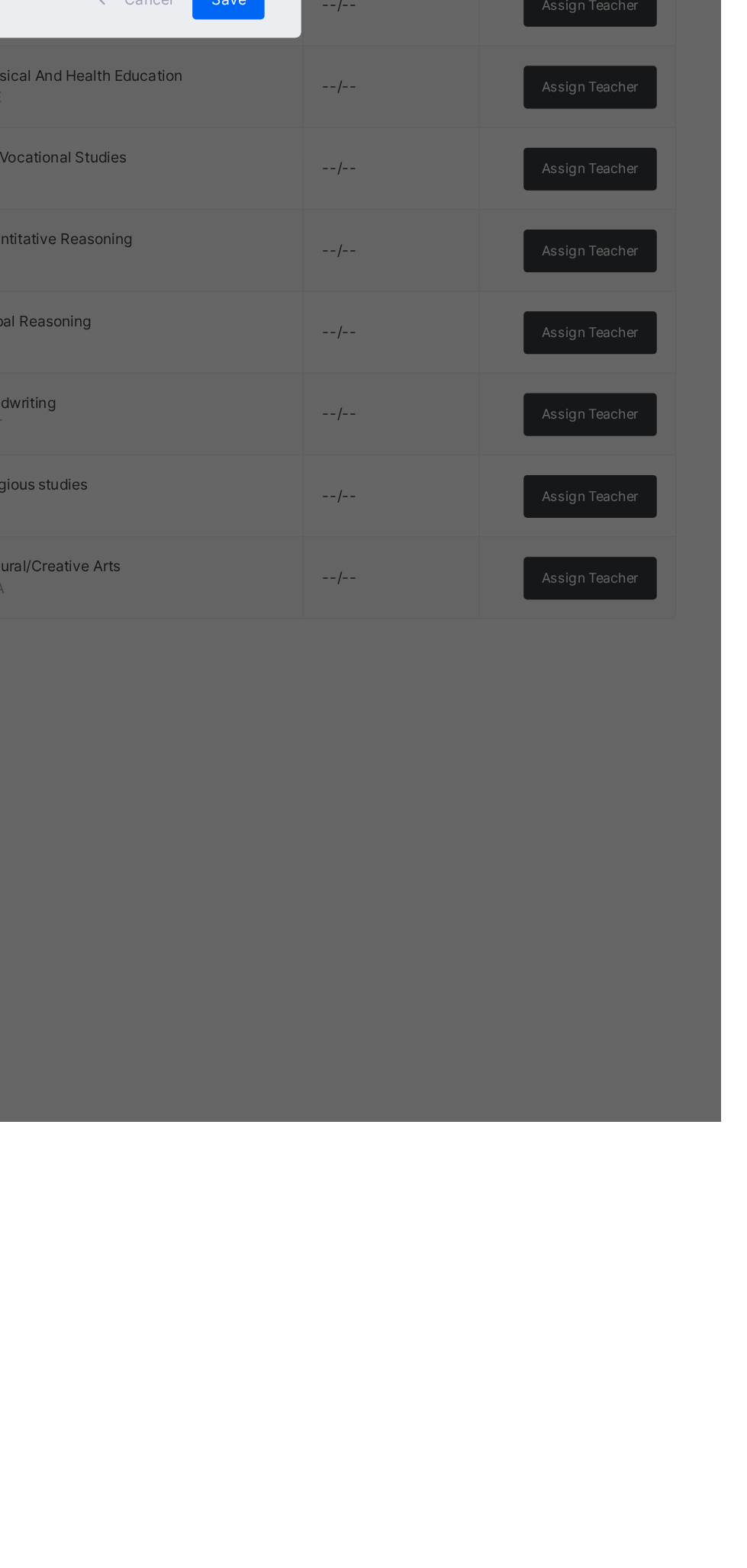
click at [451, 875] on span "Save" at bounding box center [440, 868] width 22 height 14
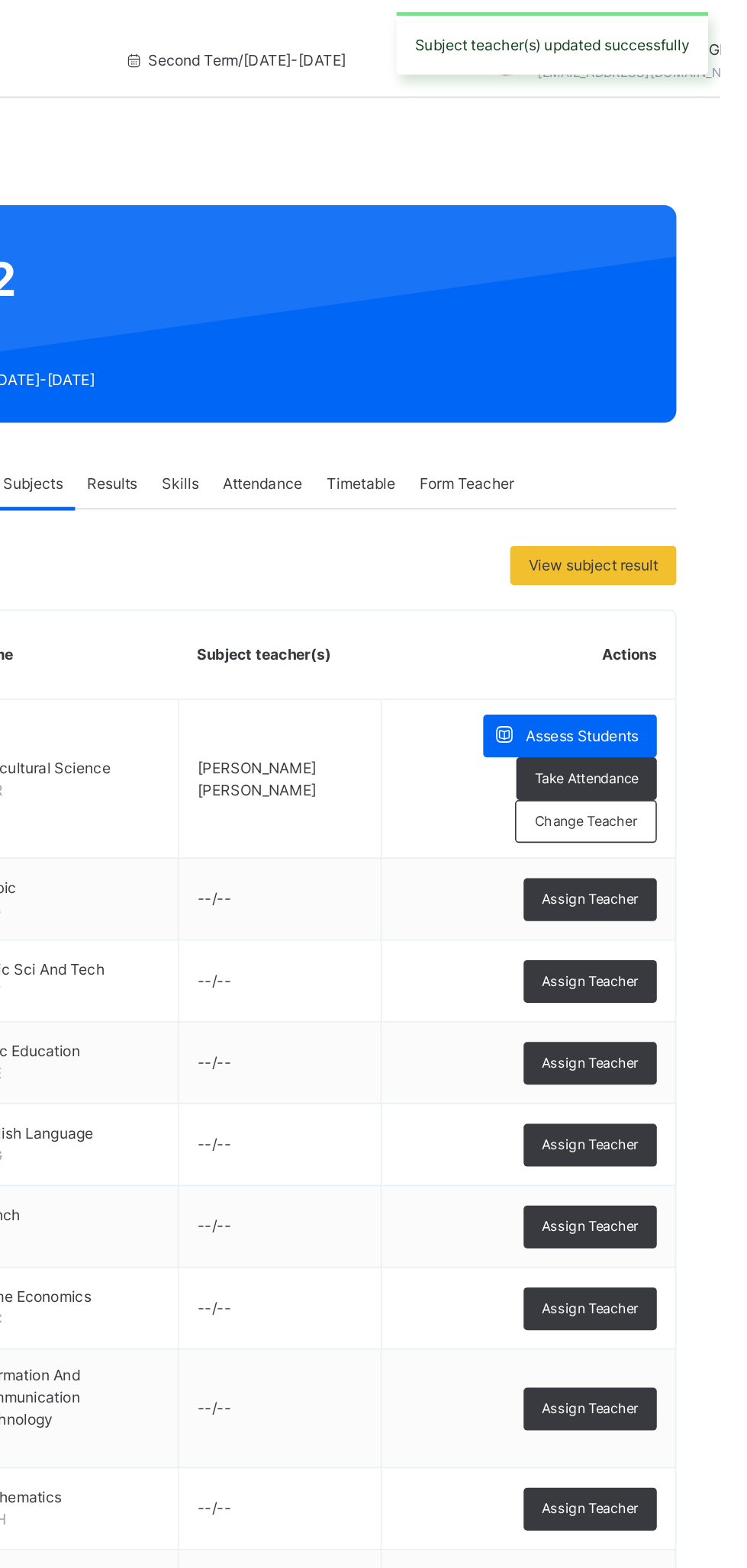
click at [660, 457] on span "Assess Students" at bounding box center [661, 459] width 70 height 14
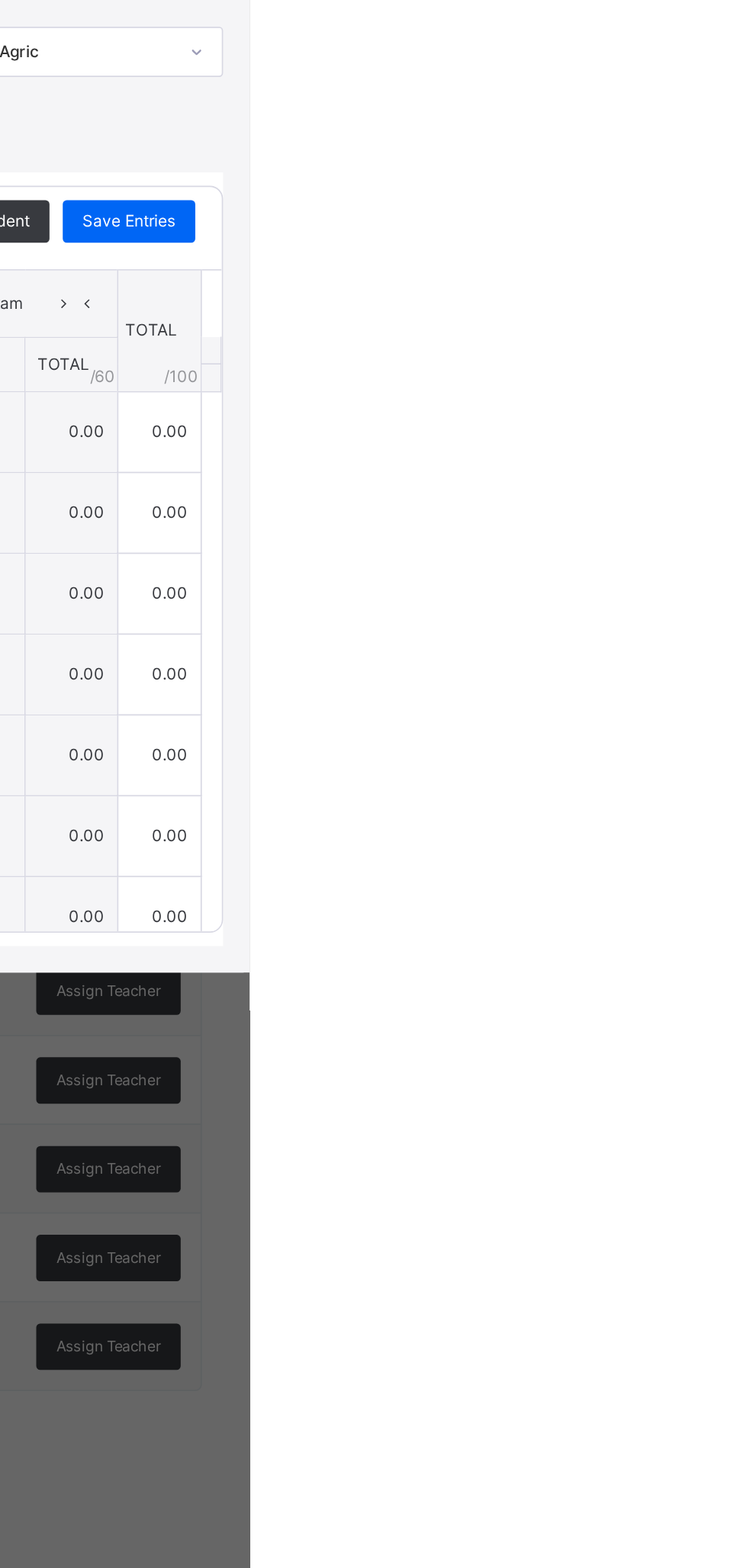
click at [732, 511] on div "×" at bounding box center [720, 501] width 23 height 21
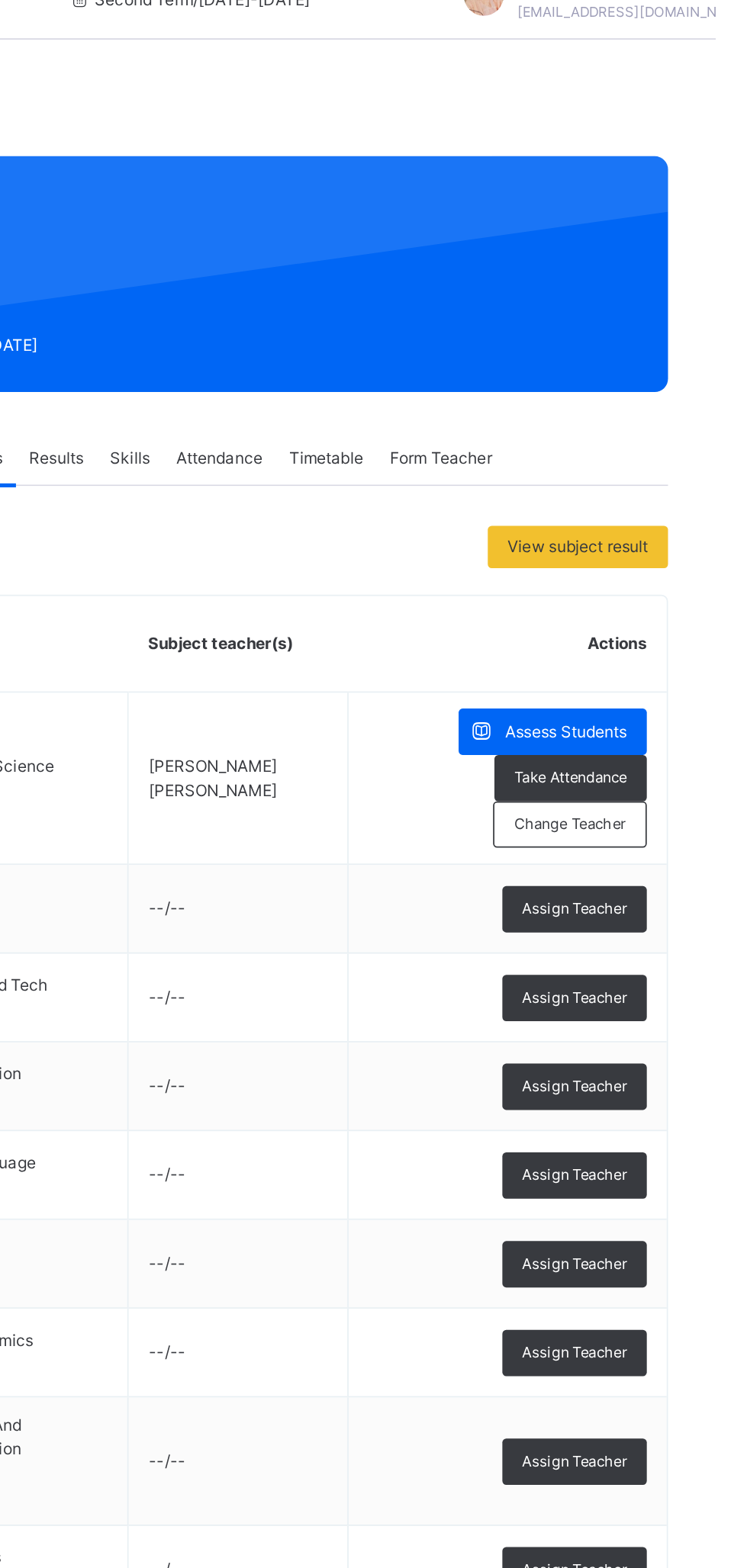
click at [666, 561] on span "Assign Teacher" at bounding box center [665, 561] width 60 height 13
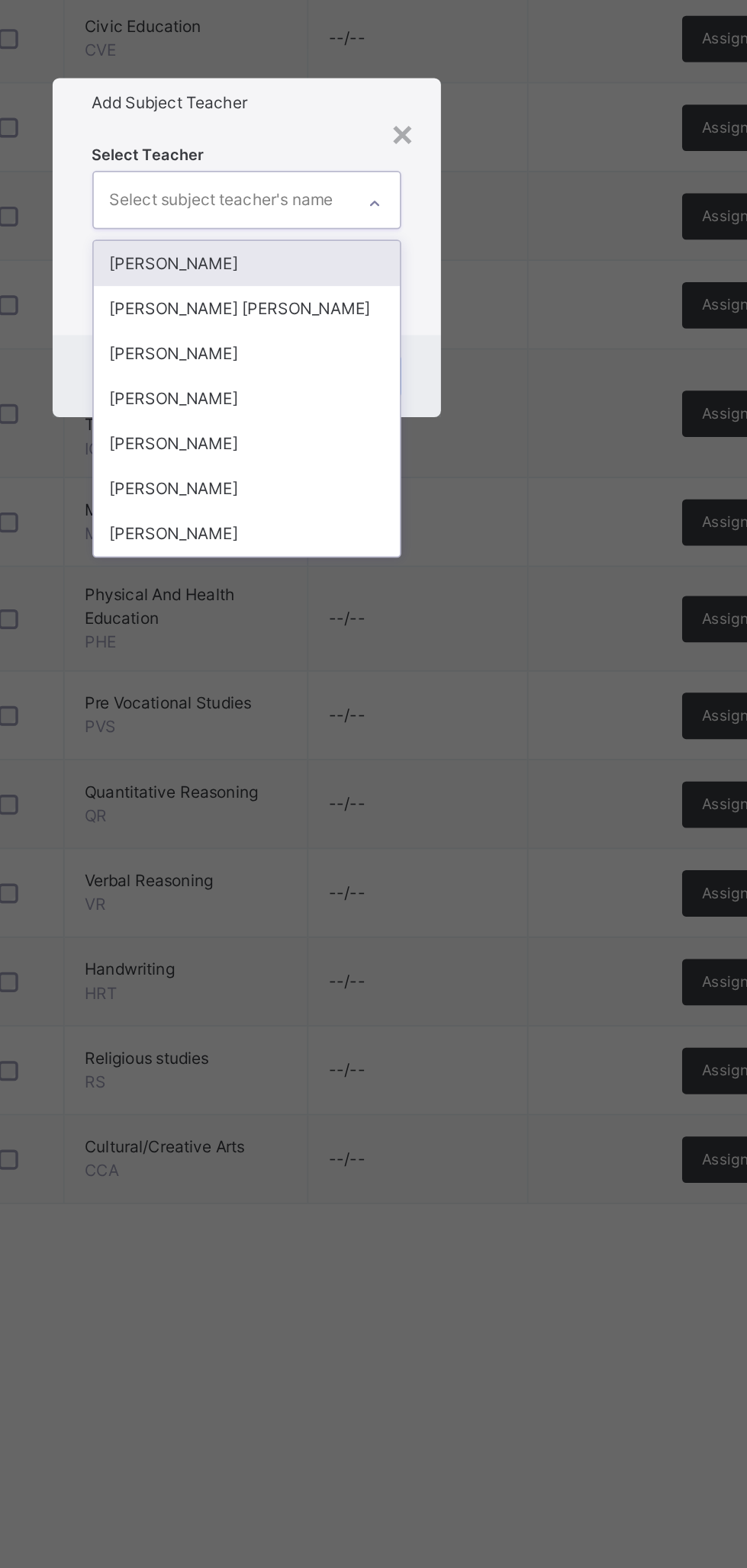
click at [462, 936] on div "[PERSON_NAME]" at bounding box center [374, 923] width 177 height 26
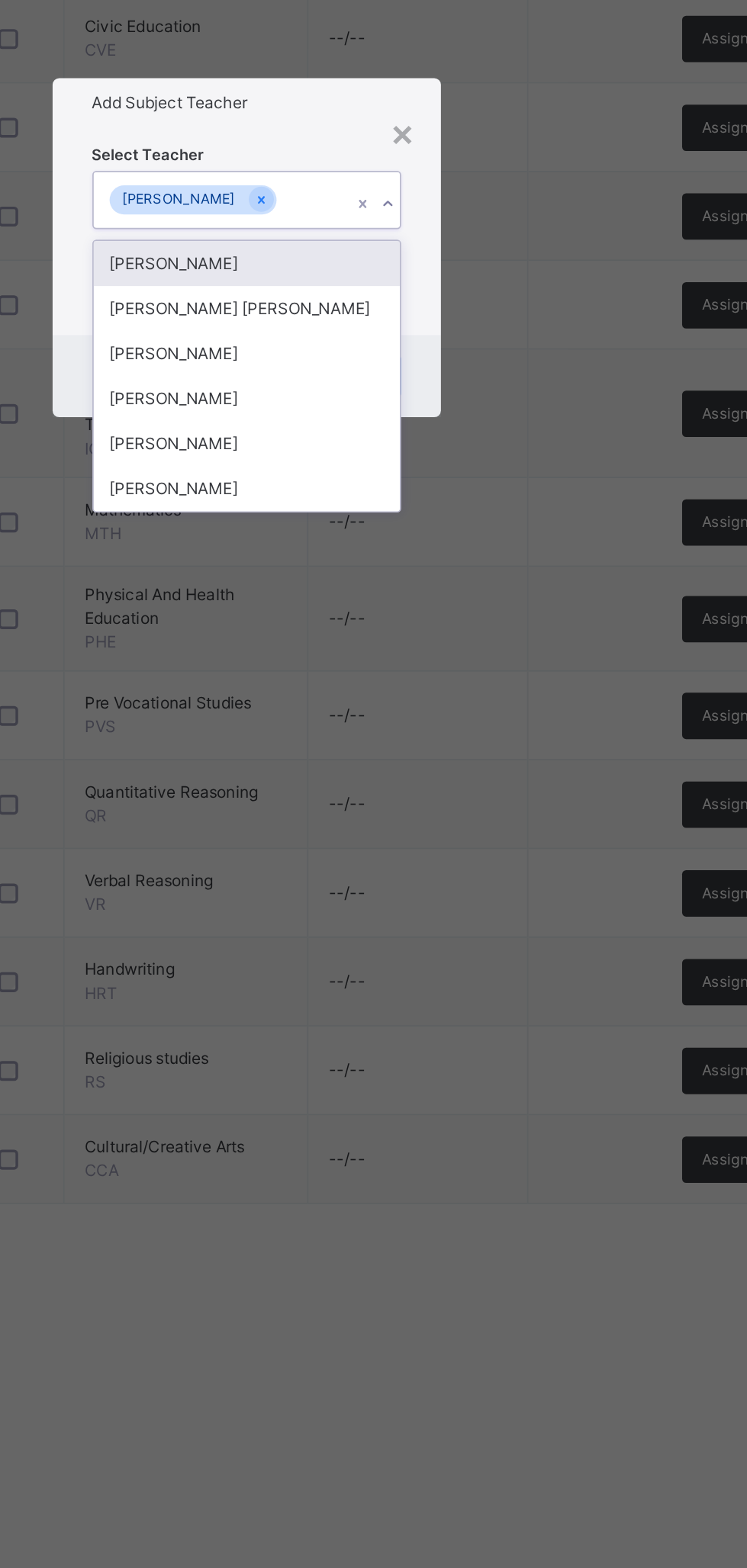
click at [462, 884] on div "[PERSON_NAME]" at bounding box center [374, 871] width 177 height 26
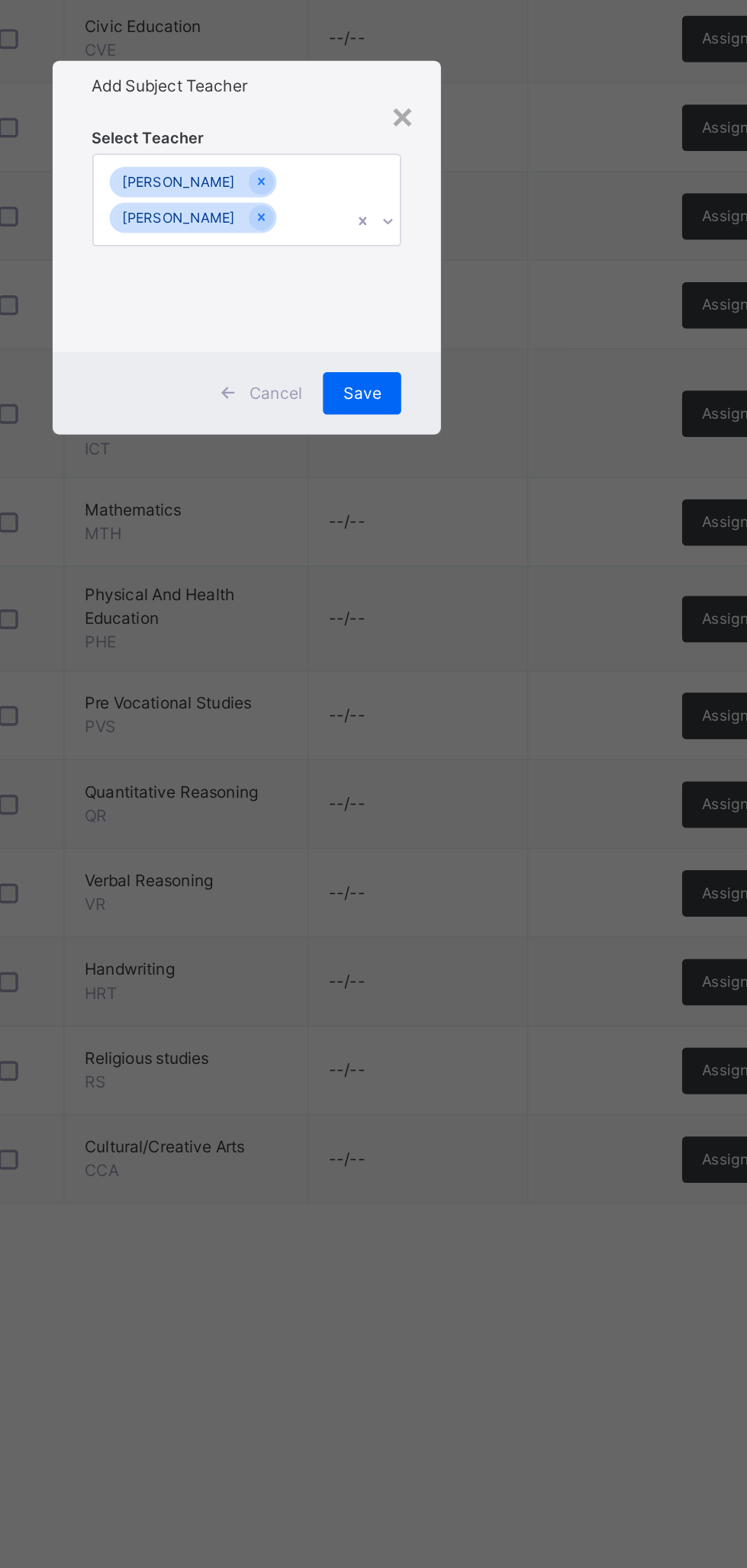
click at [451, 875] on span "Save" at bounding box center [440, 868] width 22 height 14
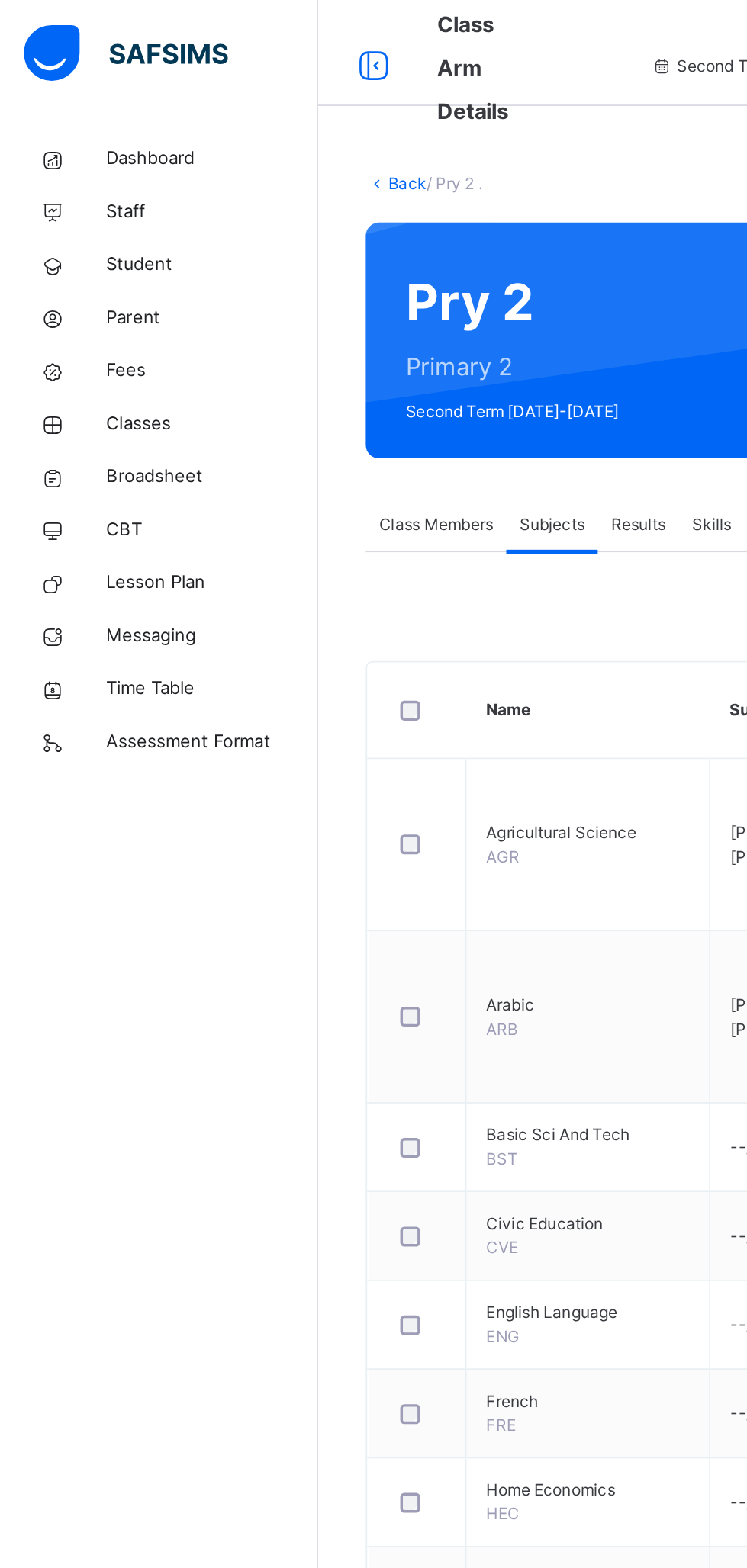
click at [238, 101] on link "Back" at bounding box center [234, 106] width 22 height 11
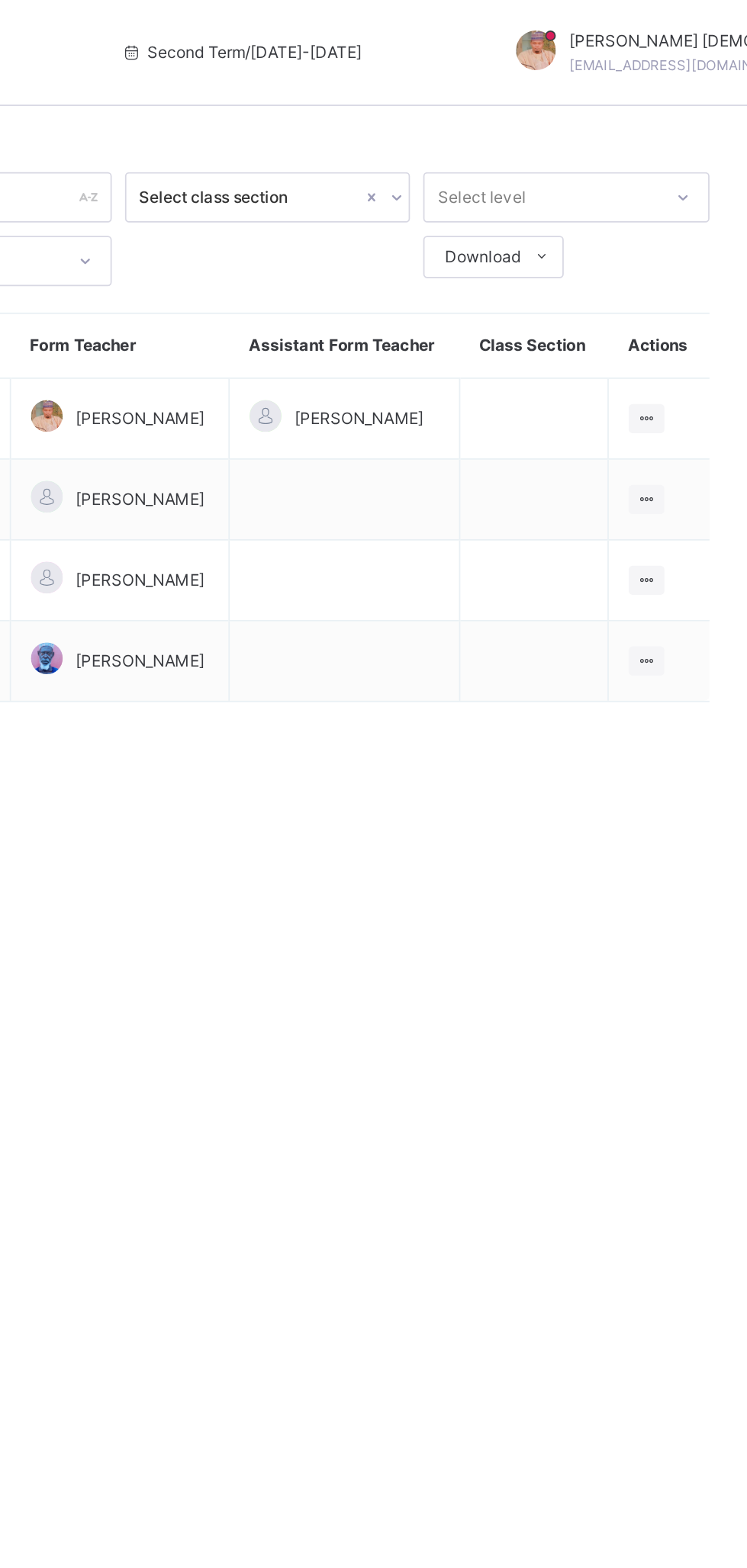
click at [690, 342] on div at bounding box center [683, 333] width 21 height 17
click at [0, 0] on div "View Class" at bounding box center [0, 0] width 0 height 0
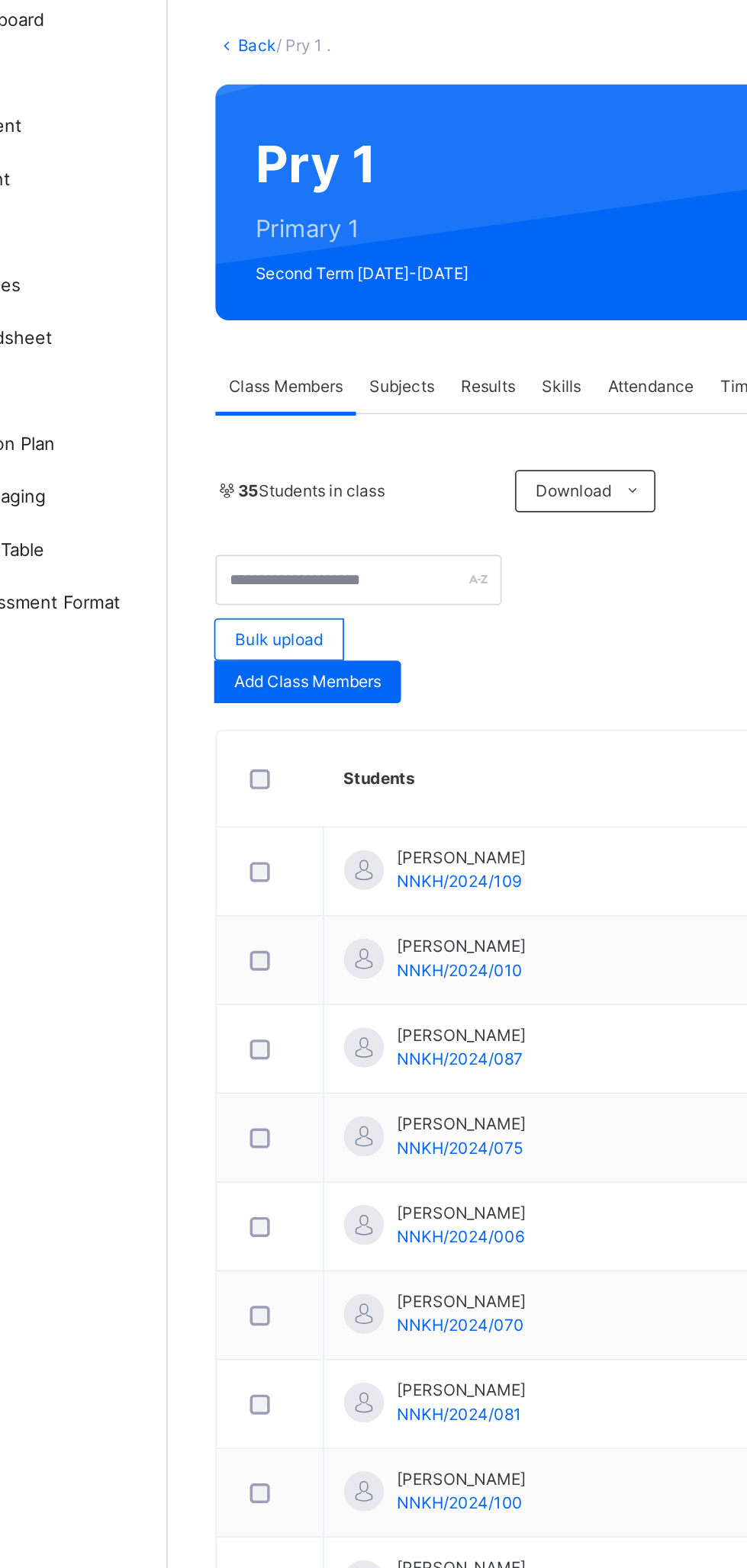
click at [323, 301] on span "Subjects" at bounding box center [318, 301] width 38 height 14
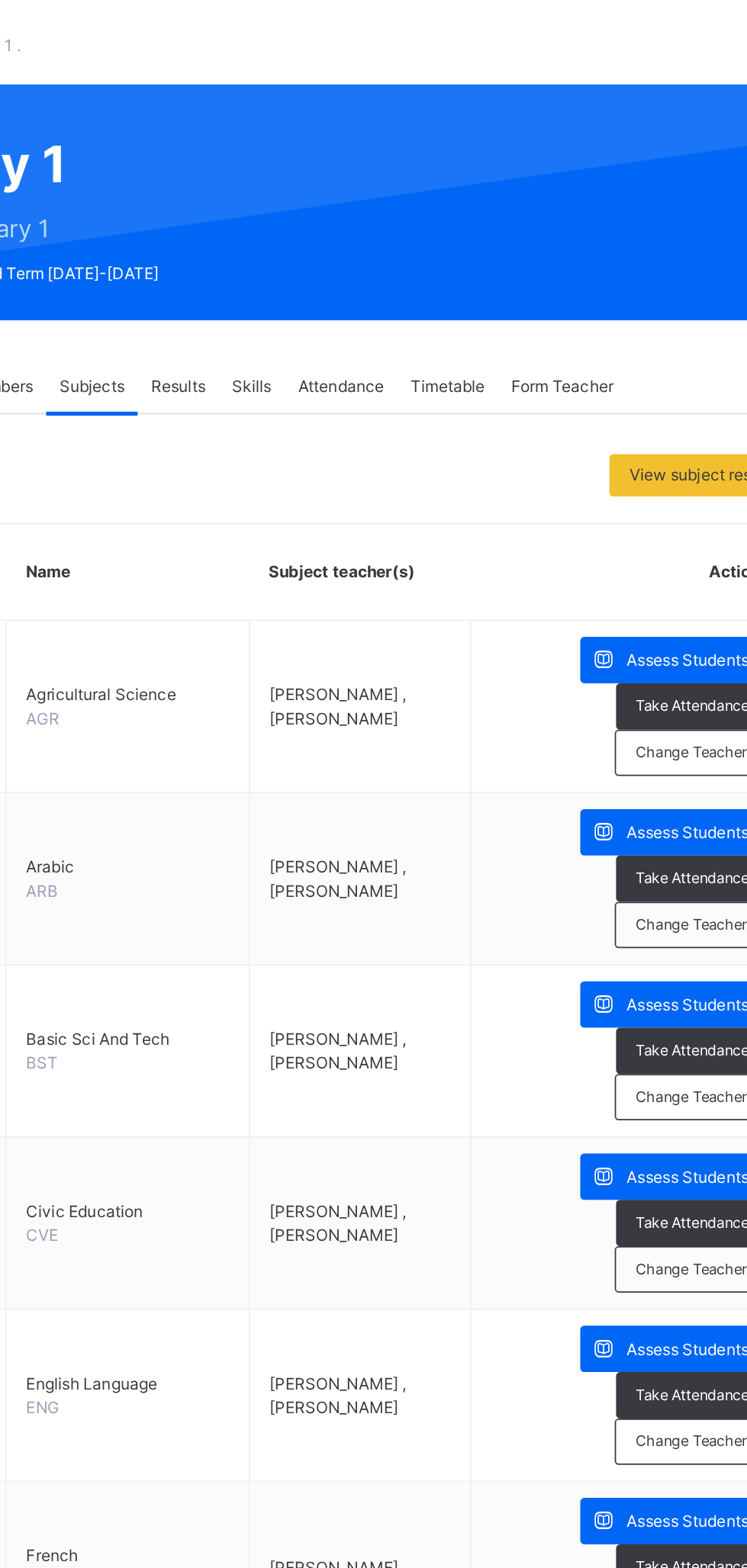
click at [666, 611] on span "Change Teacher" at bounding box center [663, 612] width 64 height 13
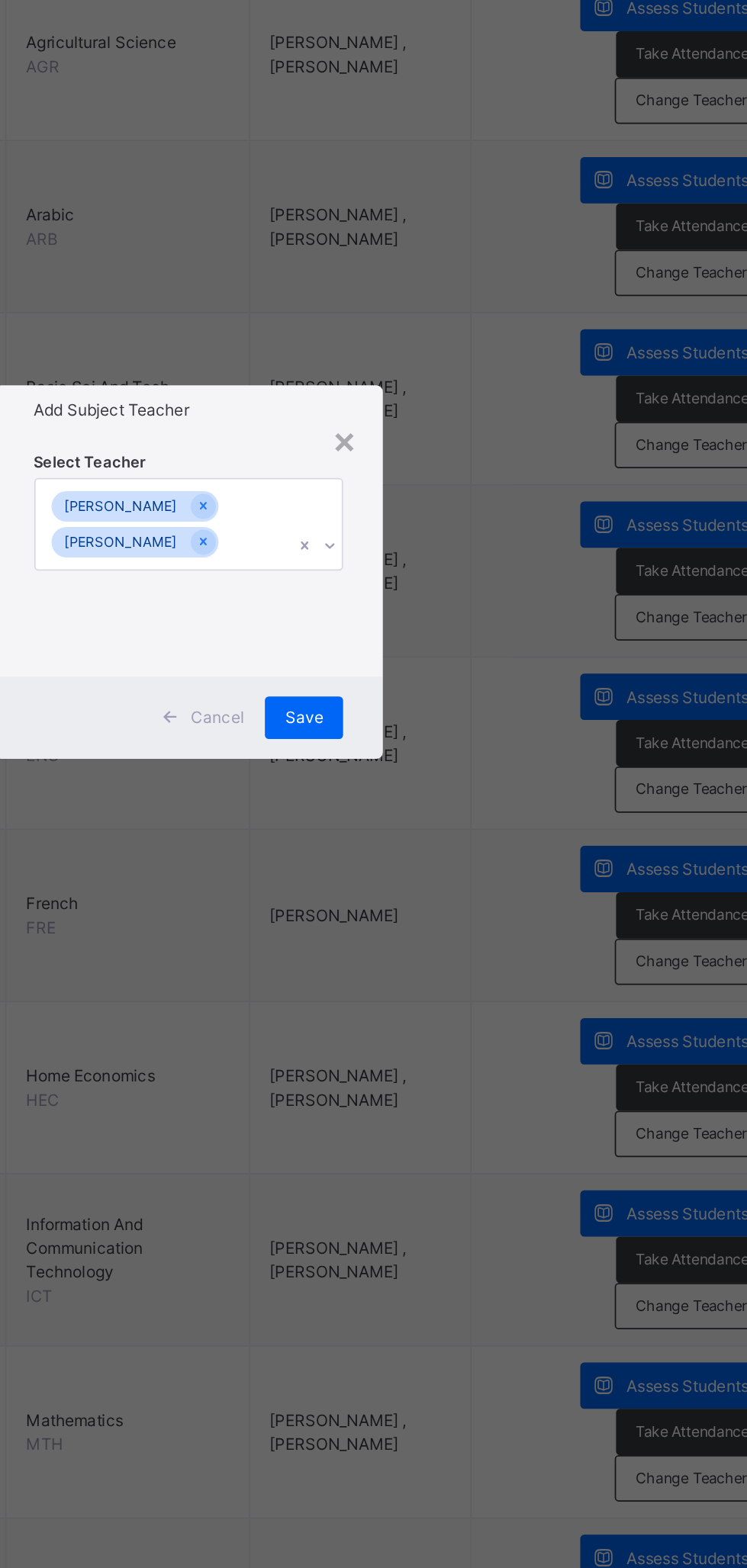
click at [469, 724] on div "×" at bounding box center [462, 708] width 14 height 32
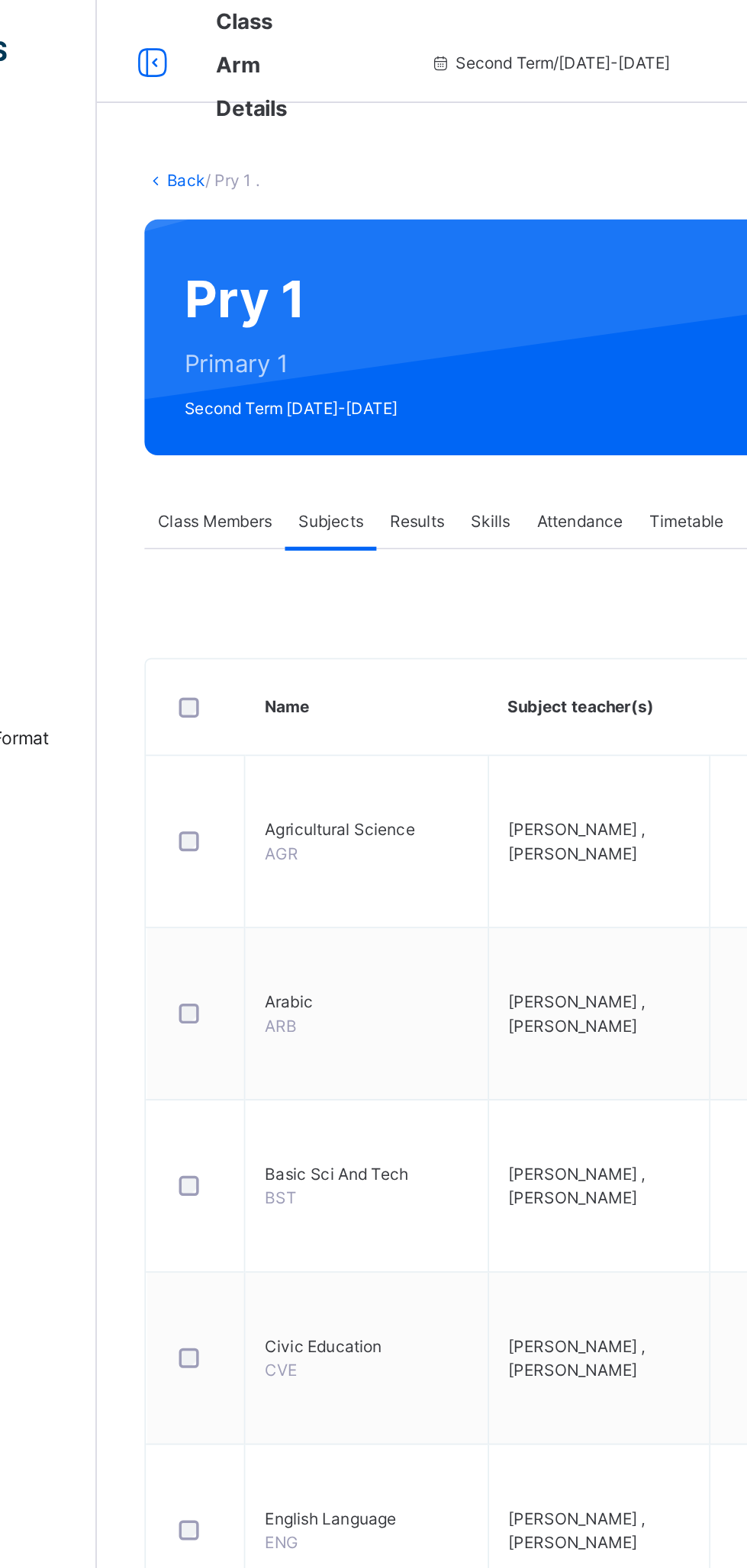
click at [237, 106] on link "Back" at bounding box center [234, 106] width 22 height 11
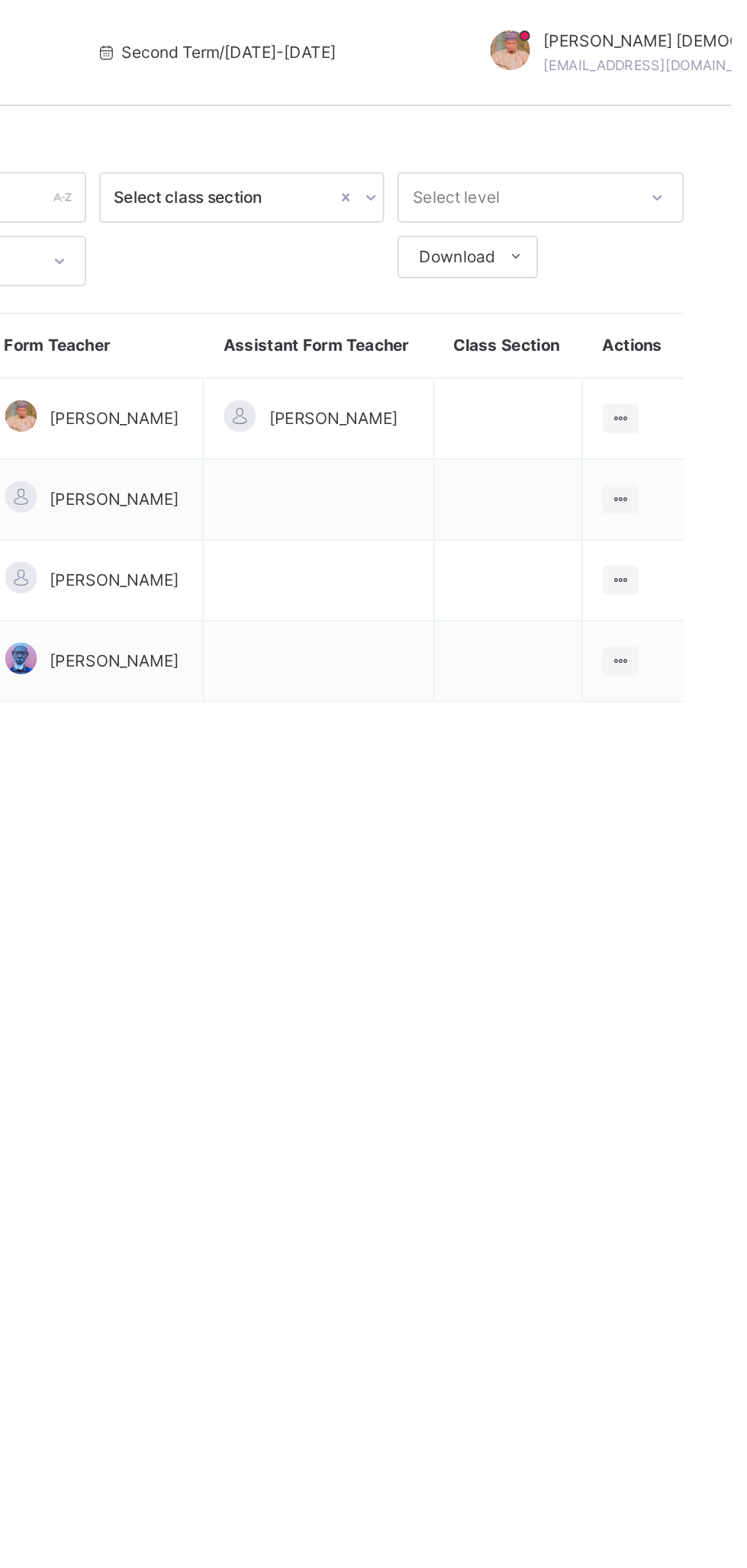
click at [0, 0] on ul "View Class Assign form Teacher" at bounding box center [0, 0] width 0 height 0
click at [0, 0] on div "View Class" at bounding box center [0, 0] width 0 height 0
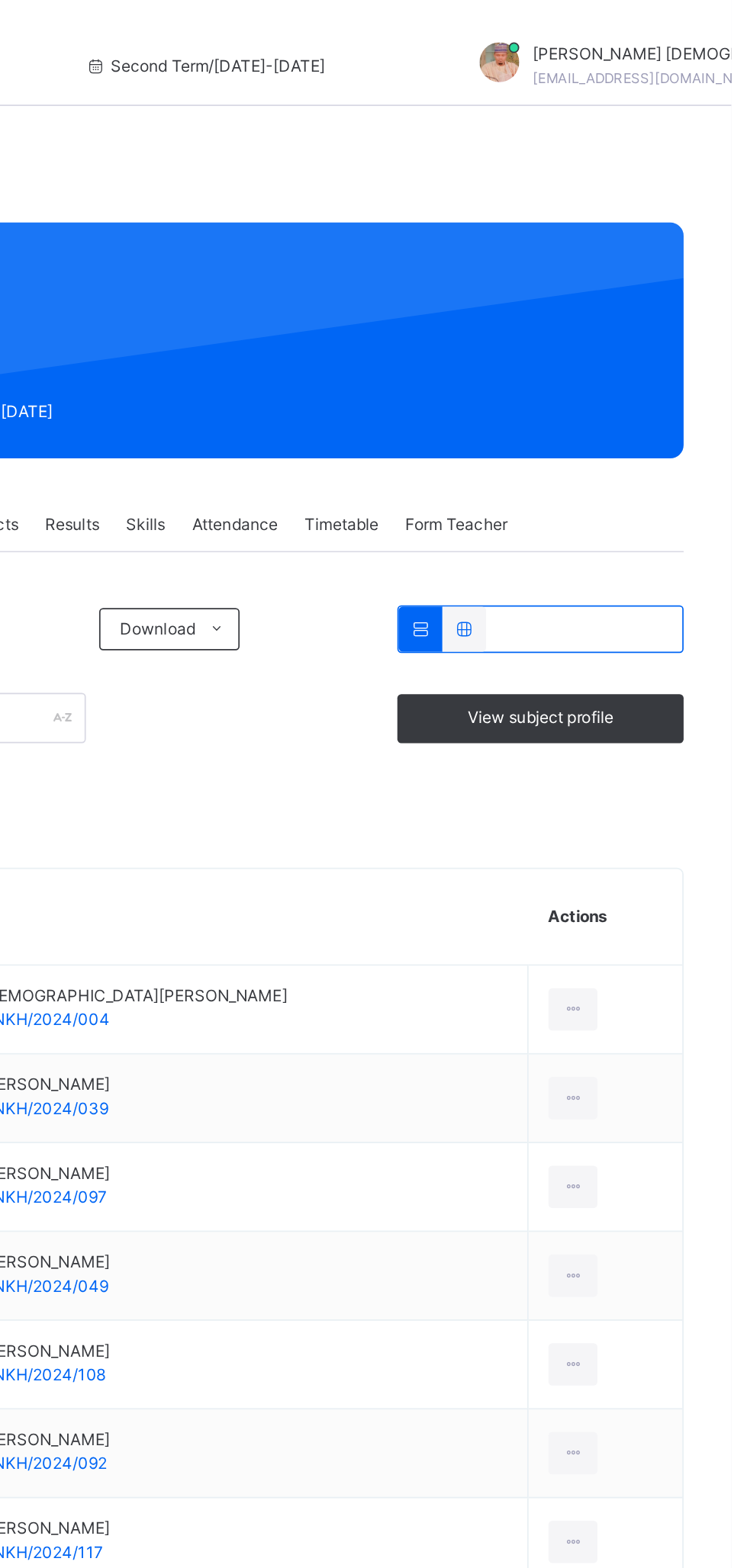
click at [323, 303] on span "Subjects" at bounding box center [318, 301] width 38 height 14
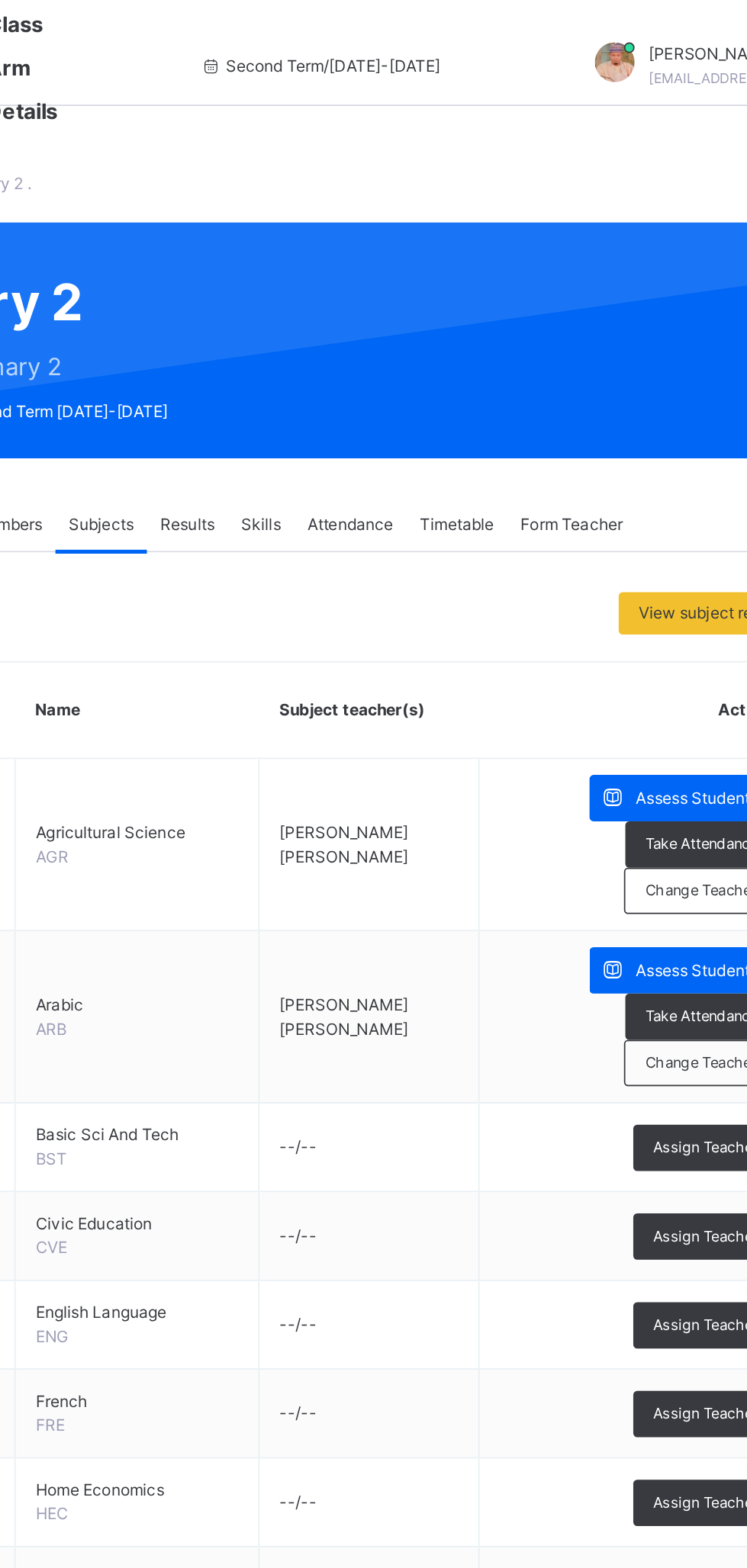
click at [662, 616] on span "Change Teacher" at bounding box center [663, 612] width 64 height 13
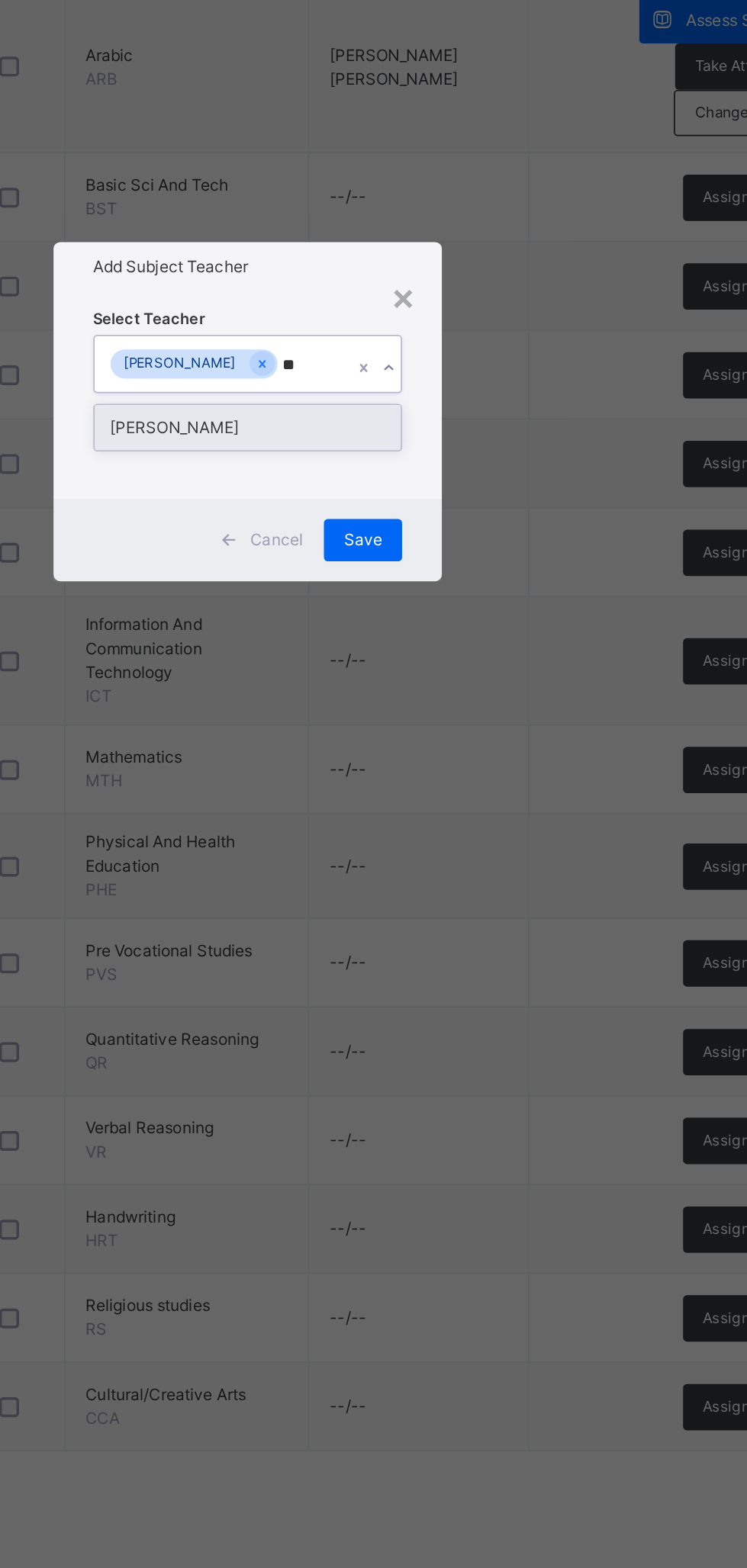
click at [462, 806] on div "[PERSON_NAME]" at bounding box center [374, 793] width 177 height 26
type input "**"
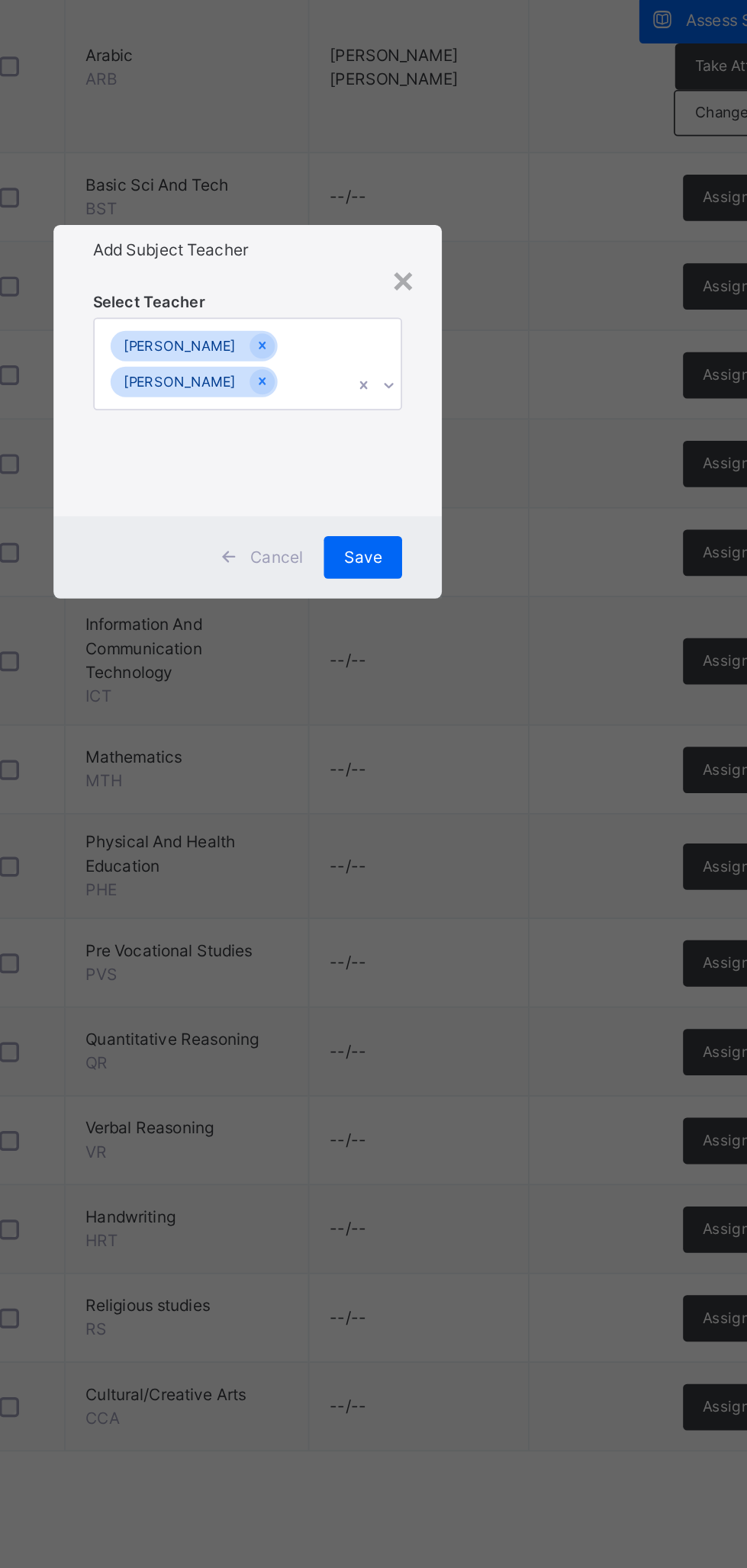
click at [451, 875] on span "Save" at bounding box center [440, 868] width 22 height 14
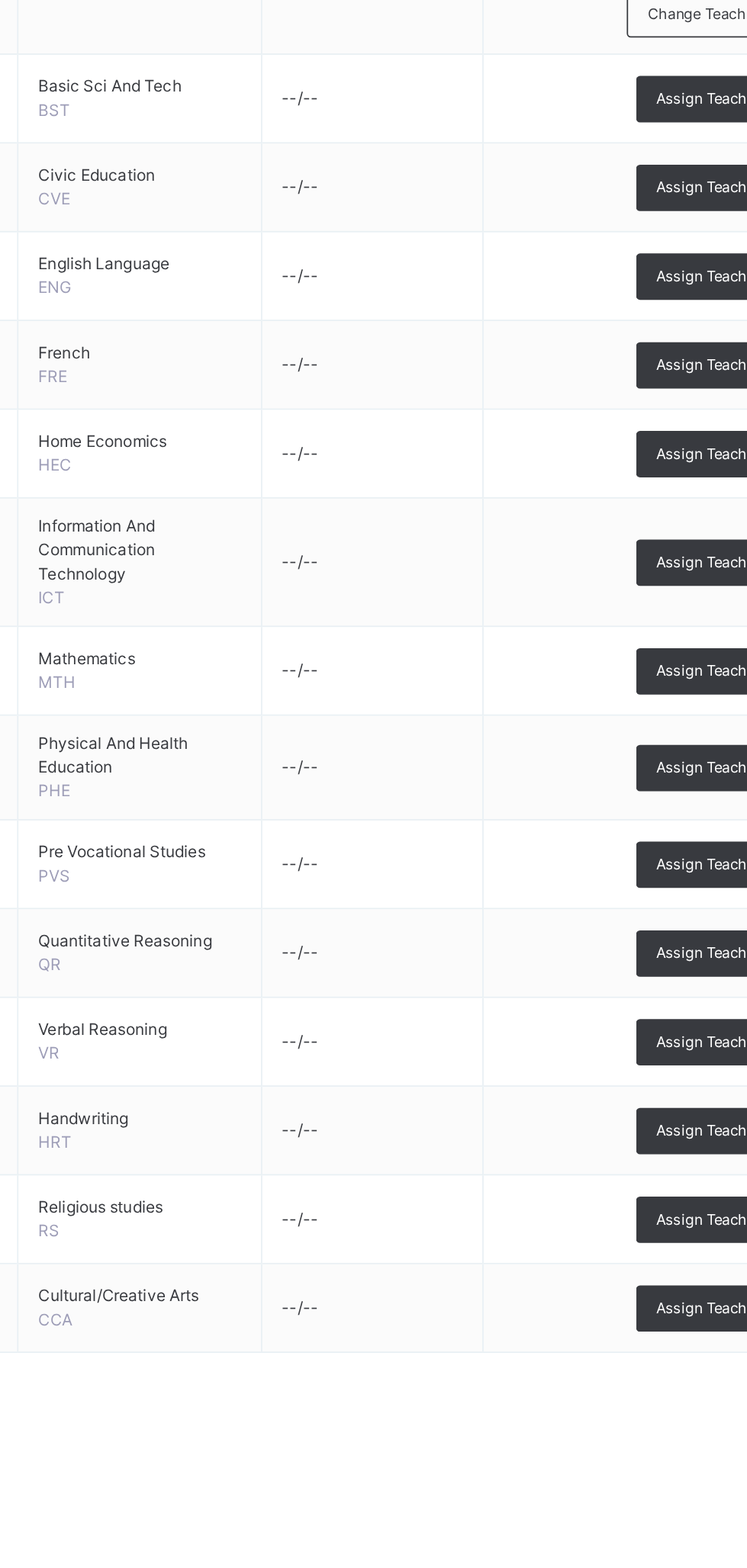
click at [661, 1303] on span "Assign Teacher" at bounding box center [665, 1306] width 60 height 13
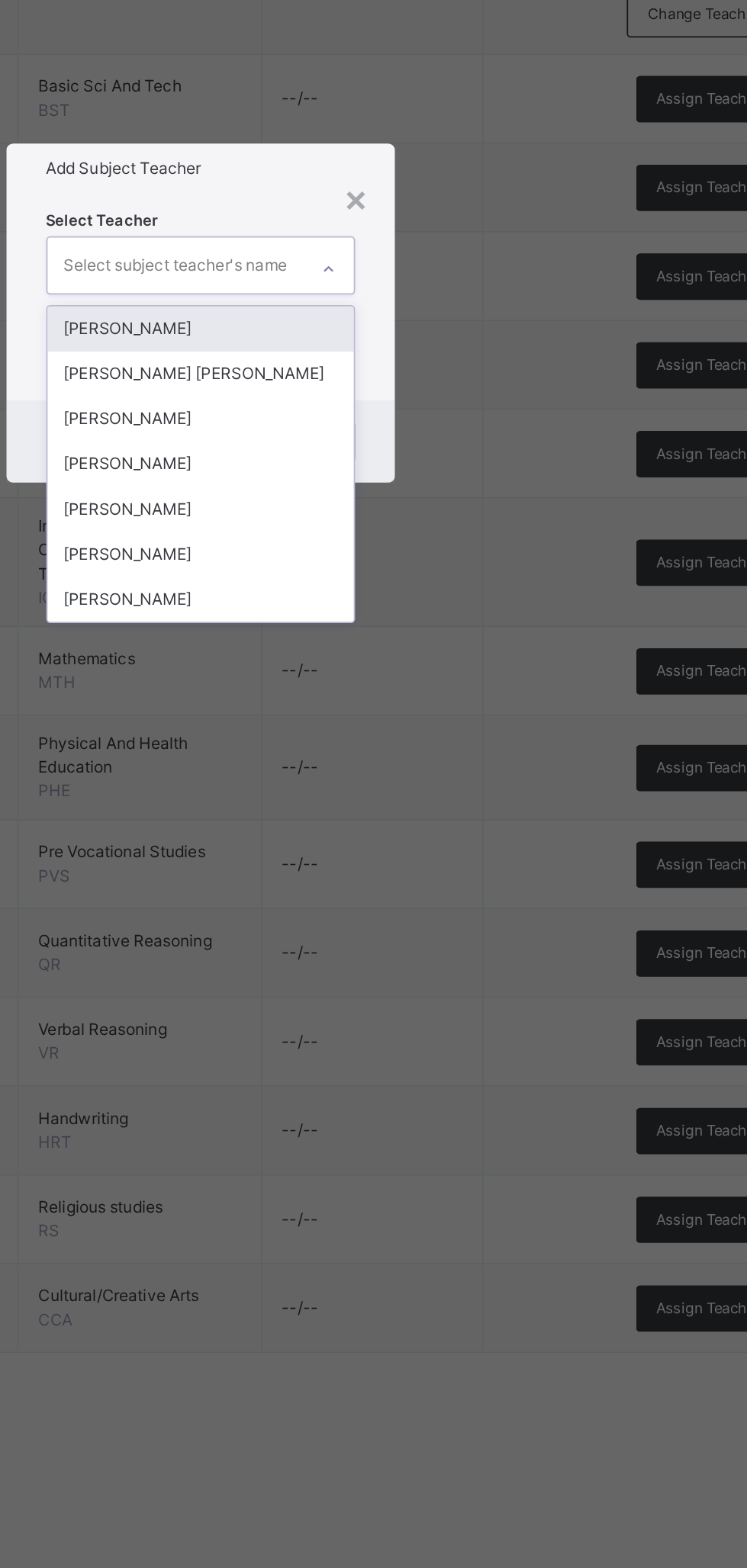
click at [462, 884] on div "[PERSON_NAME]" at bounding box center [374, 871] width 177 height 26
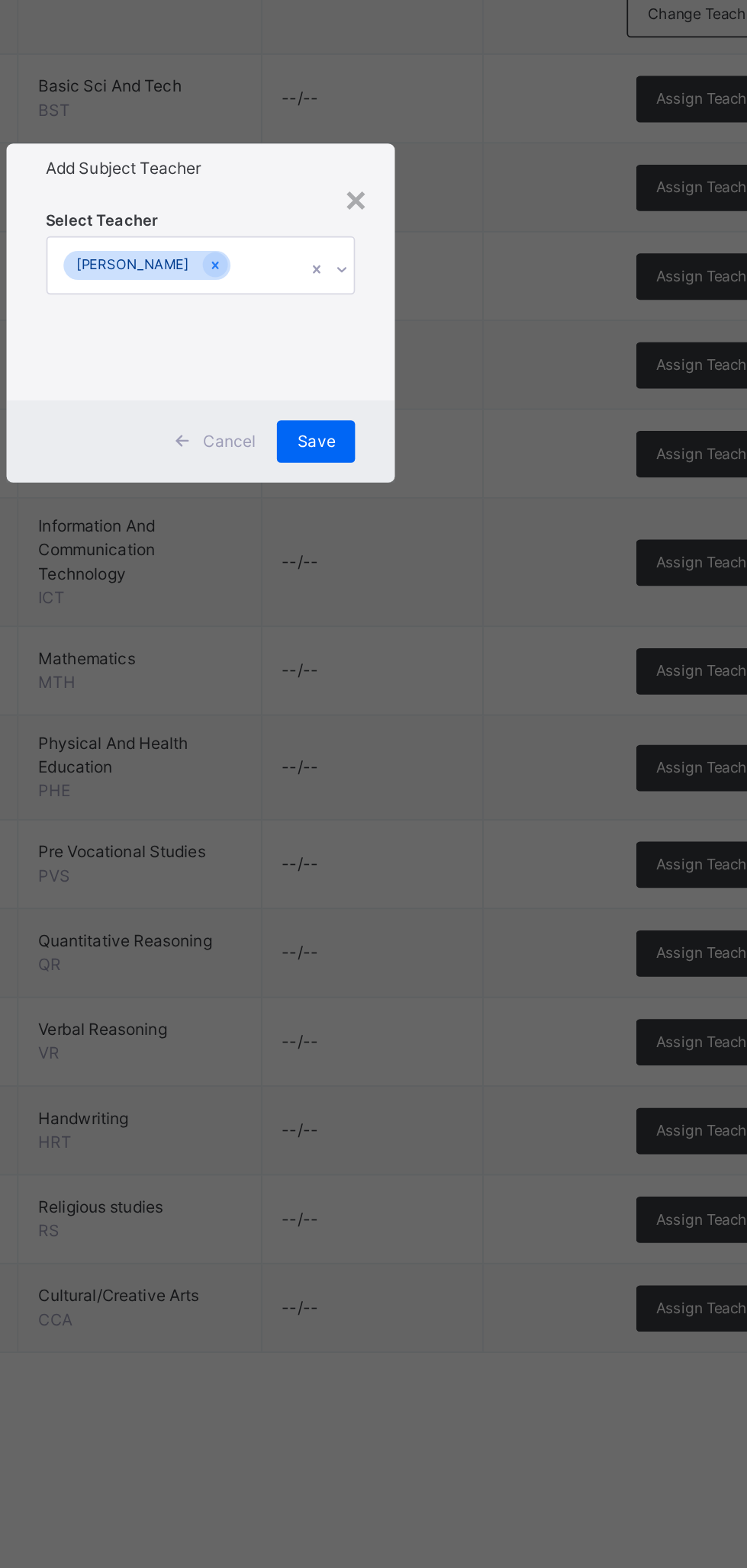
click at [451, 864] on span "Save" at bounding box center [440, 857] width 22 height 14
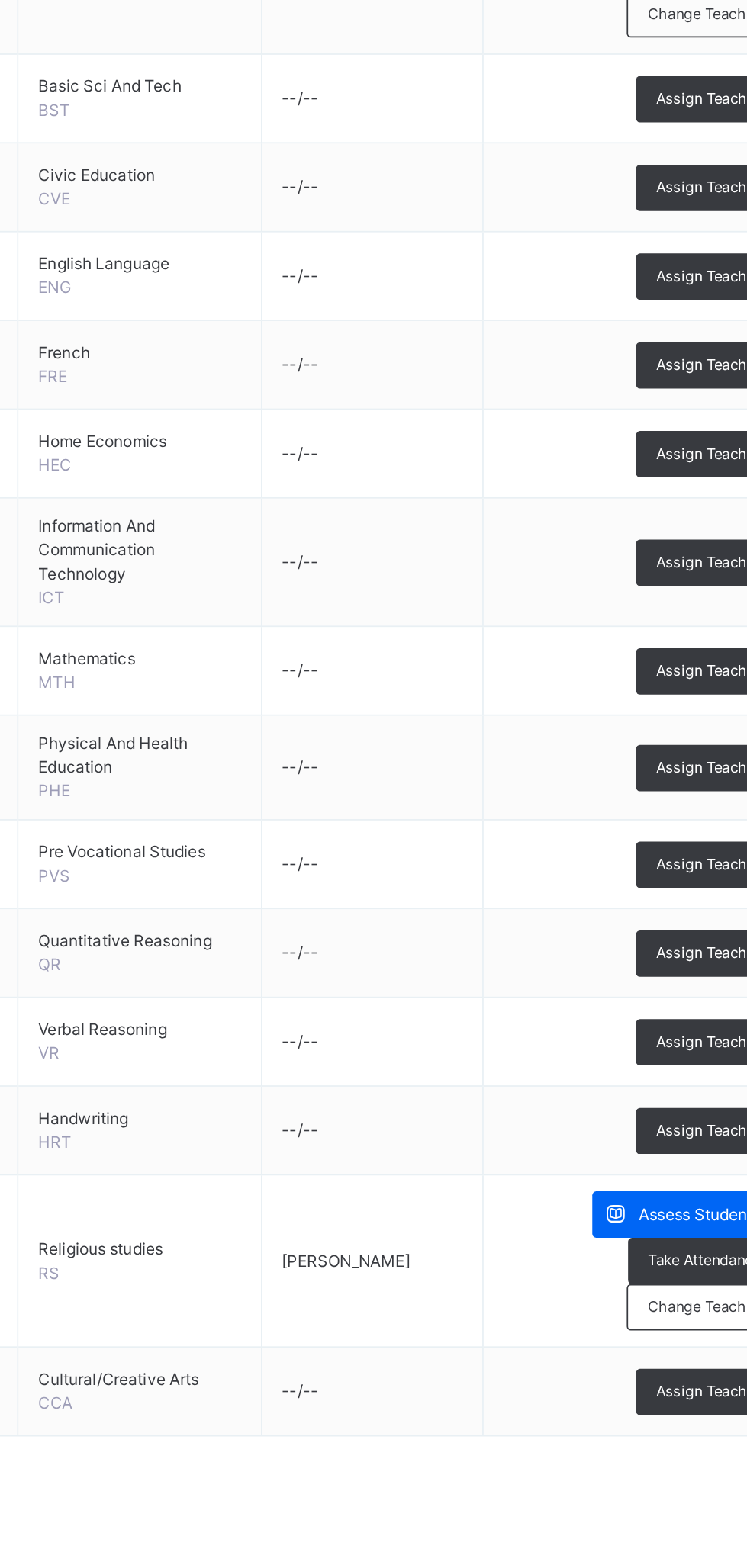
click at [664, 1354] on span "Change Teacher" at bounding box center [663, 1356] width 64 height 13
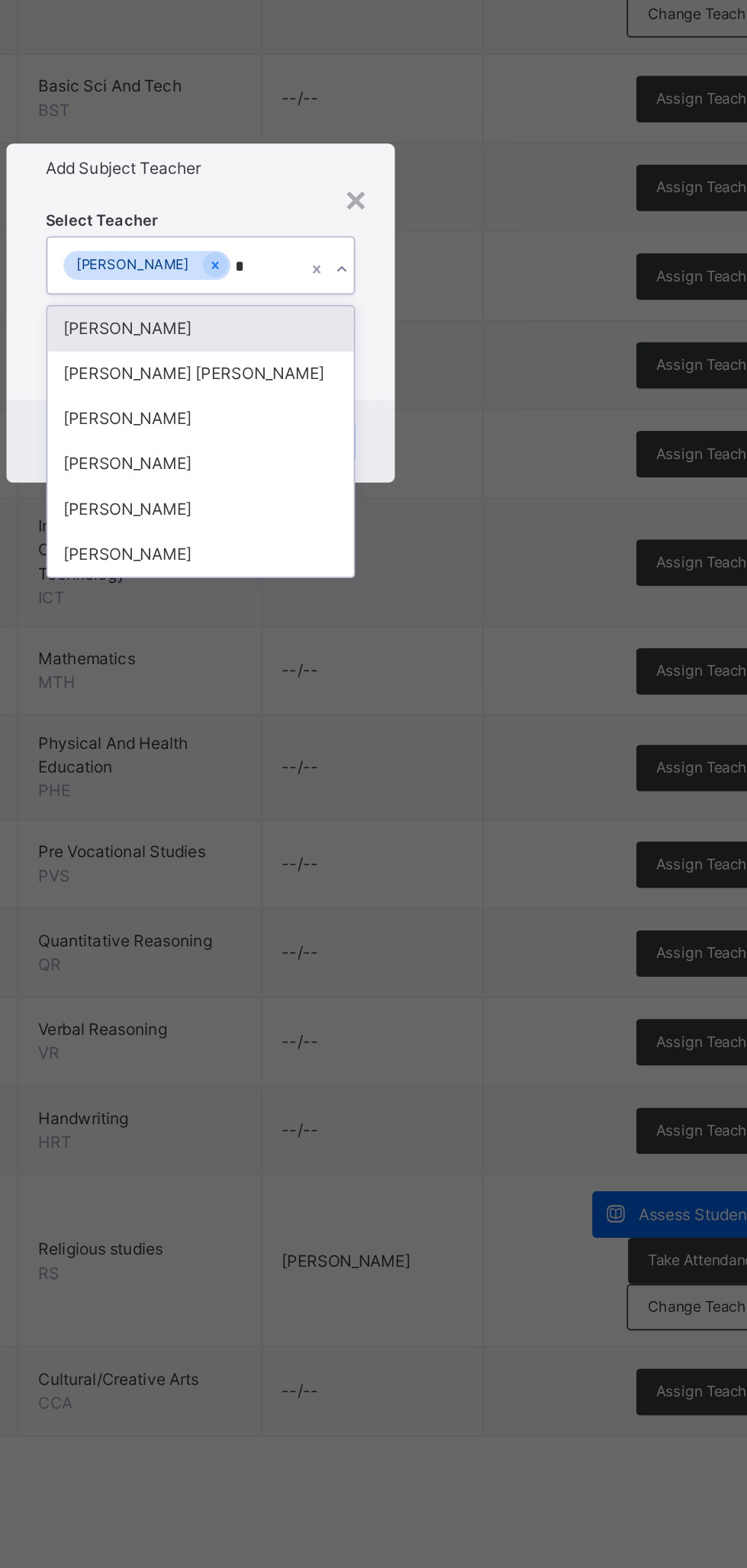
click at [462, 884] on div "[PERSON_NAME]" at bounding box center [374, 871] width 177 height 26
type input "*"
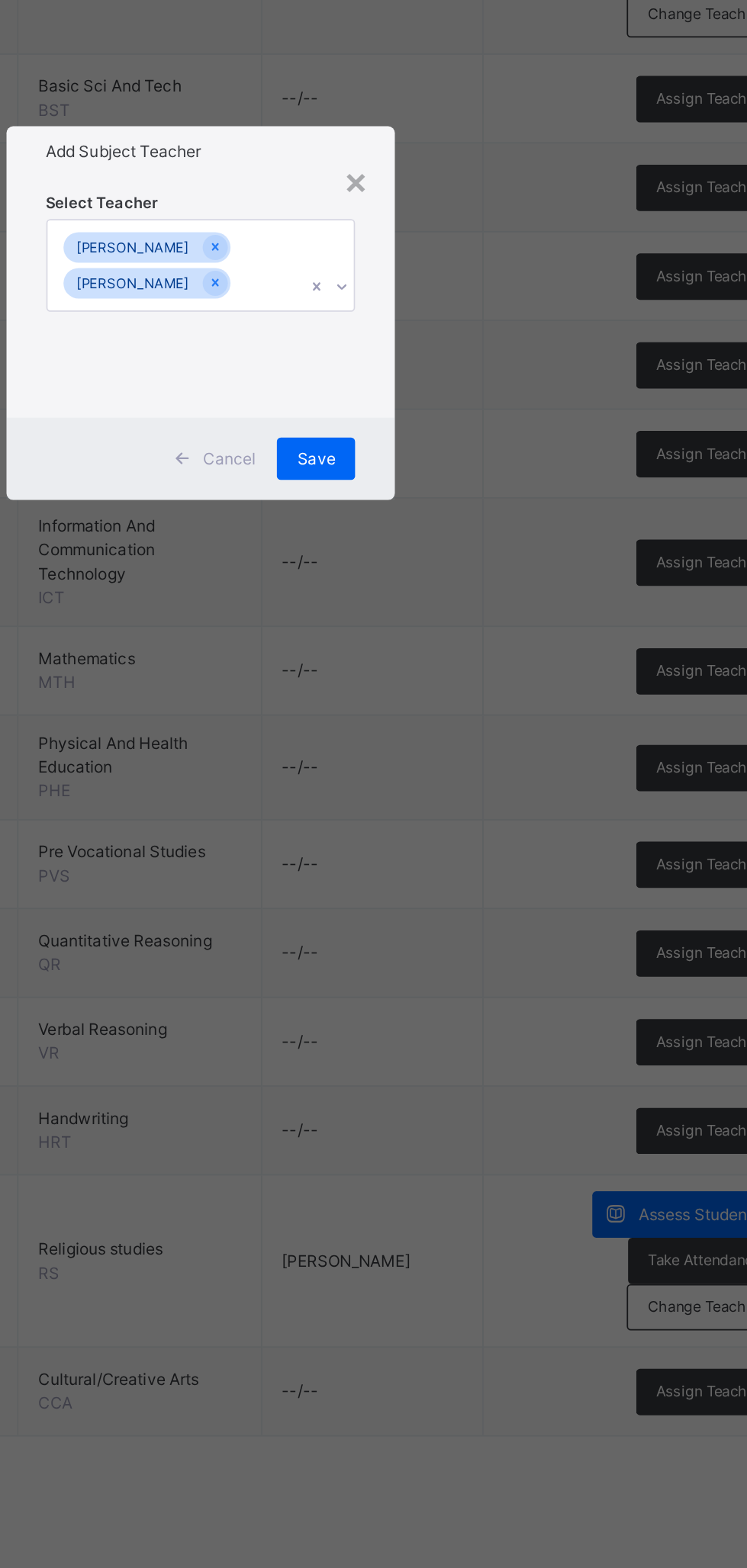
click at [451, 875] on span "Save" at bounding box center [440, 868] width 22 height 14
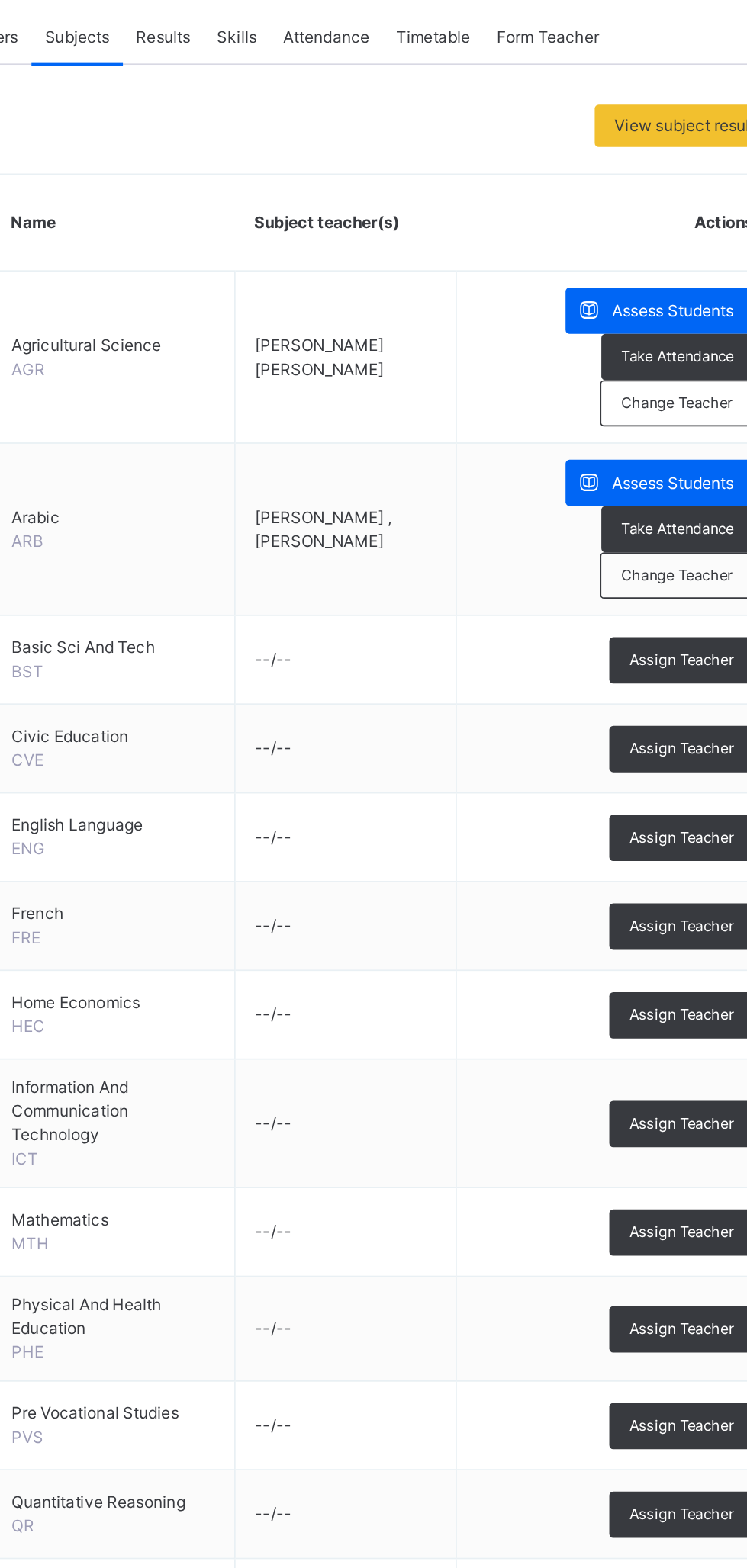
click at [668, 657] on span "Assign Teacher" at bounding box center [665, 660] width 60 height 13
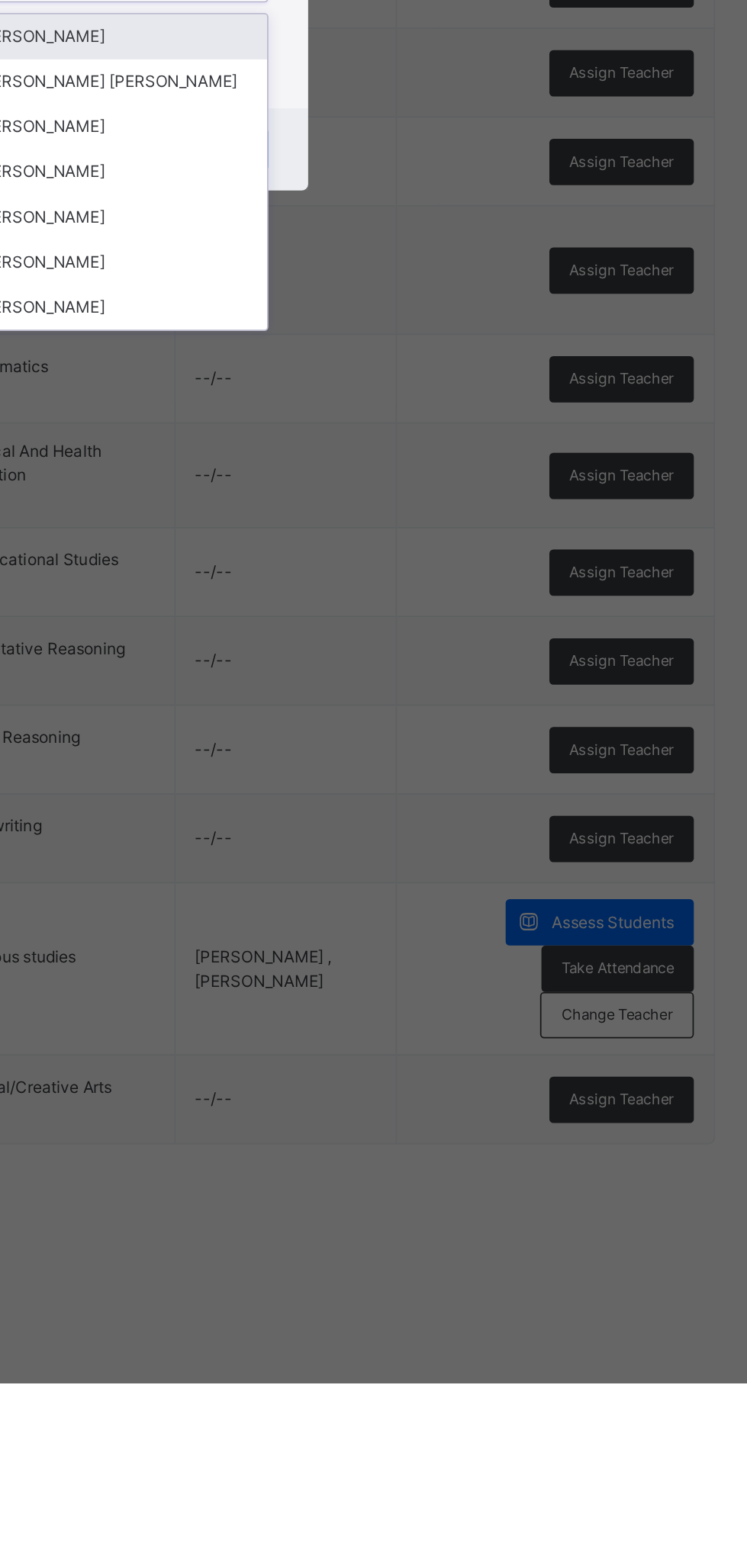
click at [462, 884] on div "[PERSON_NAME]" at bounding box center [374, 871] width 177 height 26
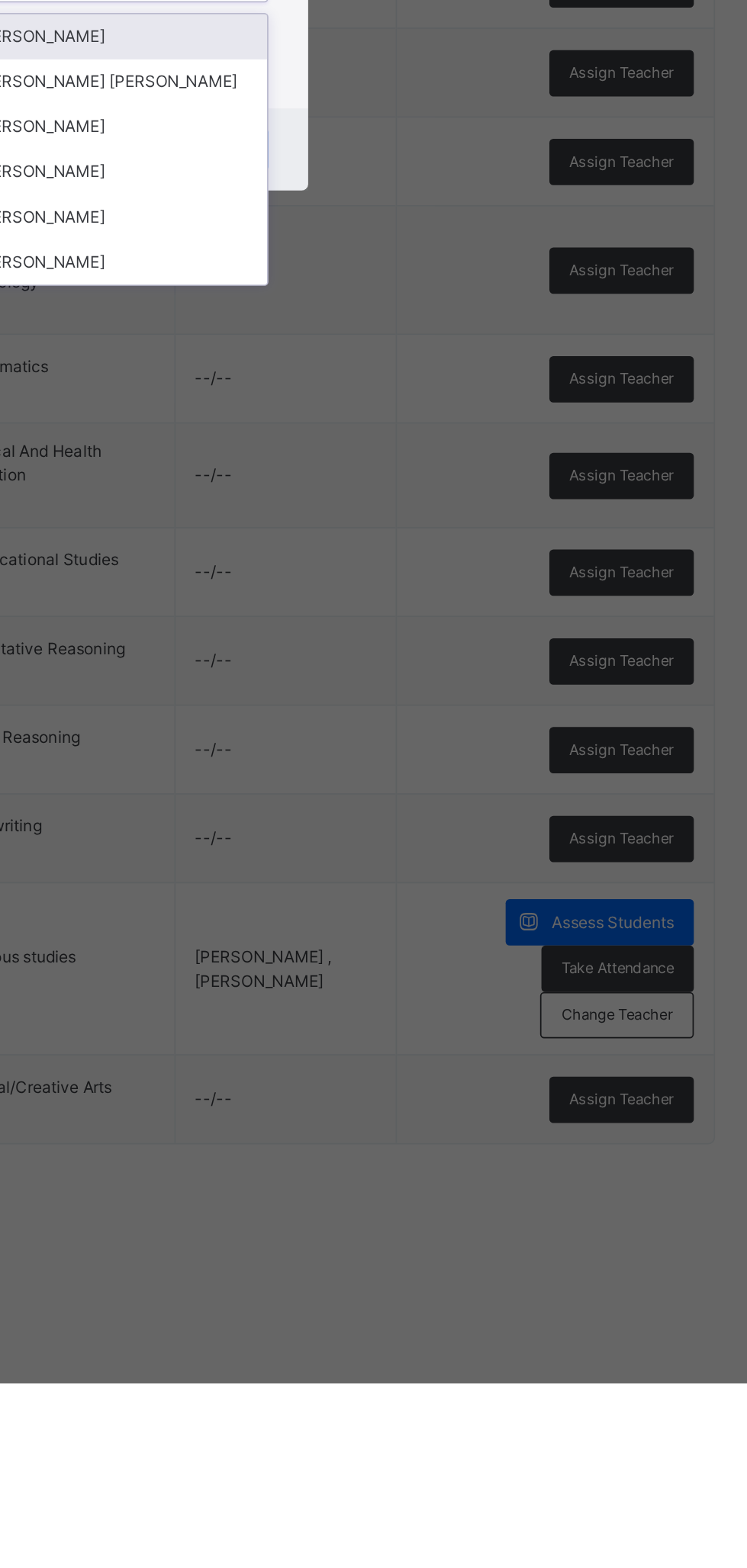
click at [462, 910] on div "[PERSON_NAME]" at bounding box center [374, 896] width 177 height 26
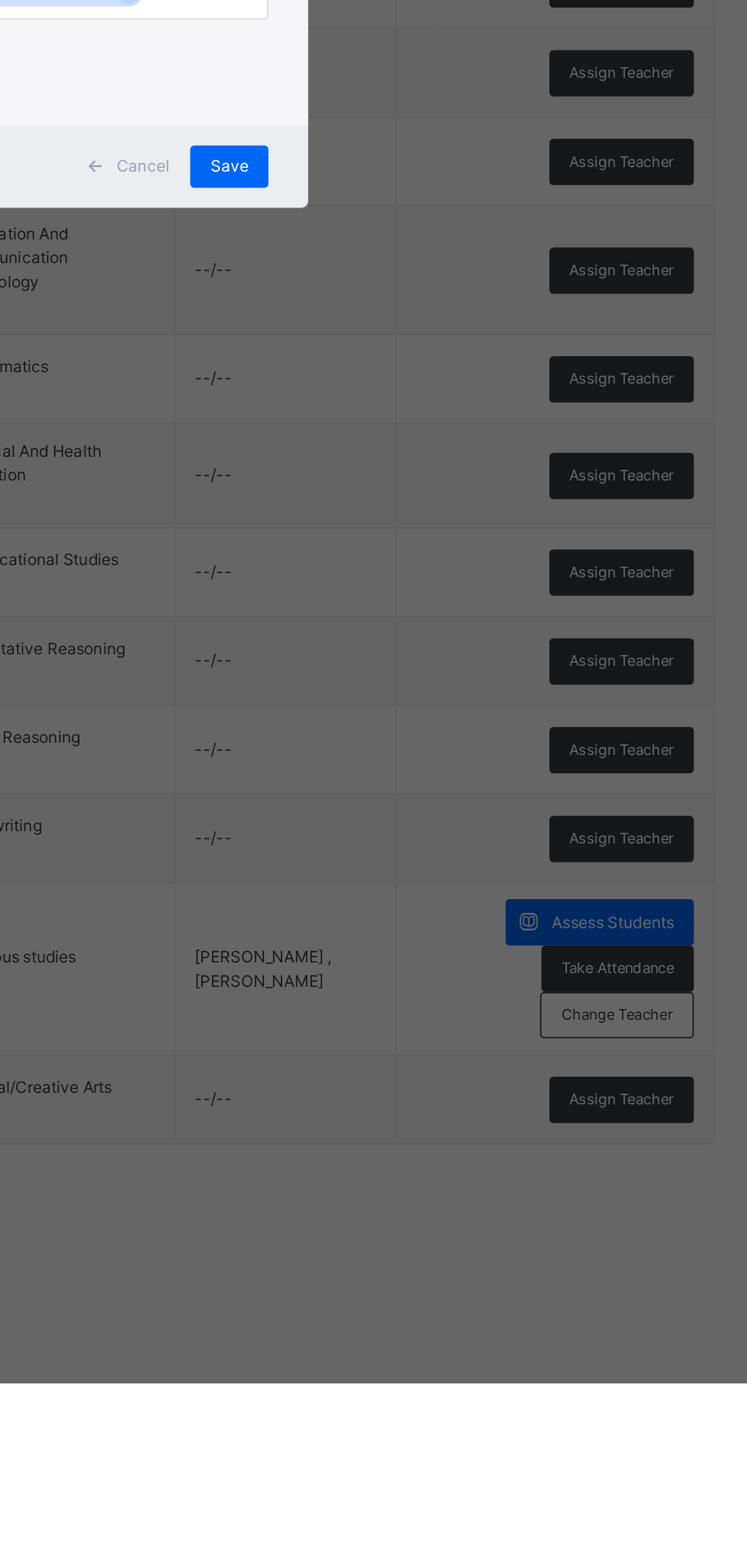
click at [462, 880] on div "Save" at bounding box center [440, 868] width 45 height 25
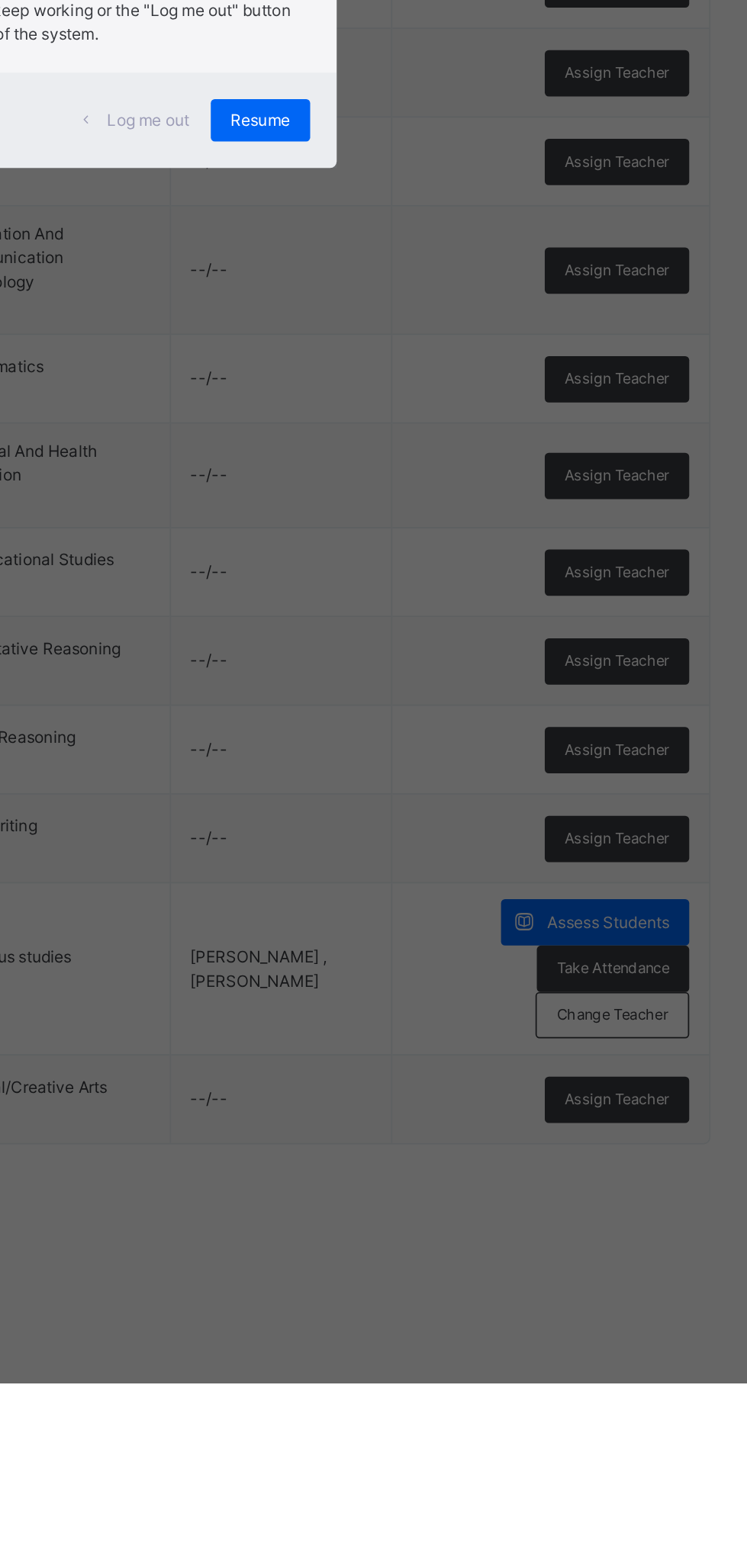
click at [477, 848] on span "Resume" at bounding box center [460, 840] width 34 height 14
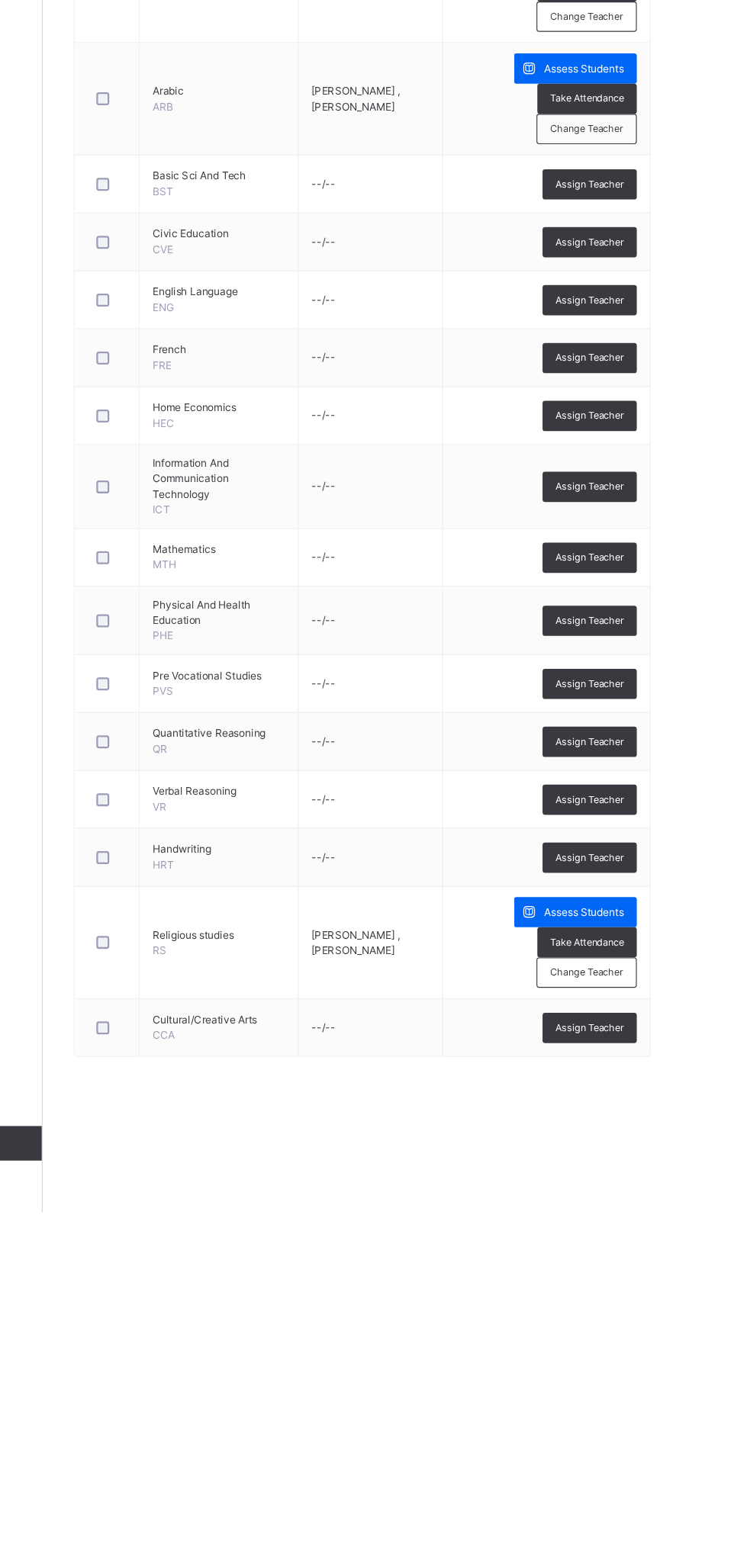
click at [690, 1406] on div "Assign Teacher" at bounding box center [665, 1404] width 83 height 26
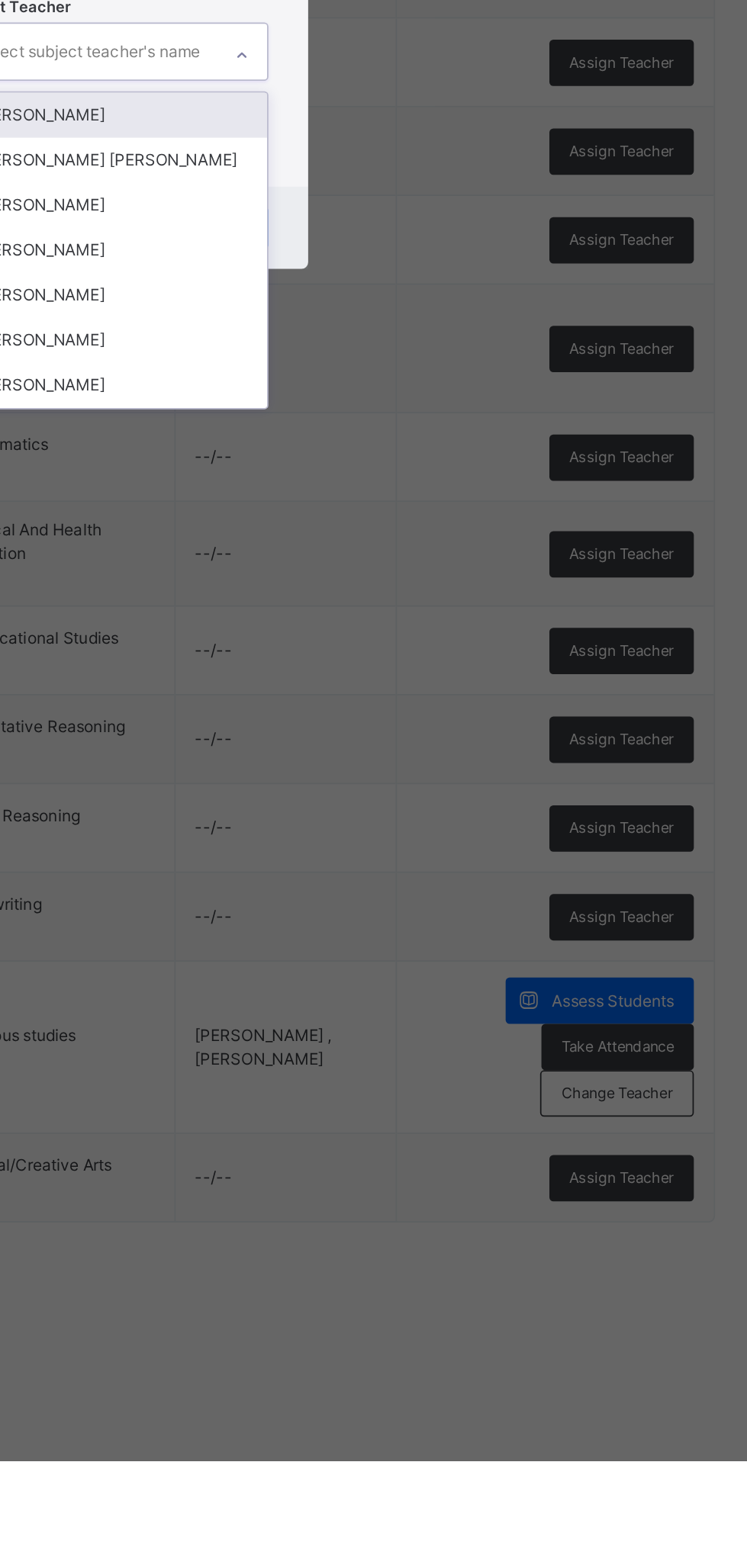
click at [462, 884] on div "[PERSON_NAME]" at bounding box center [374, 871] width 177 height 26
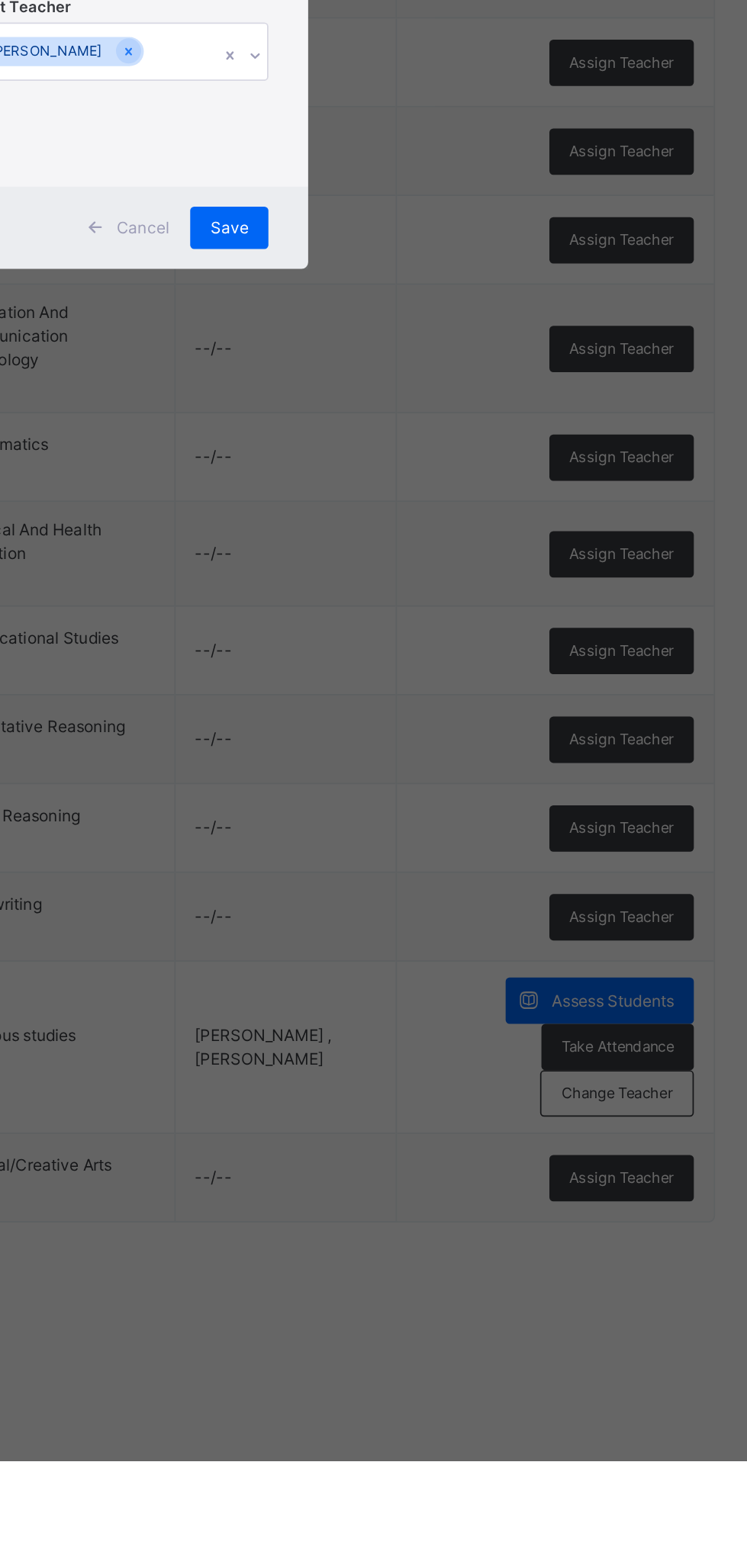
click at [451, 864] on span "Save" at bounding box center [440, 857] width 22 height 14
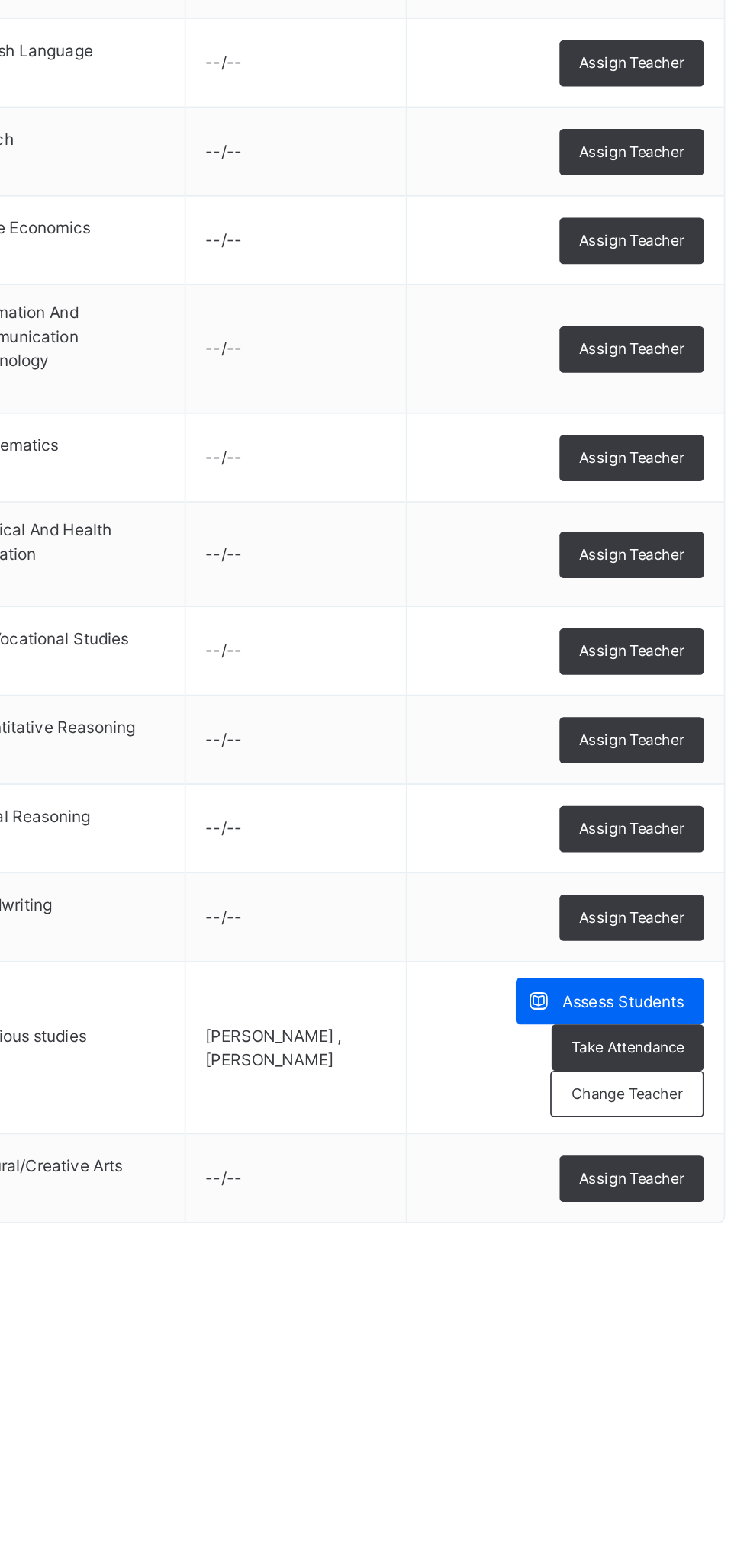
click at [681, 1452] on span "Assign Teacher" at bounding box center [665, 1453] width 60 height 13
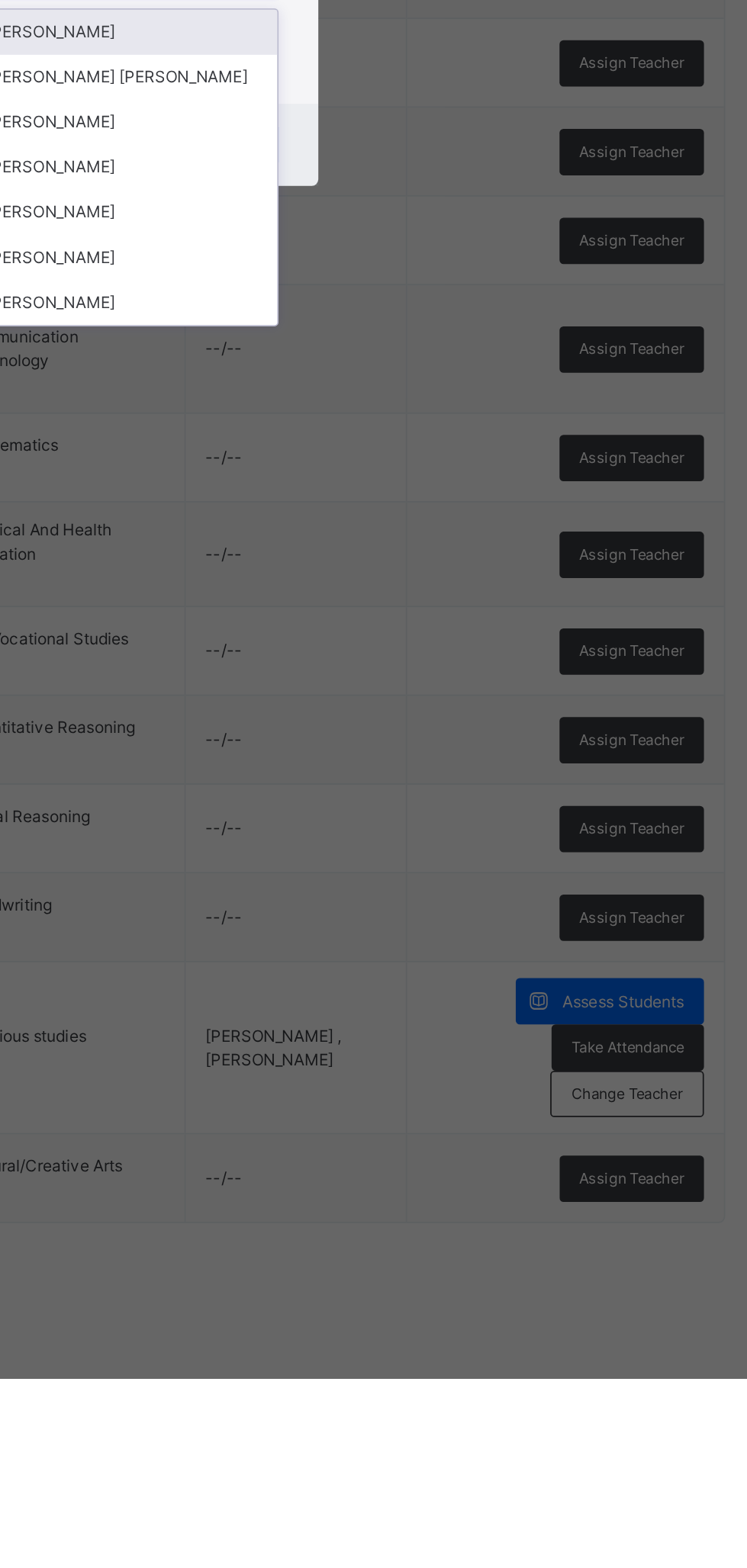
click at [462, 910] on div "[PERSON_NAME]" at bounding box center [374, 896] width 177 height 26
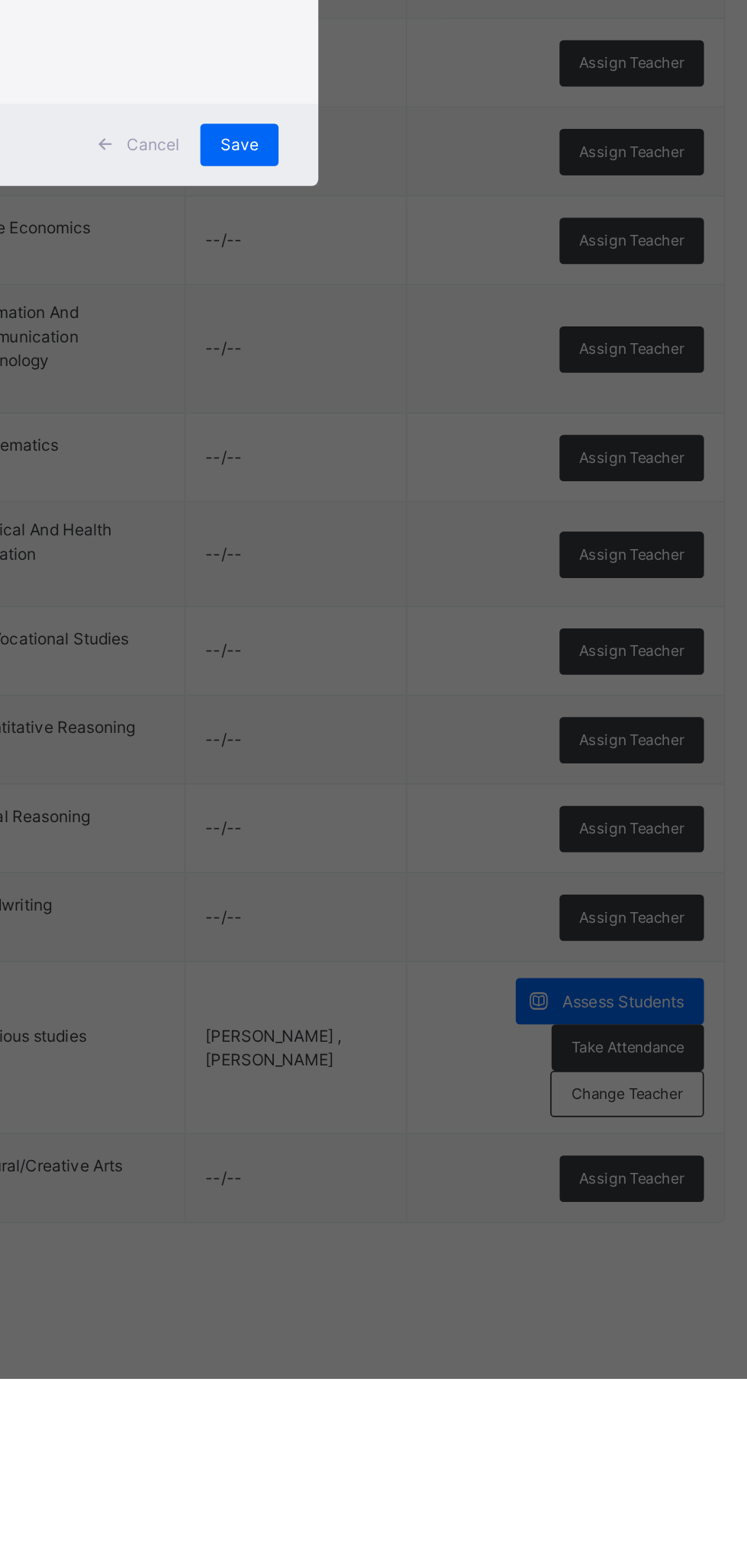
click at [395, 764] on input "text" at bounding box center [394, 756] width 2 height 14
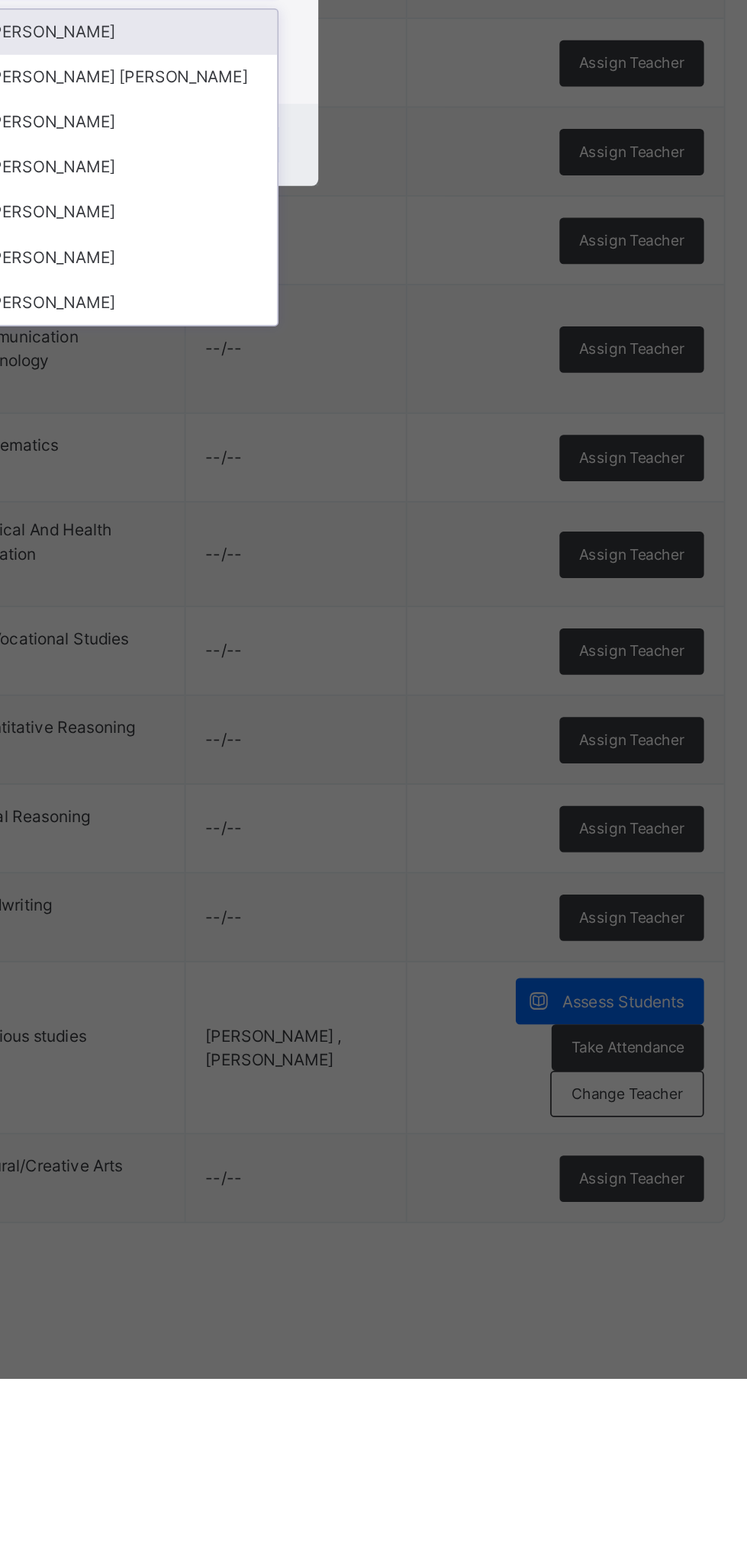
click at [462, 936] on div "[PERSON_NAME]" at bounding box center [374, 923] width 177 height 26
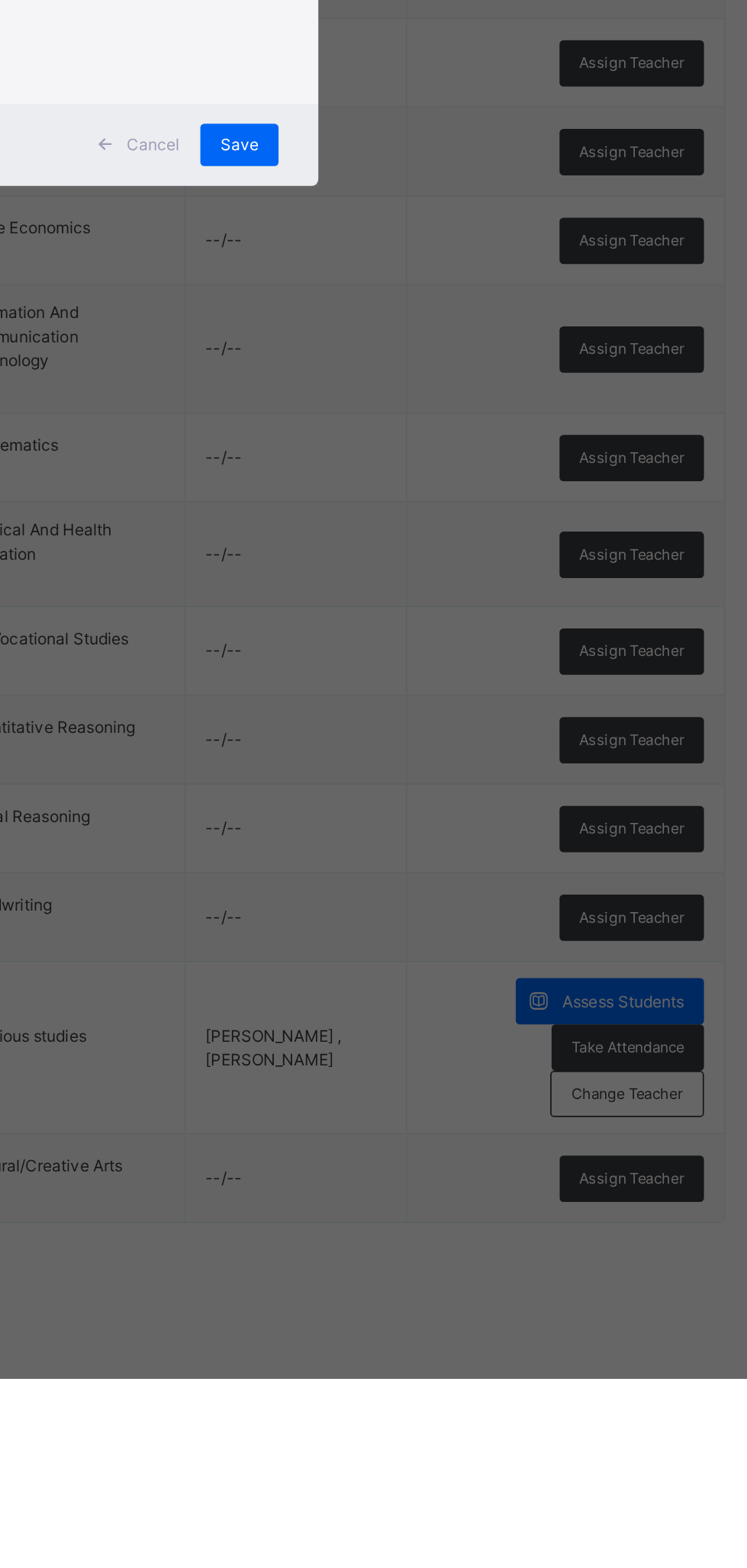
click at [462, 870] on div "Save" at bounding box center [440, 858] width 45 height 25
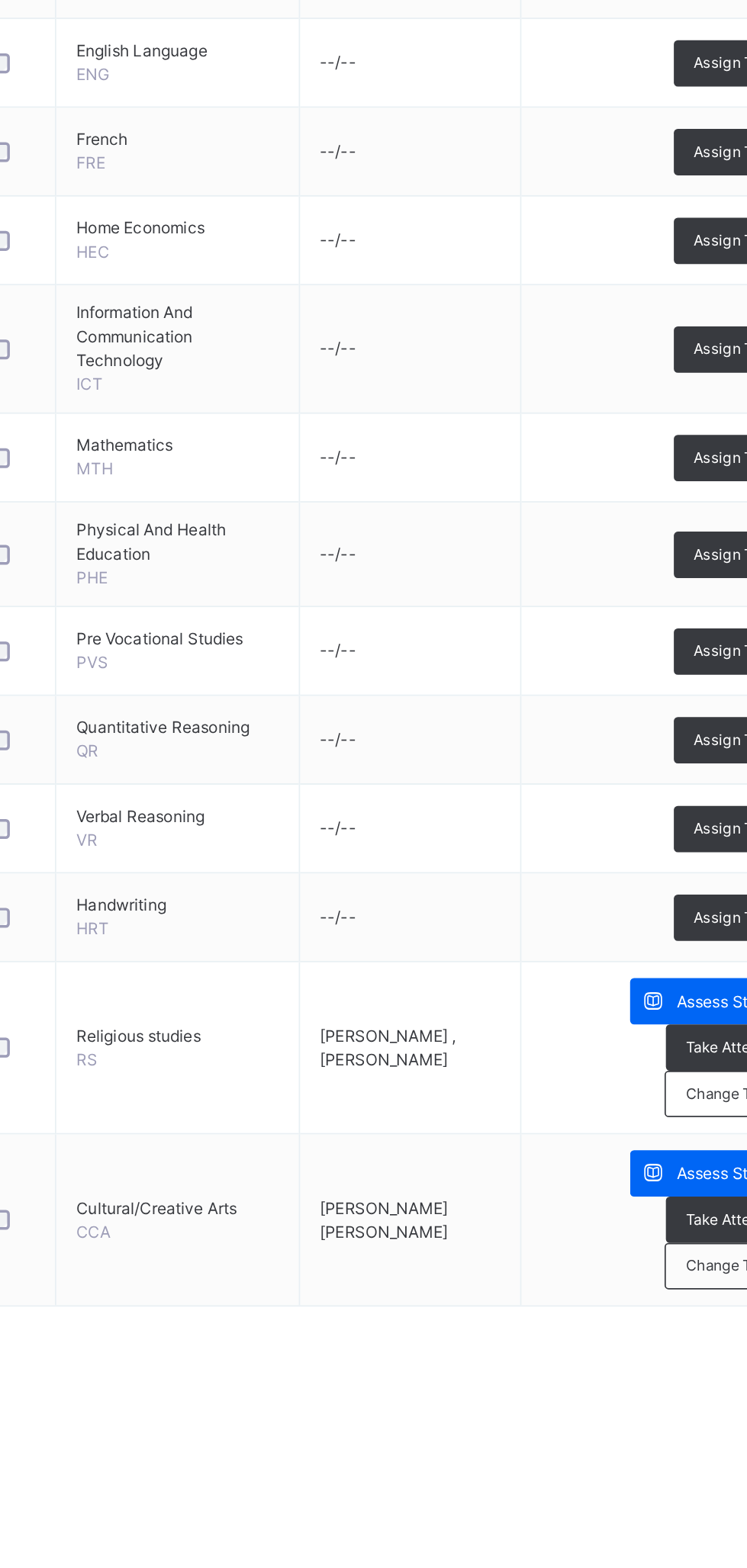
click at [641, 1305] on span "Assign Teacher" at bounding box center [665, 1303] width 60 height 13
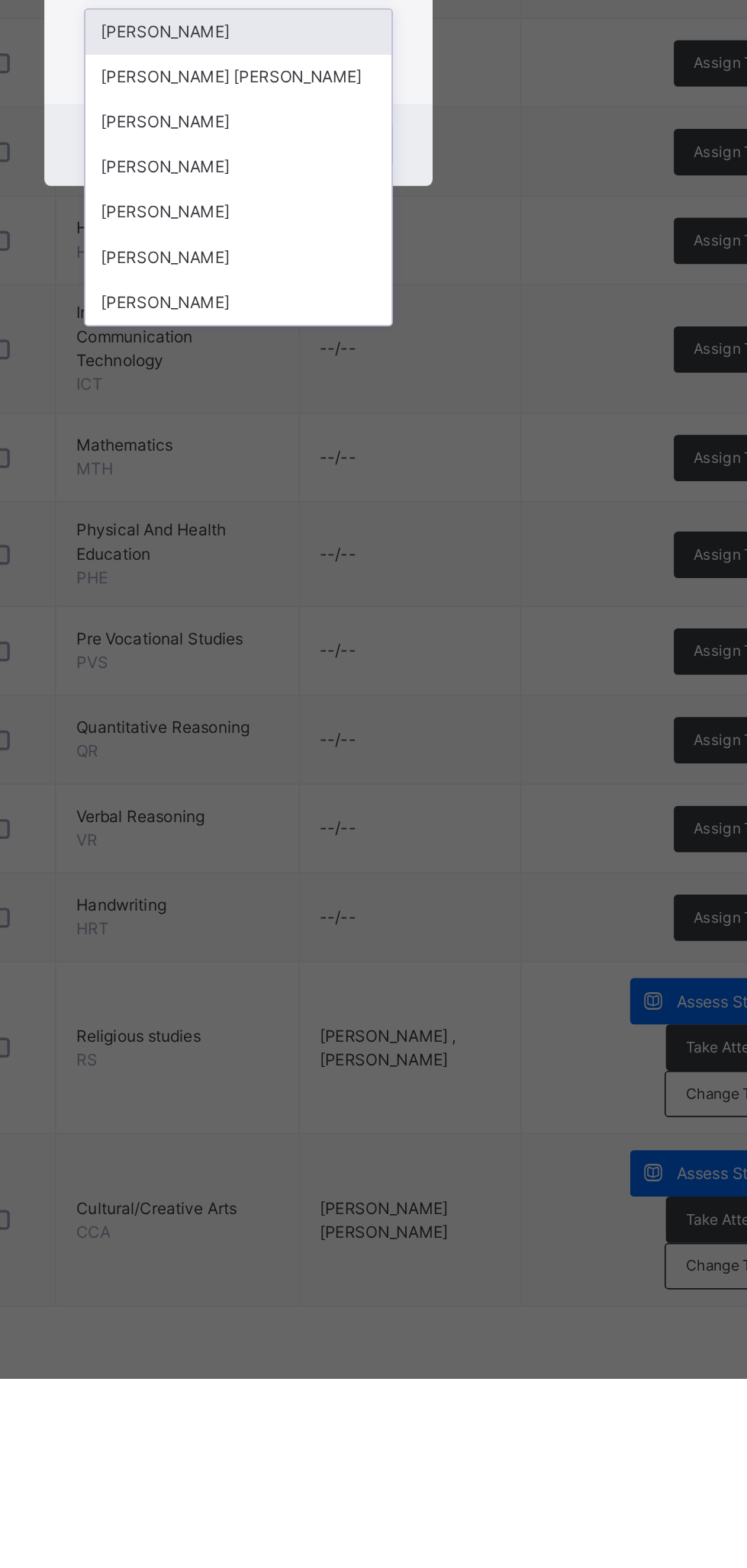
click at [462, 936] on div "[PERSON_NAME]" at bounding box center [374, 923] width 177 height 26
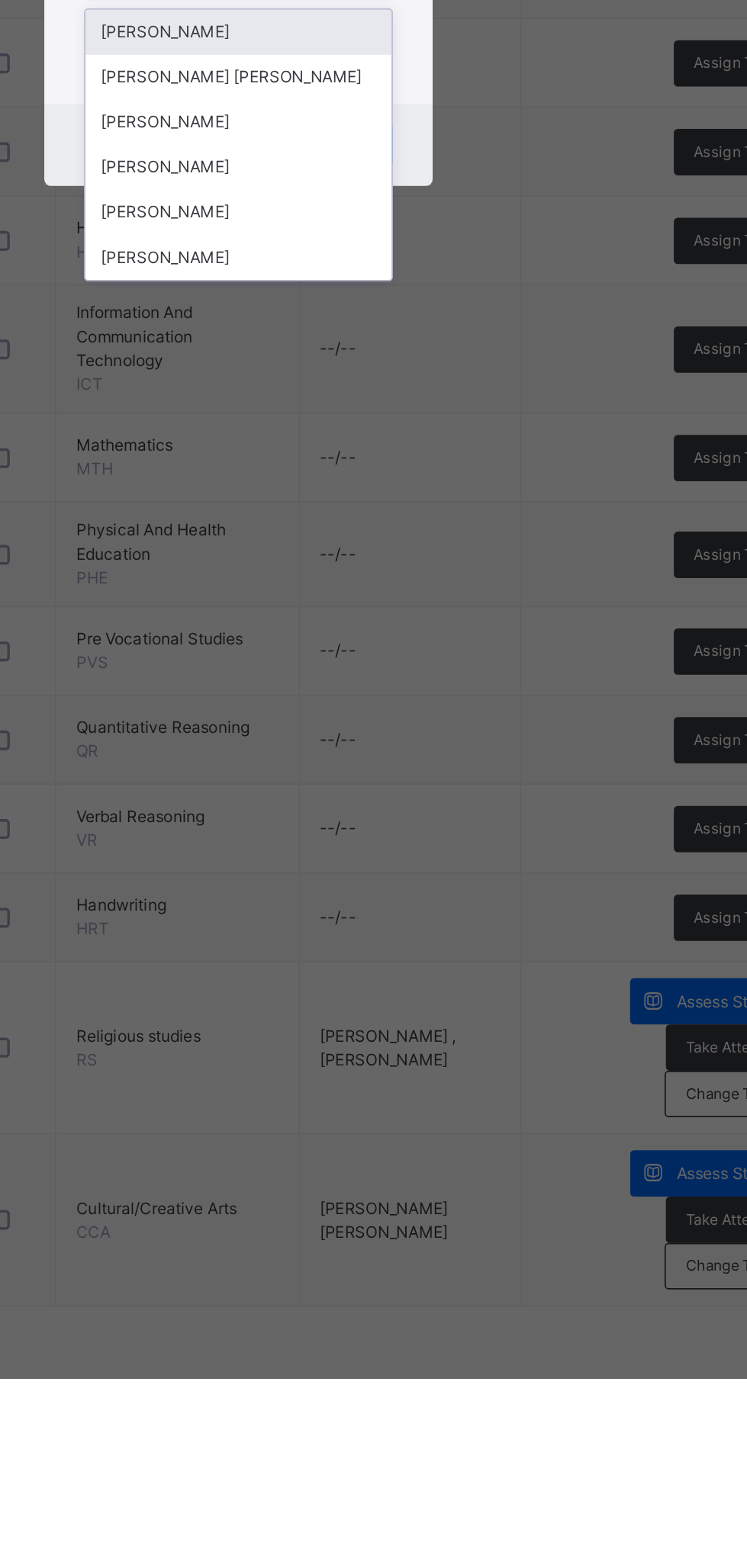
click at [462, 884] on div "[PERSON_NAME]" at bounding box center [374, 871] width 177 height 26
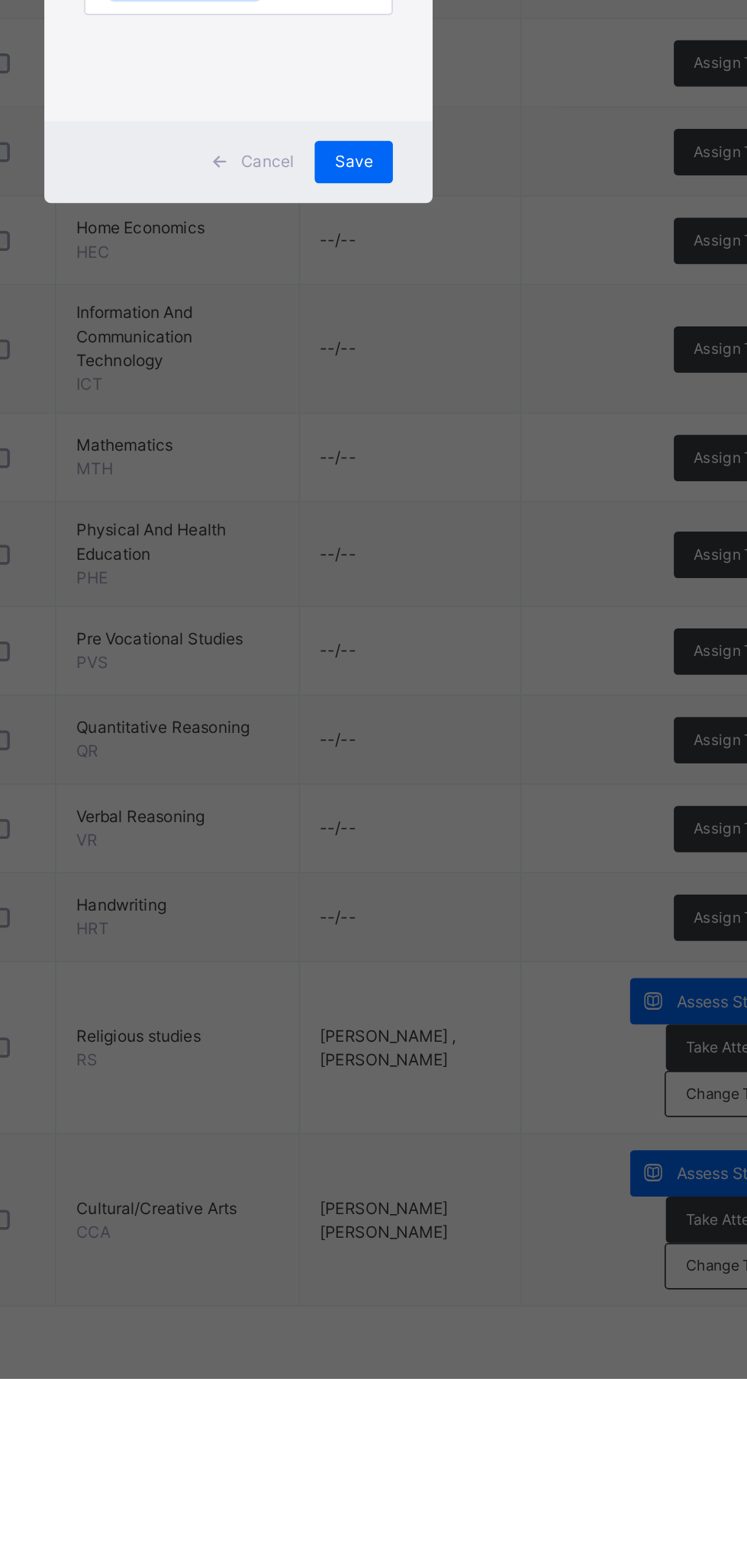
click at [451, 875] on span "Save" at bounding box center [440, 868] width 22 height 14
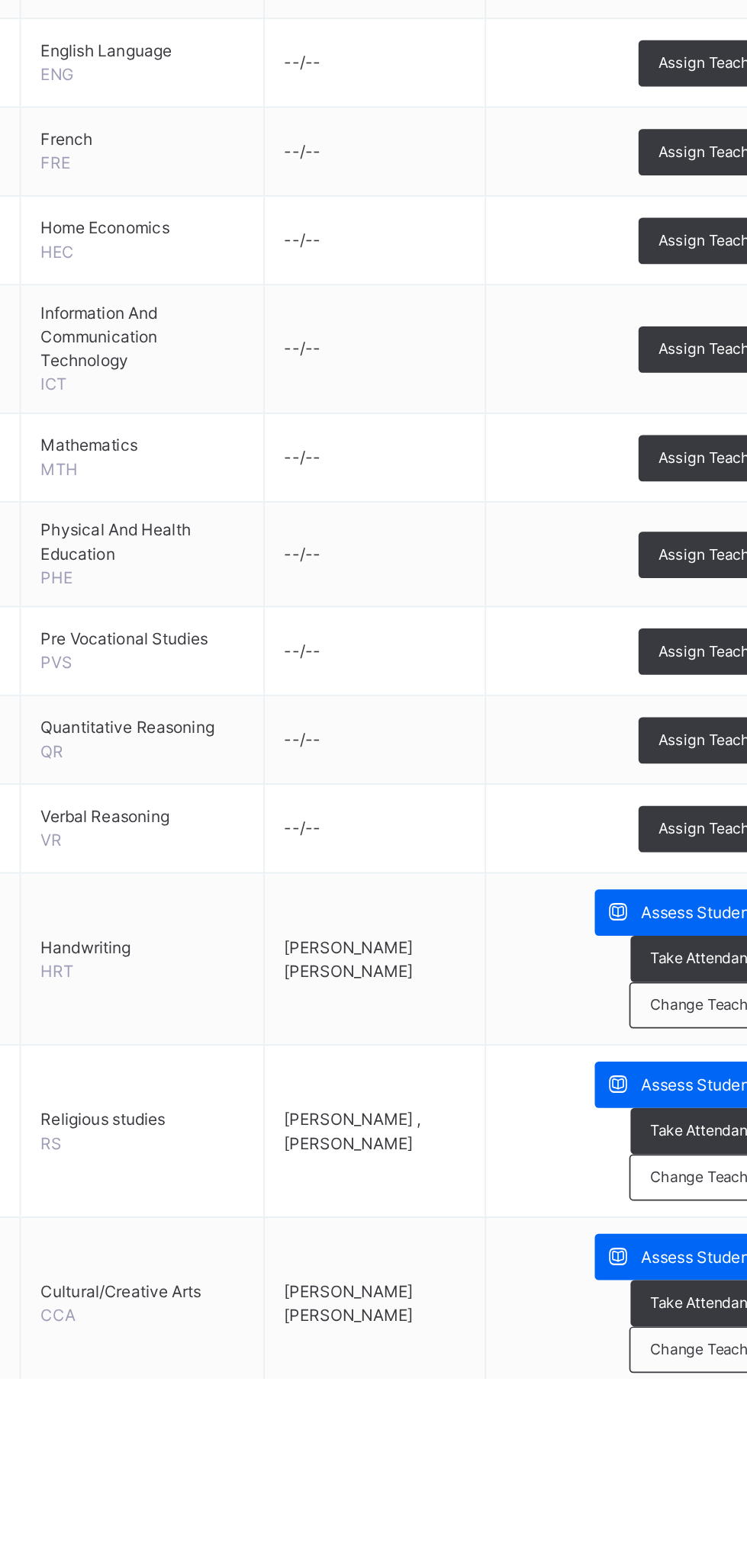
click at [655, 1245] on span "Assign Teacher" at bounding box center [665, 1251] width 60 height 13
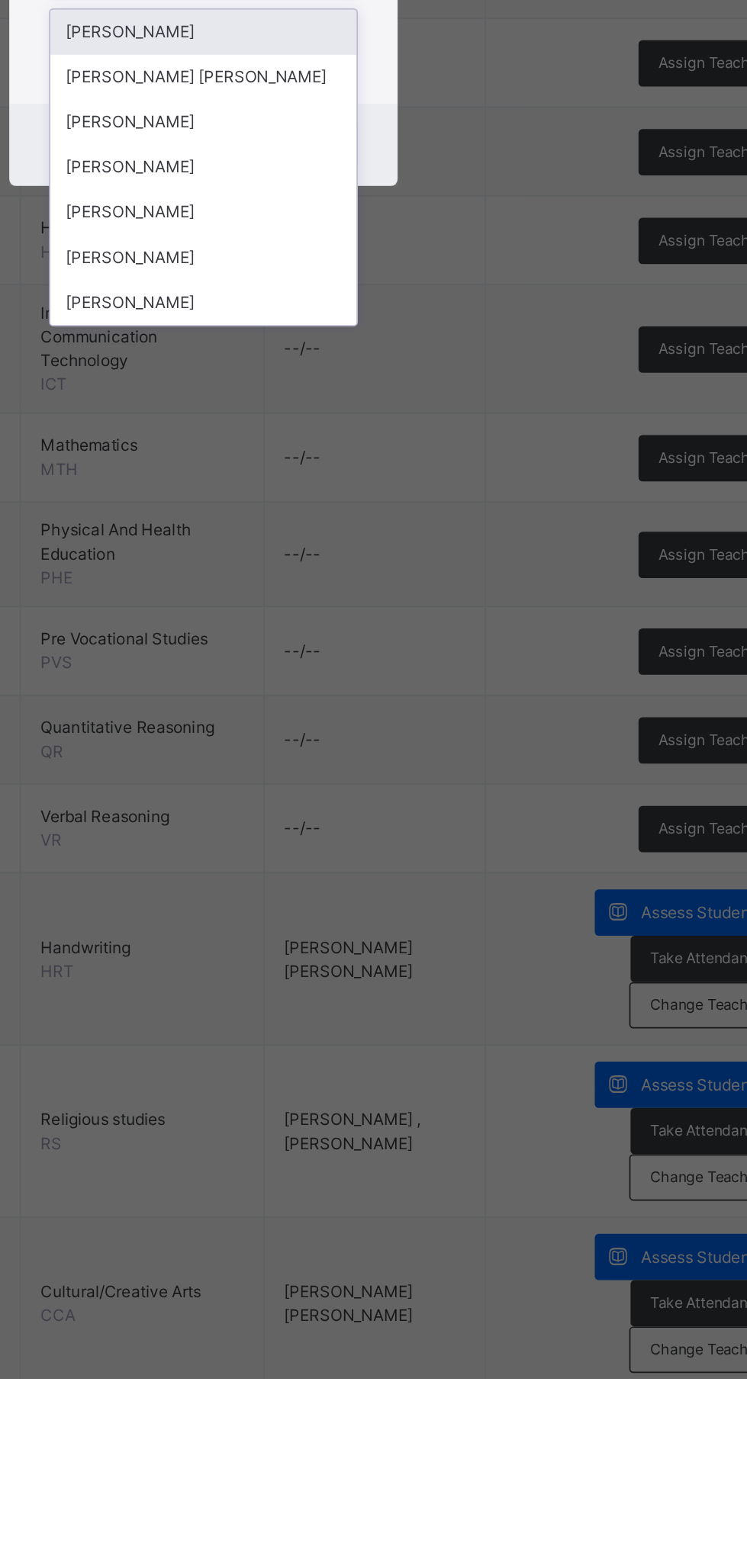
click at [462, 884] on div "[PERSON_NAME]" at bounding box center [374, 871] width 177 height 26
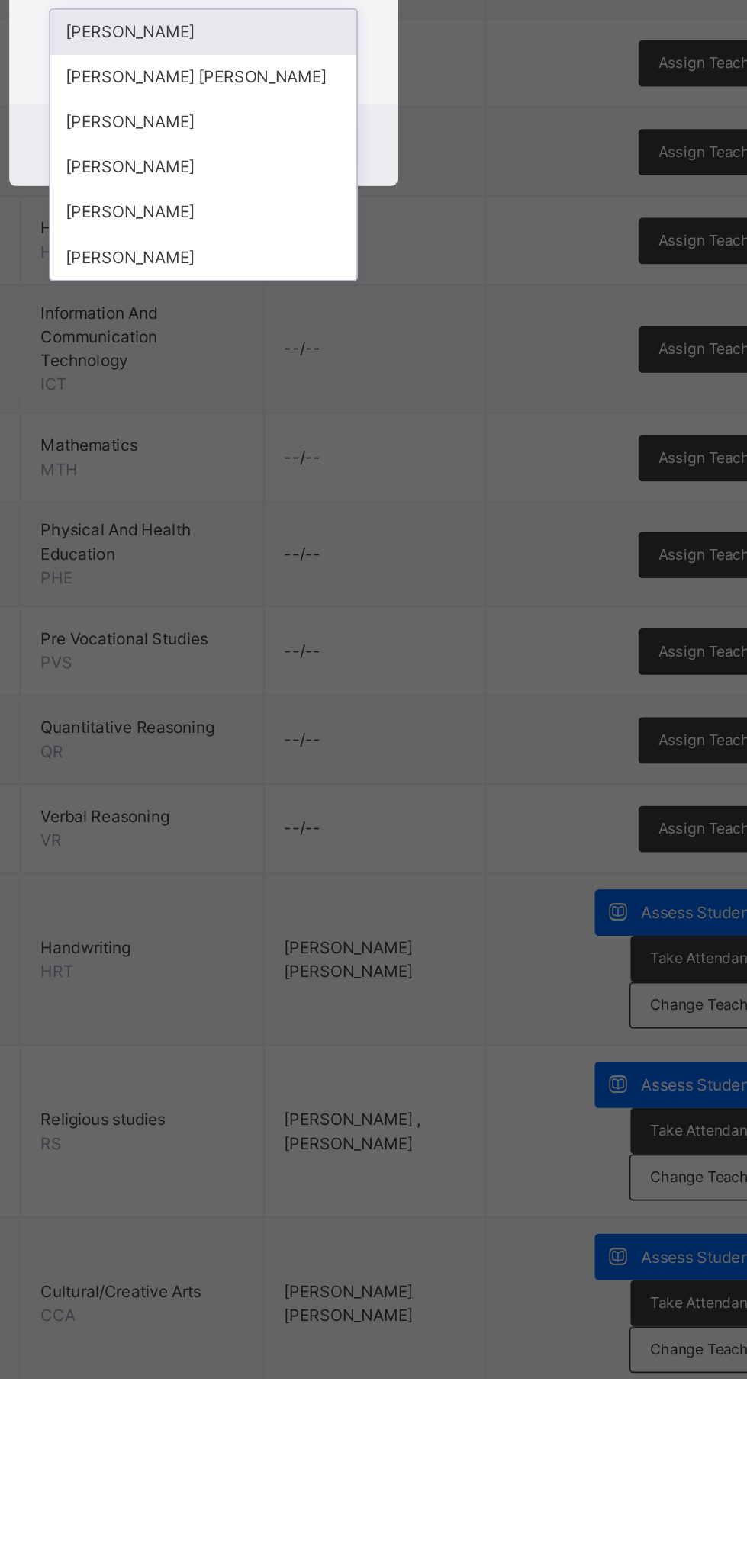
click at [462, 910] on div "[PERSON_NAME]" at bounding box center [374, 896] width 177 height 26
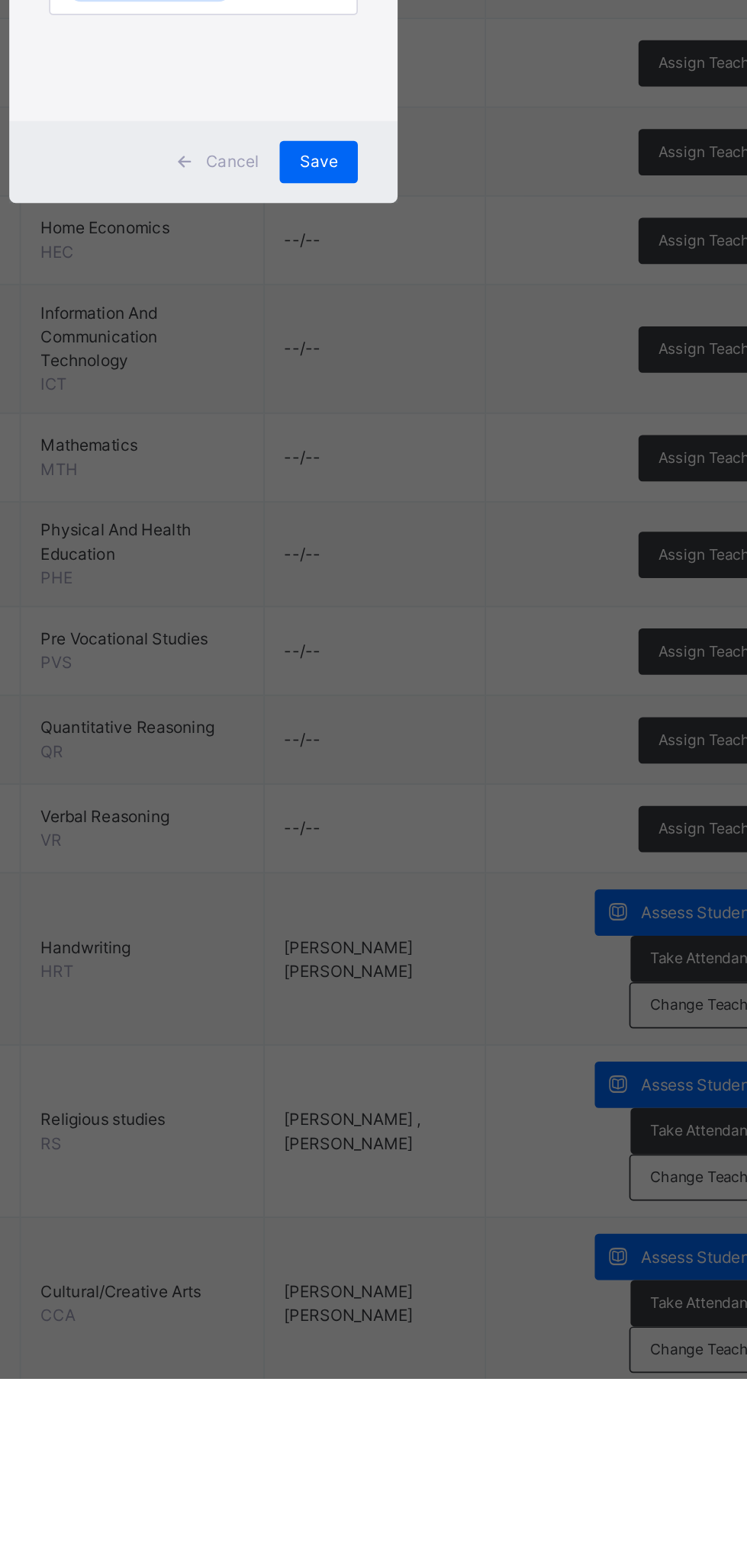
click at [462, 880] on div "Save" at bounding box center [440, 868] width 45 height 25
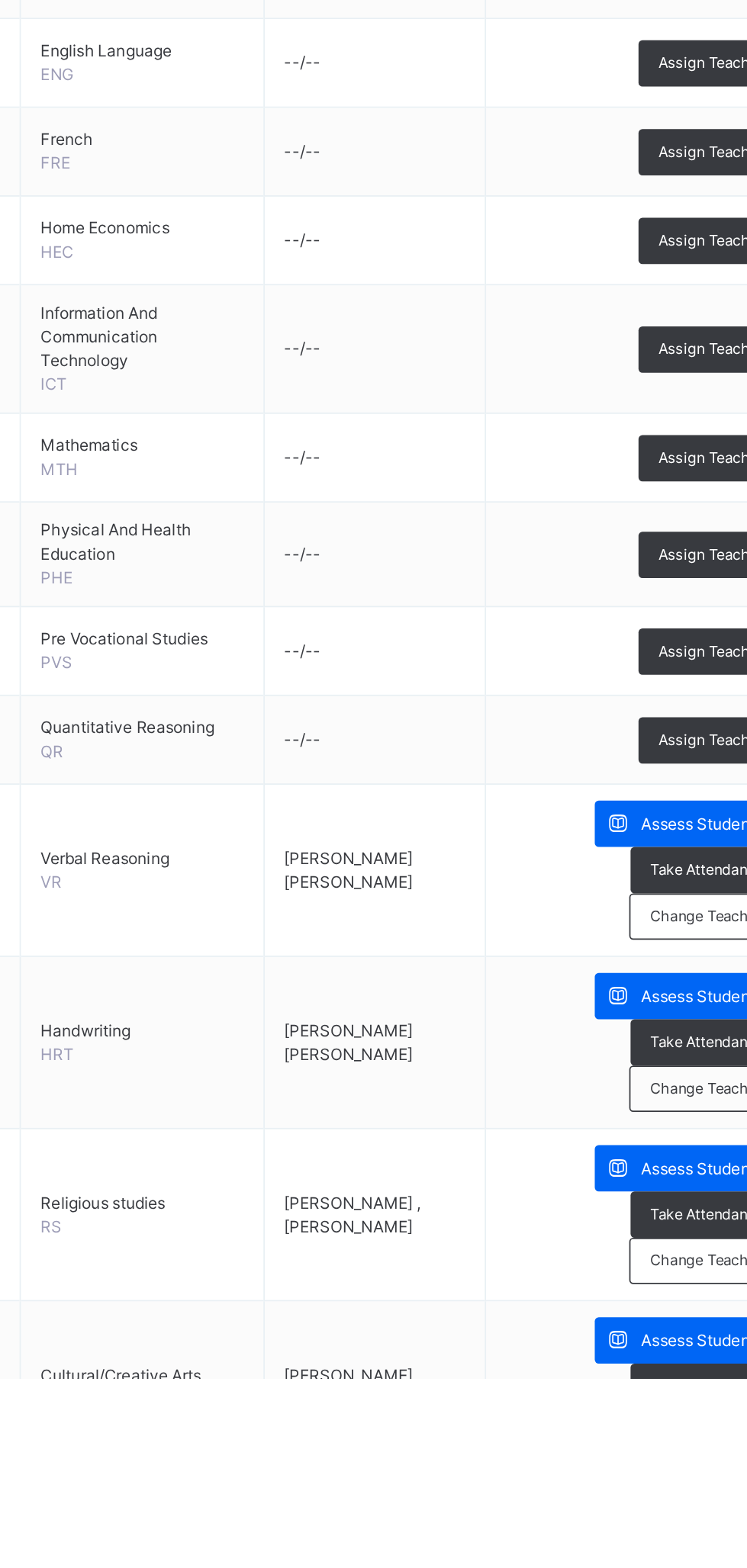
click at [659, 1197] on span "Assign Teacher" at bounding box center [665, 1200] width 60 height 13
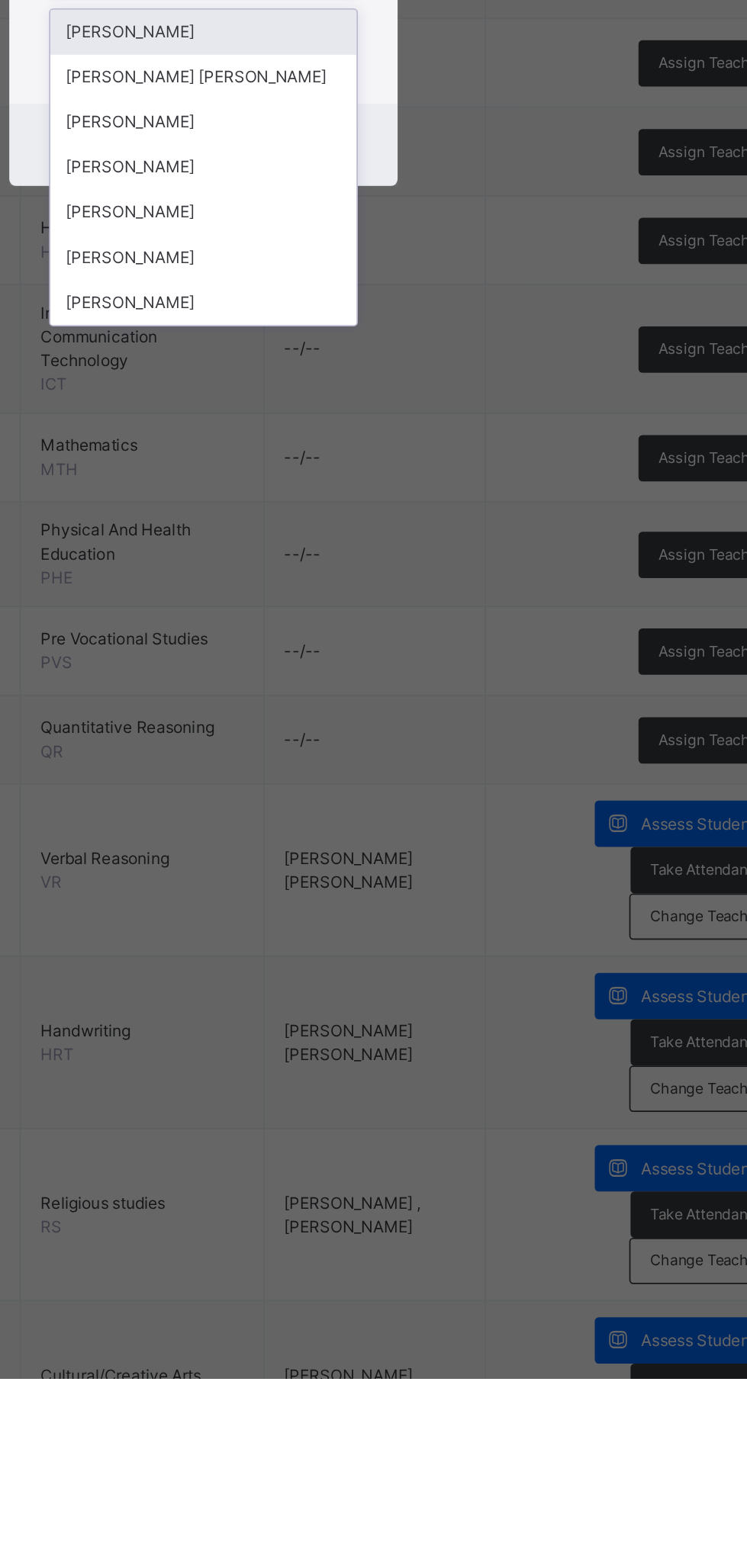
click at [462, 936] on div "[PERSON_NAME]" at bounding box center [374, 923] width 177 height 26
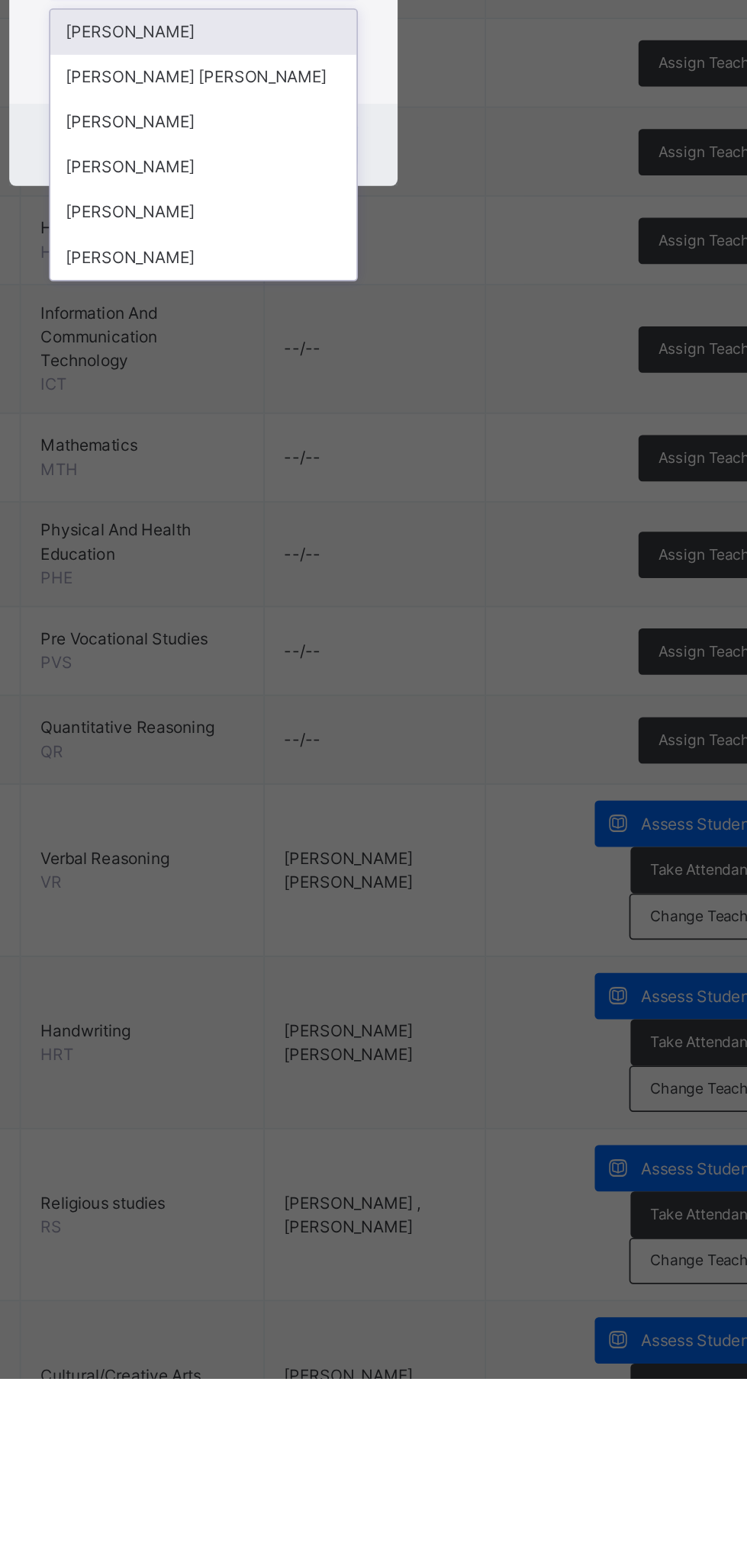
click at [462, 884] on div "[PERSON_NAME]" at bounding box center [374, 871] width 177 height 26
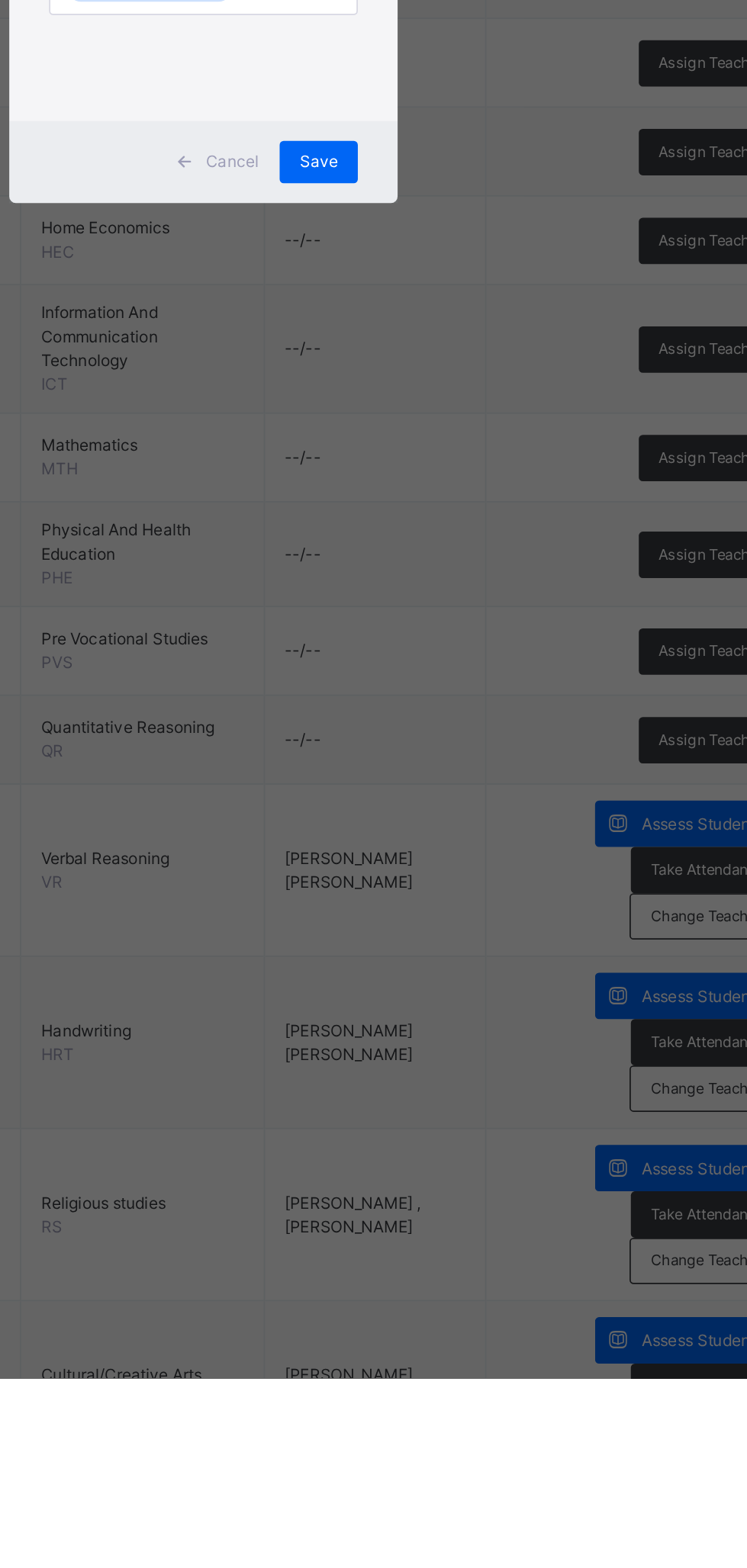
click at [462, 880] on div "Save" at bounding box center [440, 868] width 45 height 25
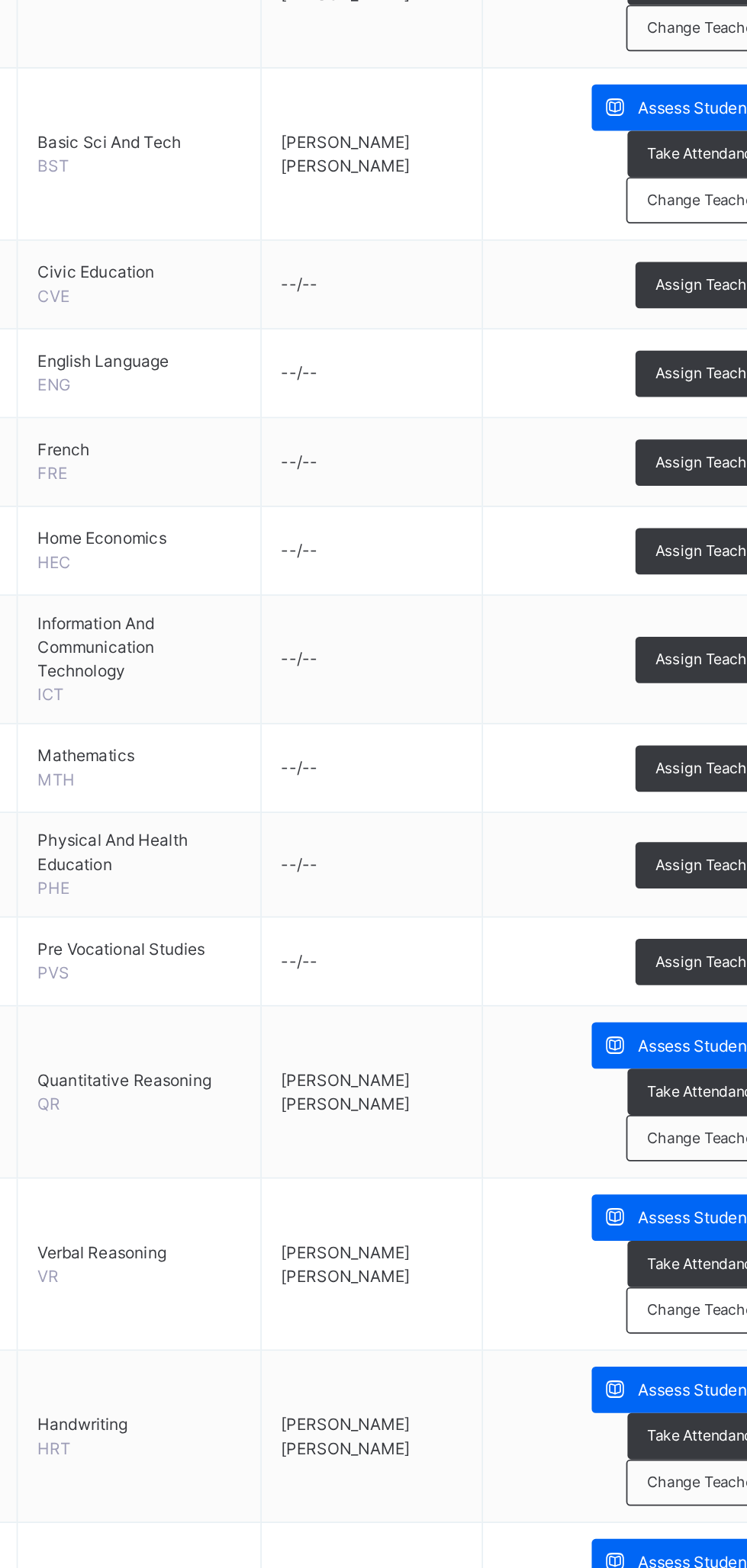
click at [664, 1151] on span "Assign Teacher" at bounding box center [665, 1149] width 60 height 13
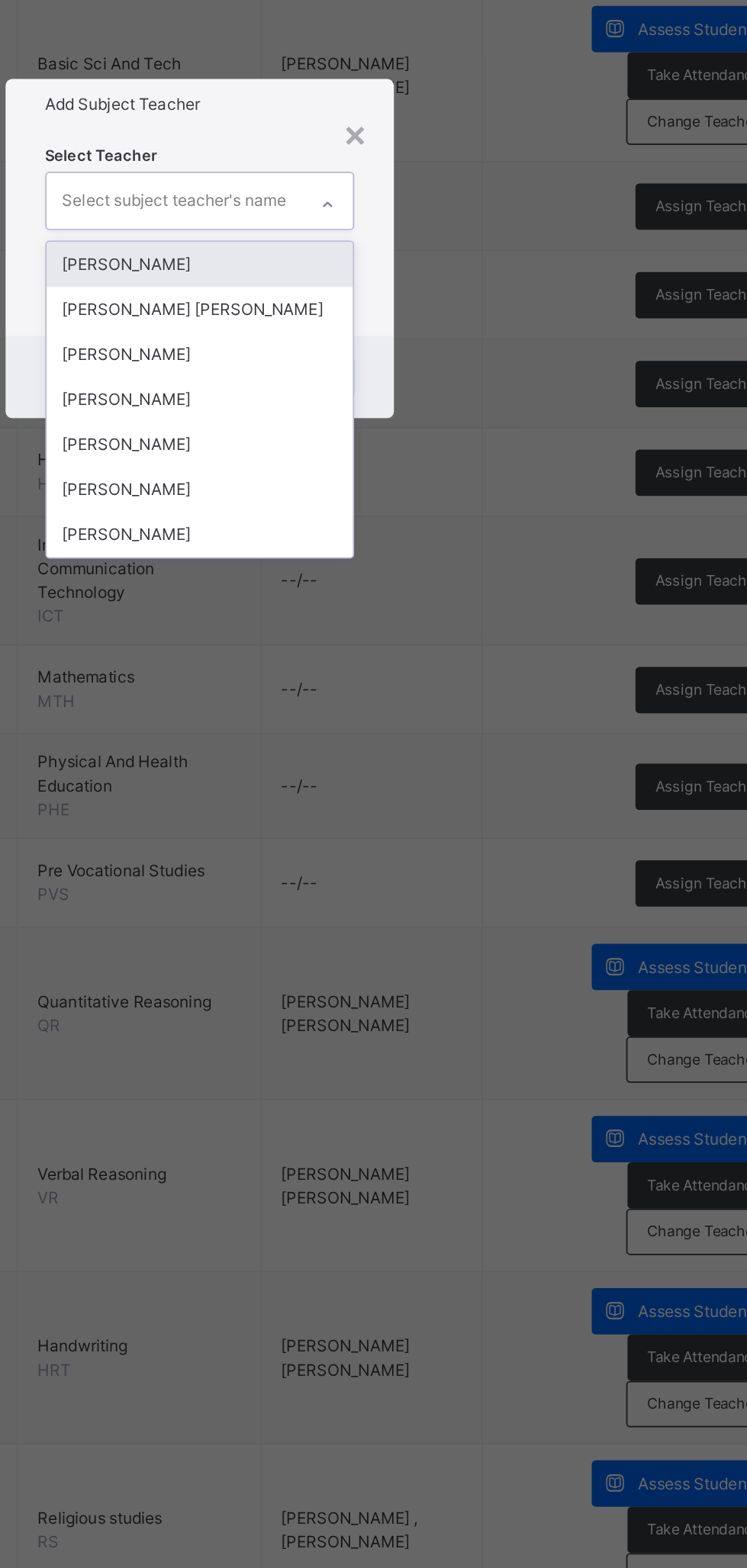
click at [462, 884] on div "[PERSON_NAME]" at bounding box center [374, 871] width 177 height 26
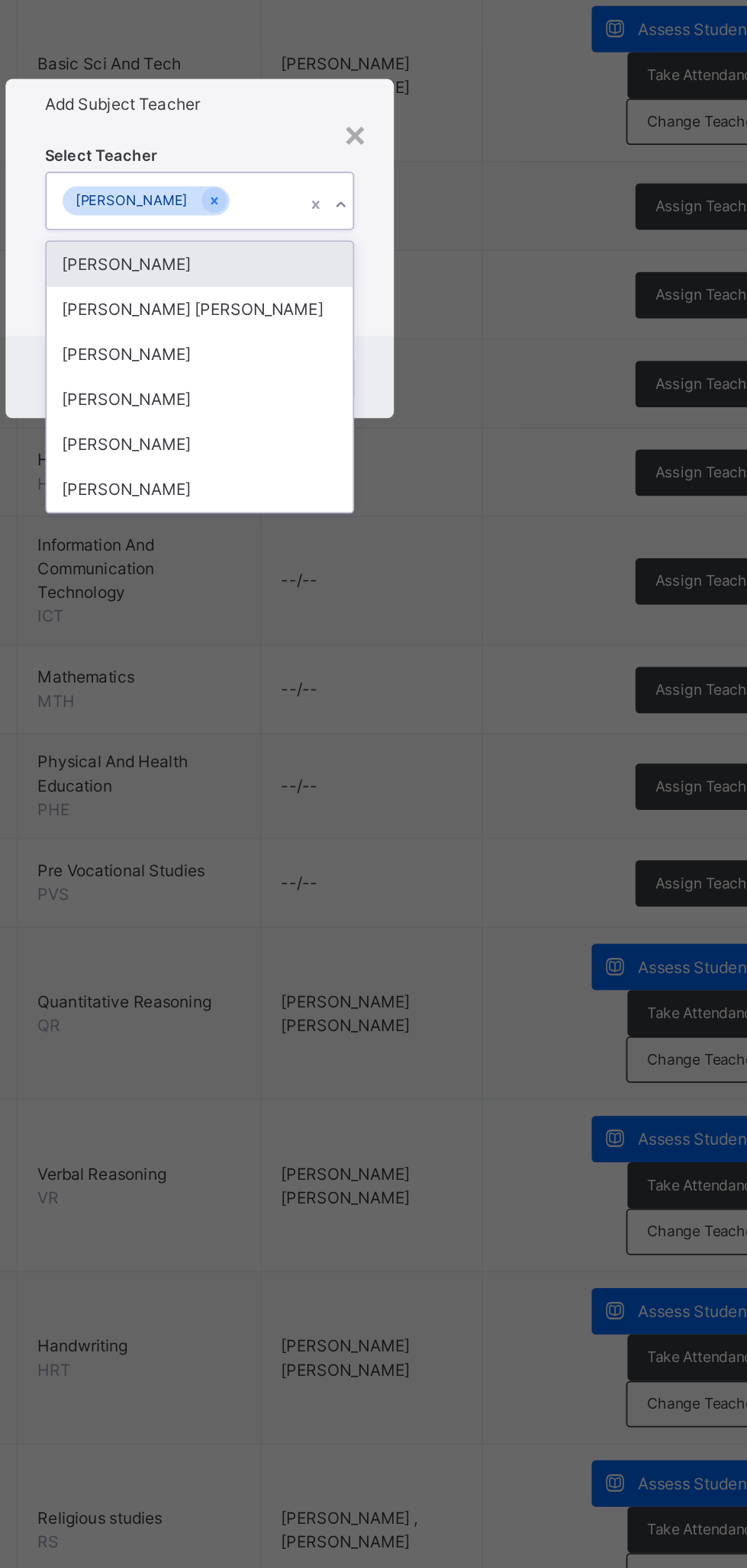
click at [462, 910] on div "[PERSON_NAME]" at bounding box center [374, 896] width 177 height 26
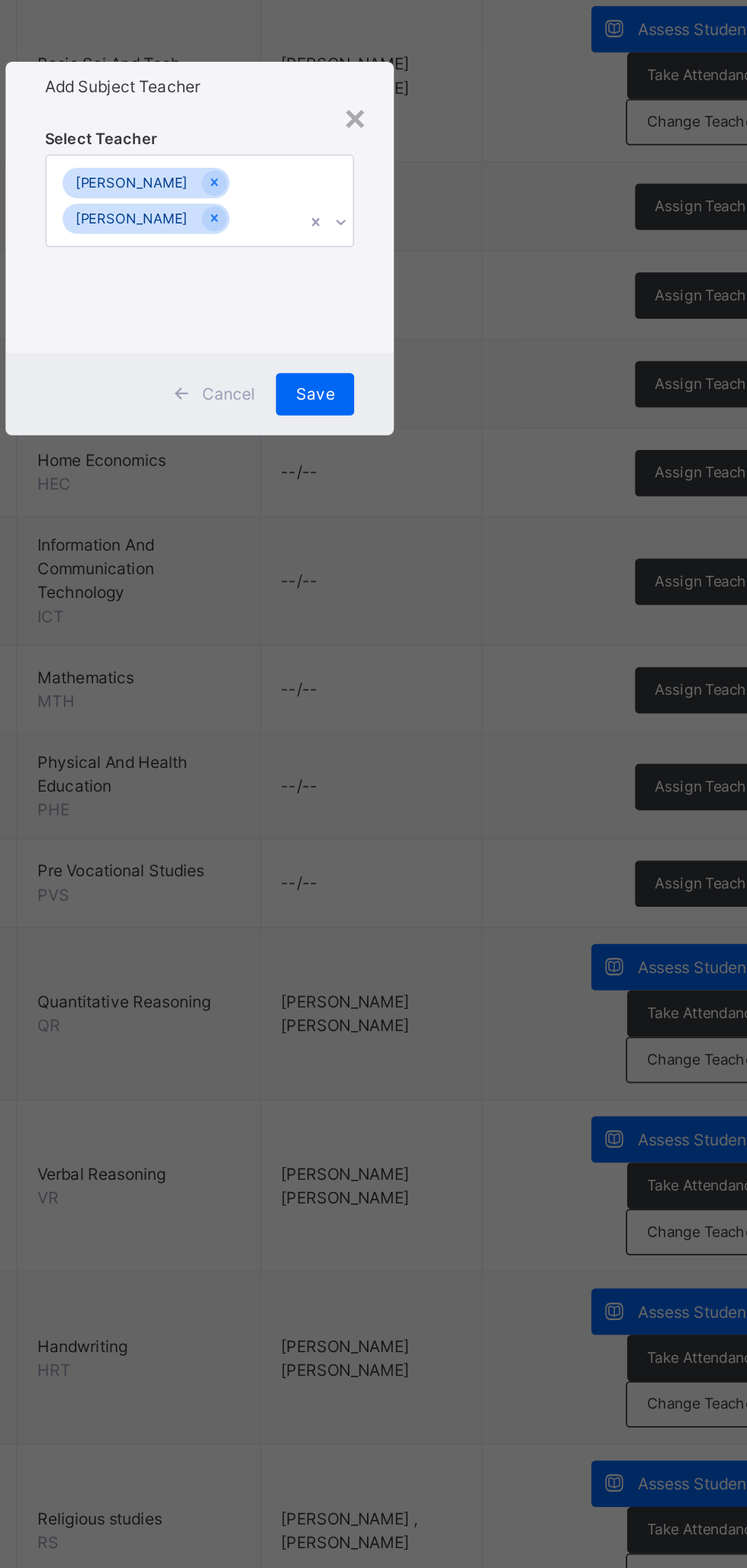
click at [451, 875] on span "Save" at bounding box center [440, 868] width 22 height 14
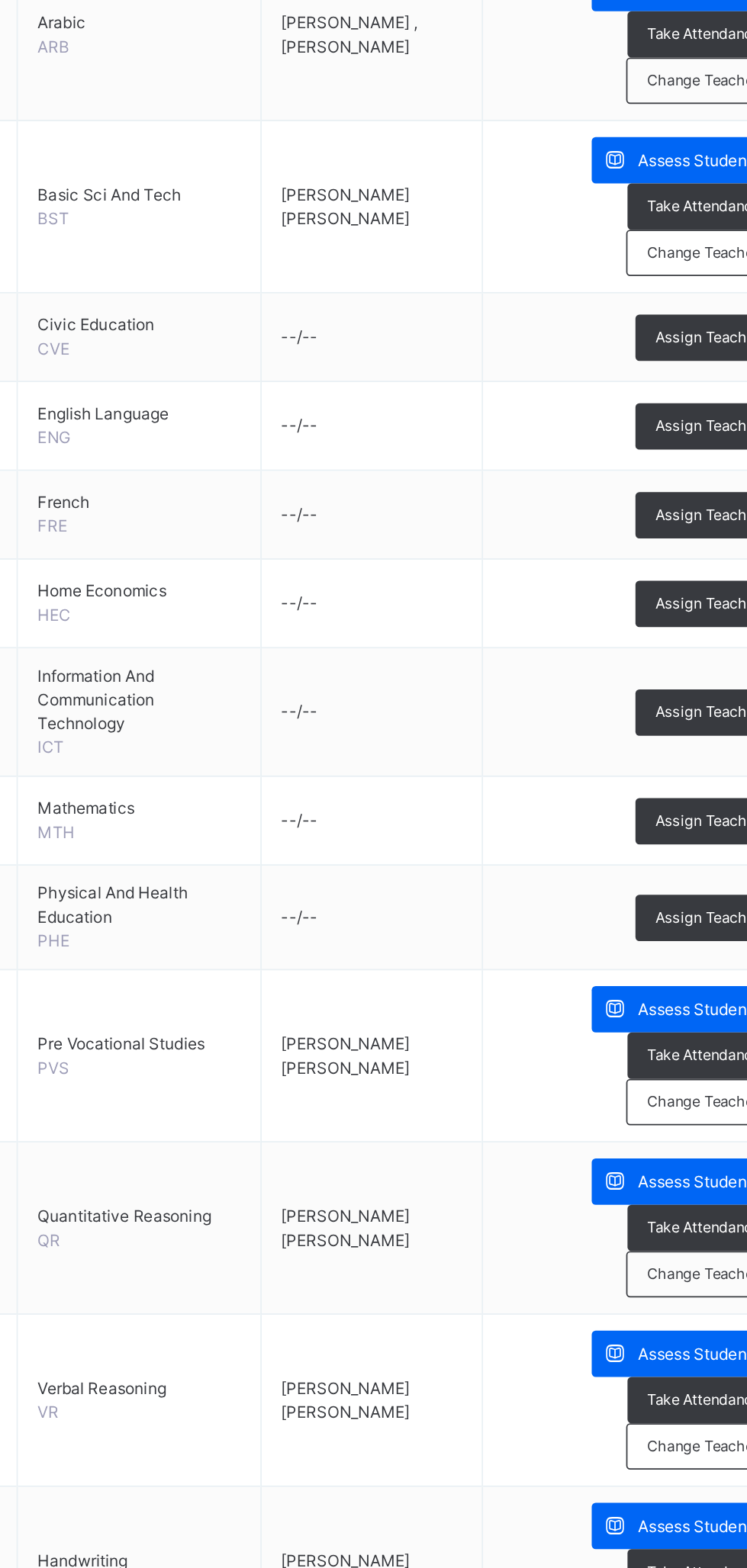
click at [658, 1035] on span "Assign Teacher" at bounding box center [665, 1038] width 60 height 13
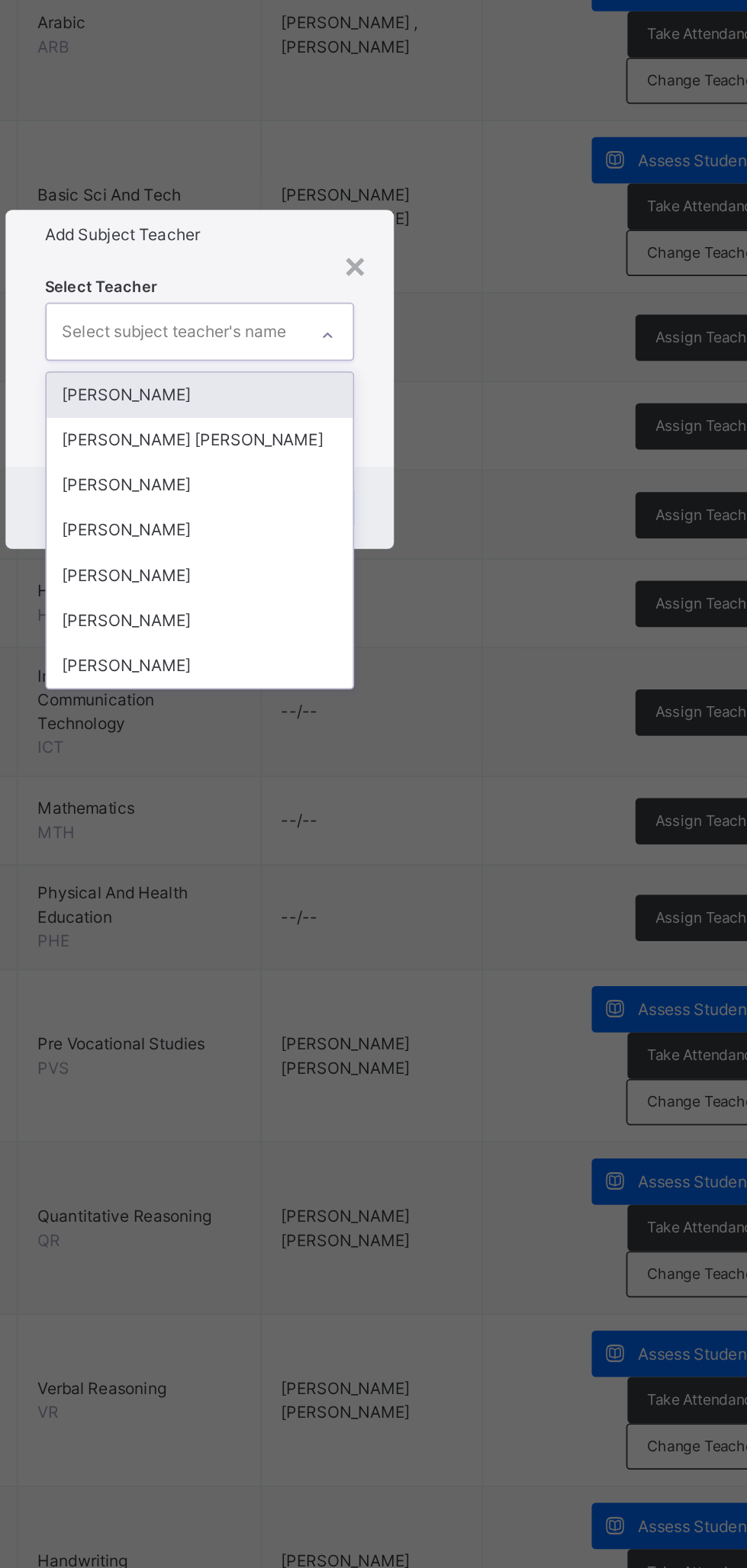
click at [462, 884] on div "[PERSON_NAME]" at bounding box center [374, 871] width 177 height 26
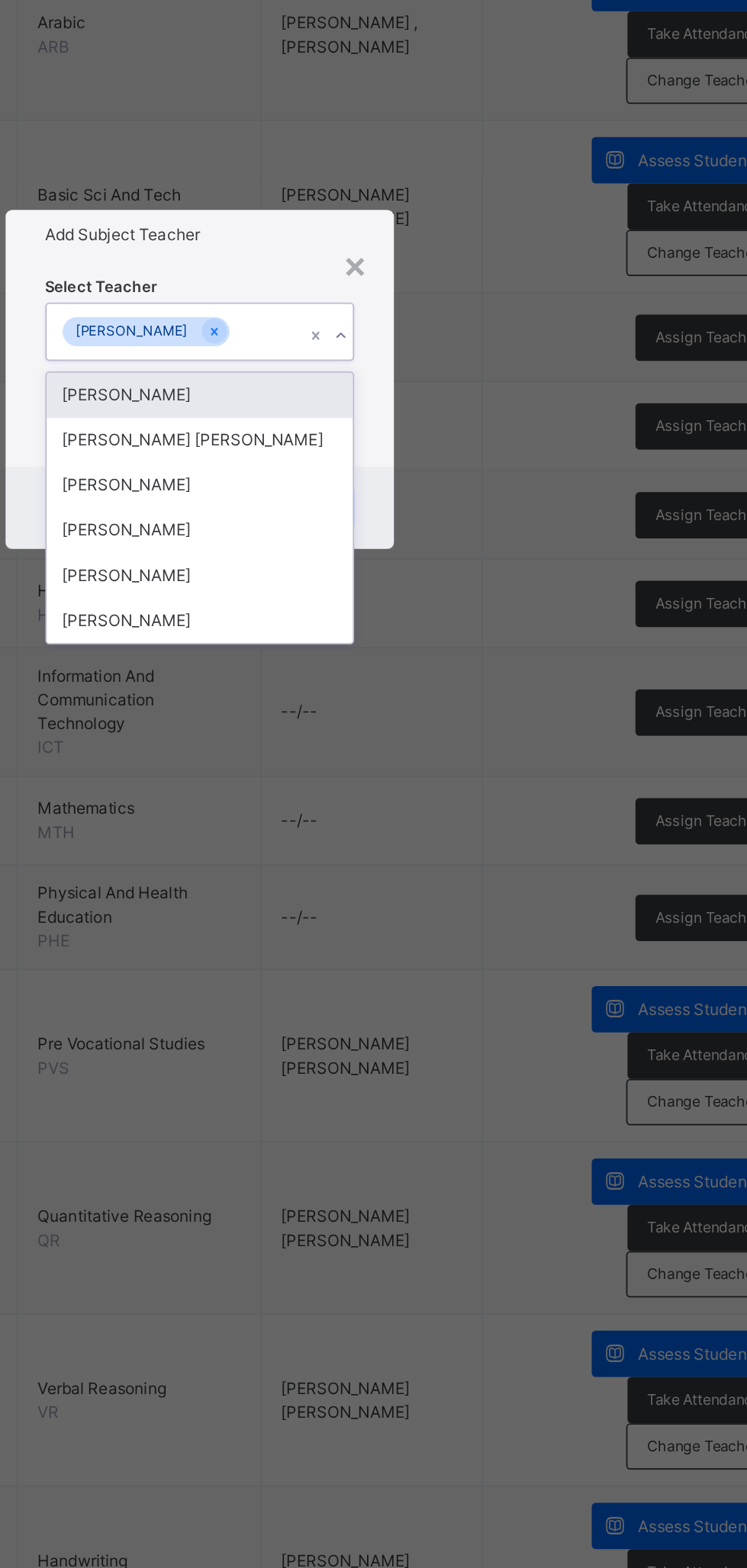
click at [462, 806] on div "[PERSON_NAME]" at bounding box center [374, 793] width 177 height 26
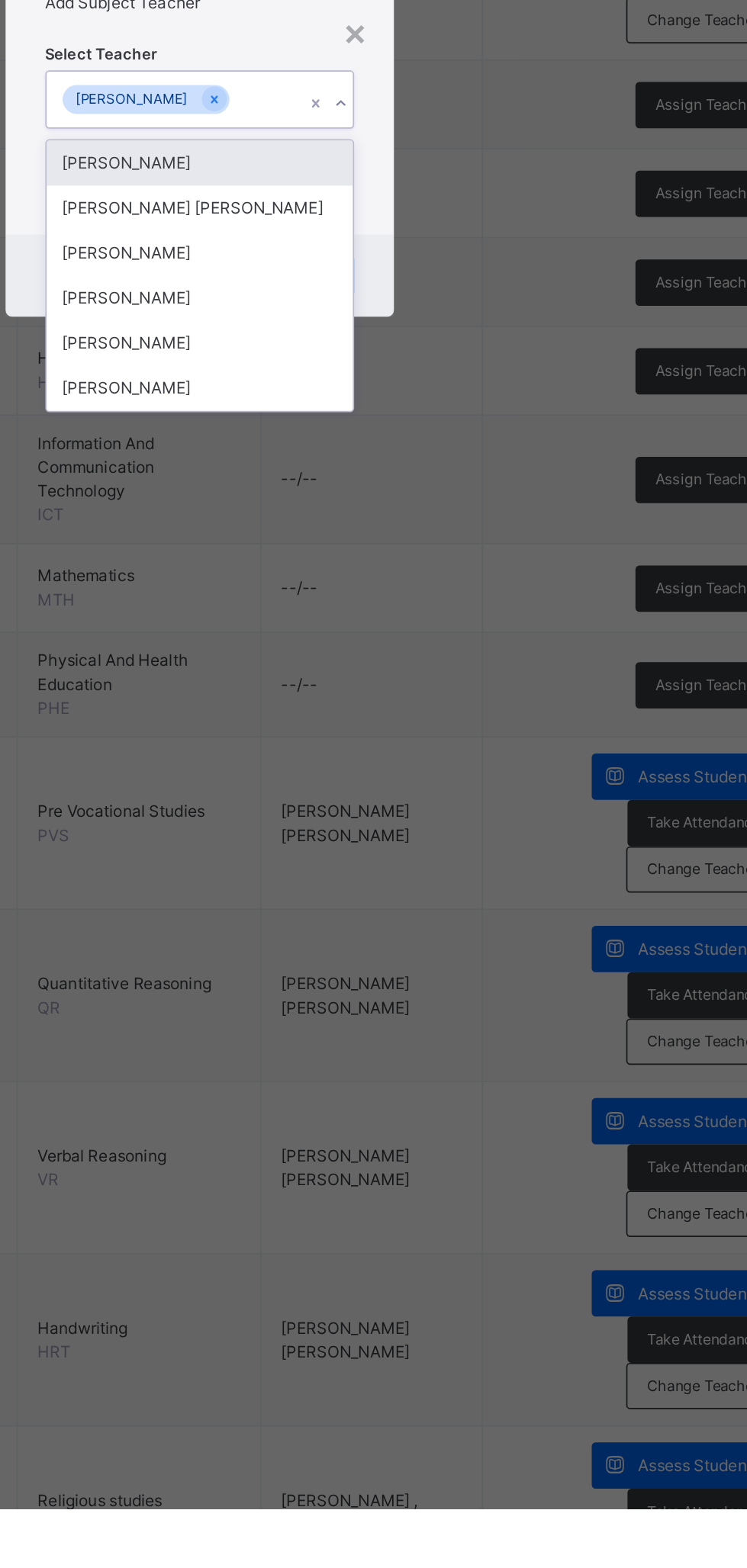
click at [462, 910] on div "[PERSON_NAME]" at bounding box center [374, 896] width 177 height 26
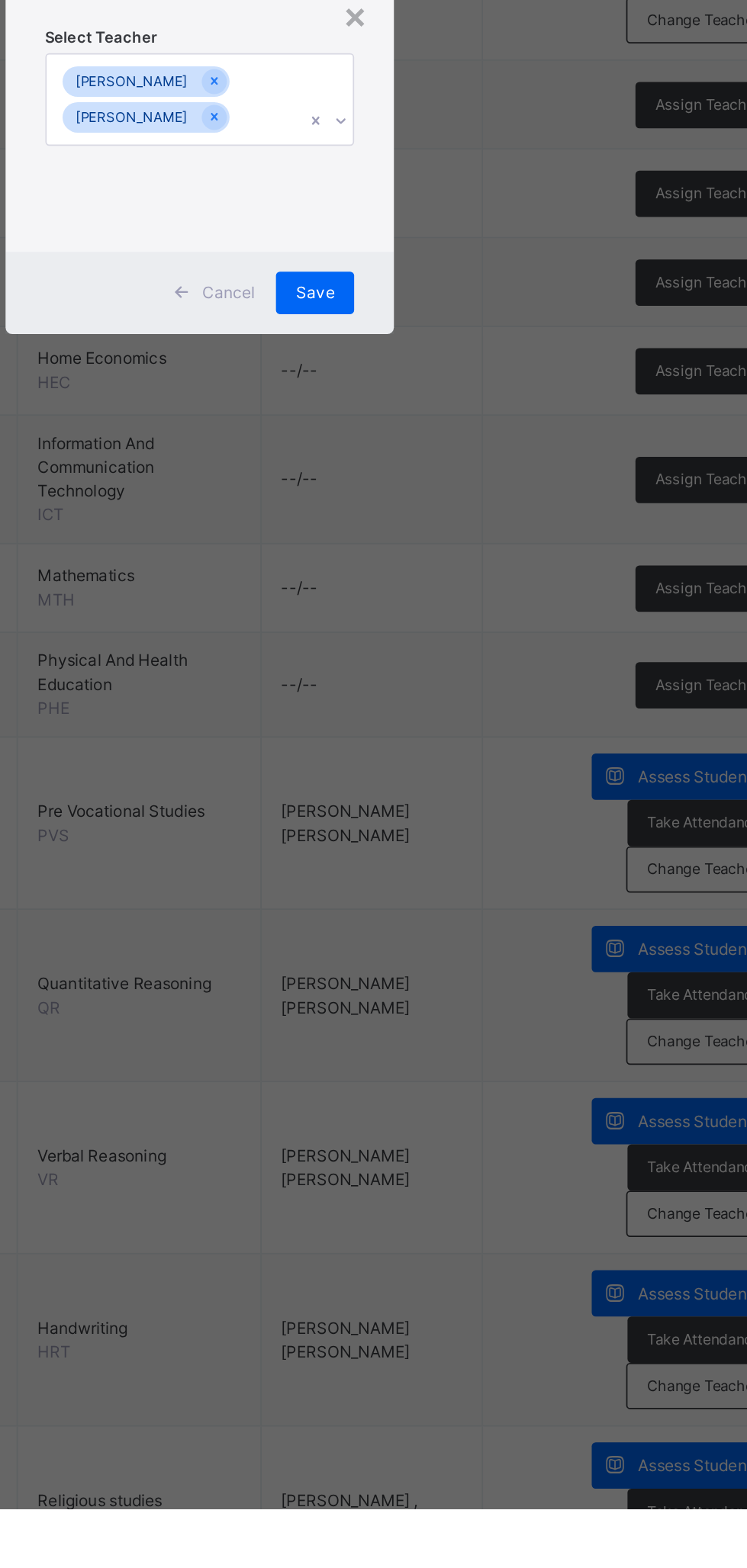
click at [451, 875] on span "Save" at bounding box center [440, 868] width 22 height 14
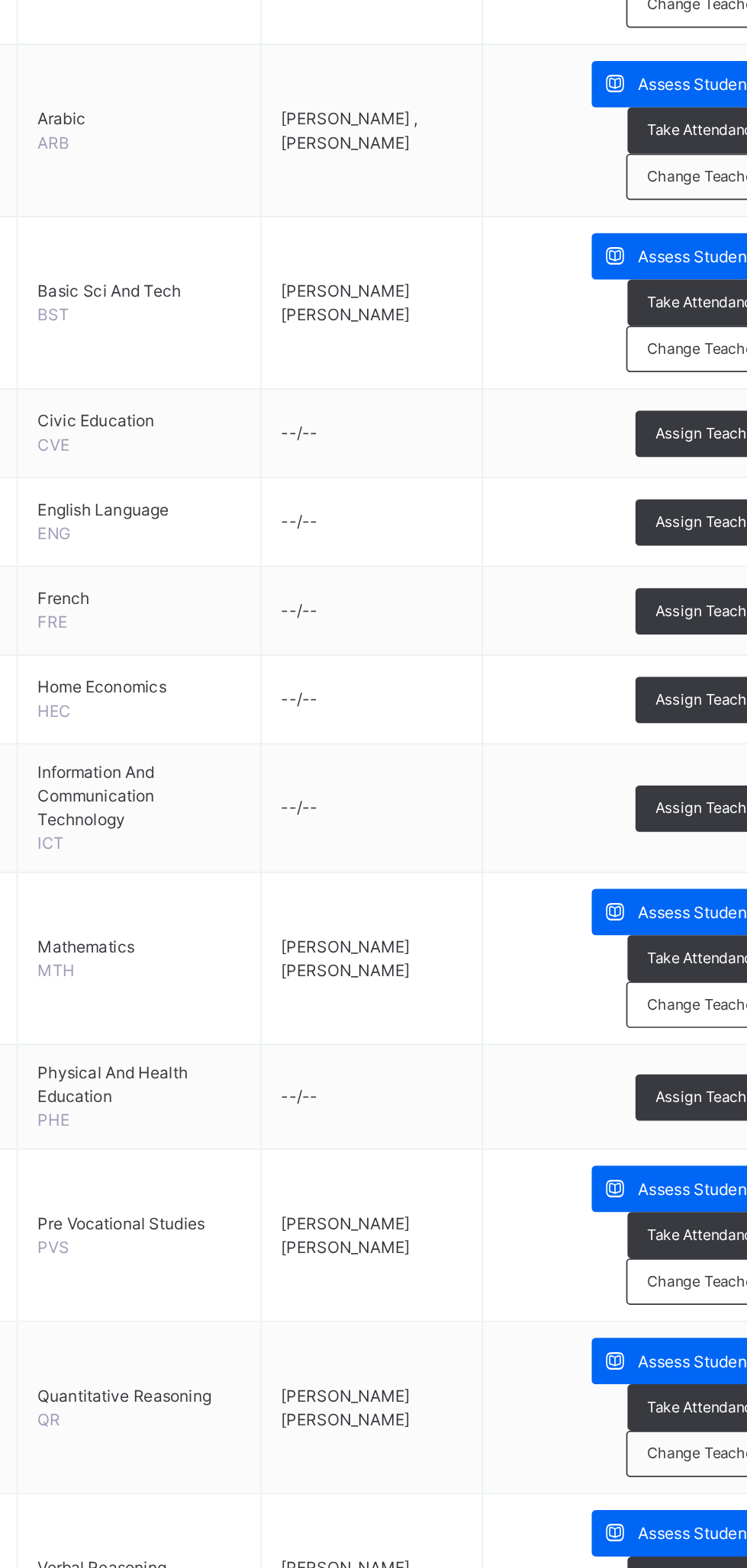
click at [660, 975] on span "Assign Teacher" at bounding box center [665, 976] width 60 height 13
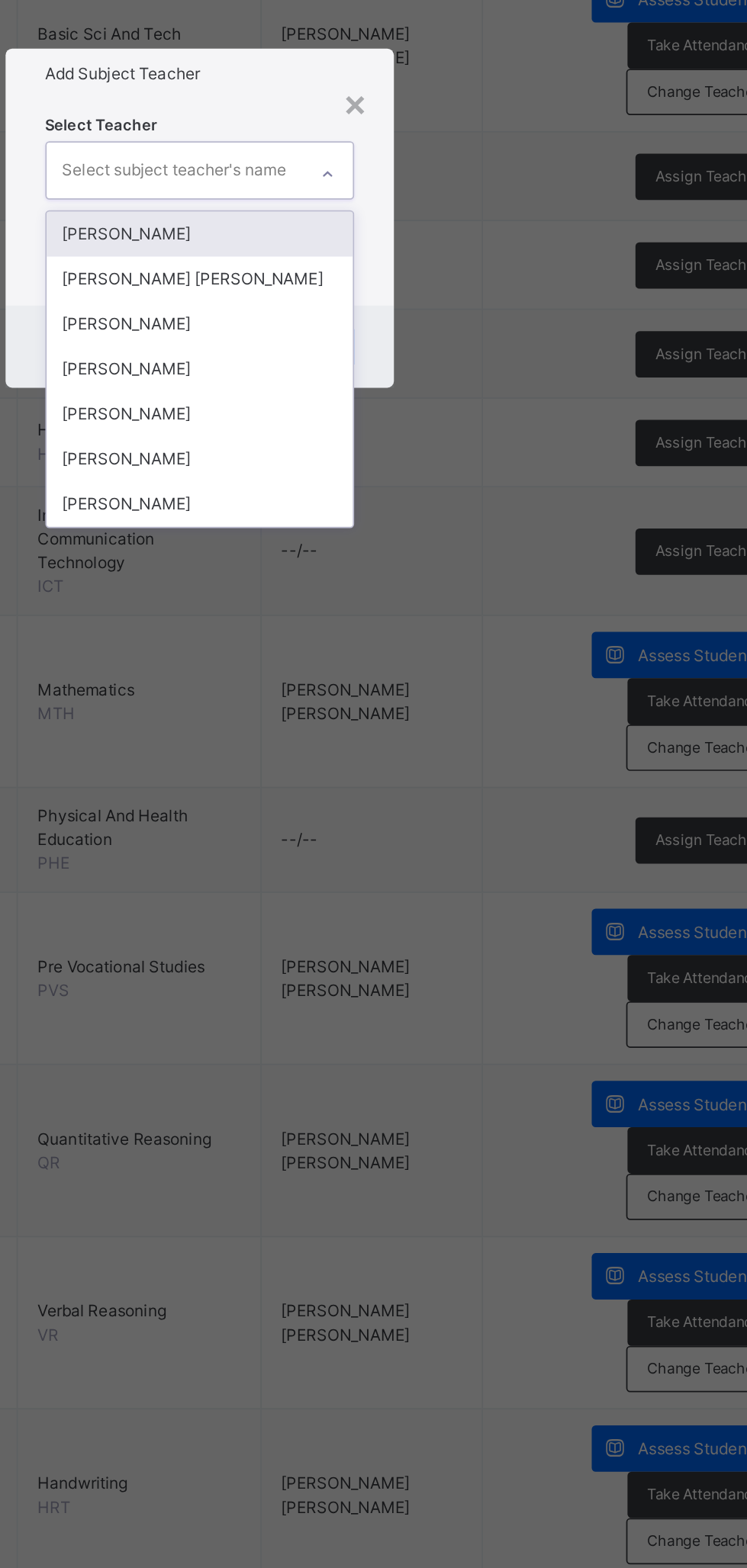
click at [462, 884] on div "[PERSON_NAME]" at bounding box center [374, 871] width 177 height 26
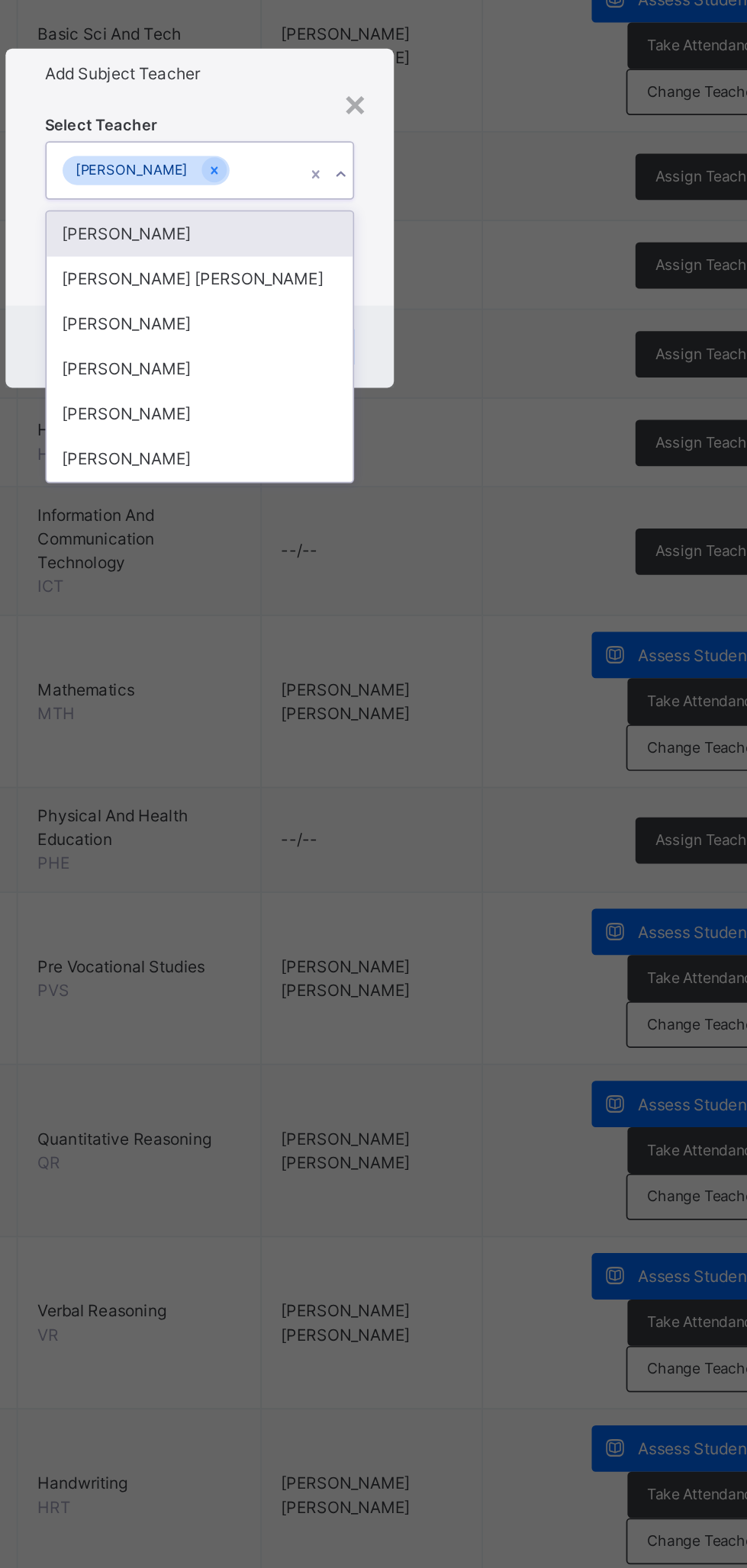
click at [462, 910] on div "[PERSON_NAME]" at bounding box center [374, 896] width 177 height 26
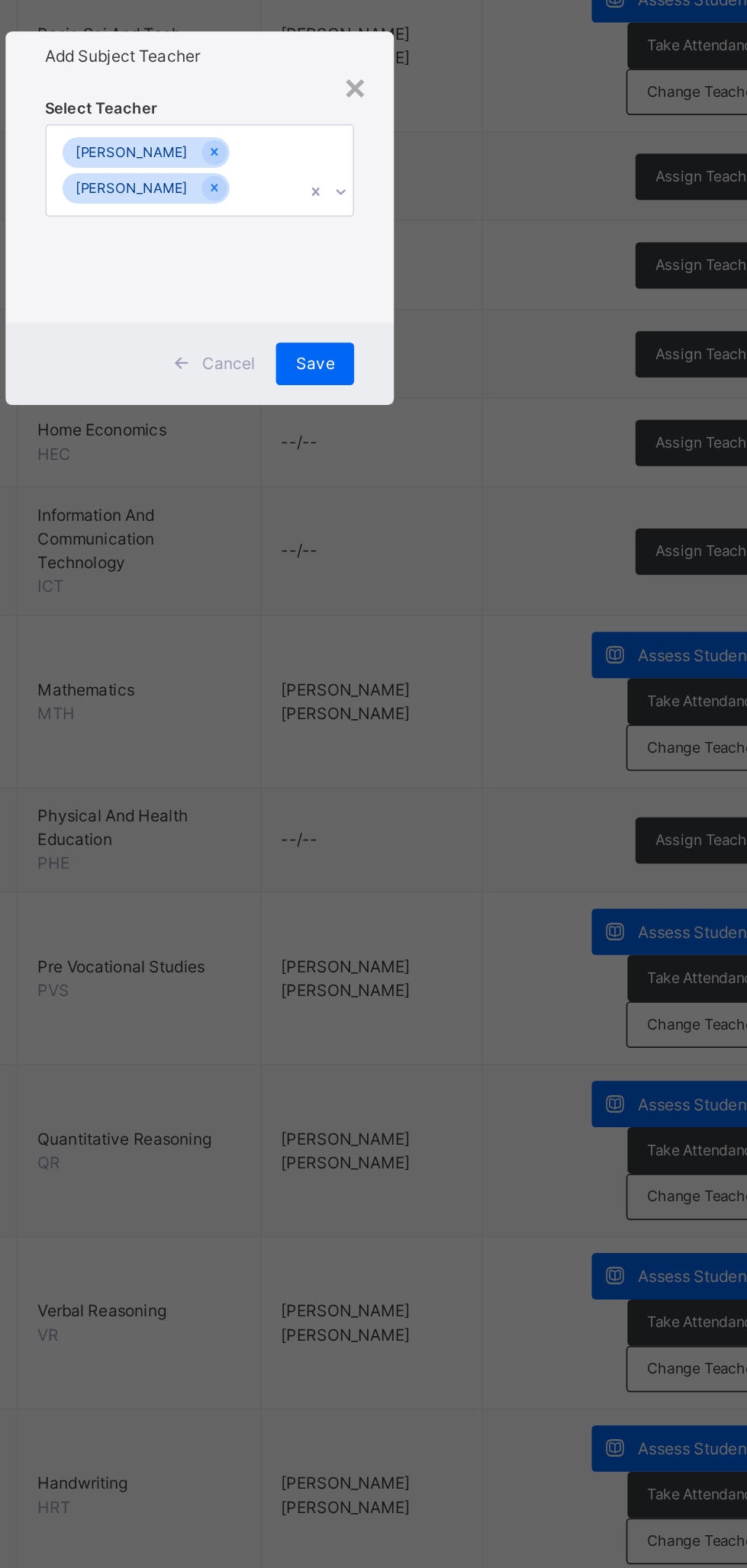
click at [451, 875] on span "Save" at bounding box center [440, 868] width 22 height 14
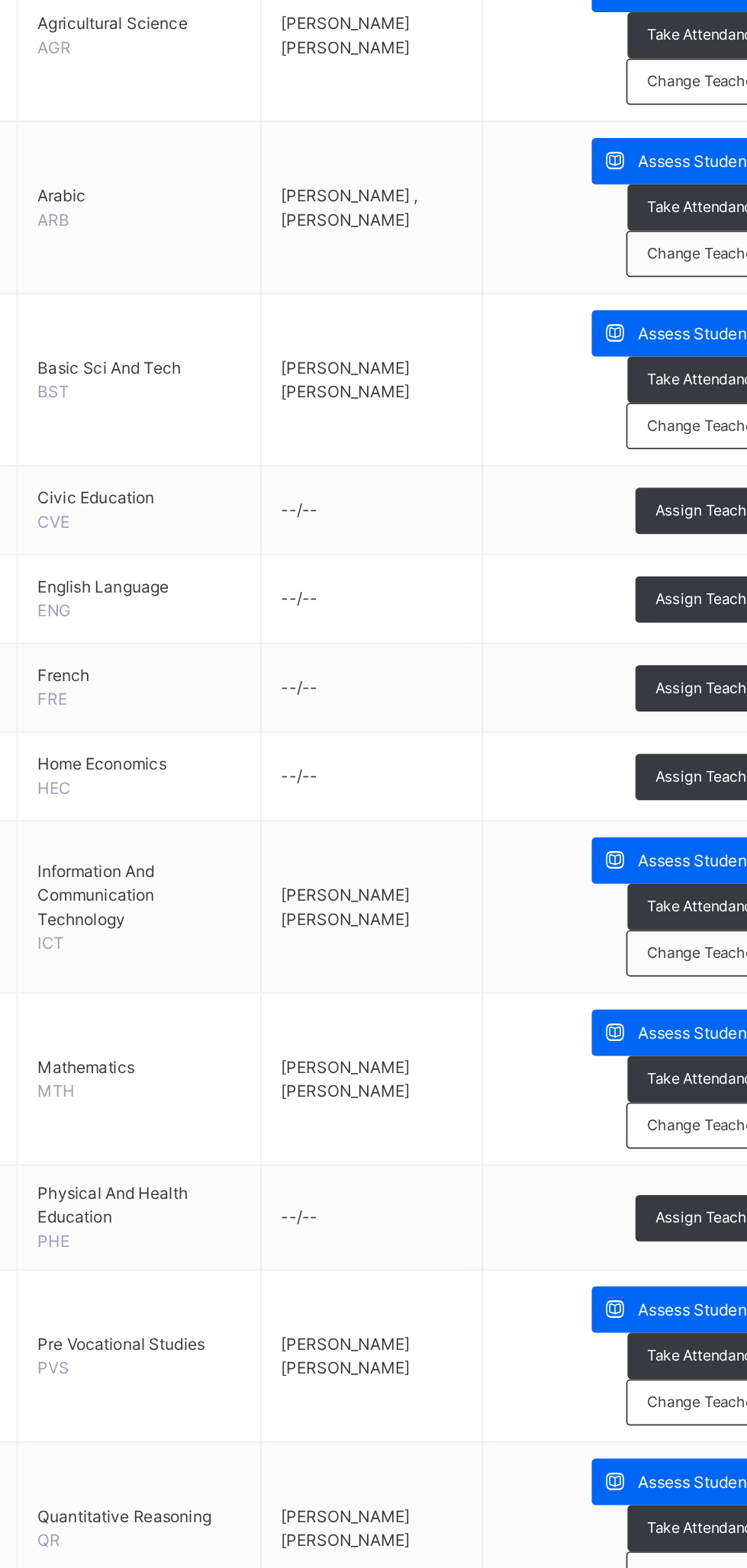
click at [651, 907] on span "Assign Teacher" at bounding box center [665, 913] width 60 height 13
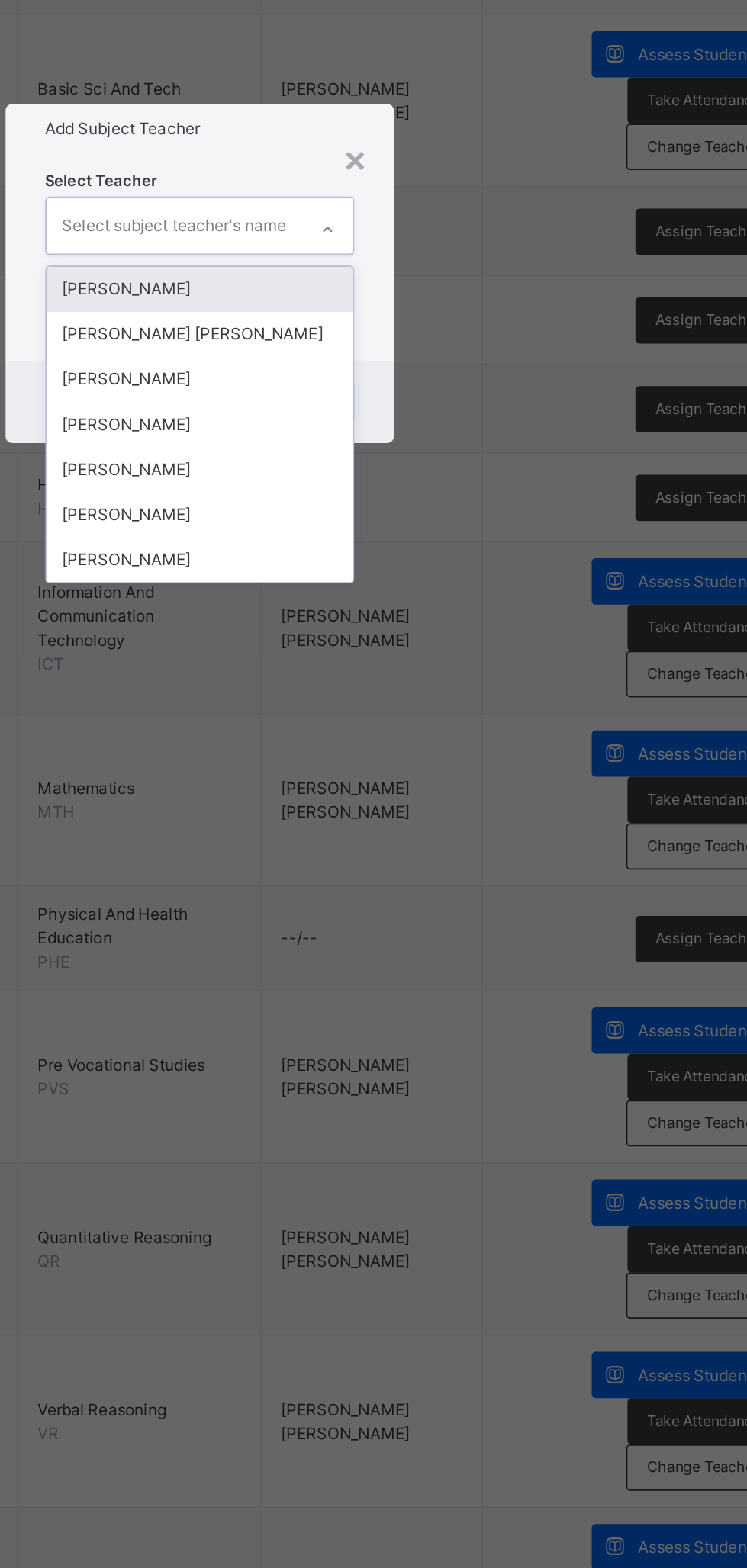
click at [462, 884] on div "[PERSON_NAME]" at bounding box center [374, 871] width 177 height 26
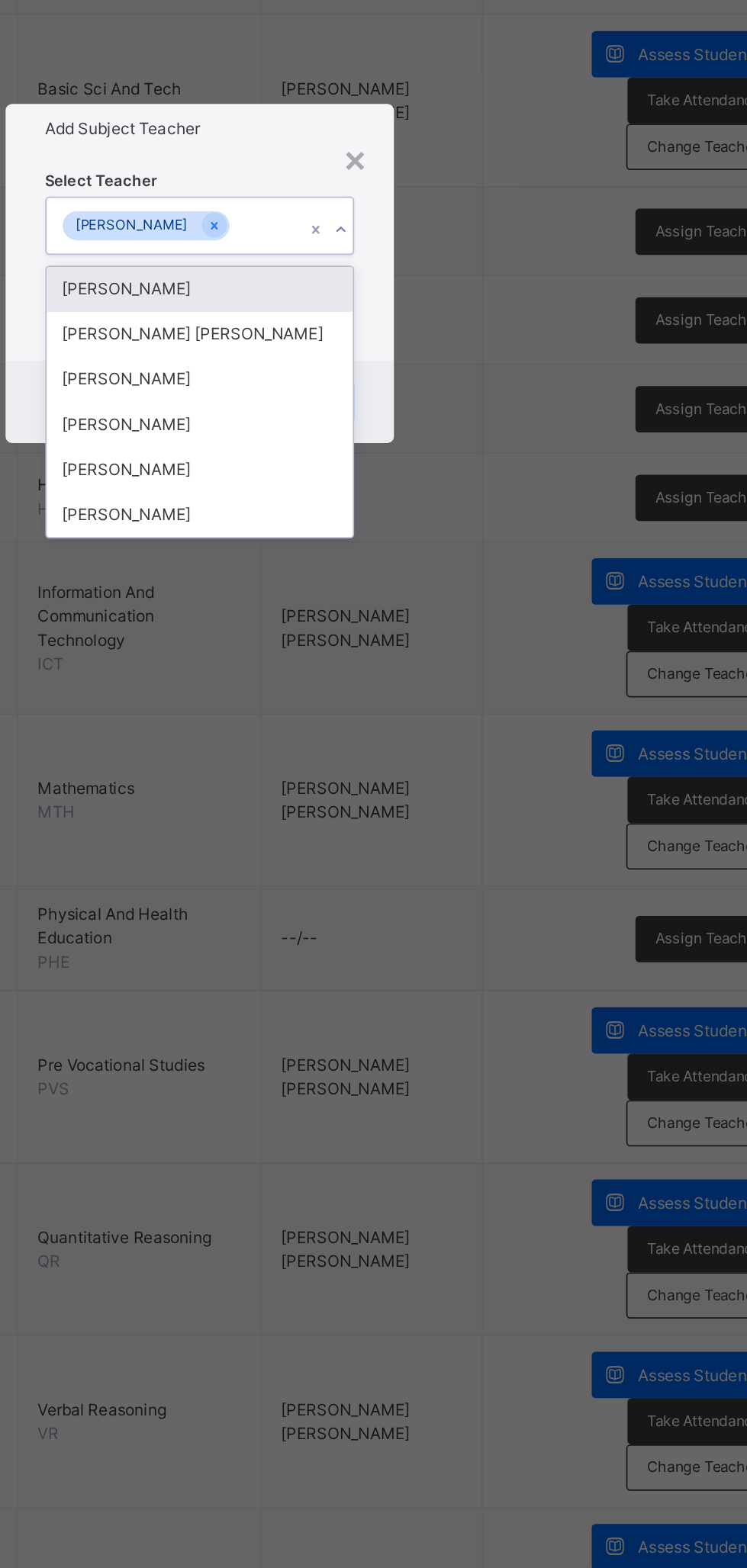
click at [462, 910] on div "[PERSON_NAME]" at bounding box center [374, 896] width 177 height 26
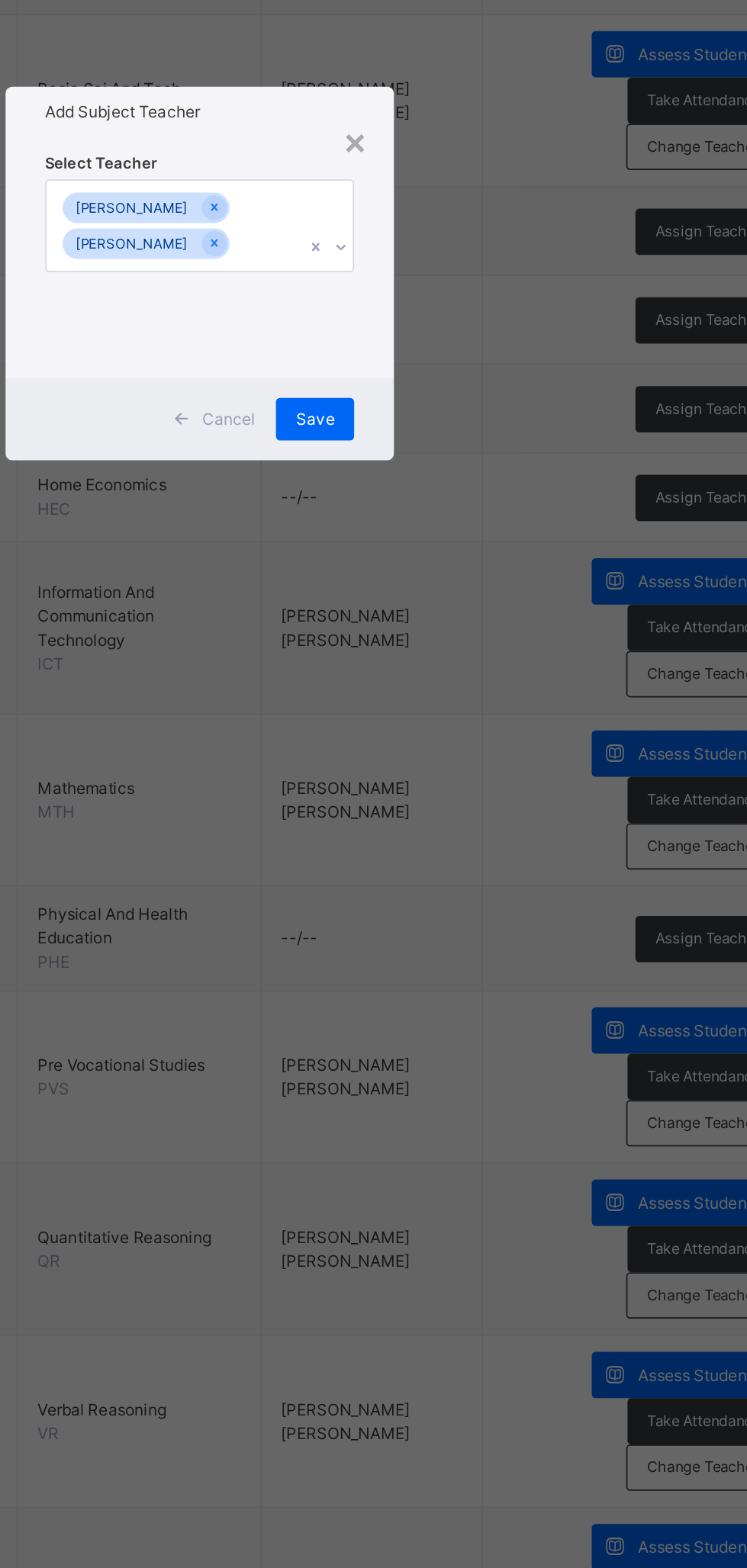
click at [451, 875] on span "Save" at bounding box center [440, 868] width 22 height 14
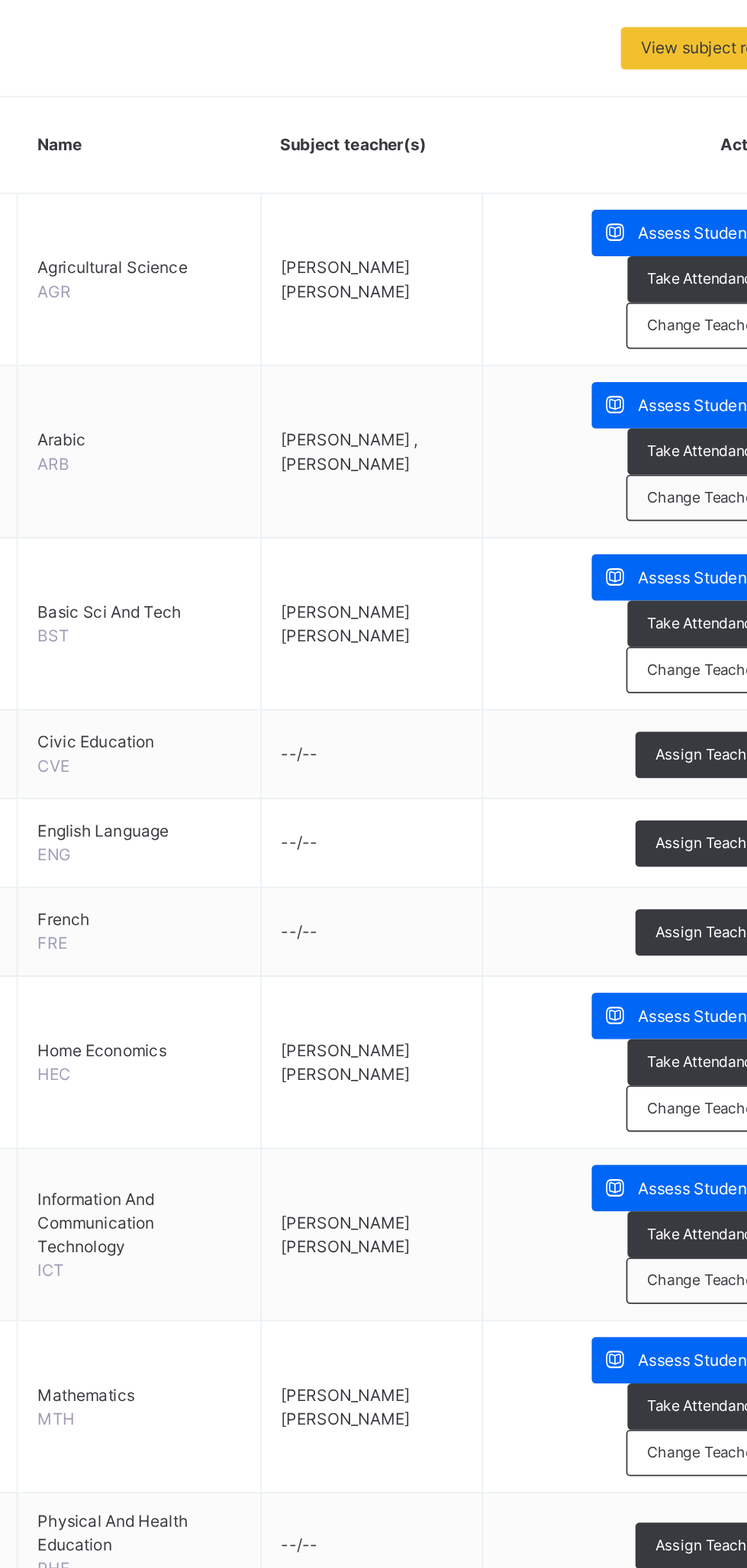
click at [655, 817] on div "Assign Teacher" at bounding box center [665, 810] width 83 height 26
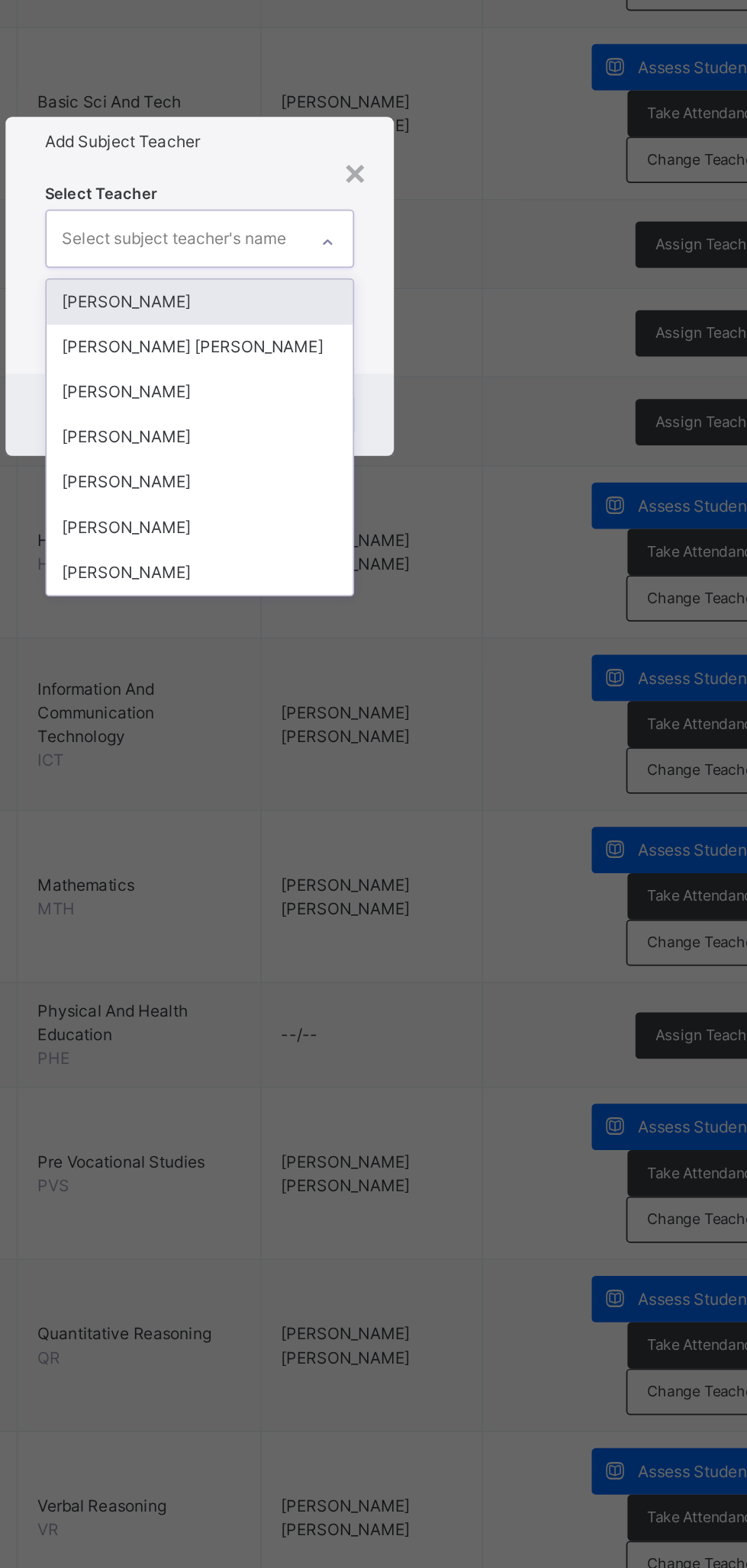
click at [462, 884] on div "[PERSON_NAME]" at bounding box center [374, 871] width 177 height 26
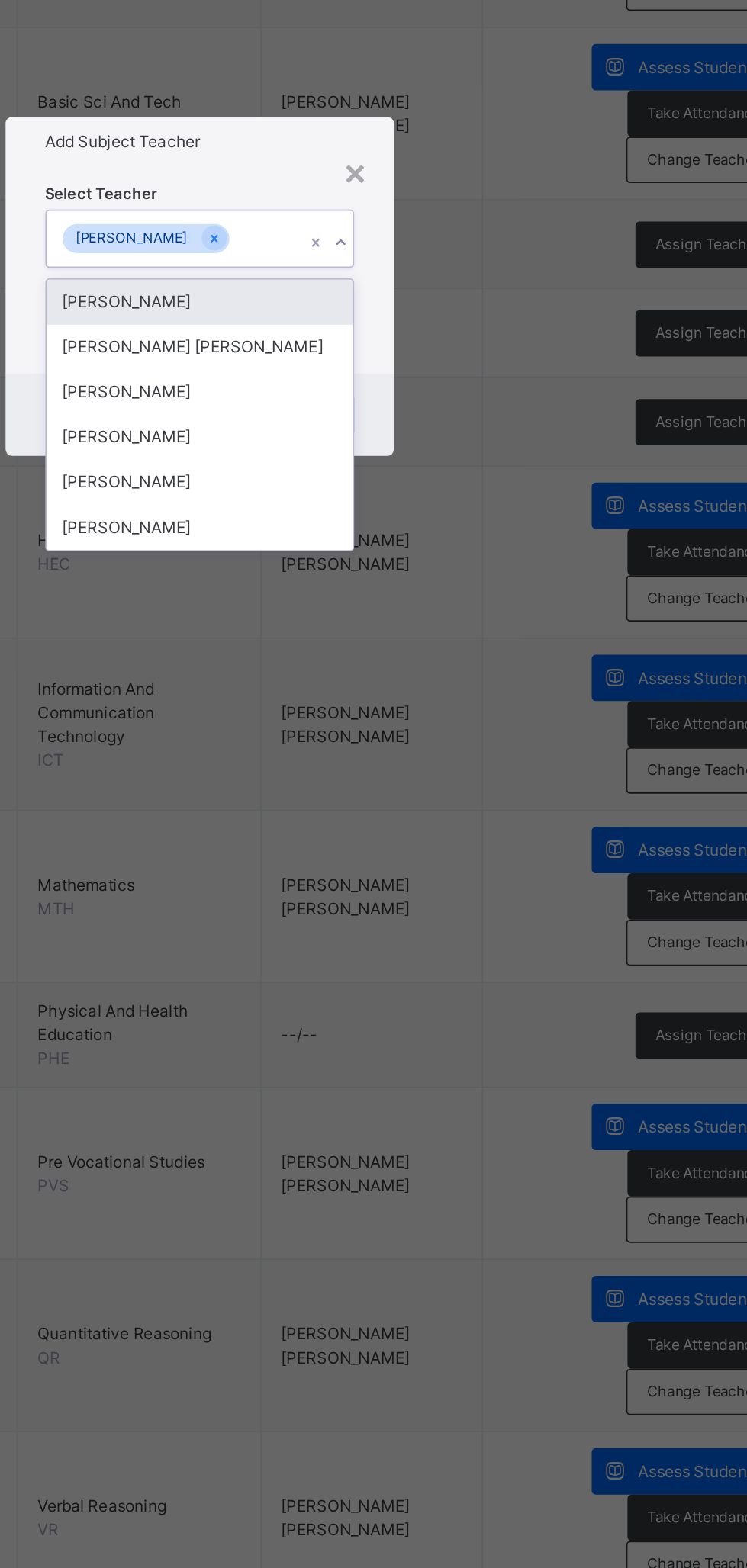
click at [462, 910] on div "[PERSON_NAME]" at bounding box center [374, 896] width 177 height 26
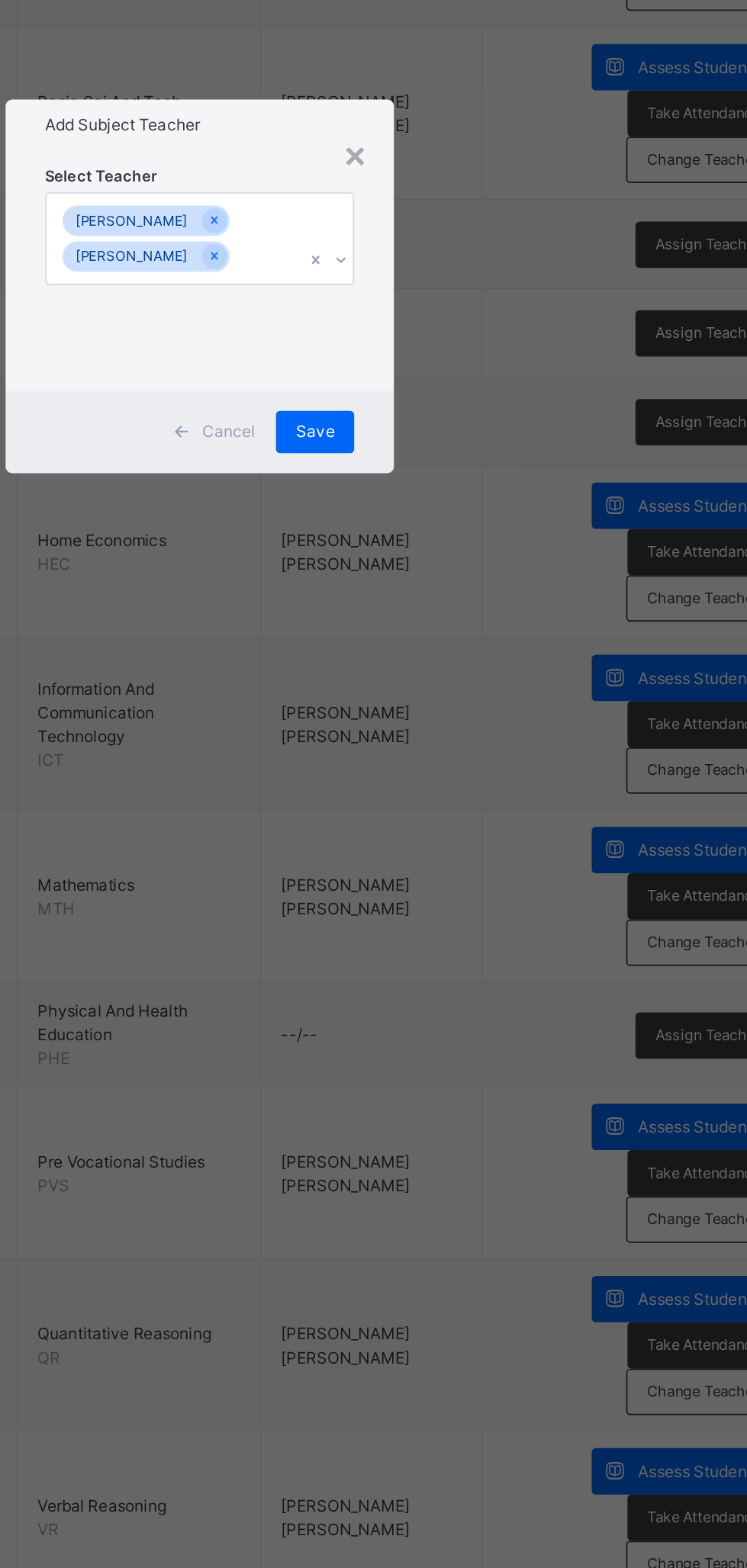
click at [451, 875] on span "Save" at bounding box center [440, 868] width 22 height 14
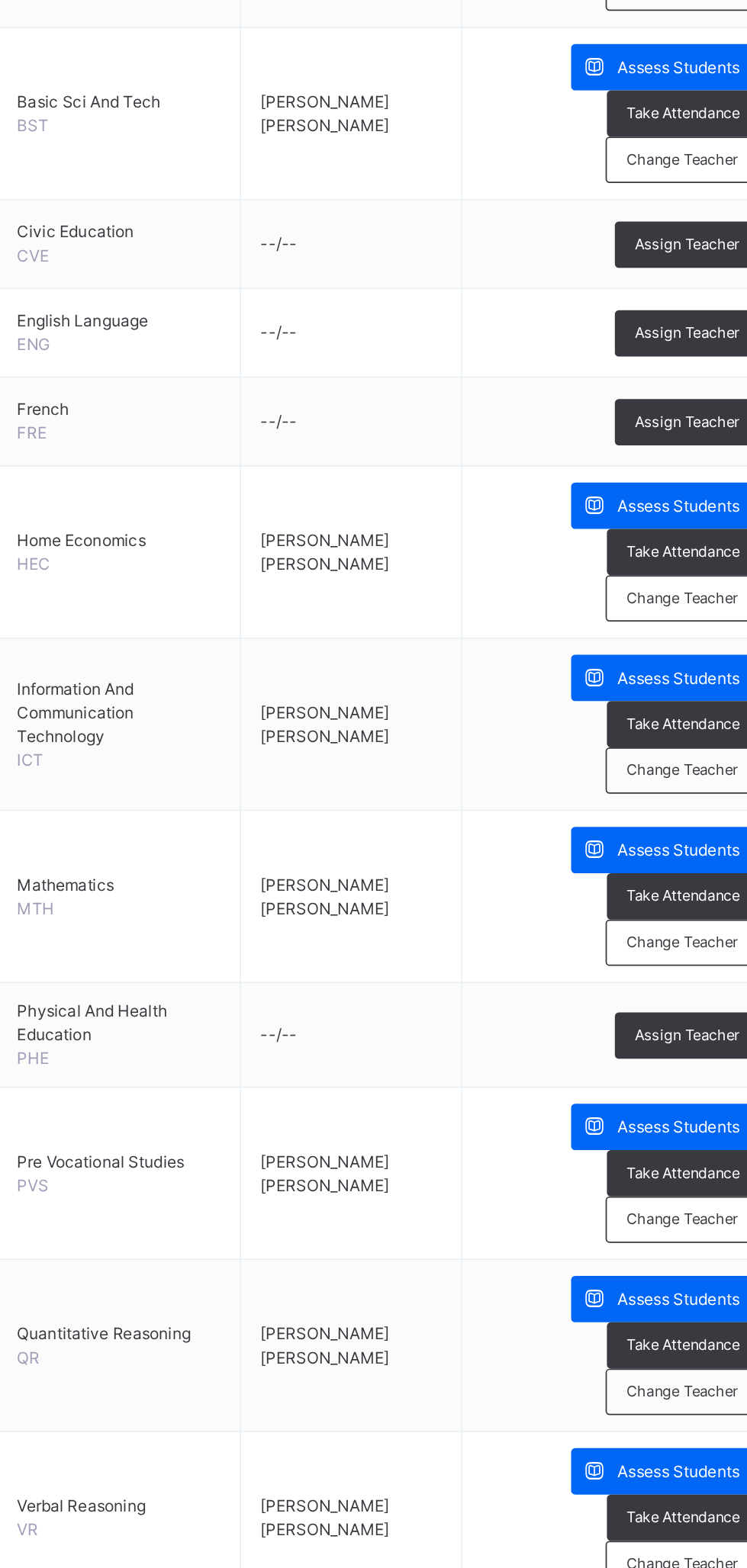
click at [666, 1208] on span "Assign Teacher" at bounding box center [665, 1215] width 60 height 13
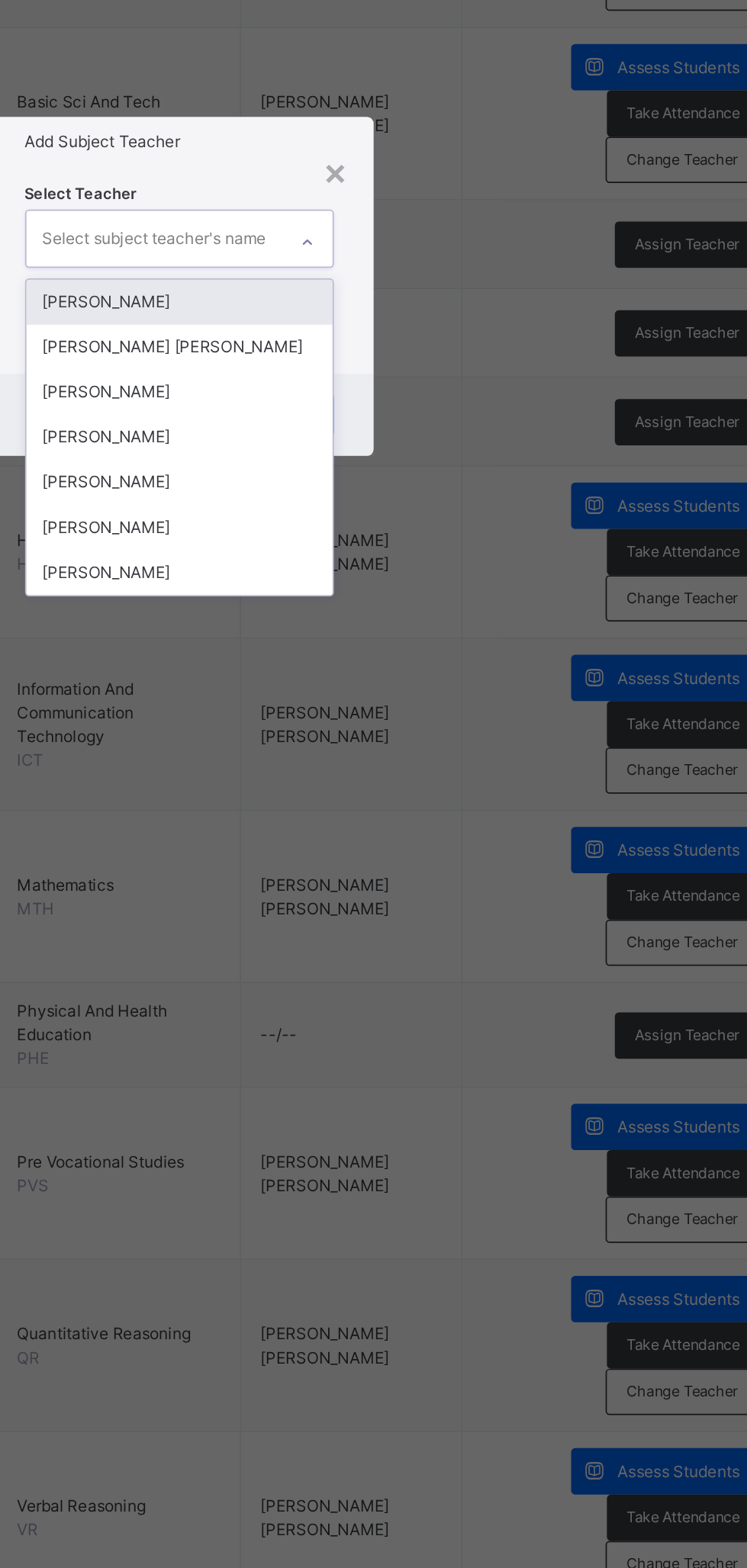
click at [462, 884] on div "[PERSON_NAME]" at bounding box center [374, 871] width 177 height 26
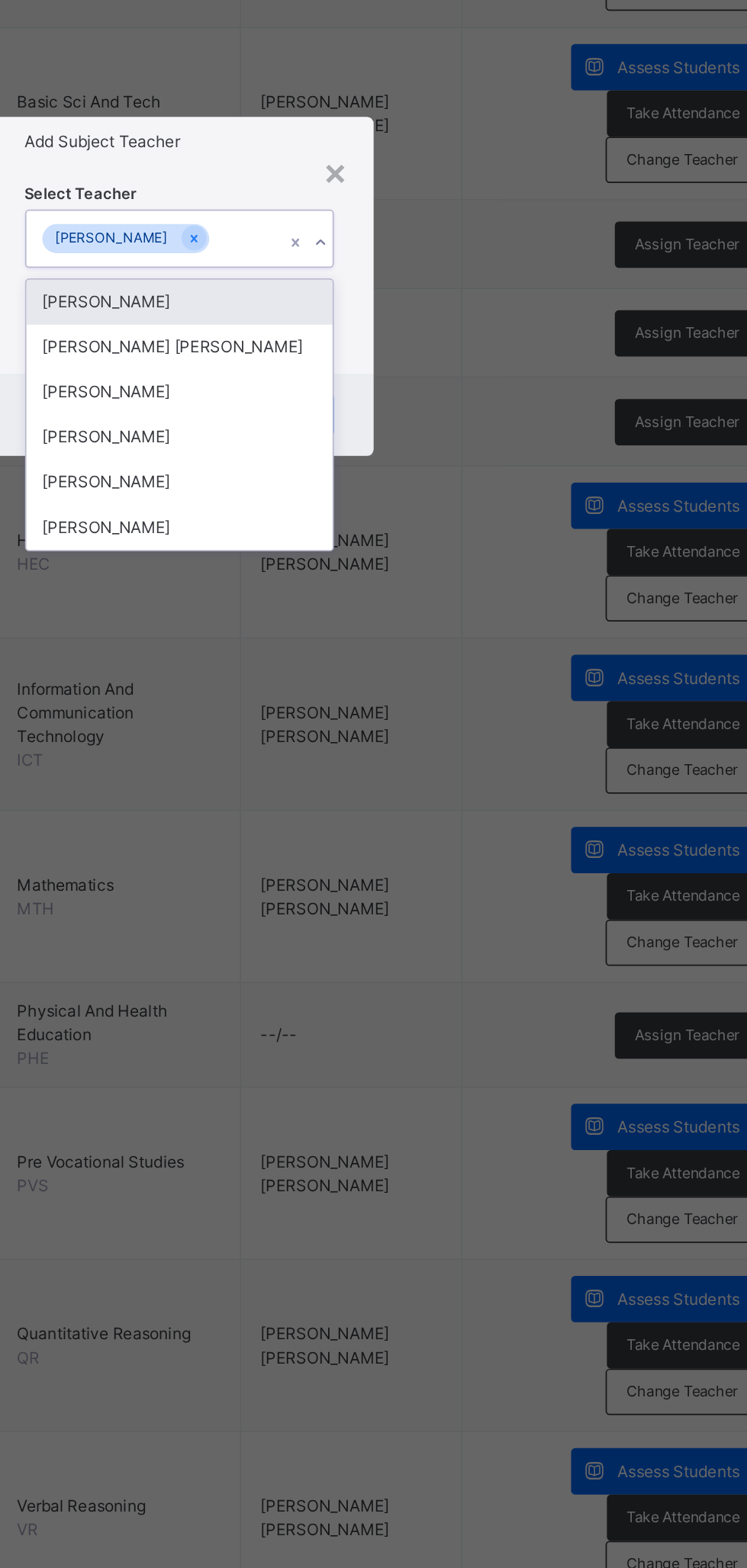
click at [462, 910] on div "[PERSON_NAME]" at bounding box center [374, 896] width 177 height 26
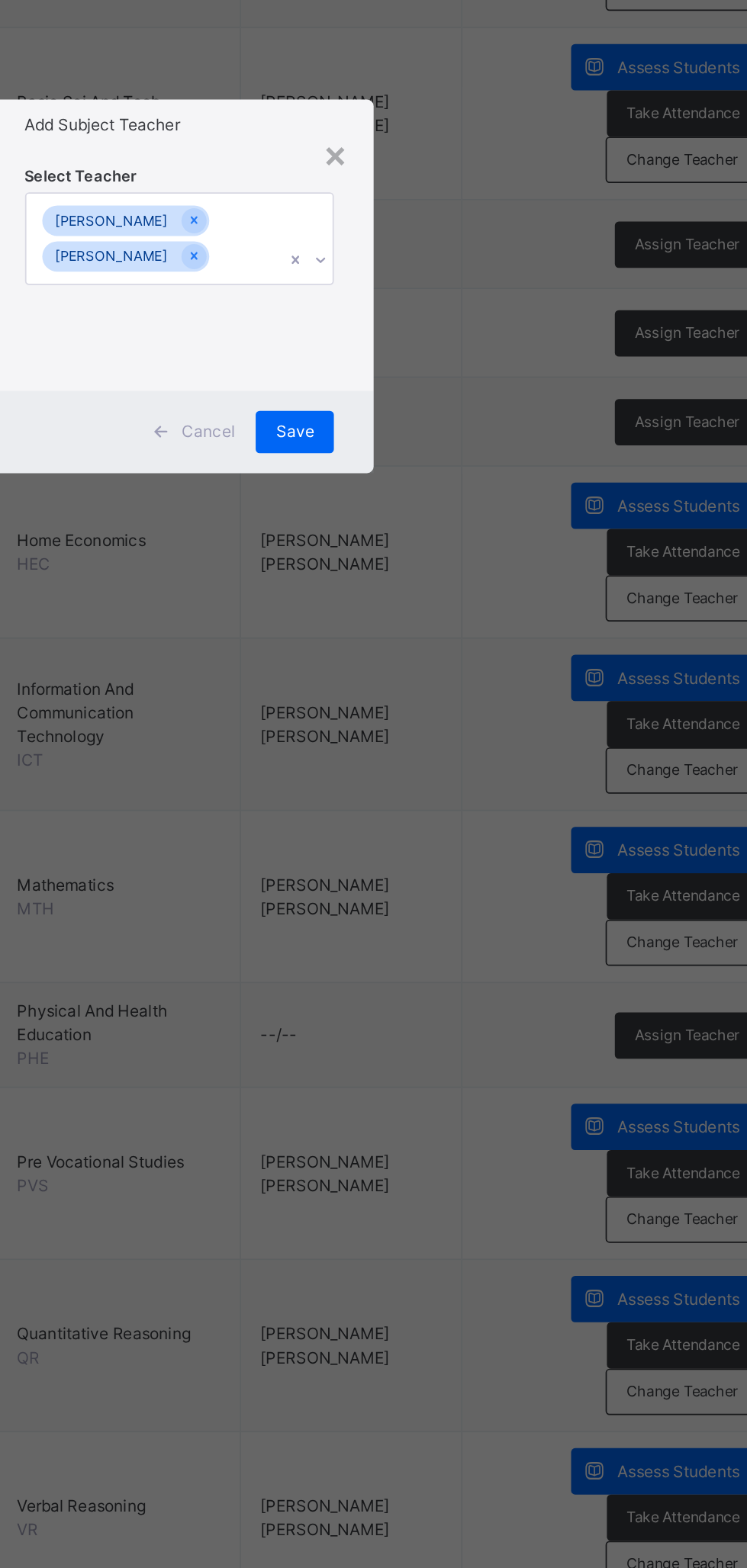
click at [451, 875] on span "Save" at bounding box center [440, 868] width 22 height 14
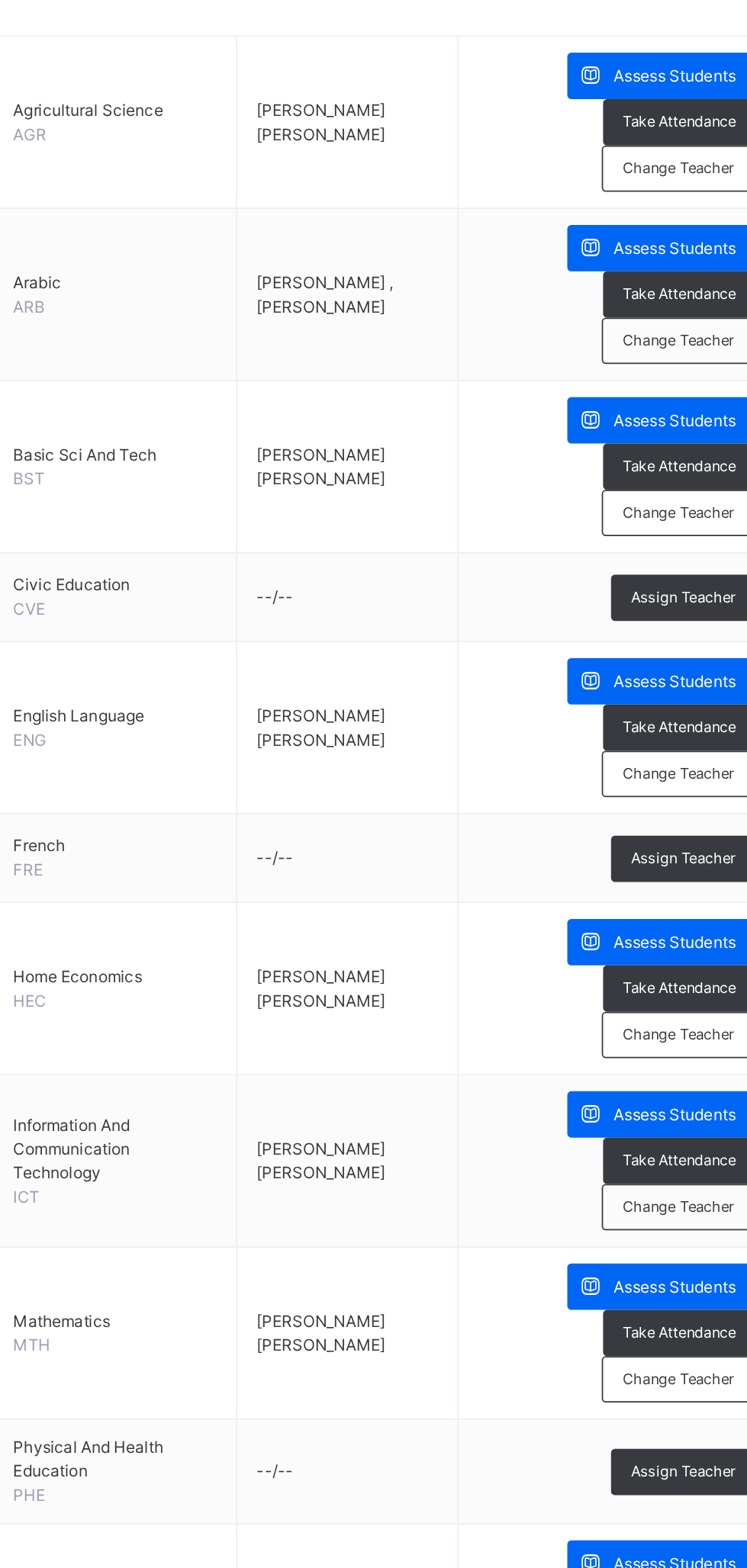
click at [652, 764] on div "Assign Teacher" at bounding box center [665, 760] width 83 height 26
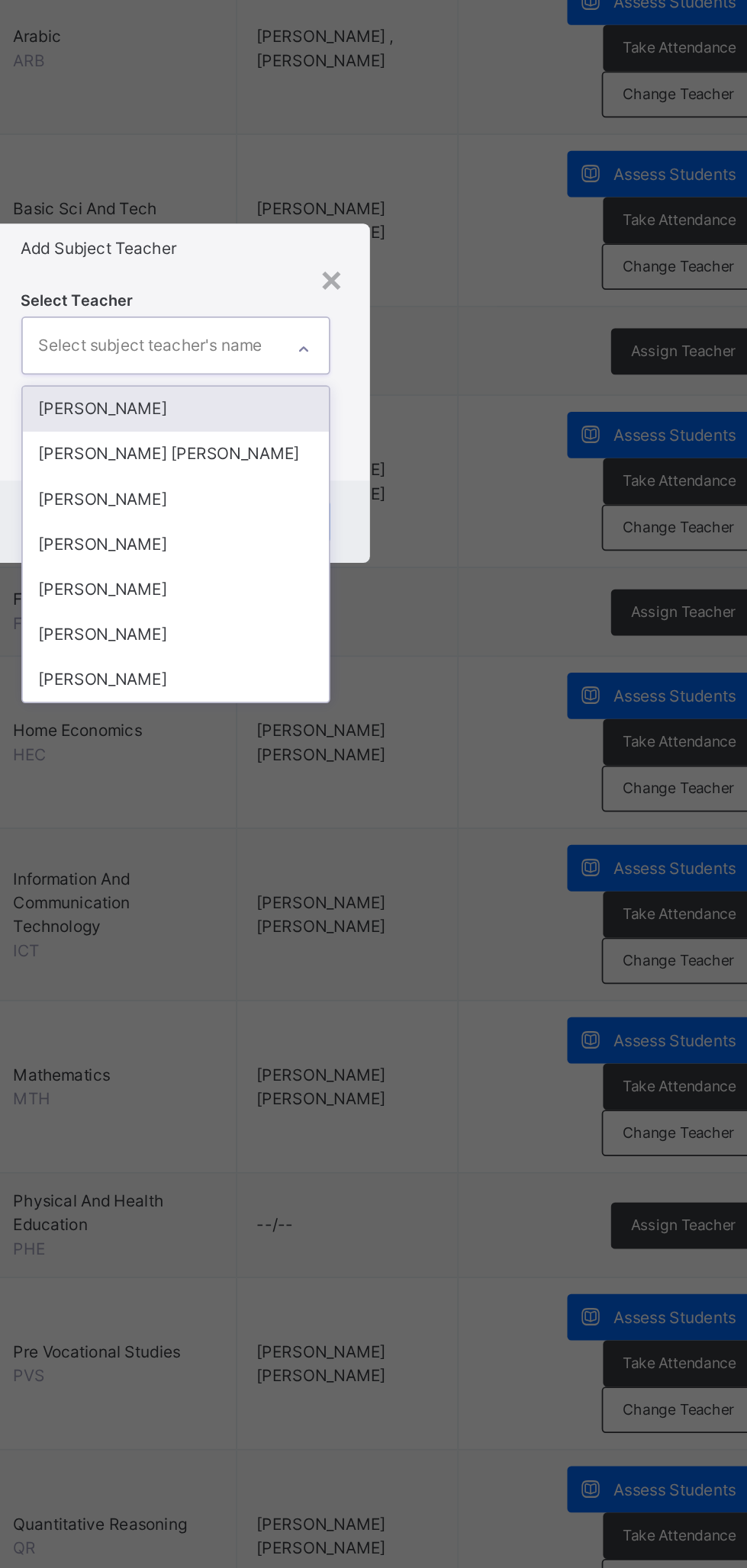
click at [462, 884] on div "[PERSON_NAME]" at bounding box center [374, 871] width 177 height 26
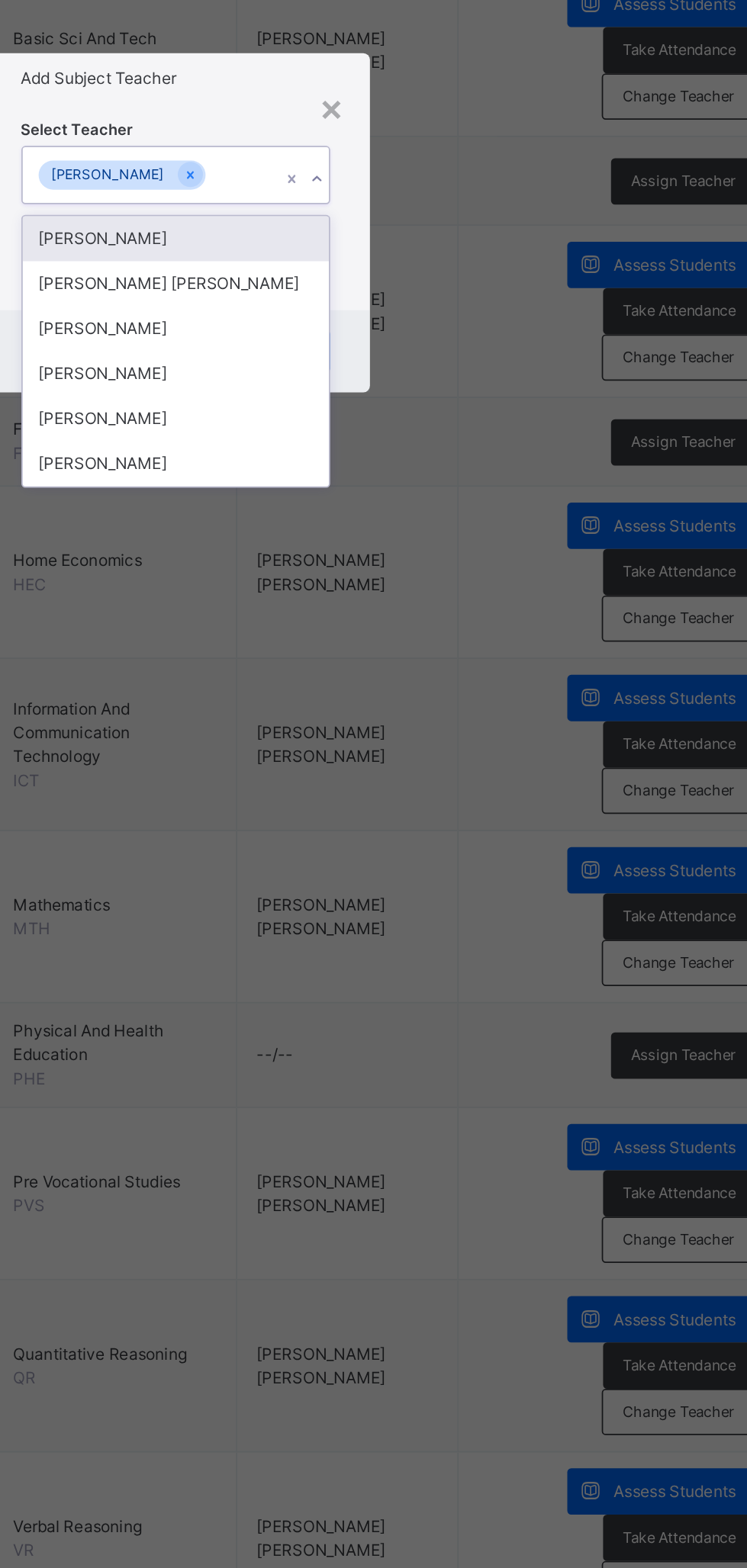
click at [462, 910] on div "[PERSON_NAME]" at bounding box center [374, 896] width 177 height 26
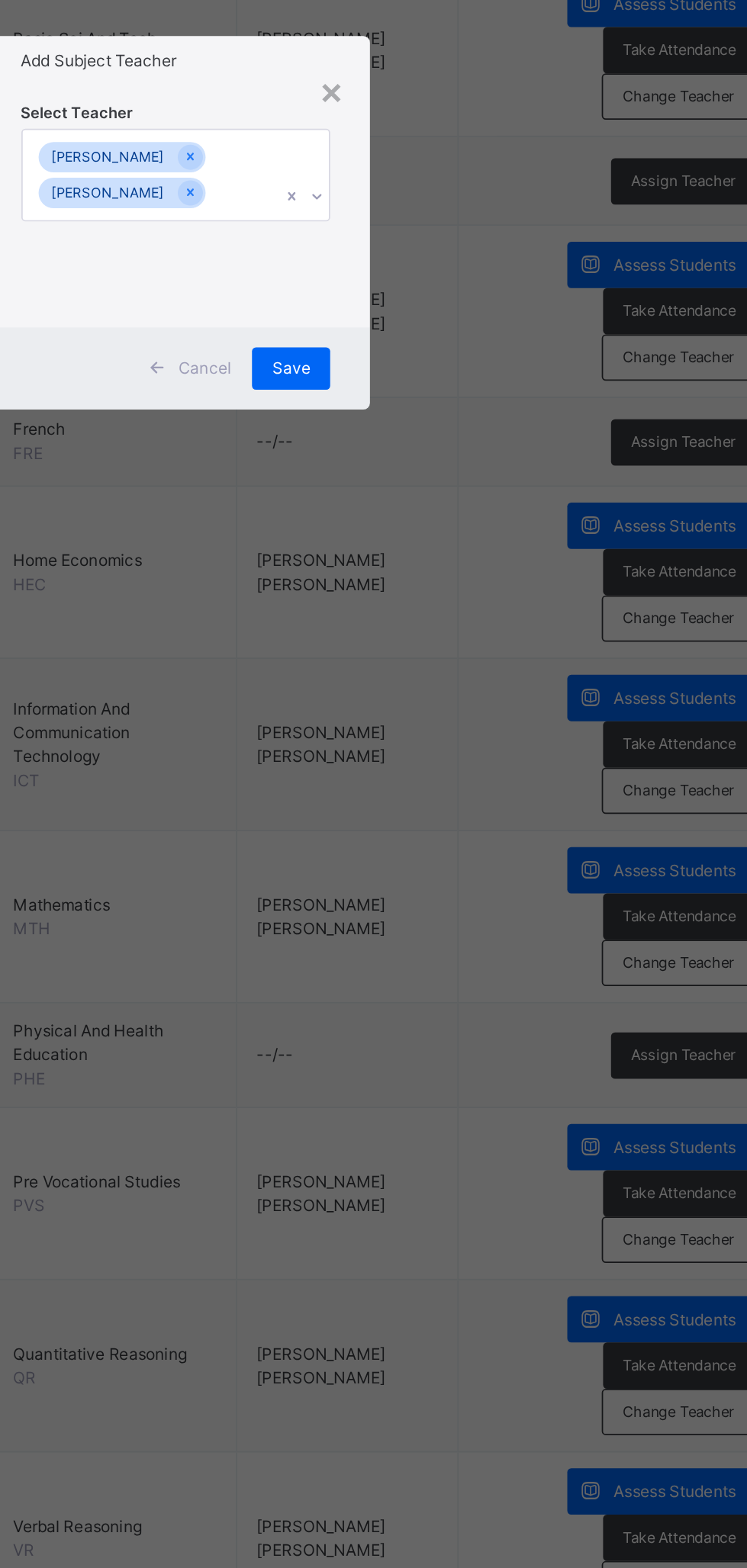
click at [451, 875] on span "Save" at bounding box center [440, 868] width 22 height 14
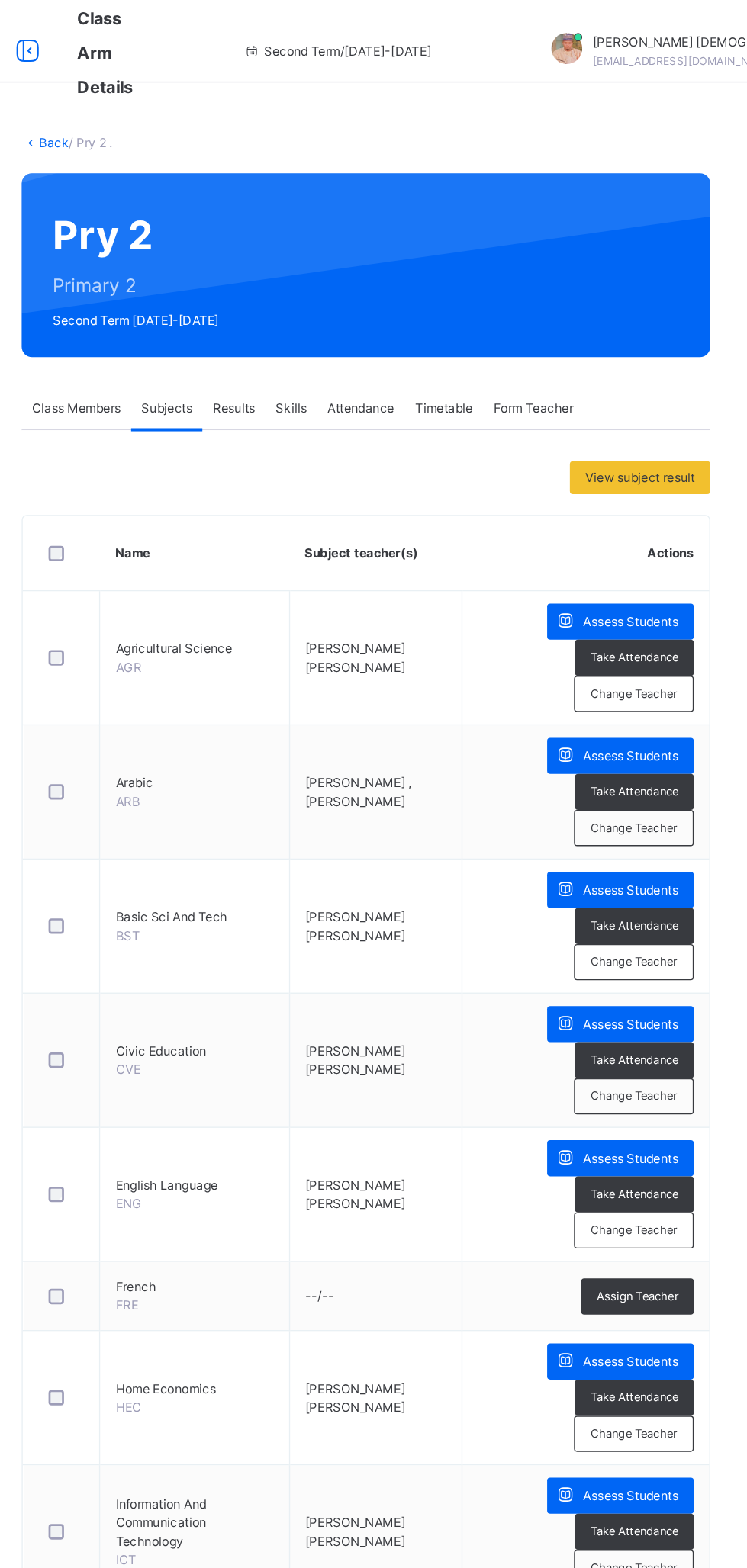
click at [657, 453] on span "Assess Students" at bounding box center [661, 459] width 70 height 14
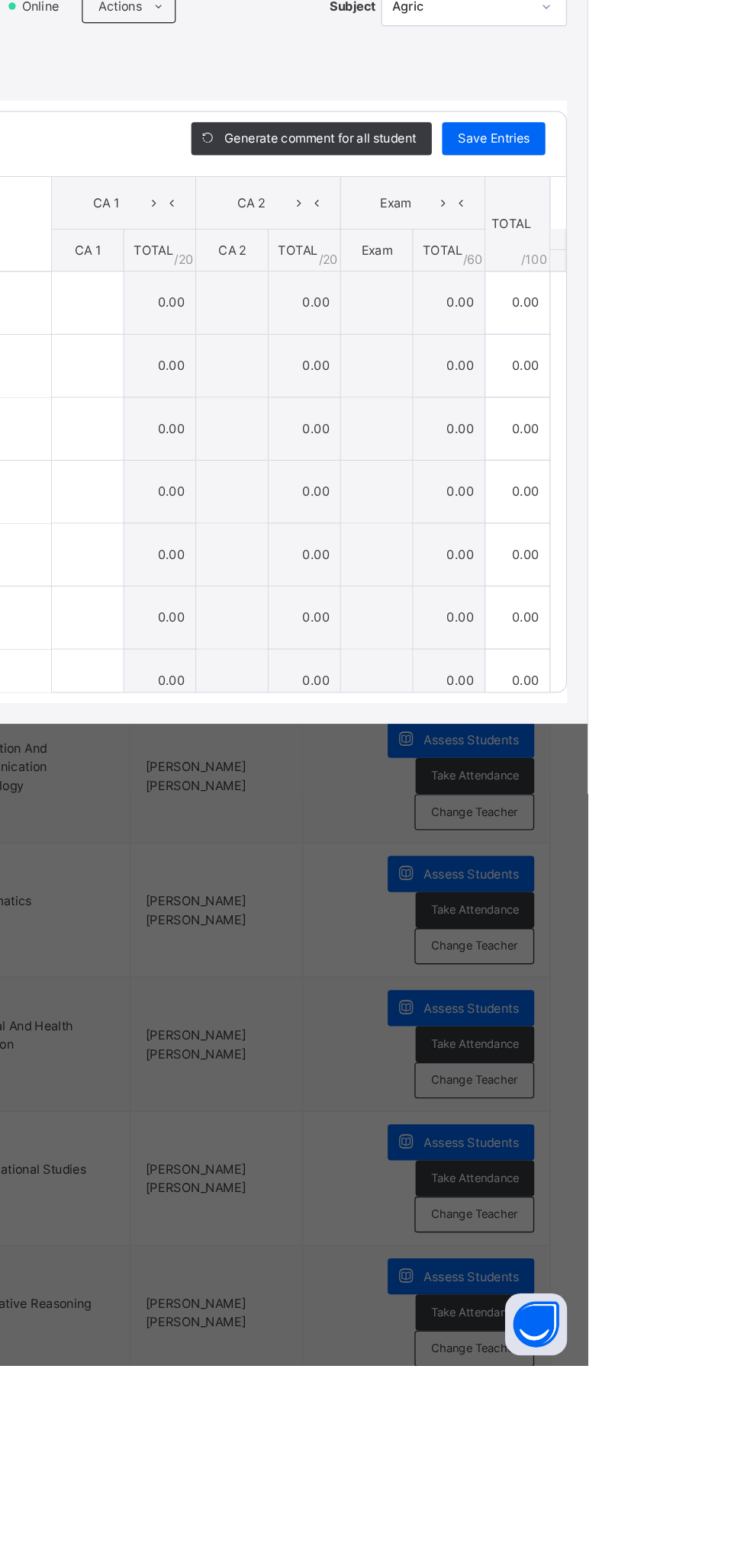
click at [715, 673] on div "Save Entries" at bounding box center [677, 661] width 76 height 25
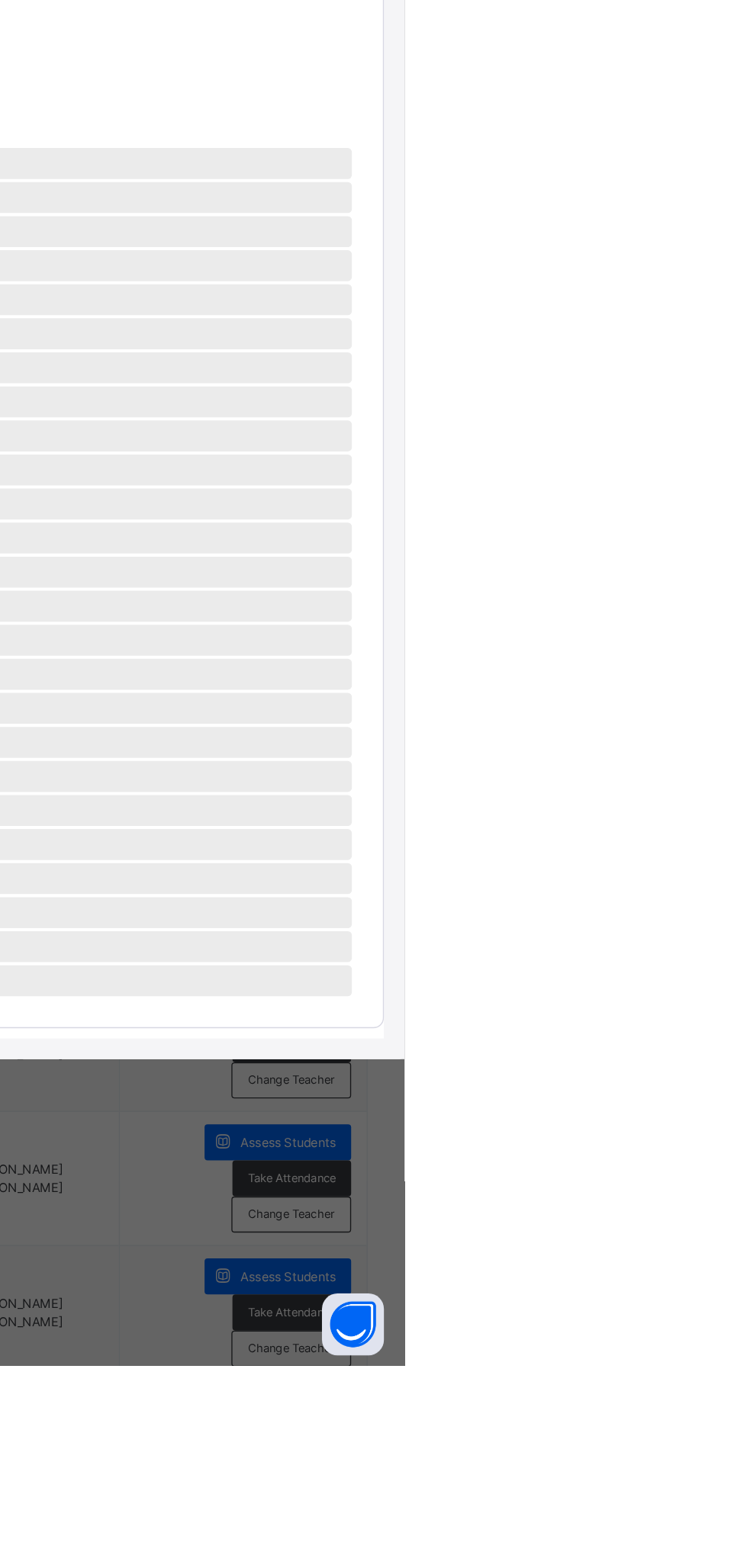
click at [708, 658] on div "‌ ‌ ‌ ‌" at bounding box center [374, 561] width 669 height 195
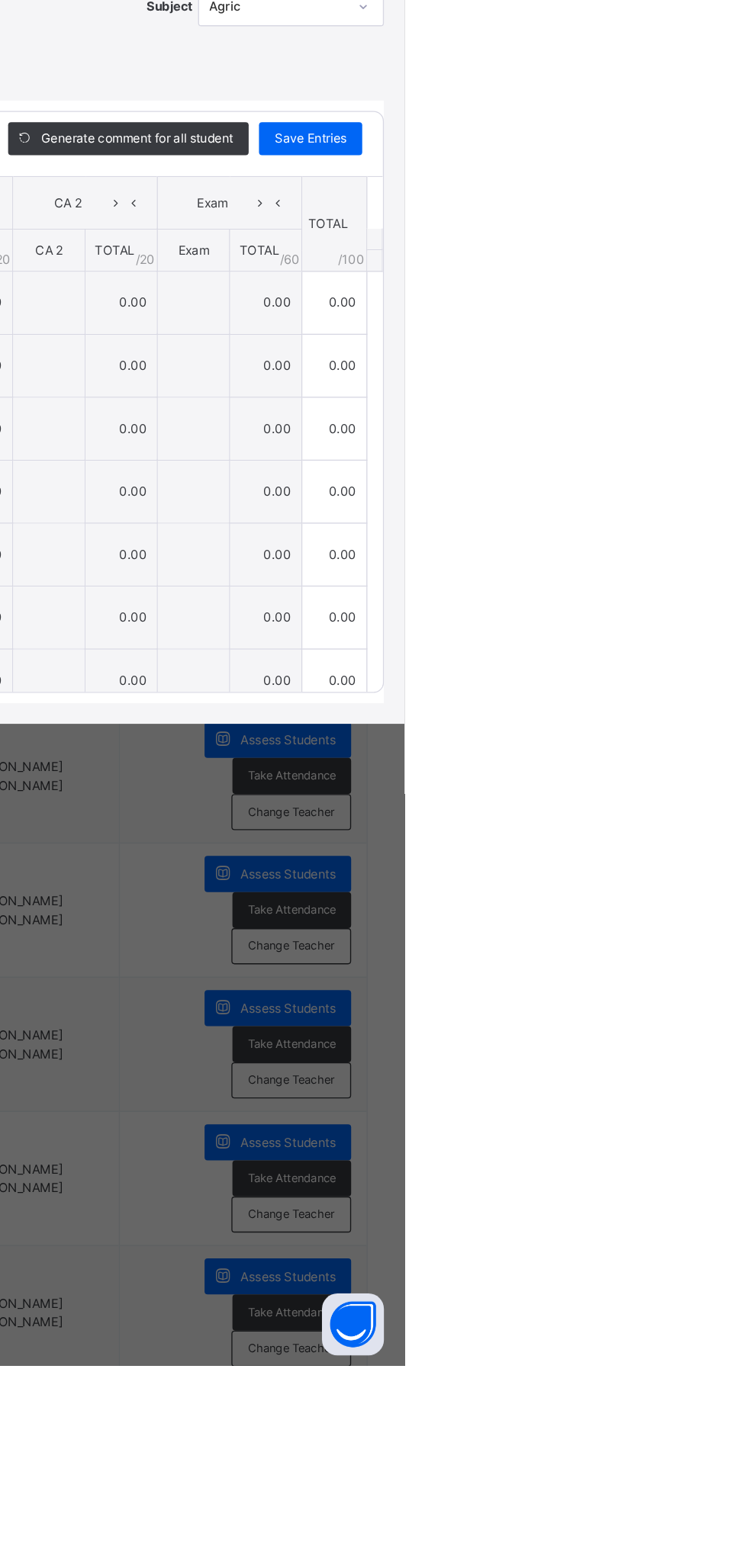
click at [732, 511] on div "×" at bounding box center [720, 501] width 23 height 21
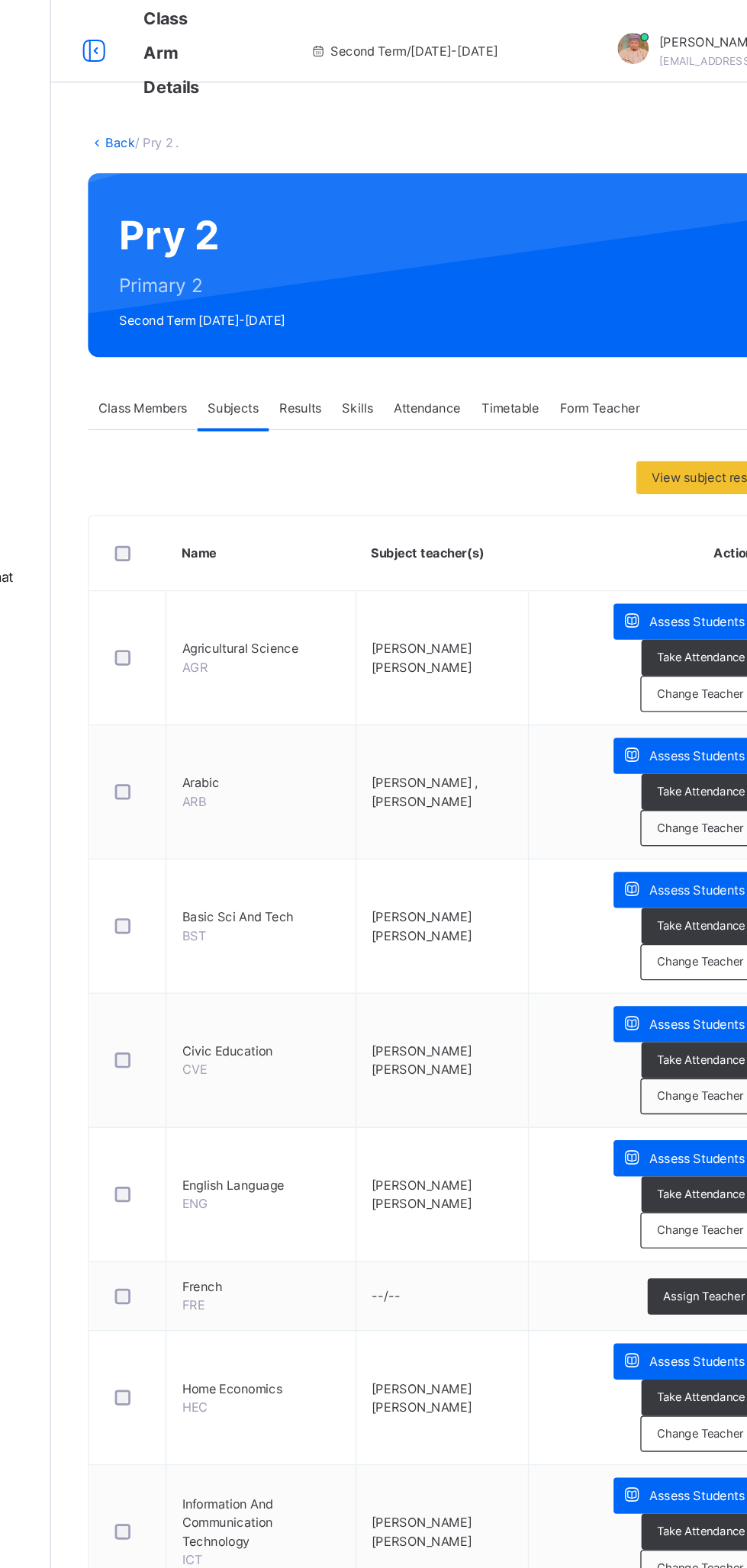
click at [531, 312] on div "Timetable" at bounding box center [522, 302] width 58 height 30
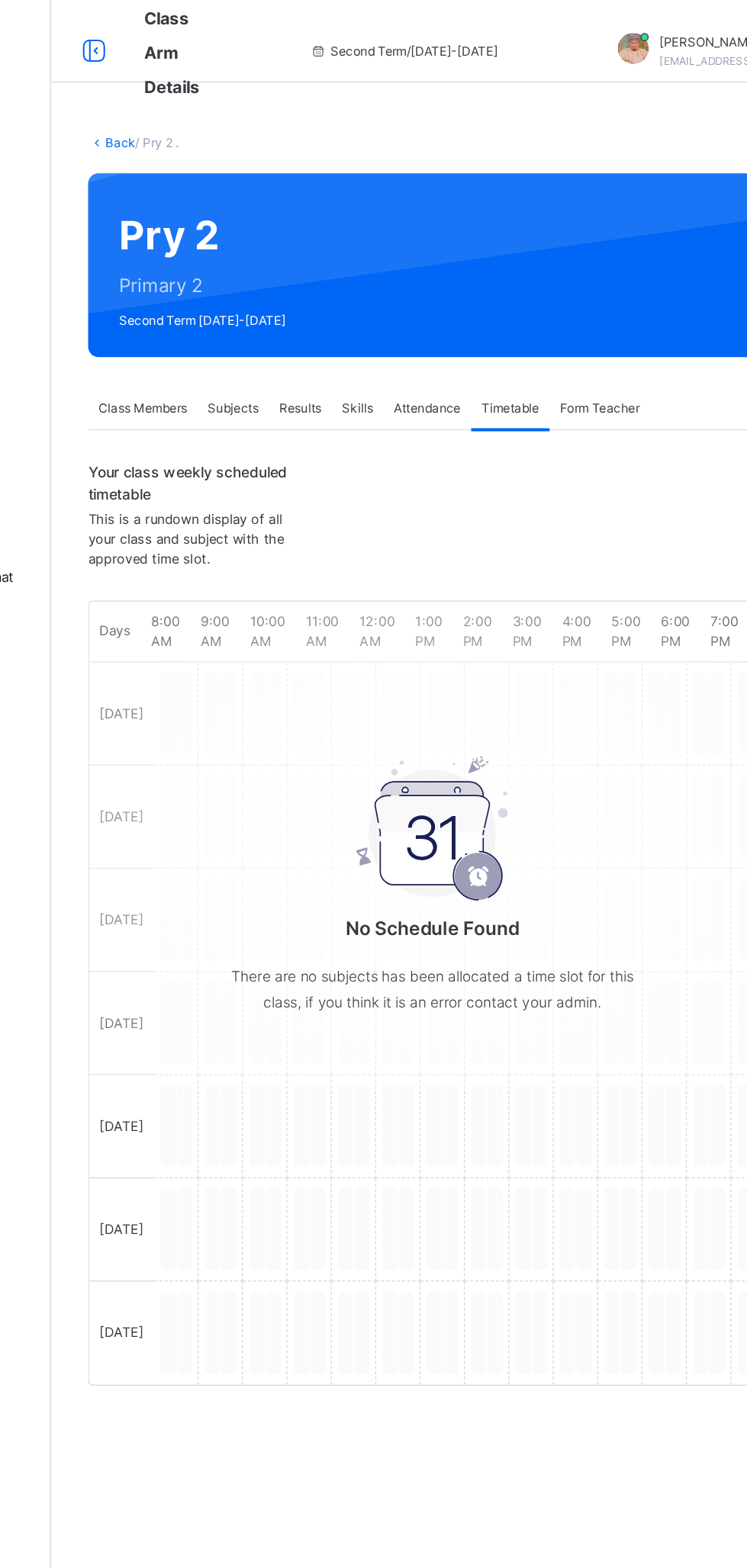
click at [586, 309] on div "Form Teacher" at bounding box center [588, 302] width 74 height 30
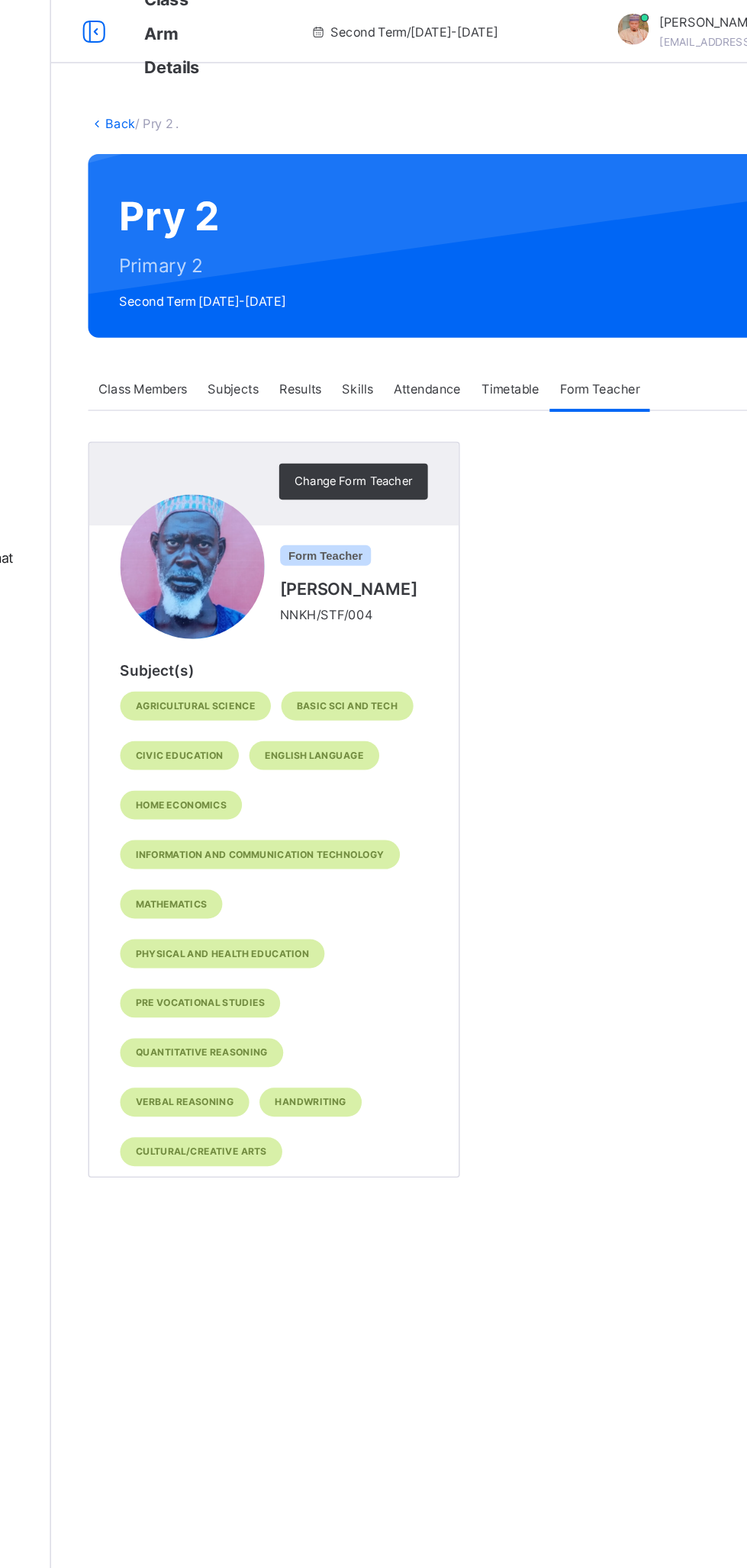
click at [405, 370] on span "Change Form Teacher" at bounding box center [406, 370] width 87 height 13
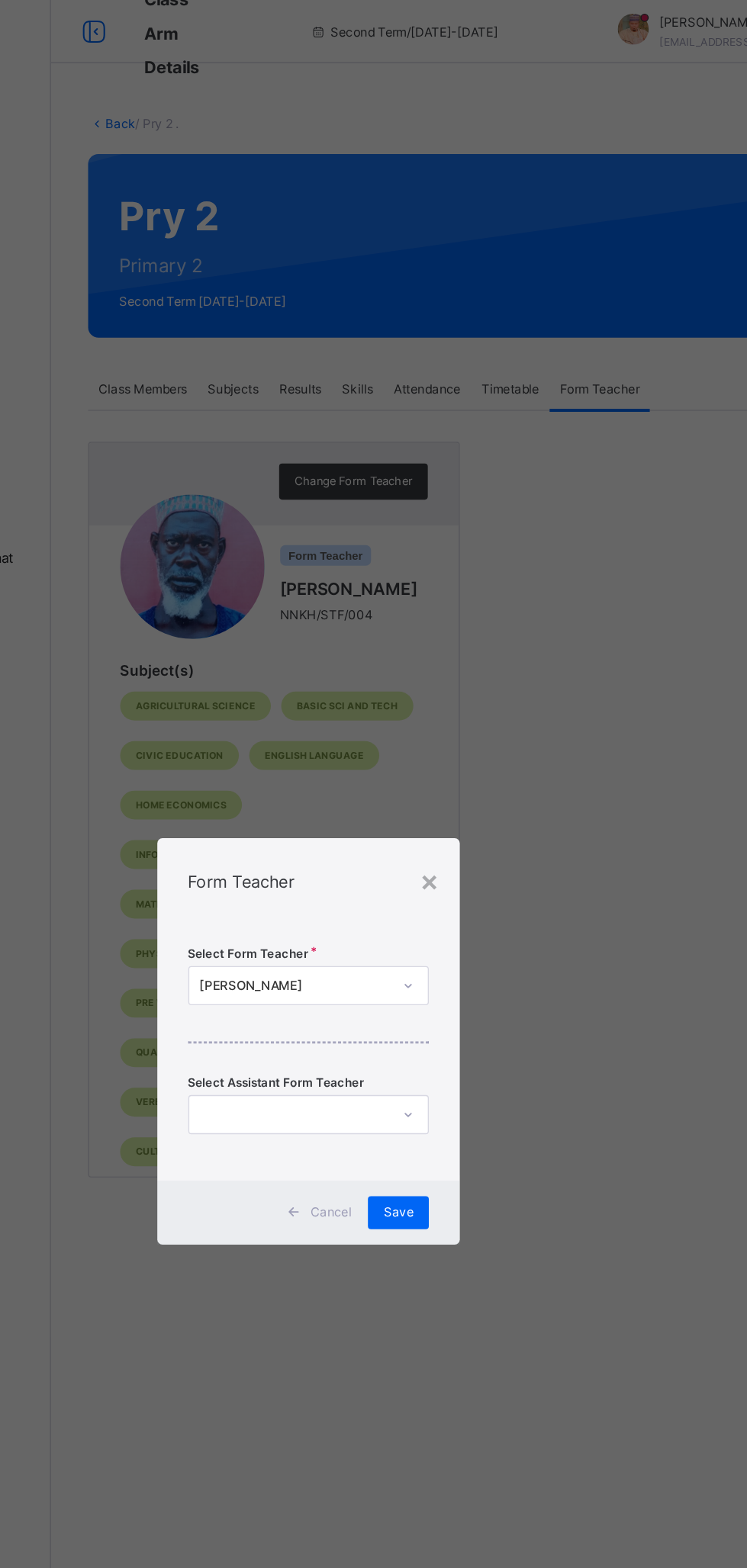
click at [469, 681] on div "×" at bounding box center [462, 665] width 14 height 32
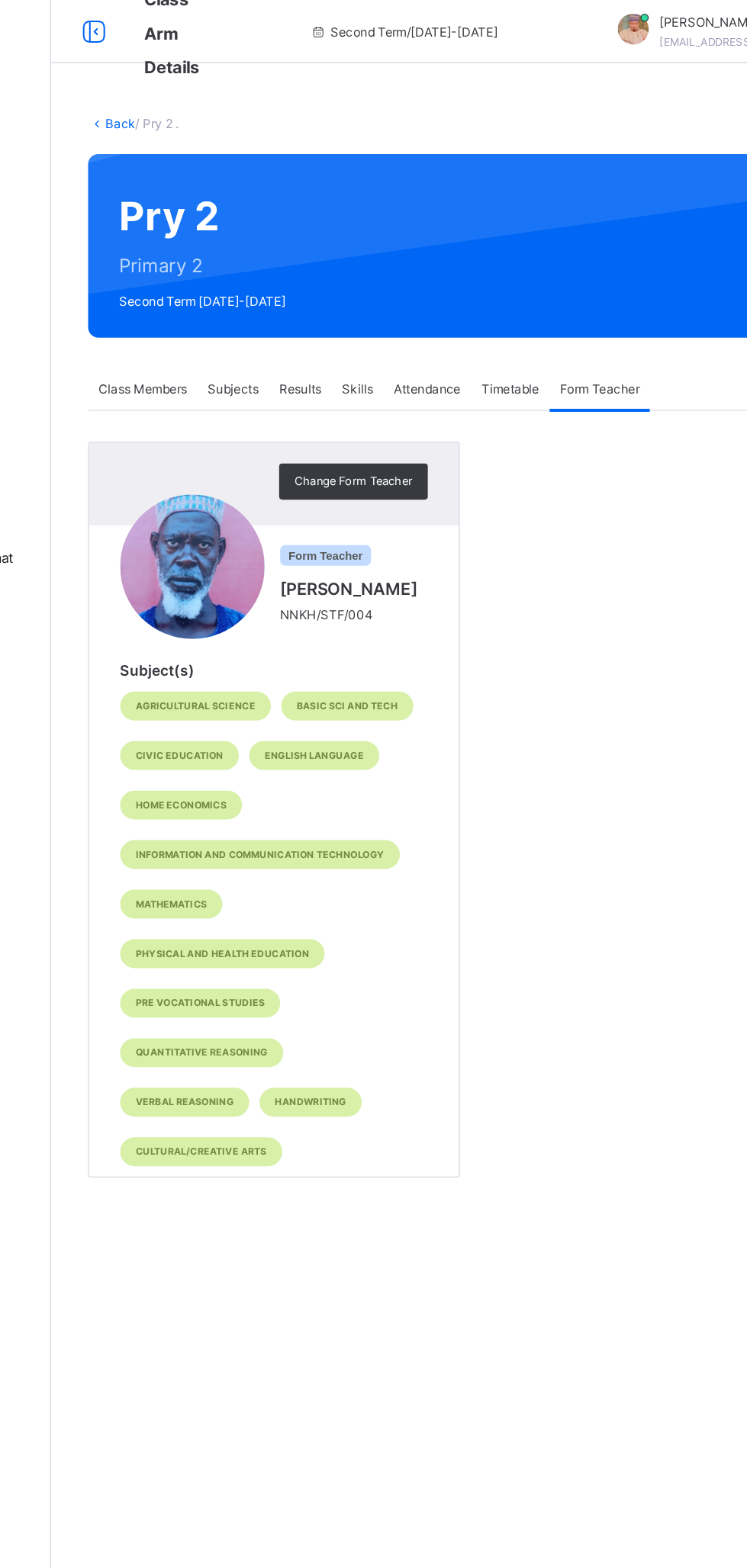
click at [372, 298] on span "Results" at bounding box center [367, 301] width 31 height 14
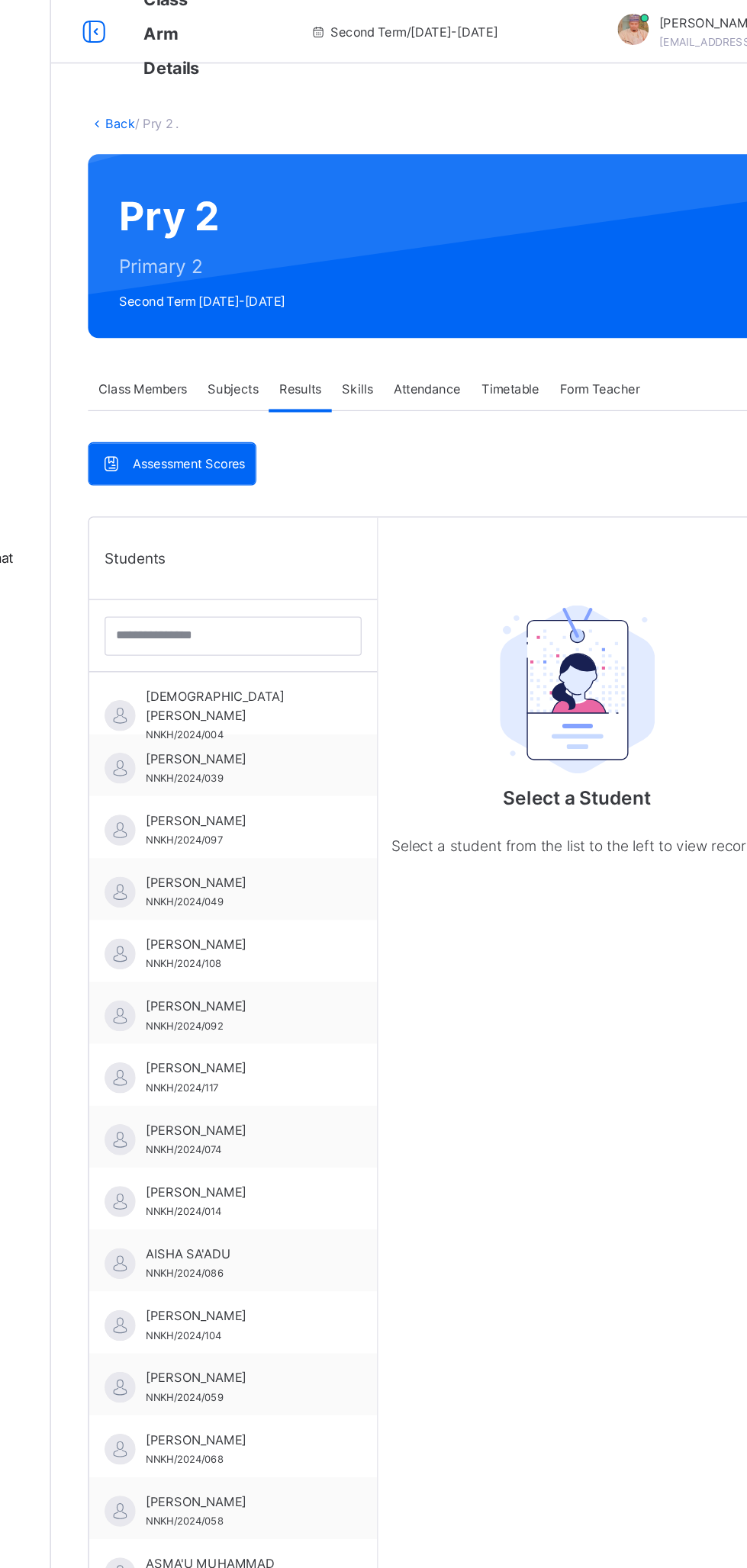
click at [343, 532] on span "HADIZA USMAN" at bounding box center [322, 536] width 137 height 27
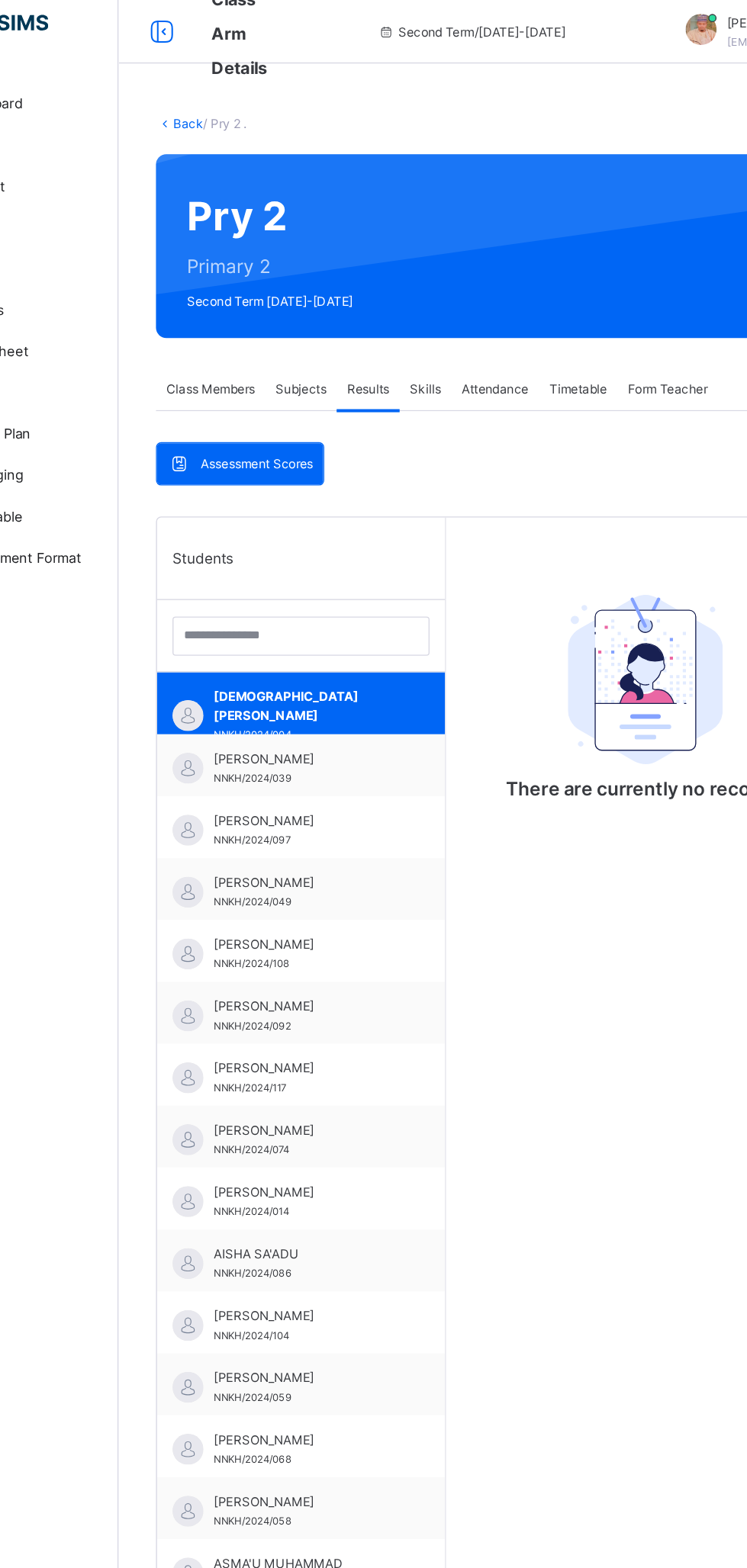
click at [261, 294] on div "Class Members" at bounding box center [250, 302] width 81 height 30
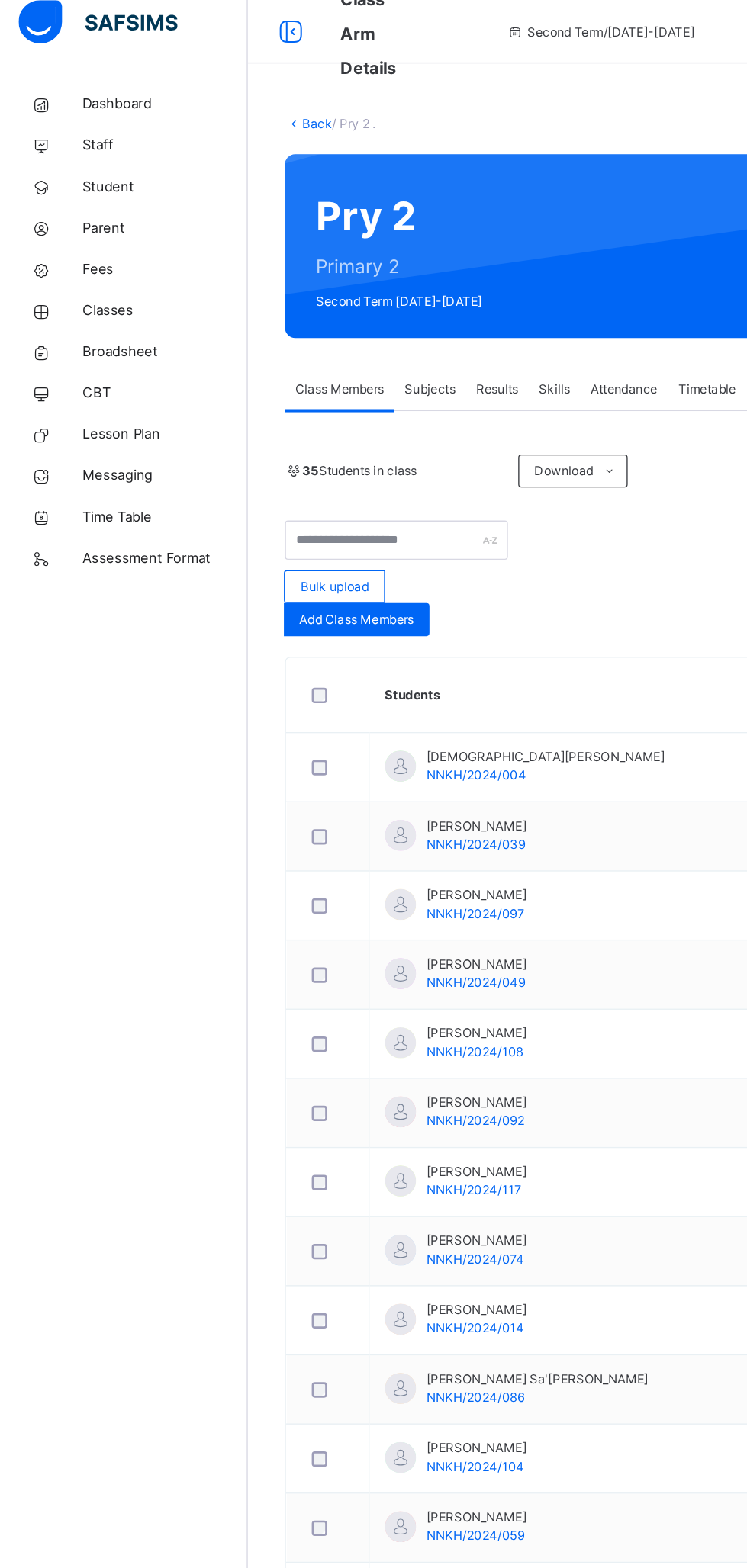
click at [113, 254] on link "Classes" at bounding box center [91, 244] width 183 height 30
